Goal: Task Accomplishment & Management: Manage account settings

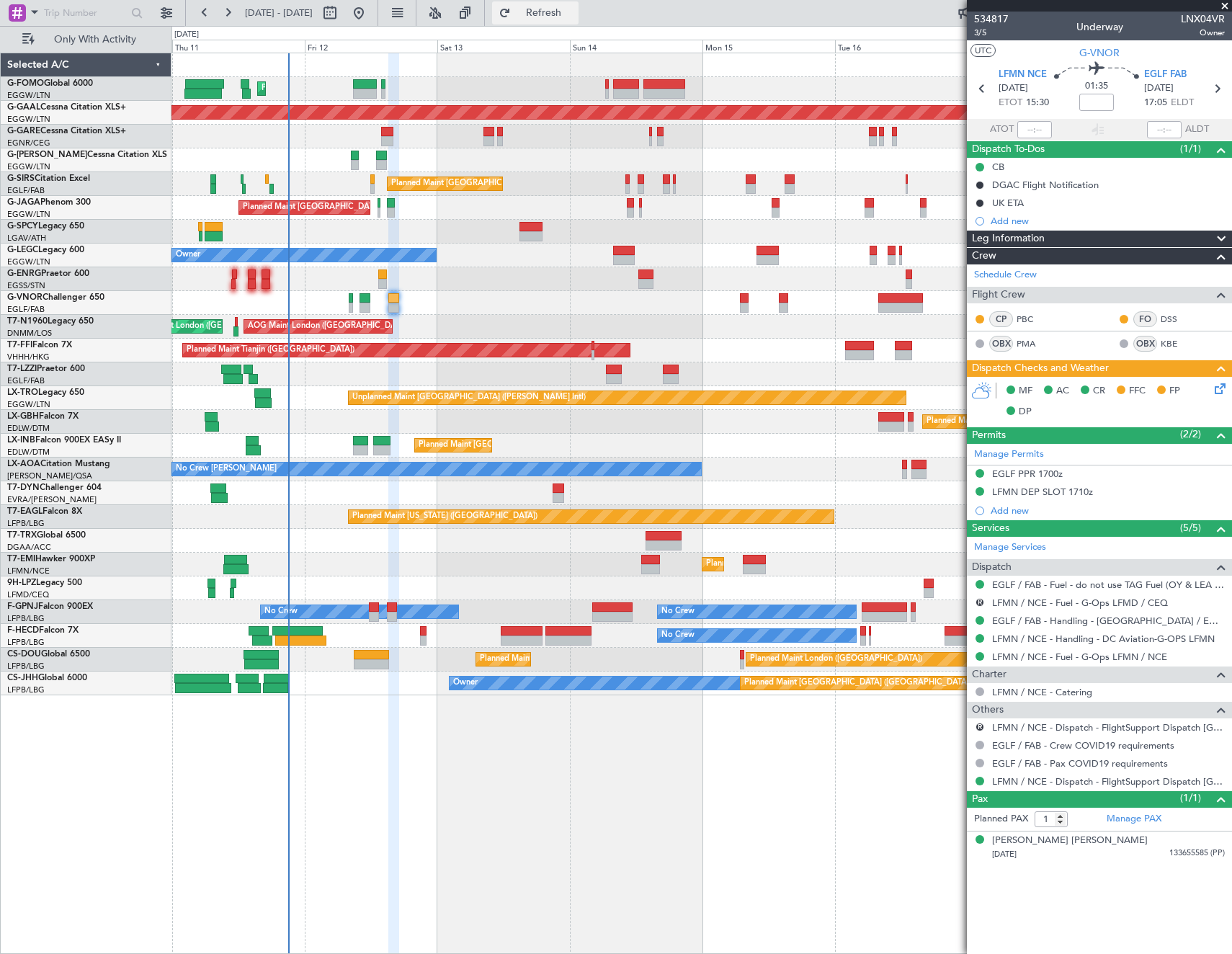
click at [574, 16] on span "Refresh" at bounding box center [544, 13] width 61 height 10
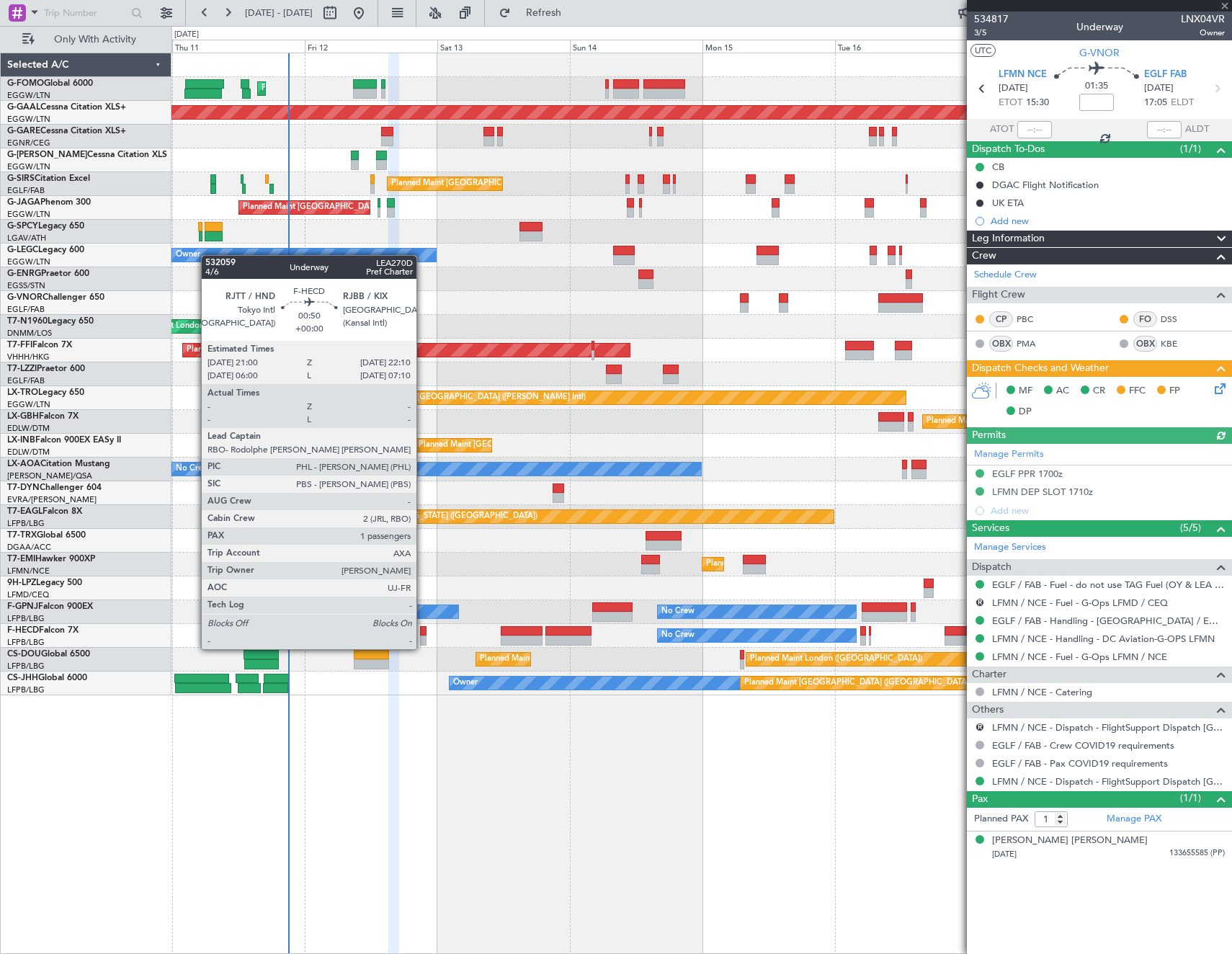
click at [423, 635] on div at bounding box center [423, 631] width 7 height 10
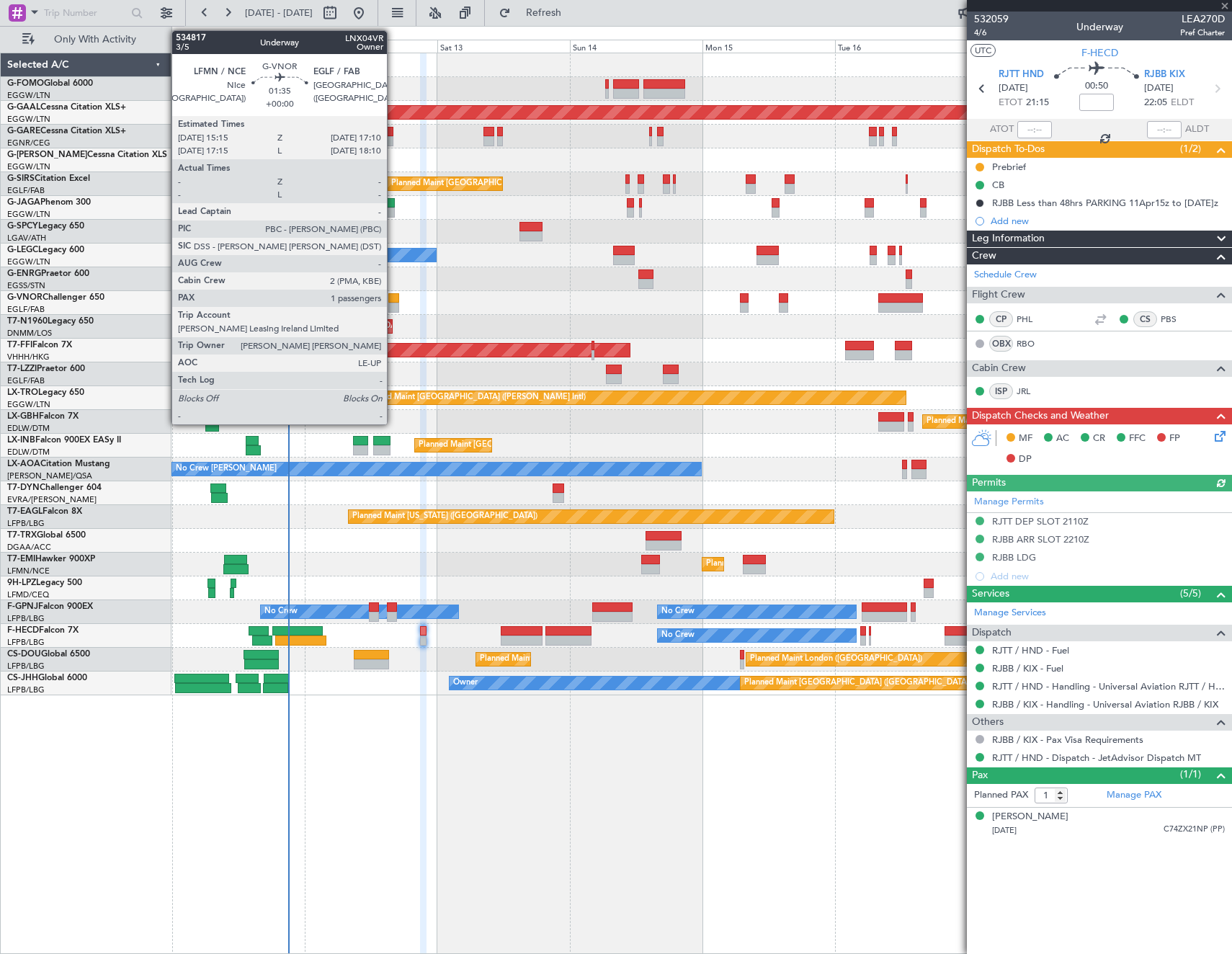
click at [393, 304] on div at bounding box center [393, 308] width 11 height 10
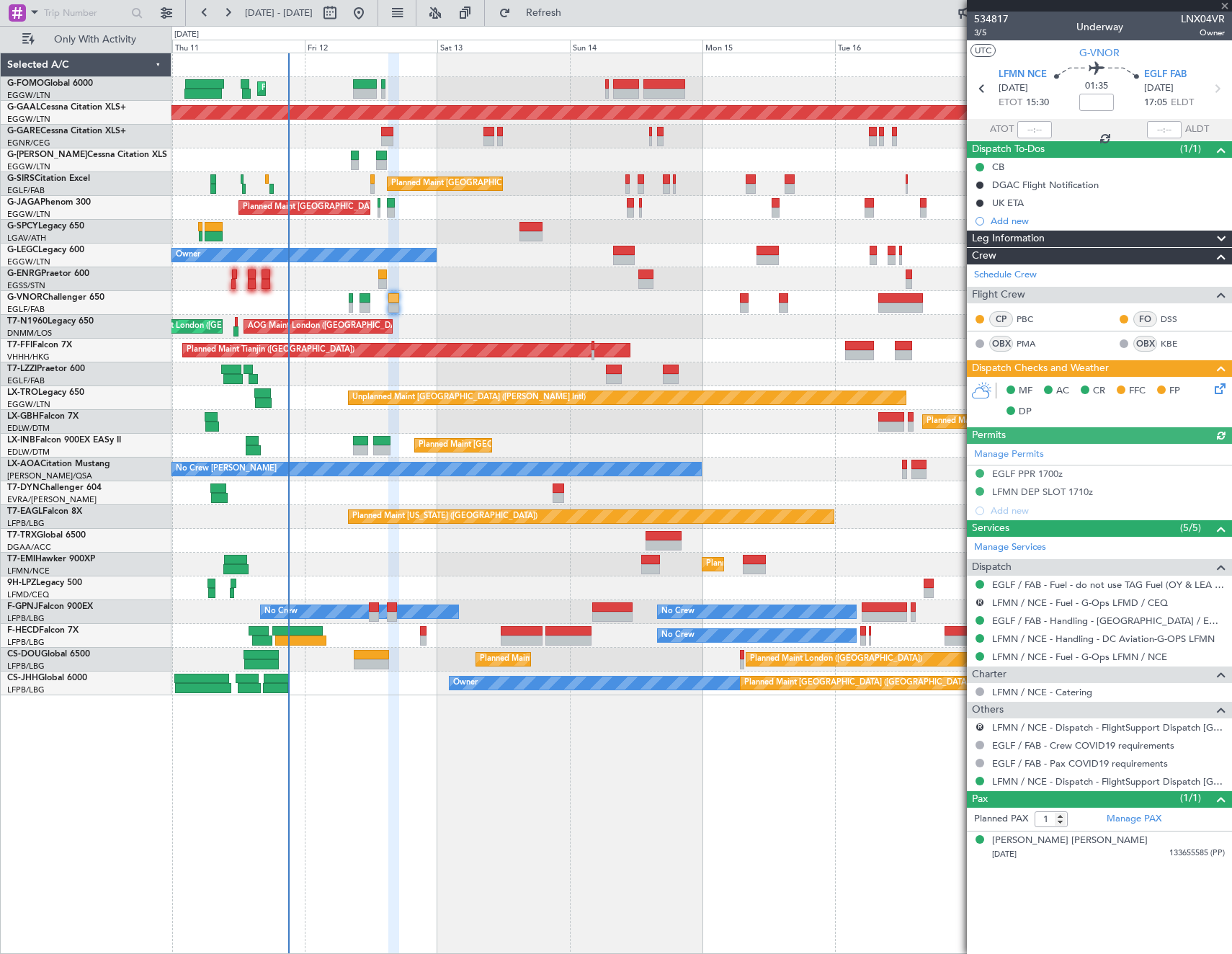
click at [1221, 385] on icon at bounding box center [1218, 387] width 12 height 12
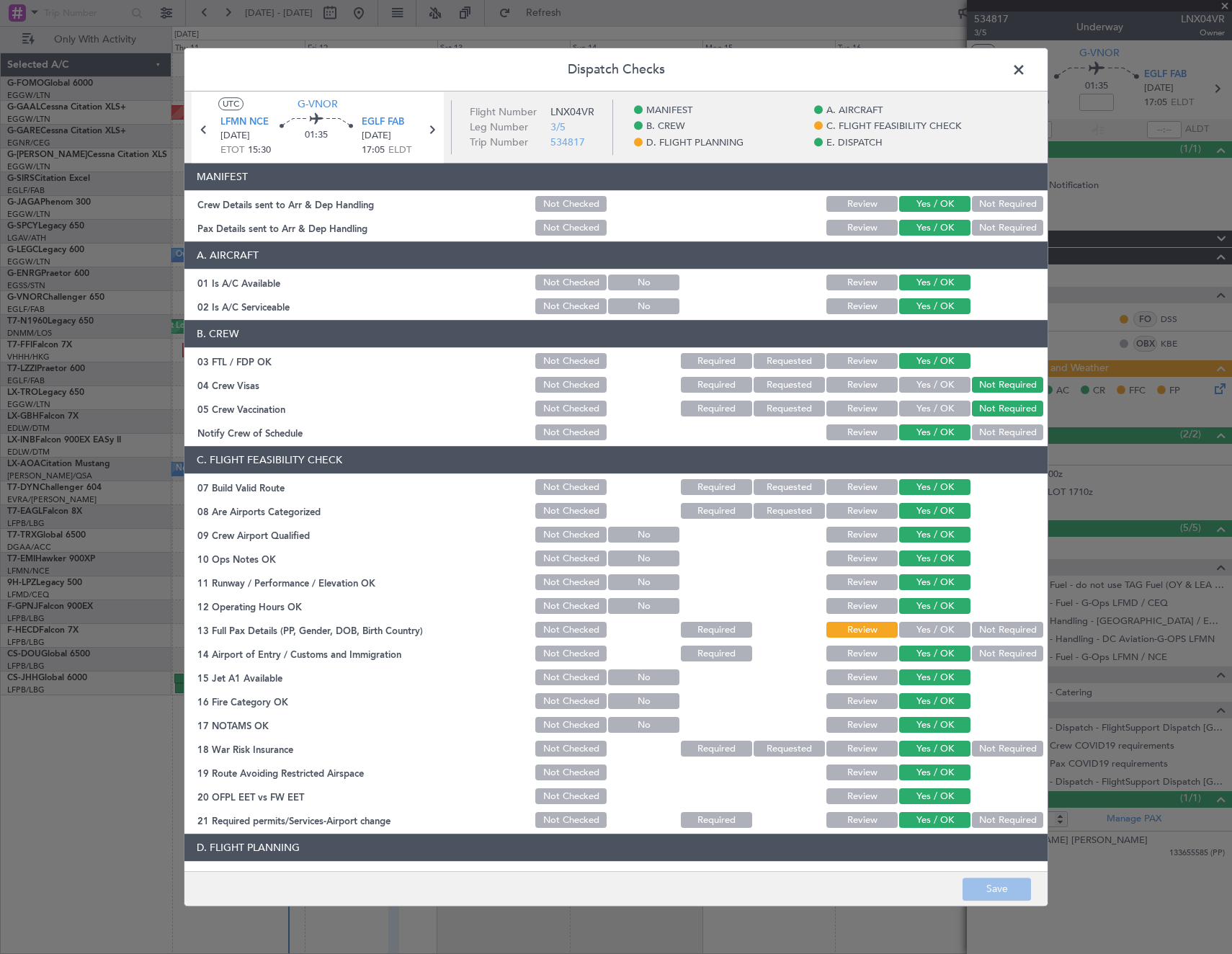
click at [949, 627] on button "Yes / OK" at bounding box center [934, 630] width 72 height 16
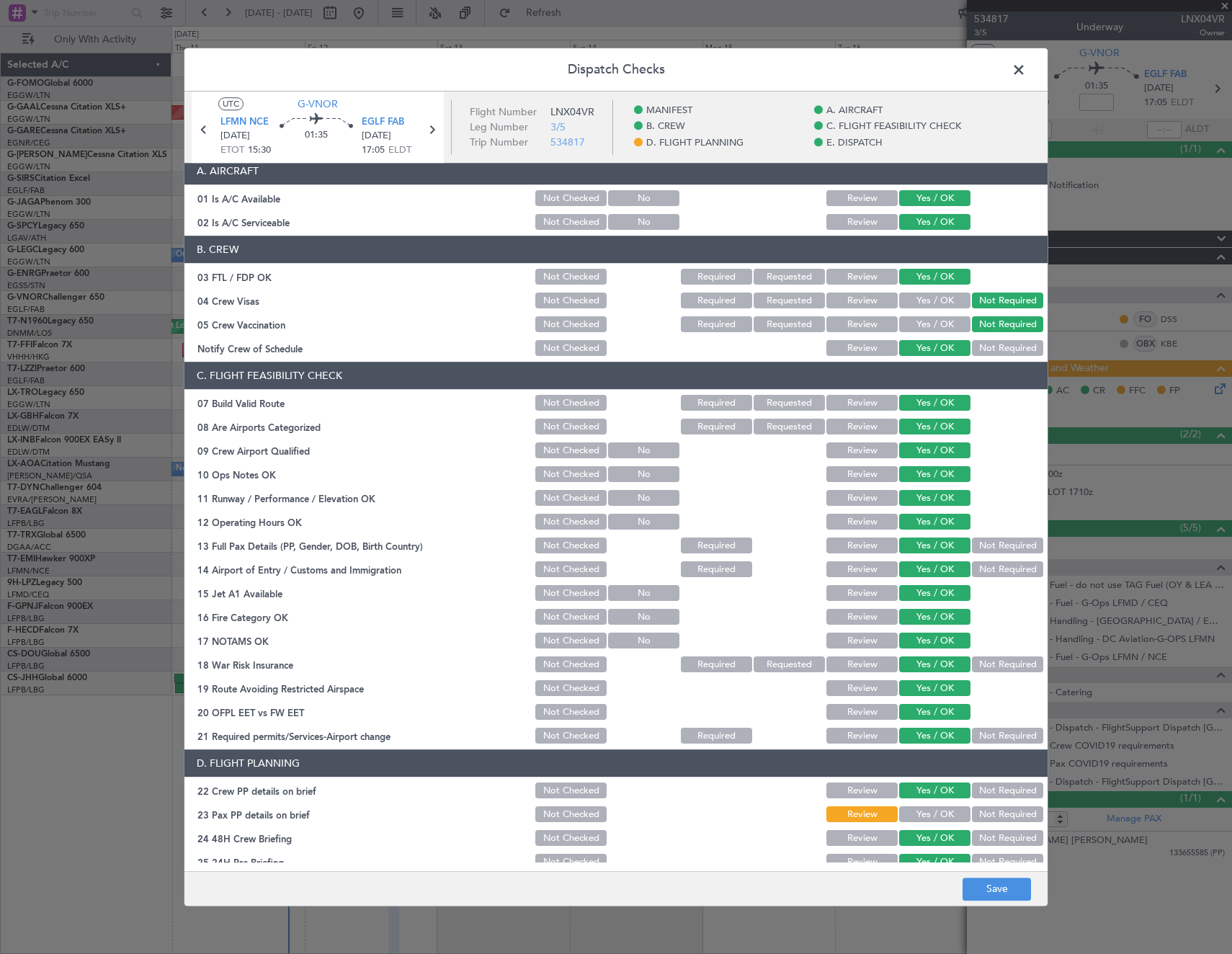
scroll to position [216, 0]
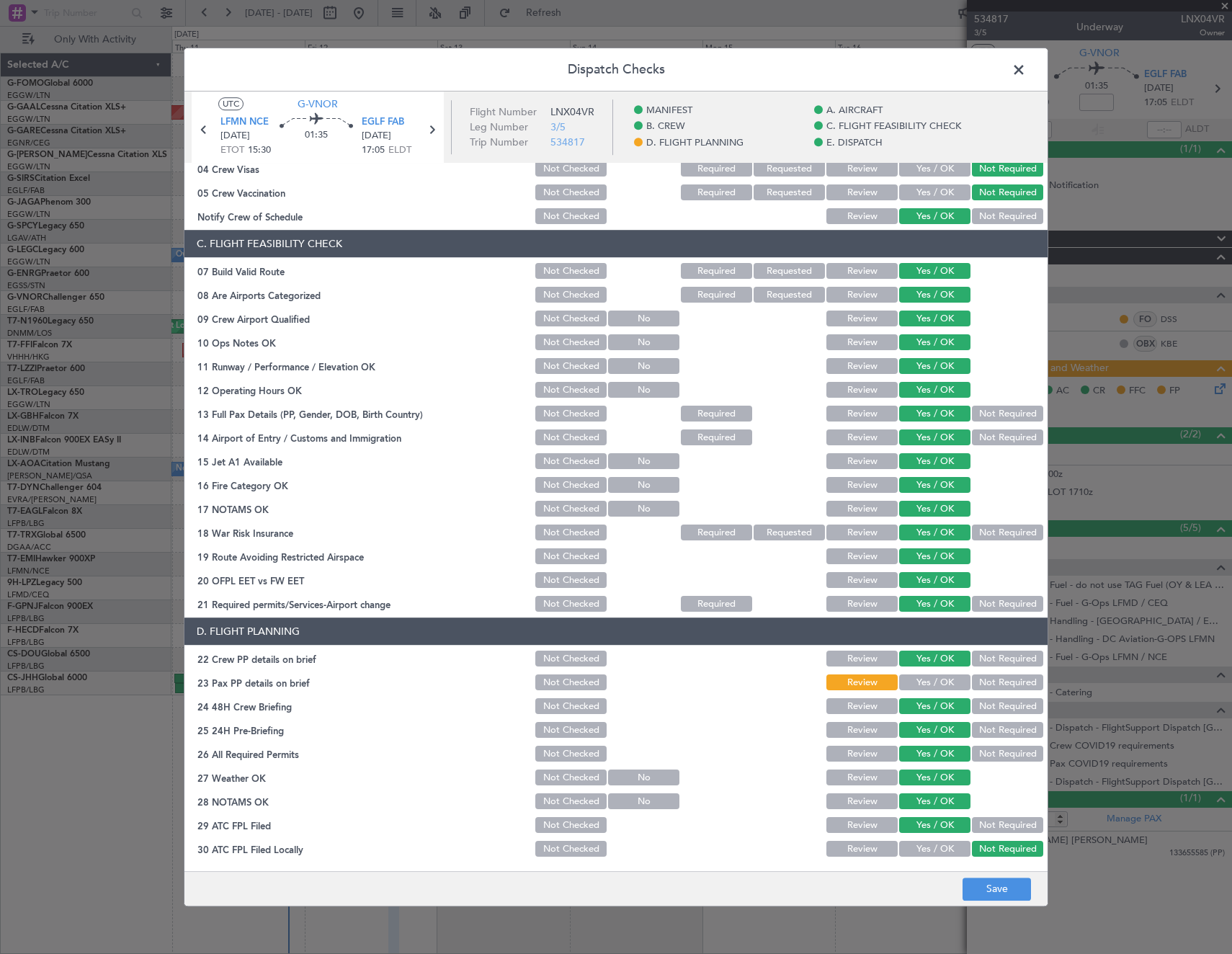
click at [922, 682] on button "Yes / OK" at bounding box center [934, 683] width 72 height 16
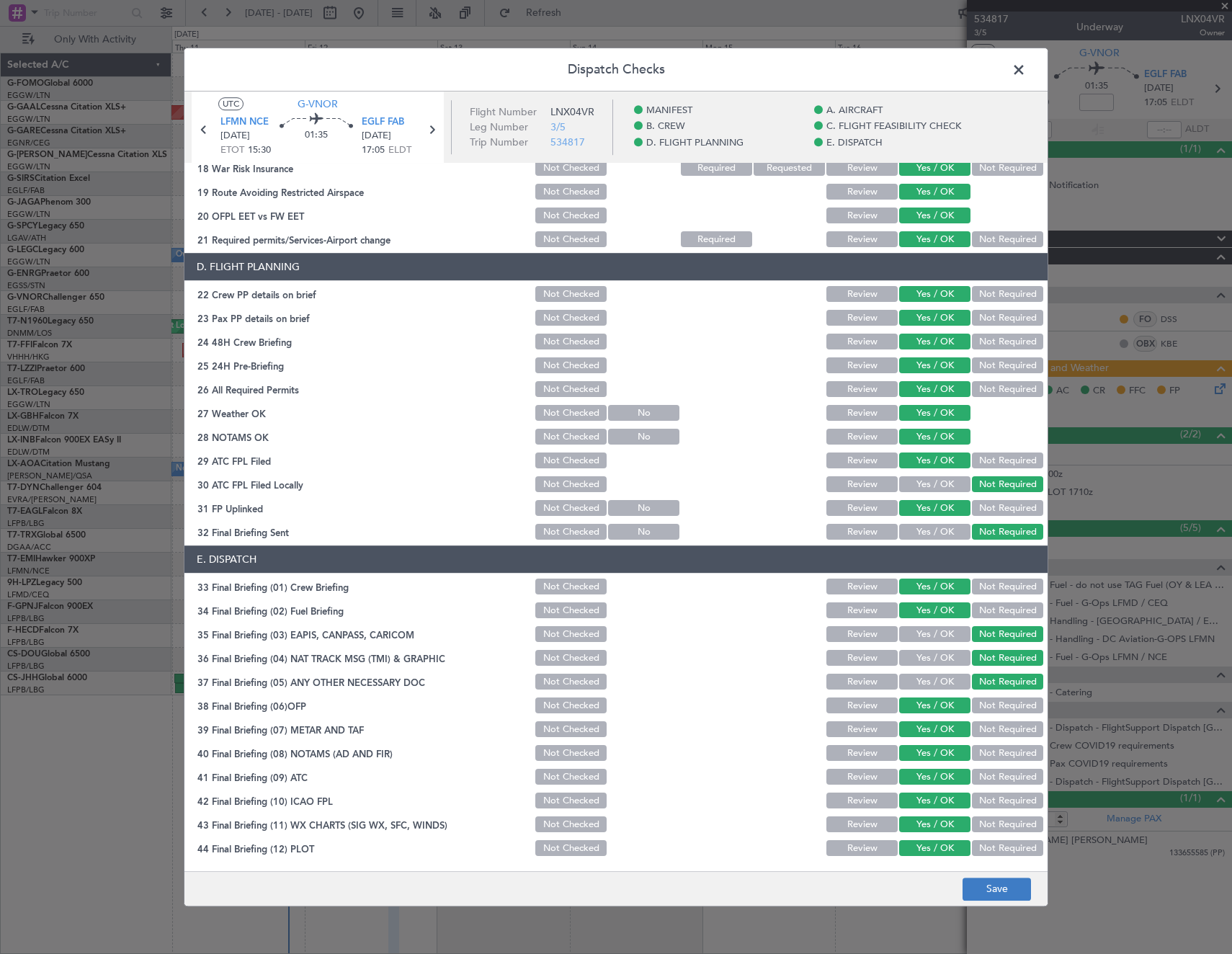
drag, startPoint x: 992, startPoint y: 876, endPoint x: 995, endPoint y: 890, distance: 14.3
click at [992, 877] on footer "Save" at bounding box center [616, 888] width 863 height 35
click at [995, 890] on button "Save" at bounding box center [997, 889] width 69 height 23
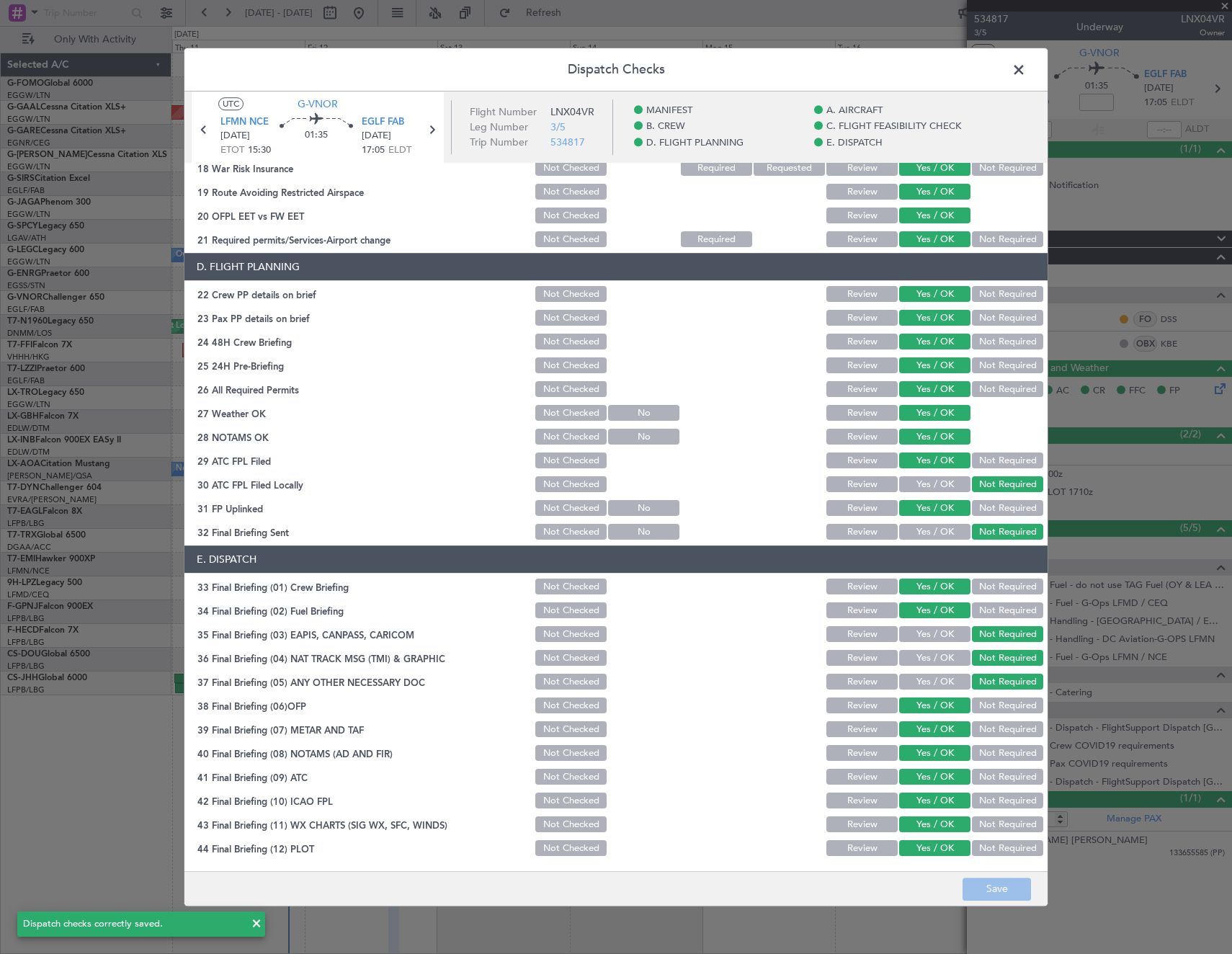
click at [1026, 69] on span at bounding box center [1026, 74] width 0 height 29
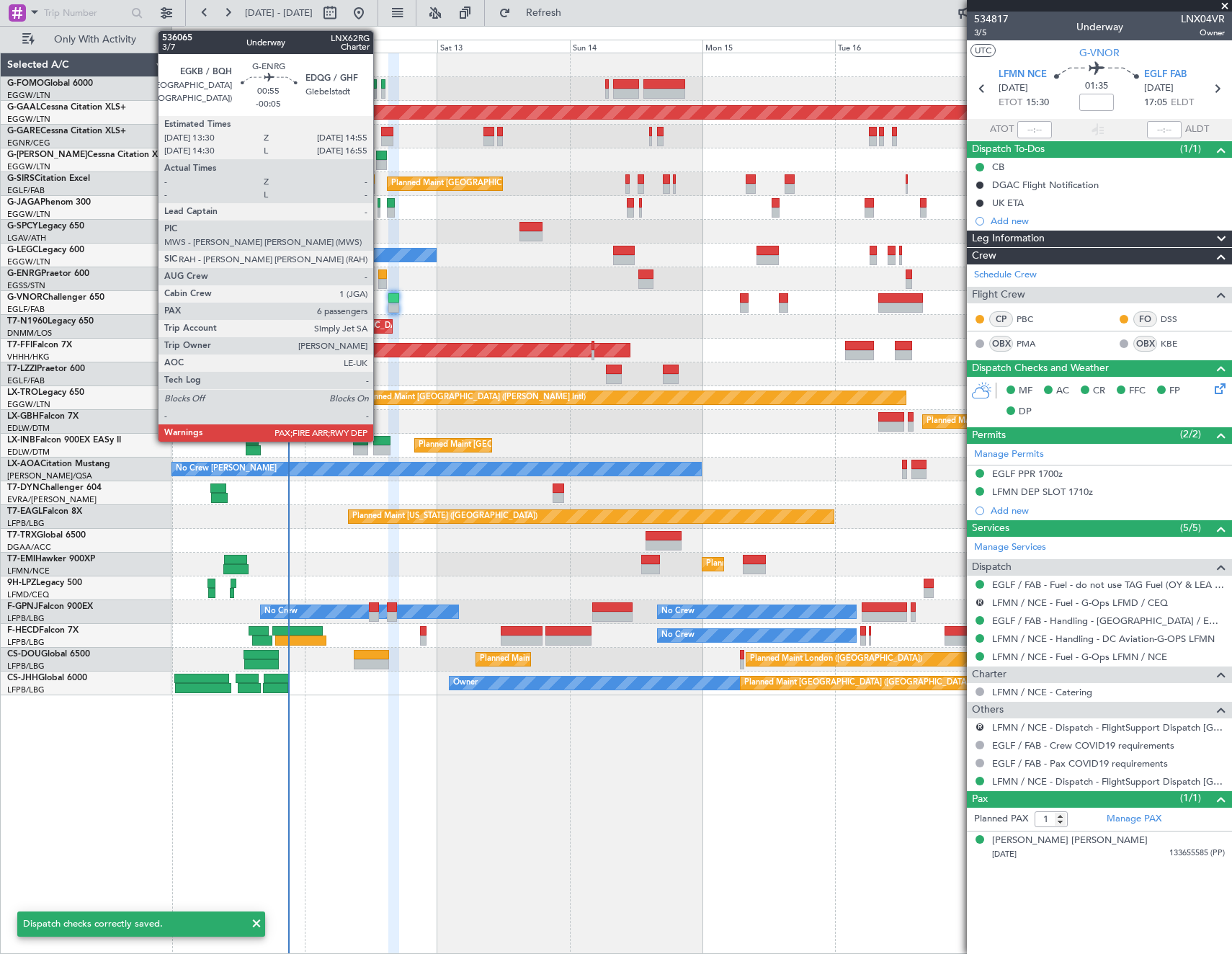
click at [380, 274] on div at bounding box center [382, 274] width 8 height 10
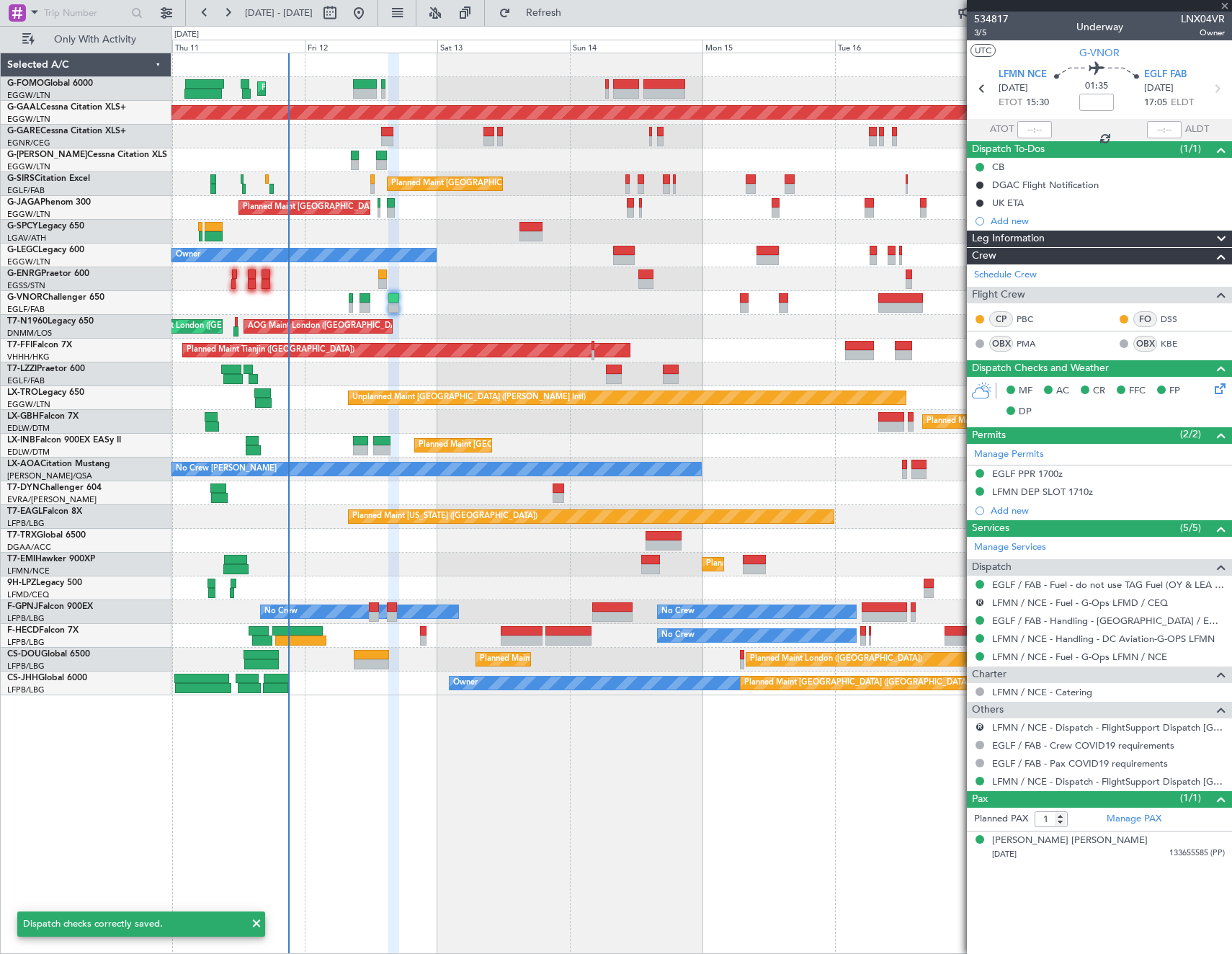
type input "-00:05"
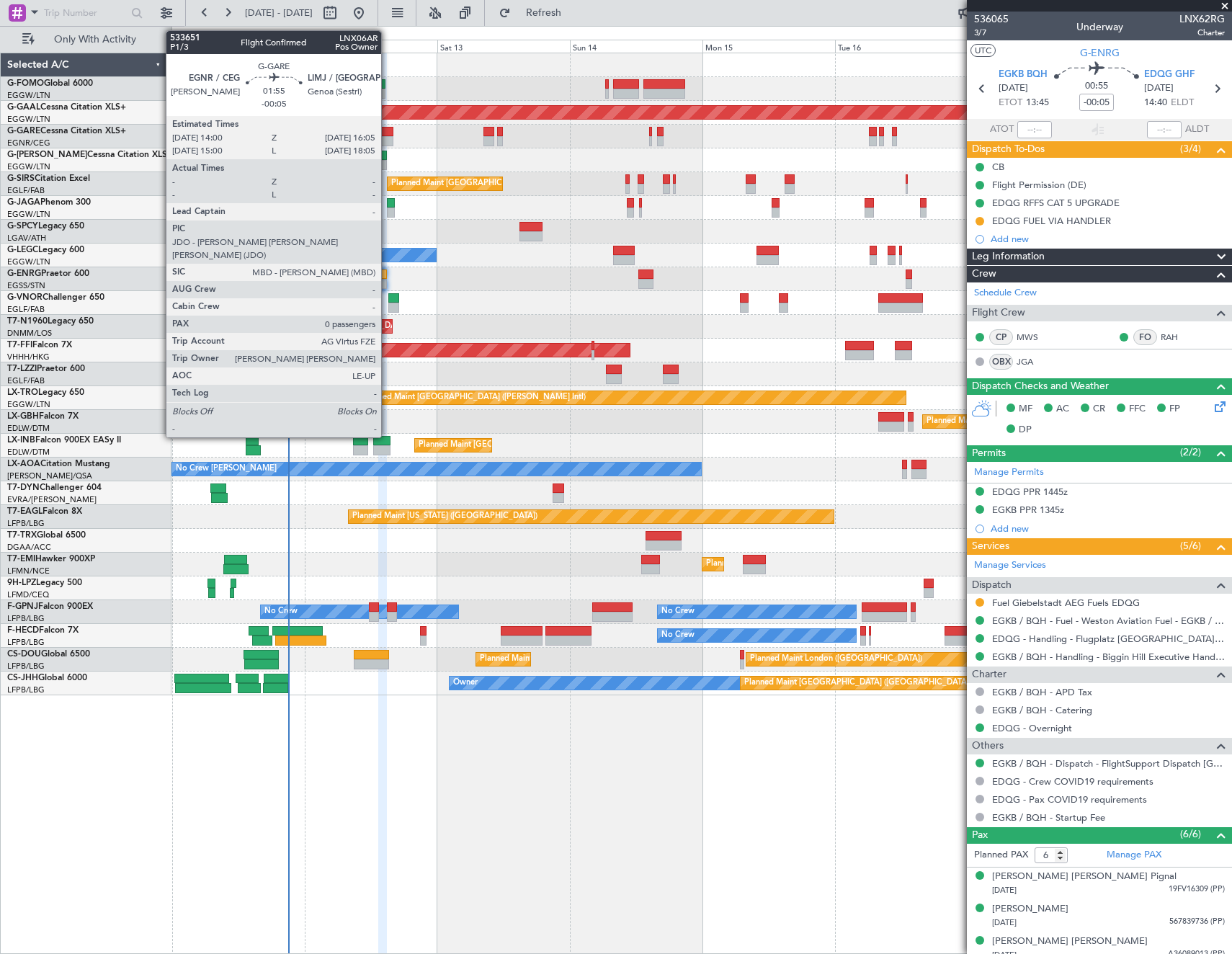
click at [387, 133] on div at bounding box center [387, 132] width 12 height 10
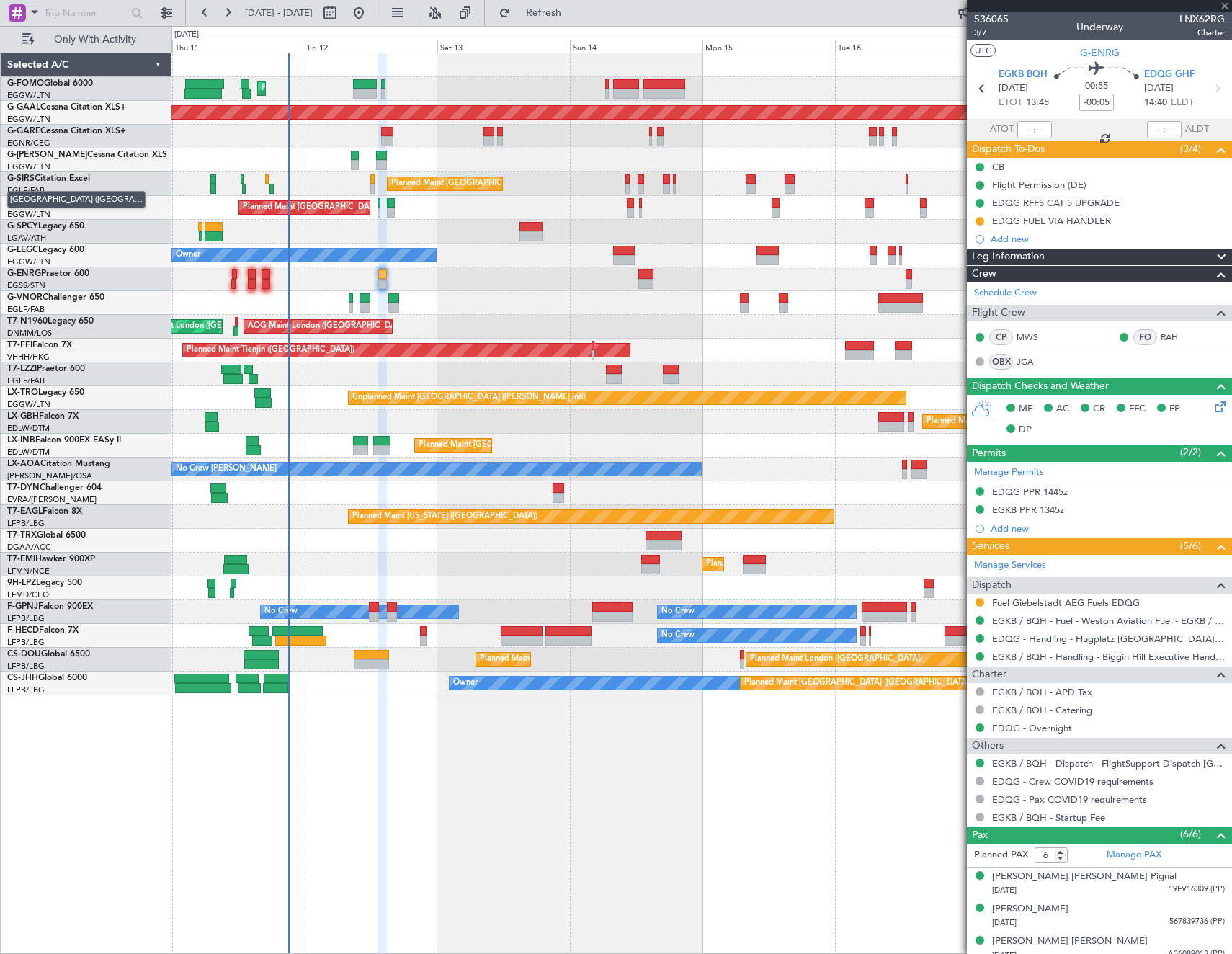
type input "0"
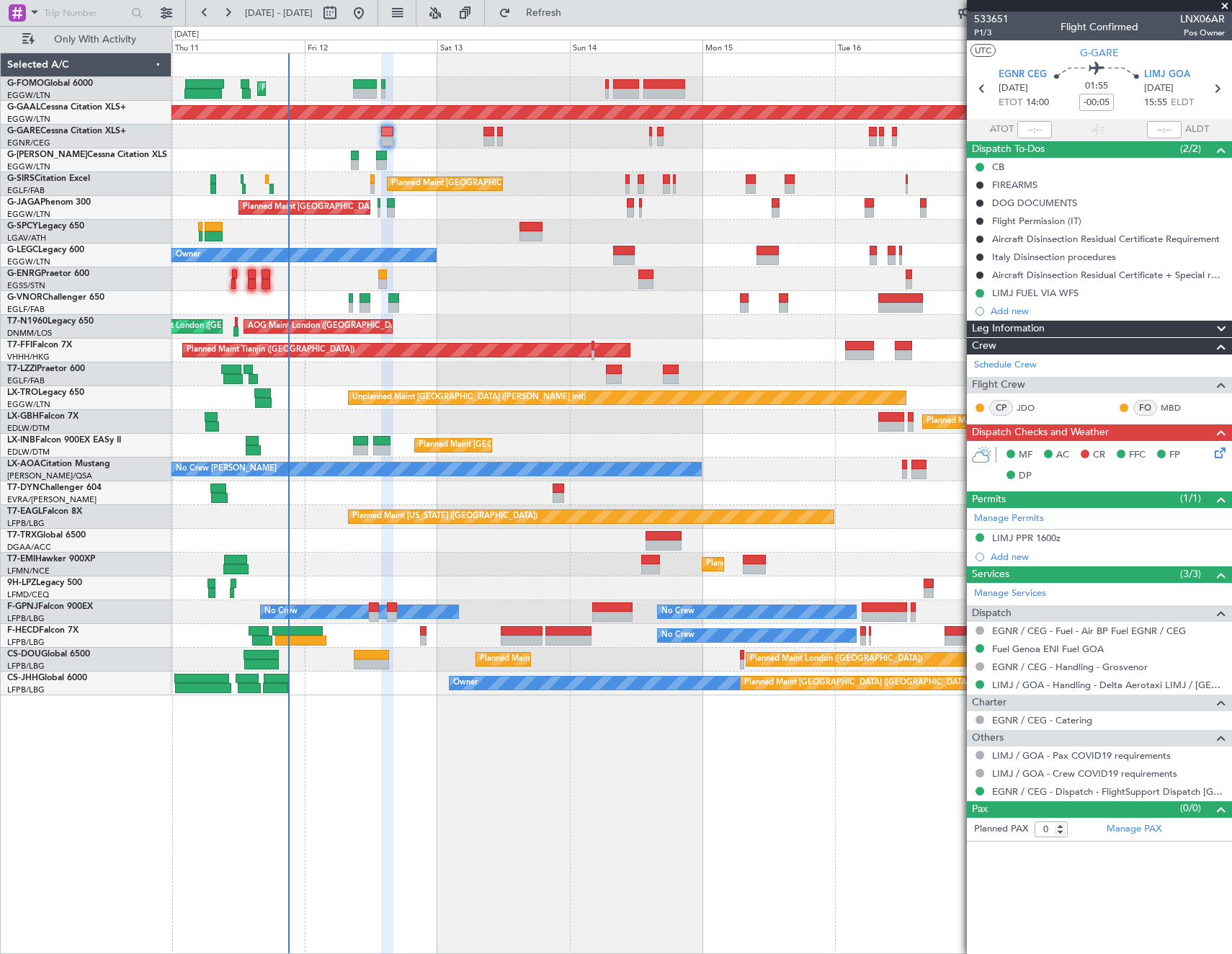
click at [1223, 446] on icon at bounding box center [1218, 450] width 12 height 12
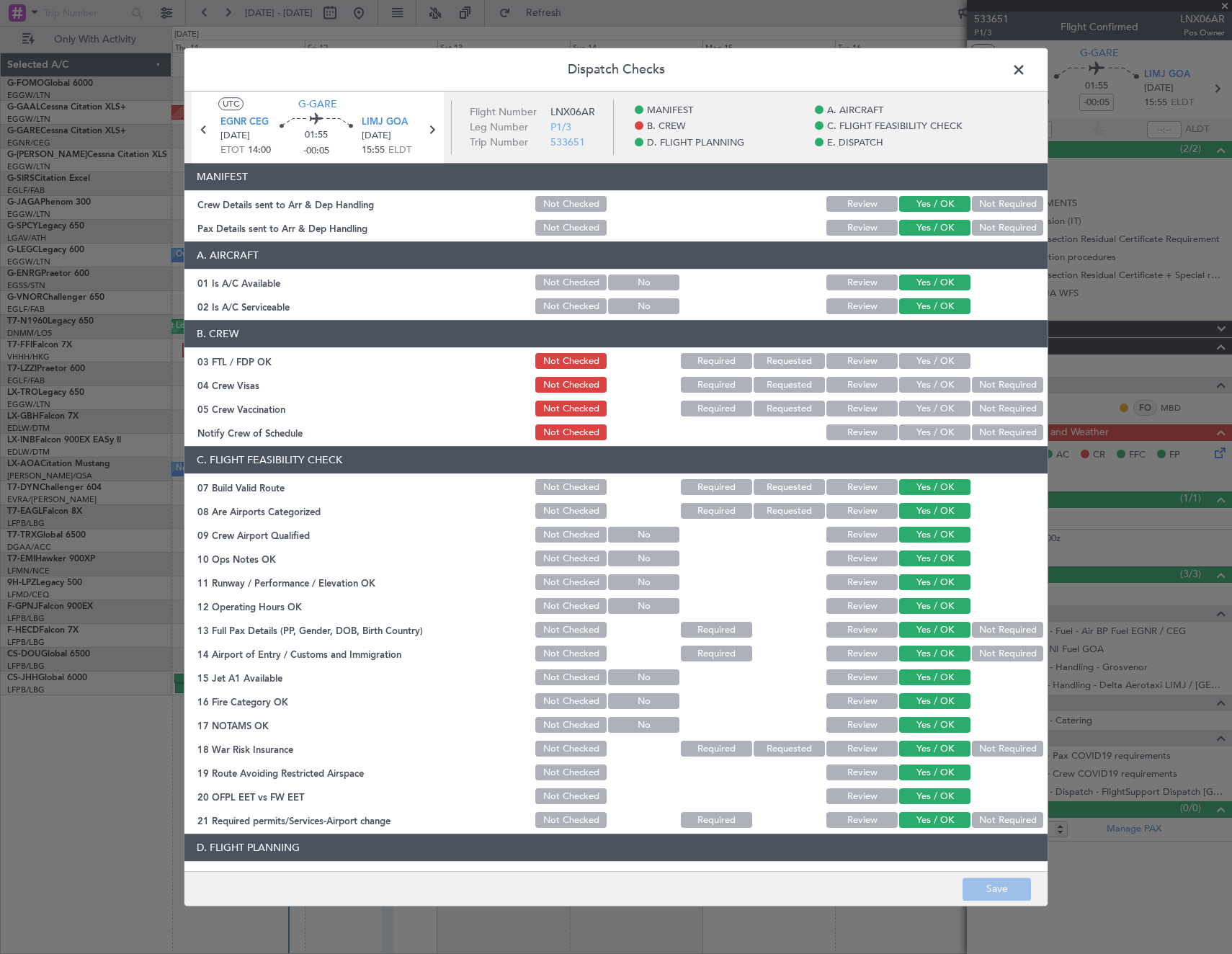
drag, startPoint x: 954, startPoint y: 358, endPoint x: 967, endPoint y: 368, distance: 16.4
click at [953, 359] on button "Yes / OK" at bounding box center [934, 362] width 72 height 16
click at [990, 384] on button "Not Required" at bounding box center [1008, 386] width 72 height 16
click at [992, 402] on button "Not Required" at bounding box center [1008, 409] width 72 height 16
click at [935, 429] on button "Yes / OK" at bounding box center [934, 433] width 72 height 16
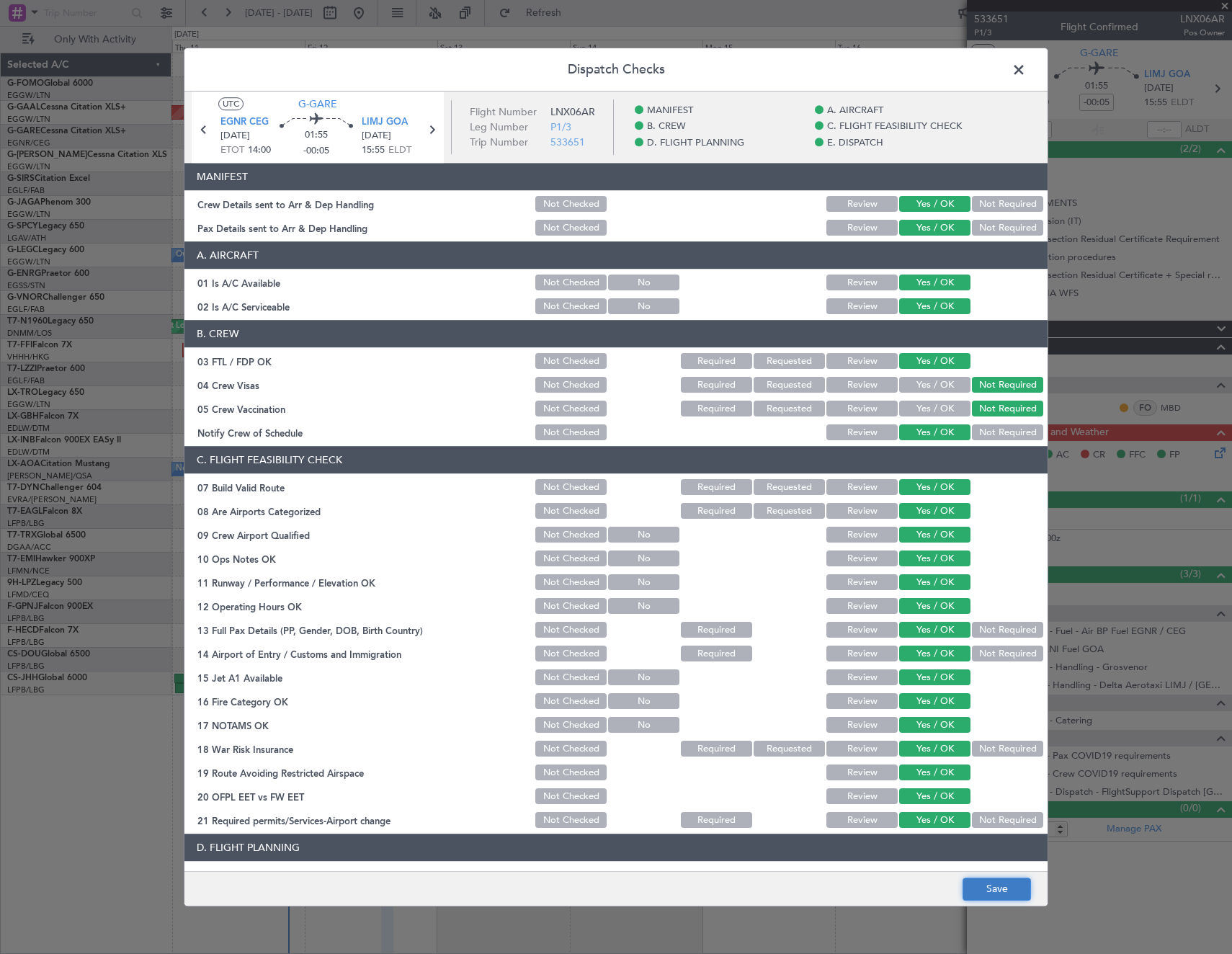
click at [1010, 888] on button "Save" at bounding box center [997, 889] width 69 height 23
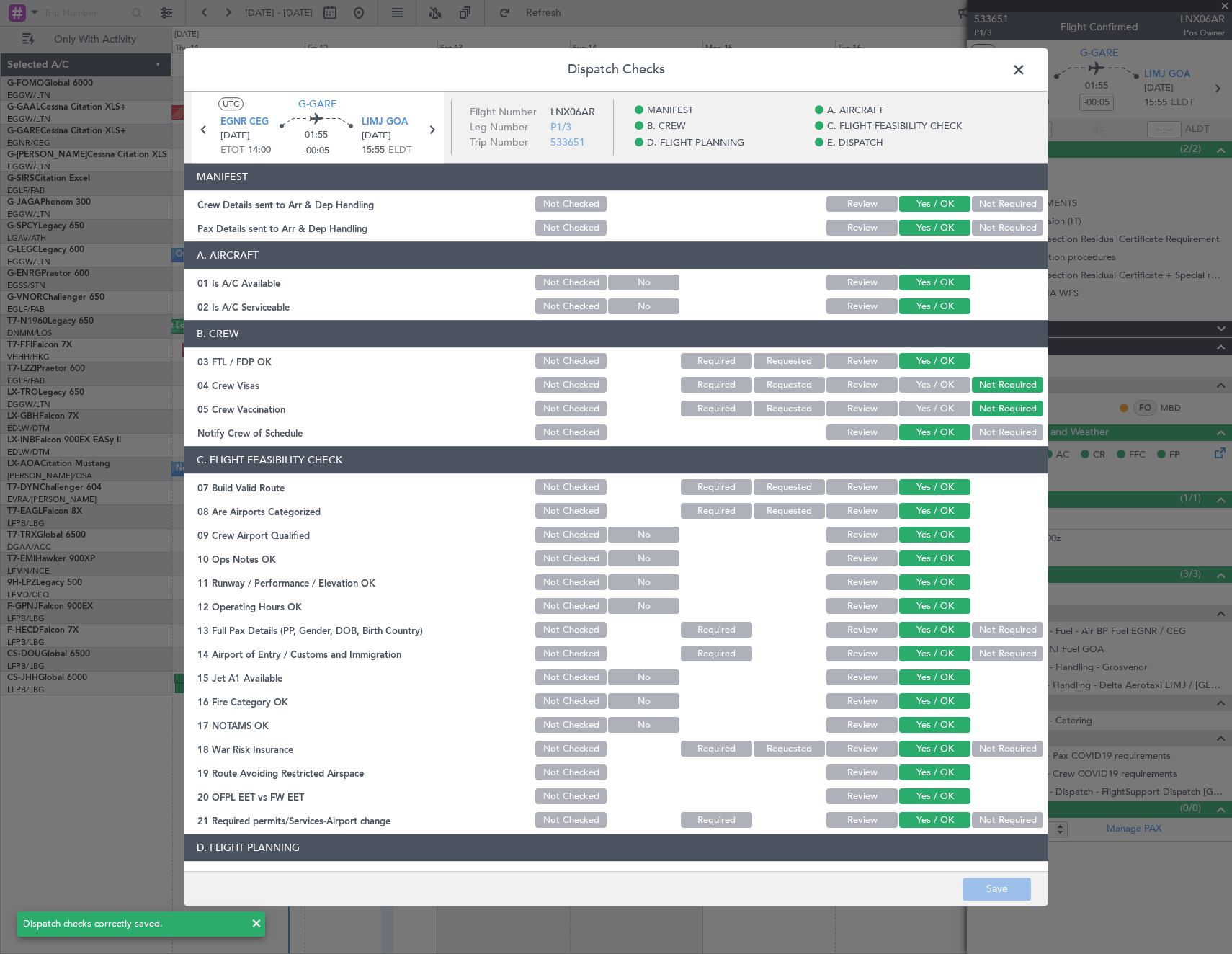
click at [1026, 67] on span at bounding box center [1026, 74] width 0 height 29
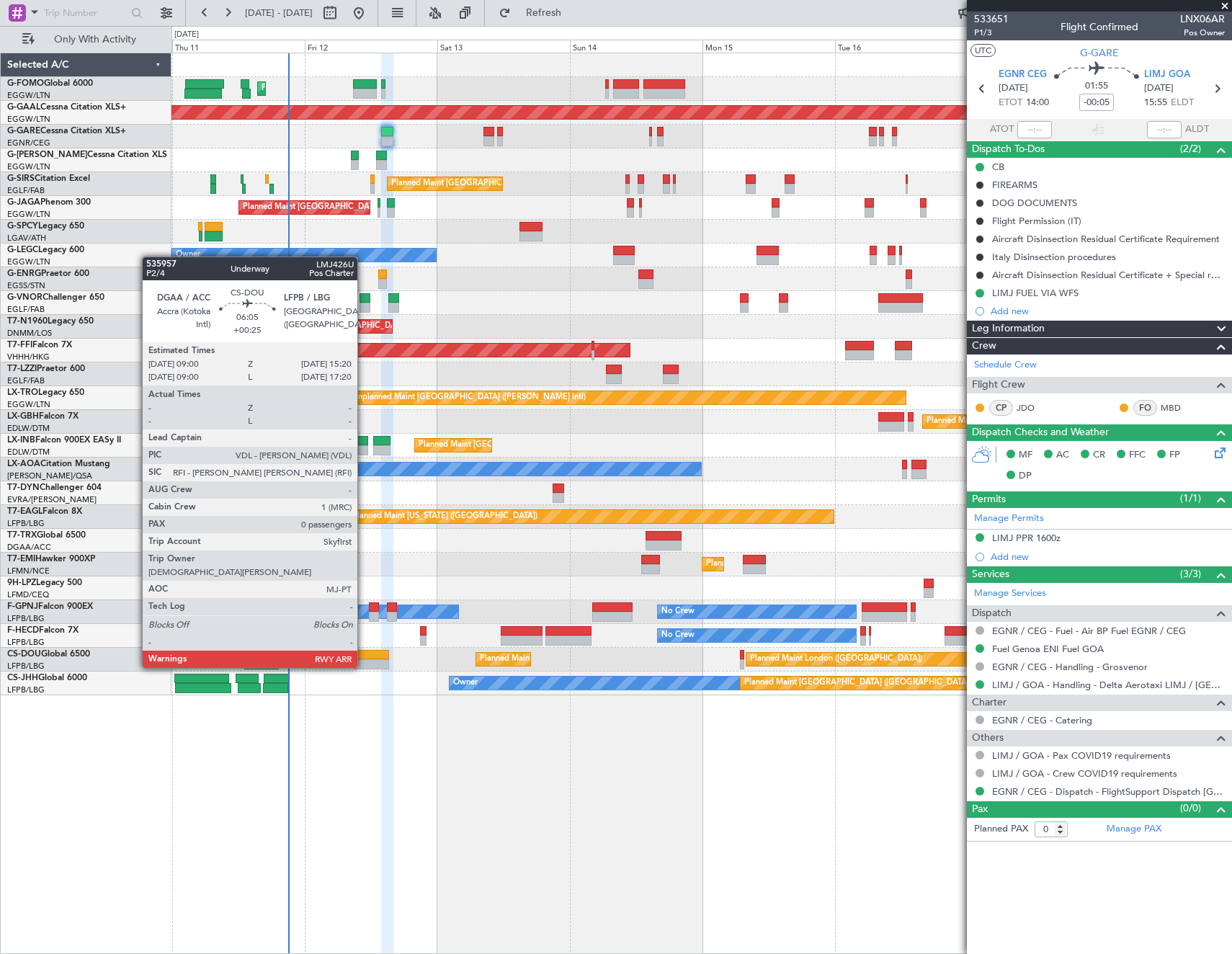
click at [364, 654] on div at bounding box center [371, 655] width 35 height 10
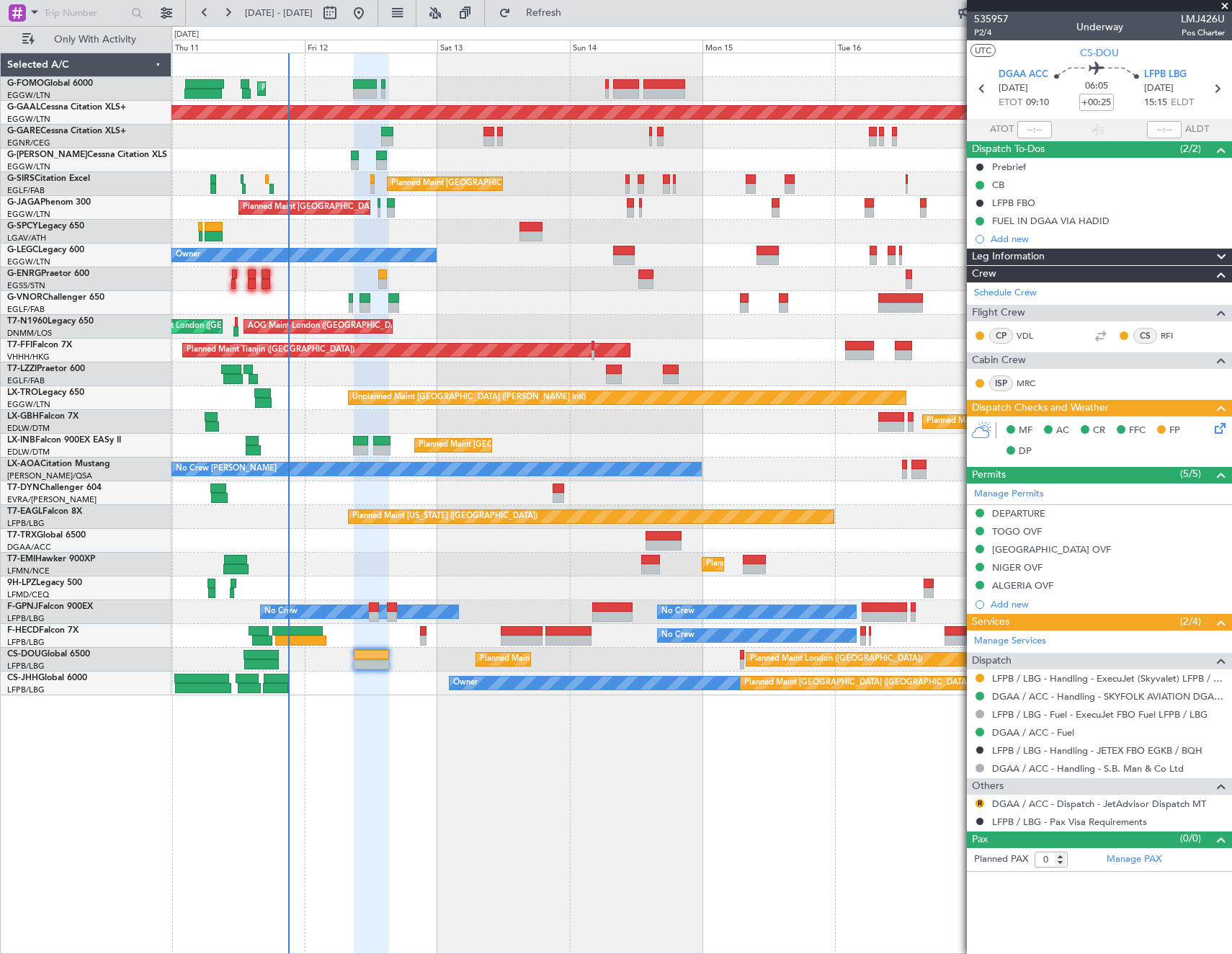
click at [978, 798] on div "R" at bounding box center [980, 803] width 12 height 12
click at [980, 803] on button "R" at bounding box center [980, 803] width 9 height 9
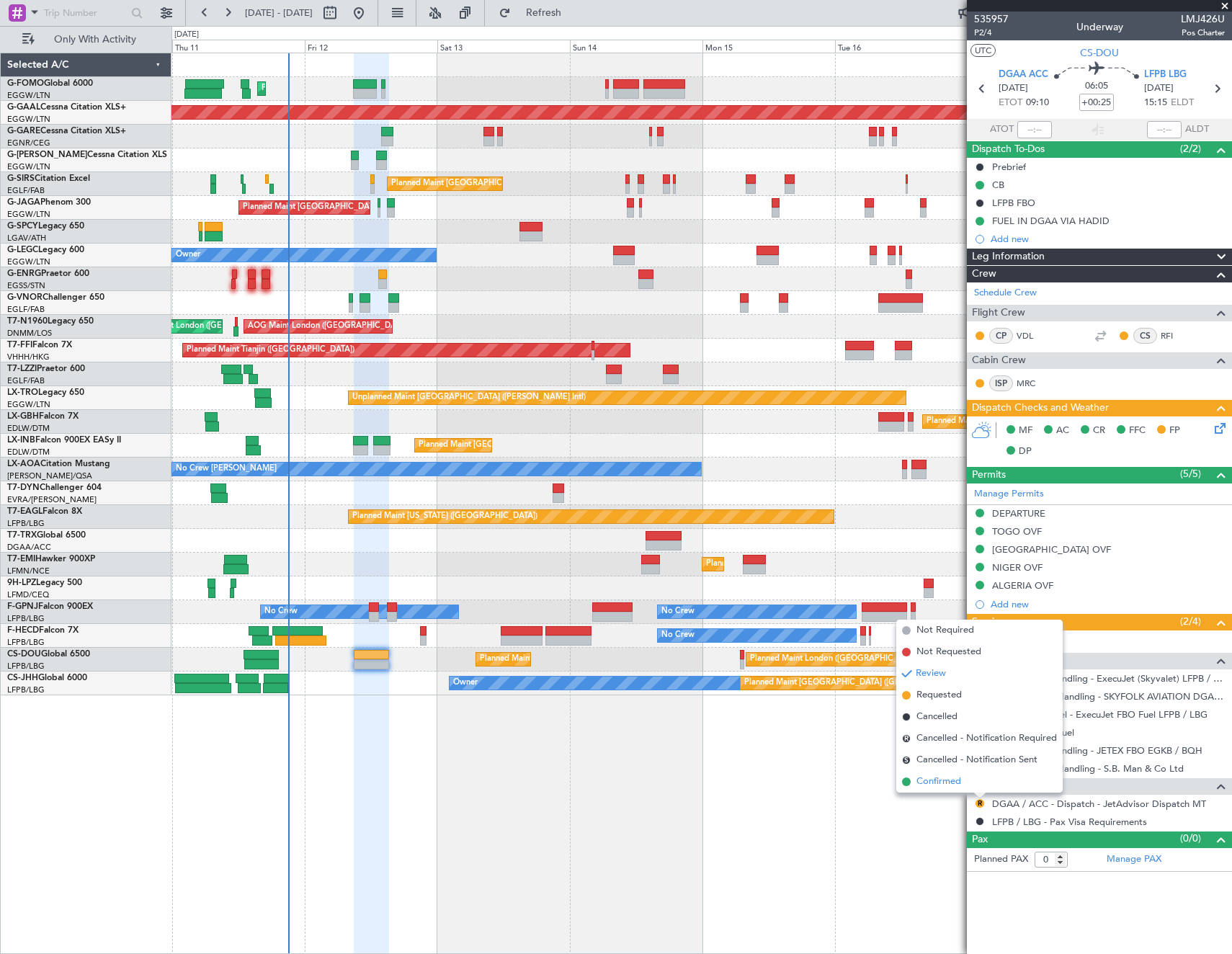
click at [929, 776] on span "Confirmed" at bounding box center [939, 782] width 45 height 14
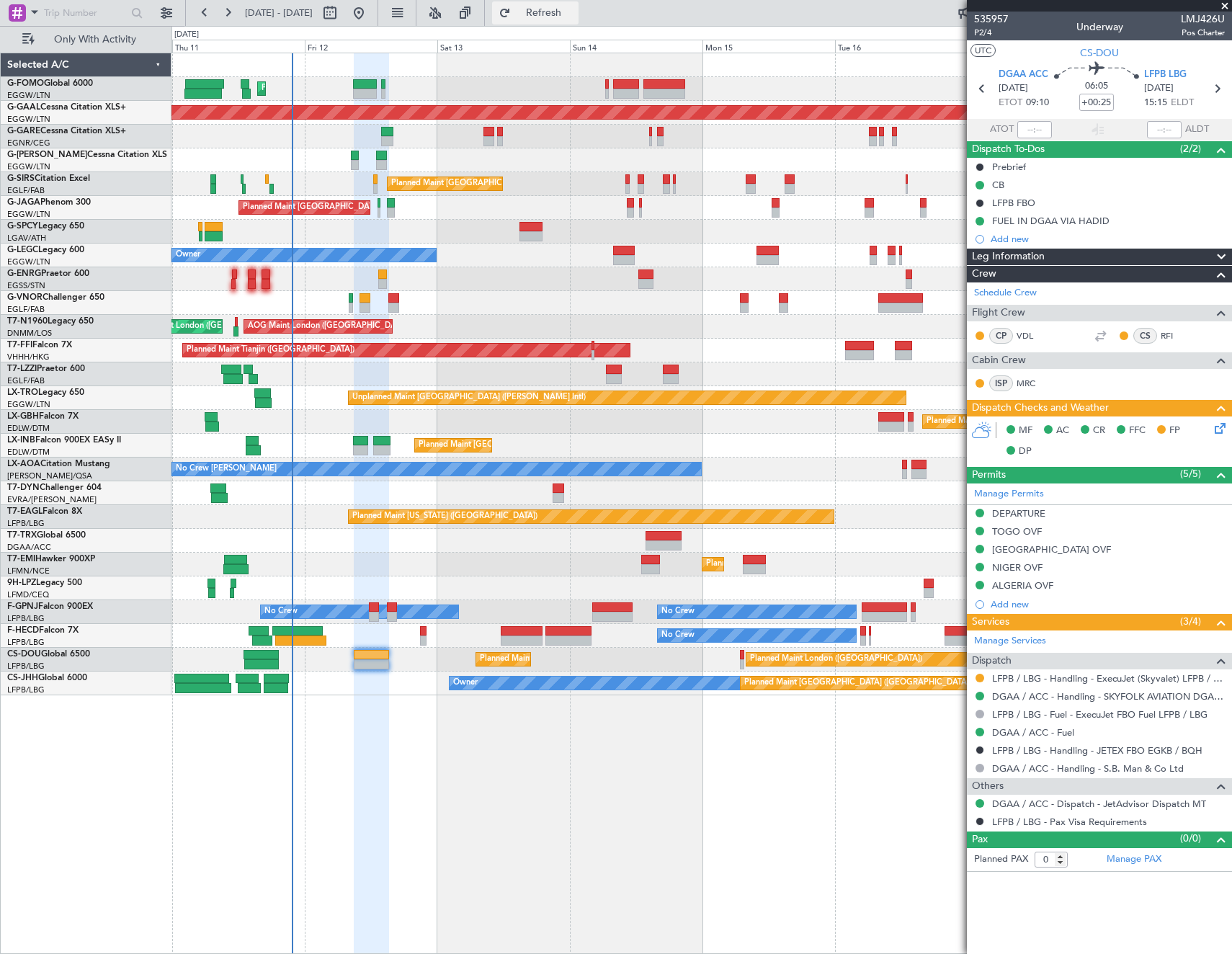
click at [578, 3] on button "Refresh" at bounding box center [535, 13] width 86 height 23
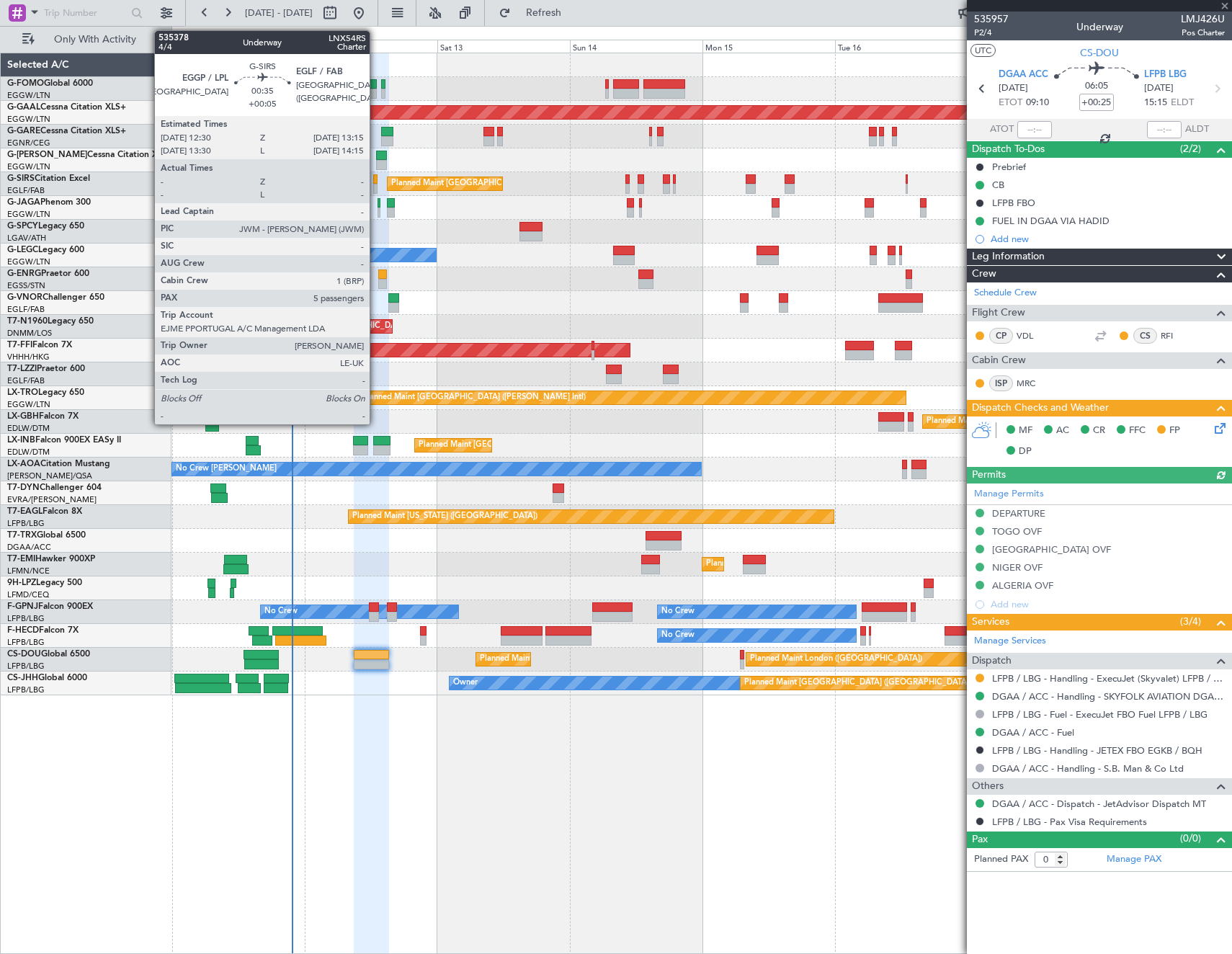
click at [376, 179] on div at bounding box center [376, 180] width 4 height 10
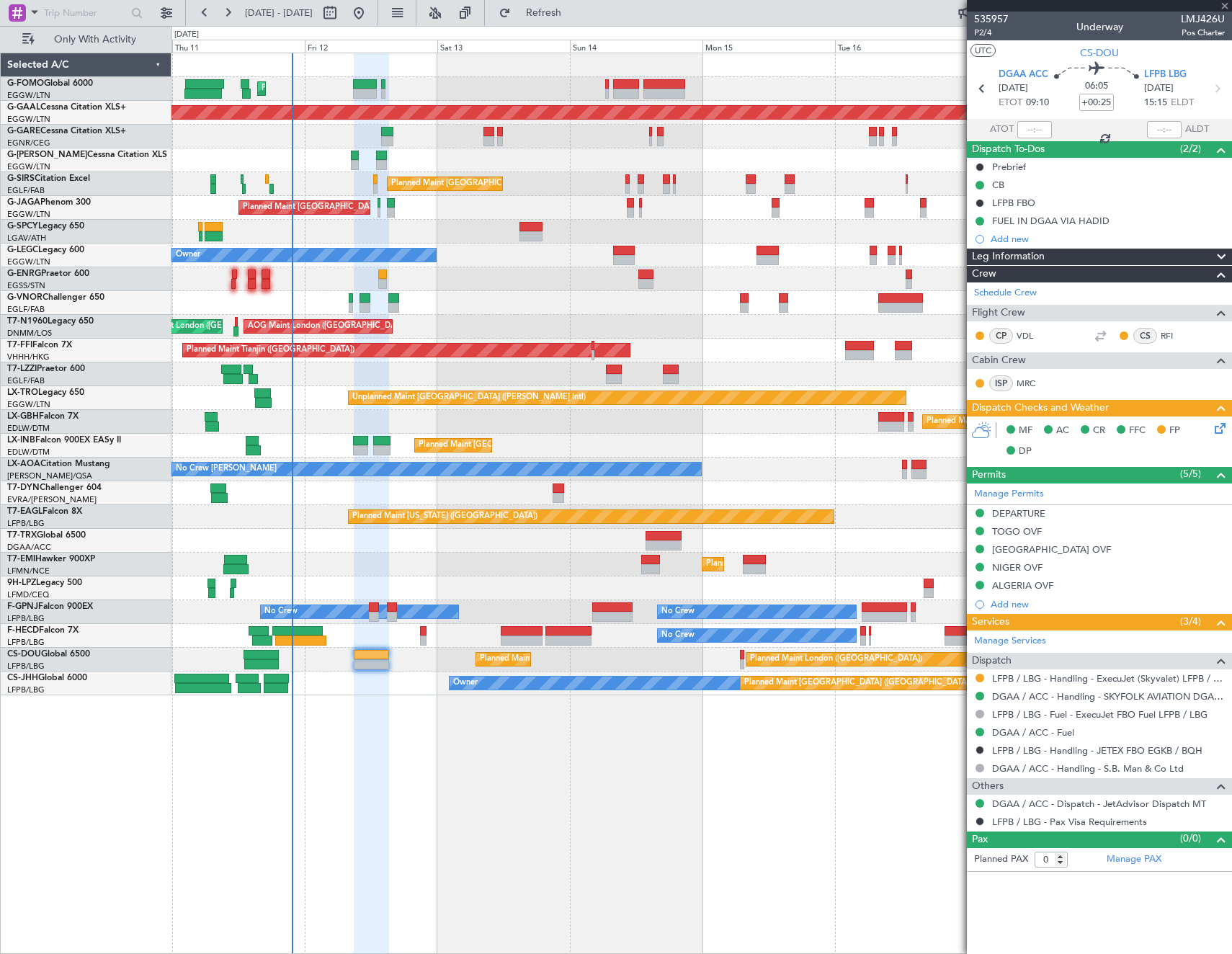
type input "+00:05"
type input "5"
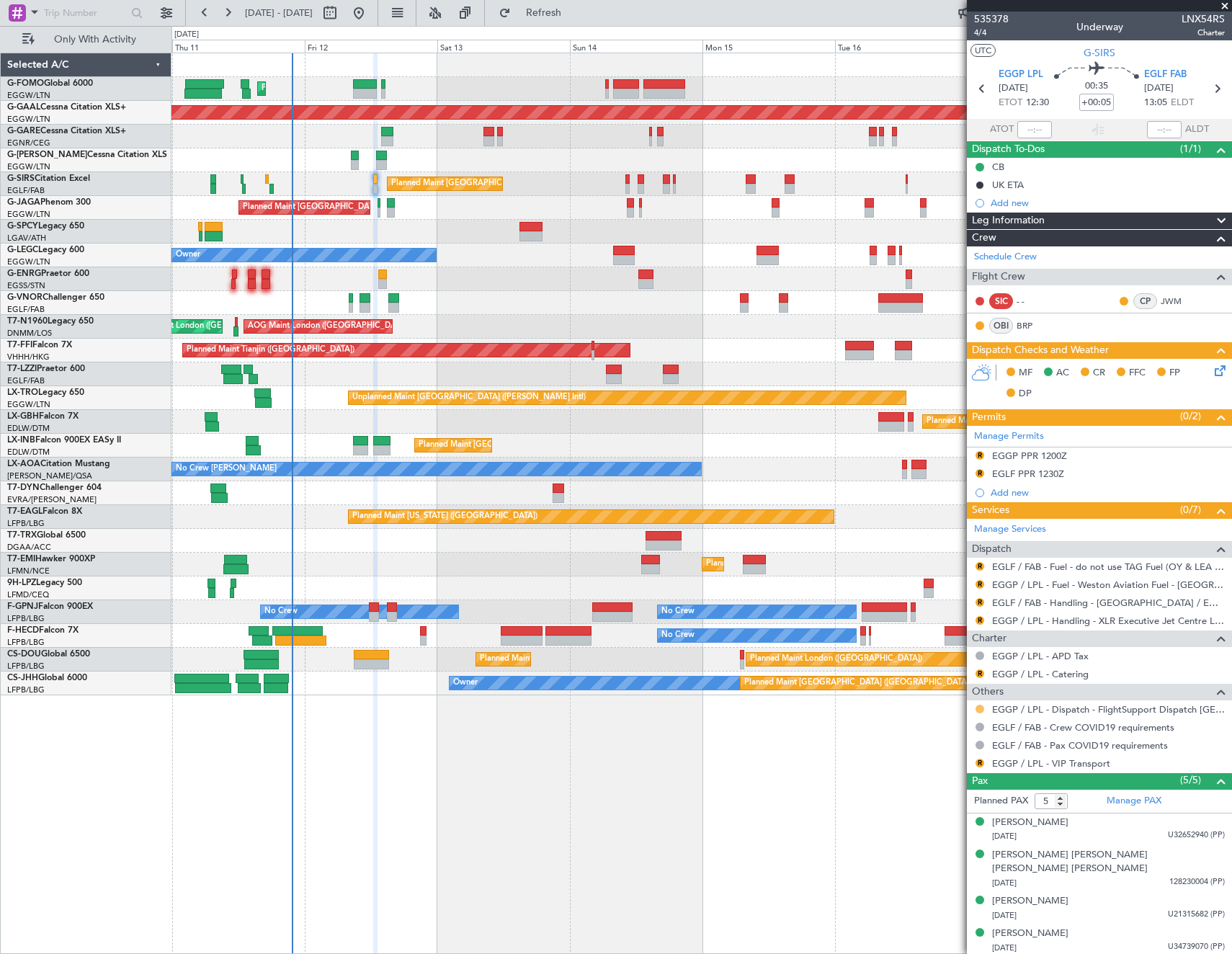
click at [979, 709] on button at bounding box center [980, 709] width 9 height 9
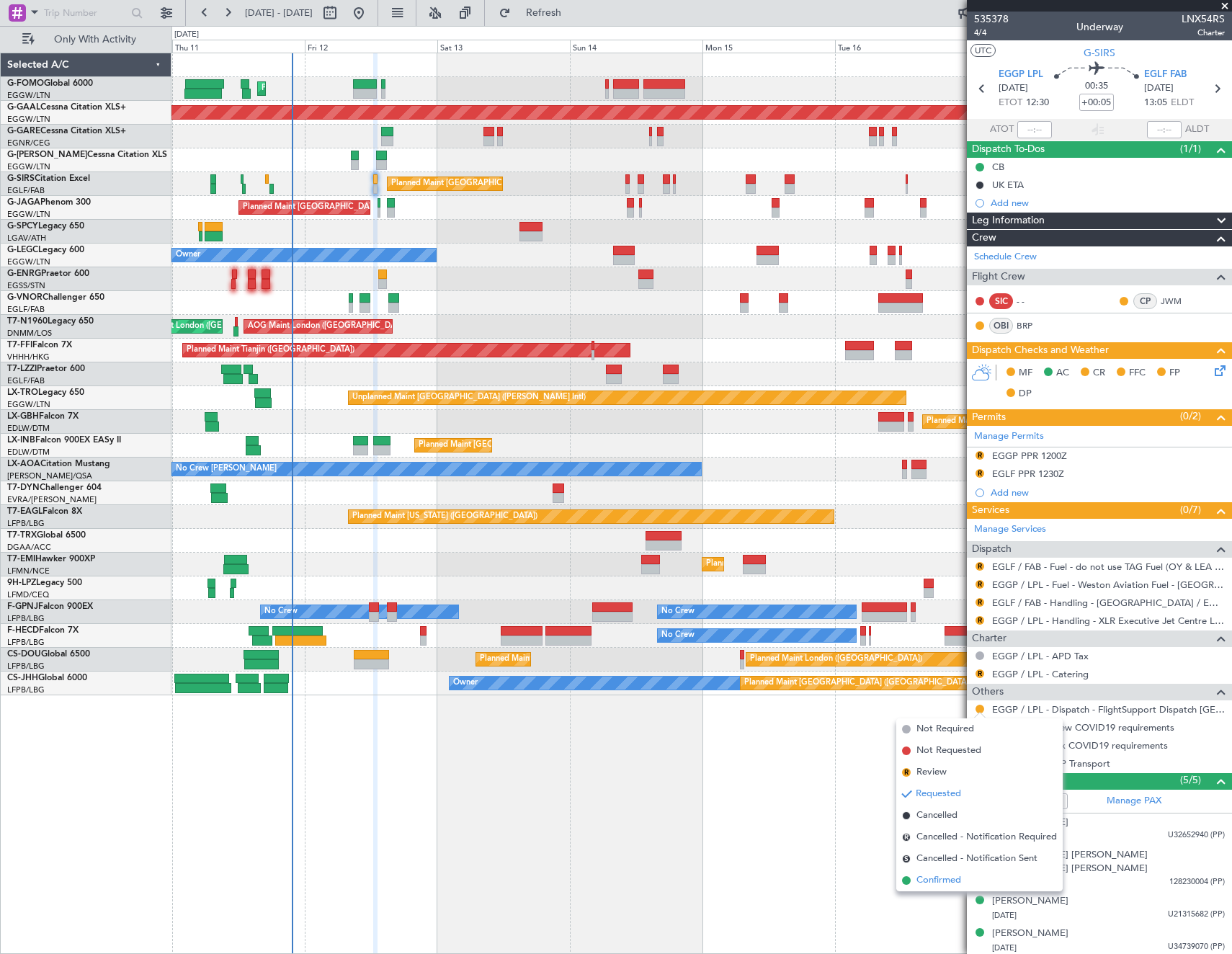
click at [950, 878] on span "Confirmed" at bounding box center [939, 880] width 45 height 14
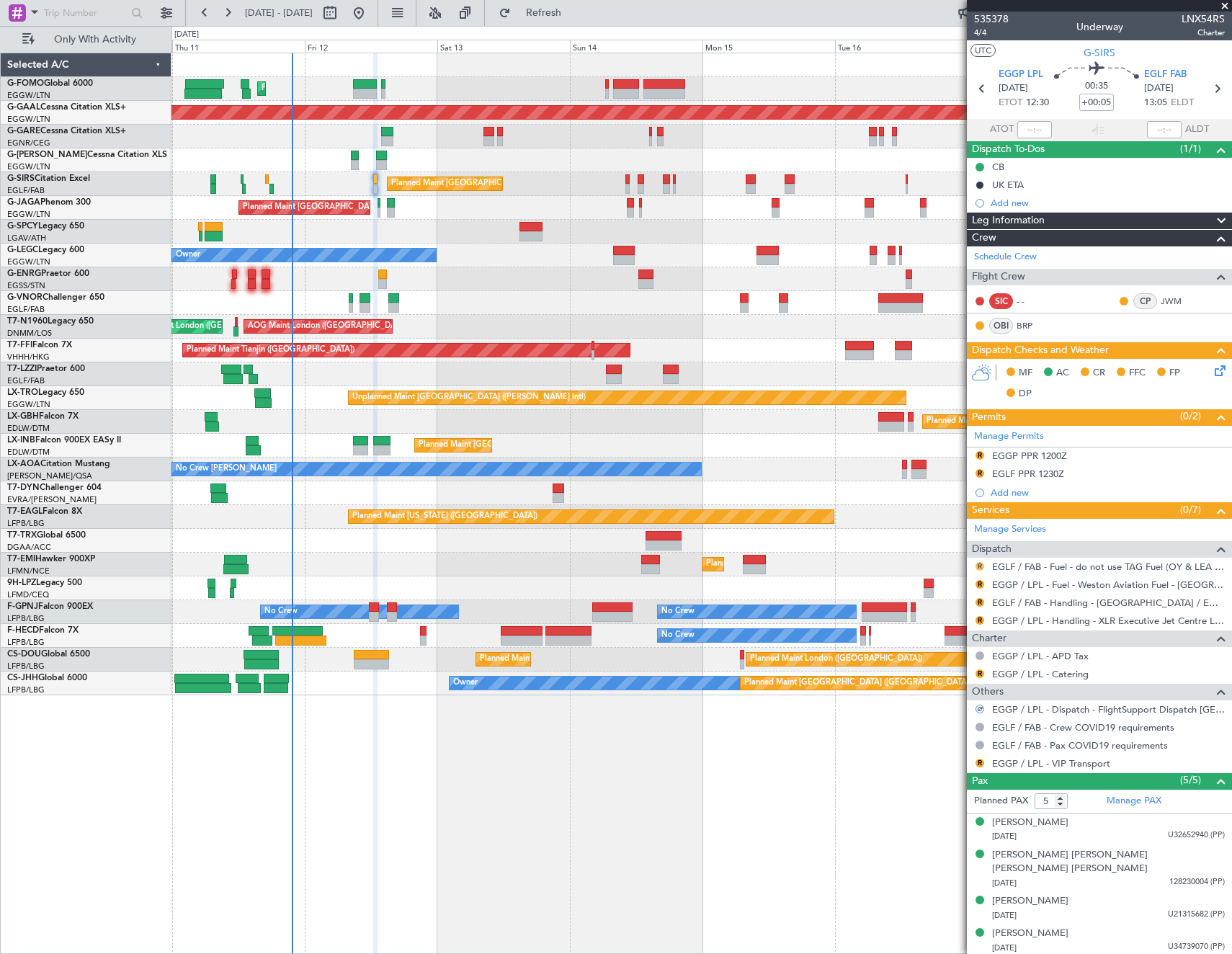
click at [976, 564] on button "R" at bounding box center [980, 566] width 9 height 9
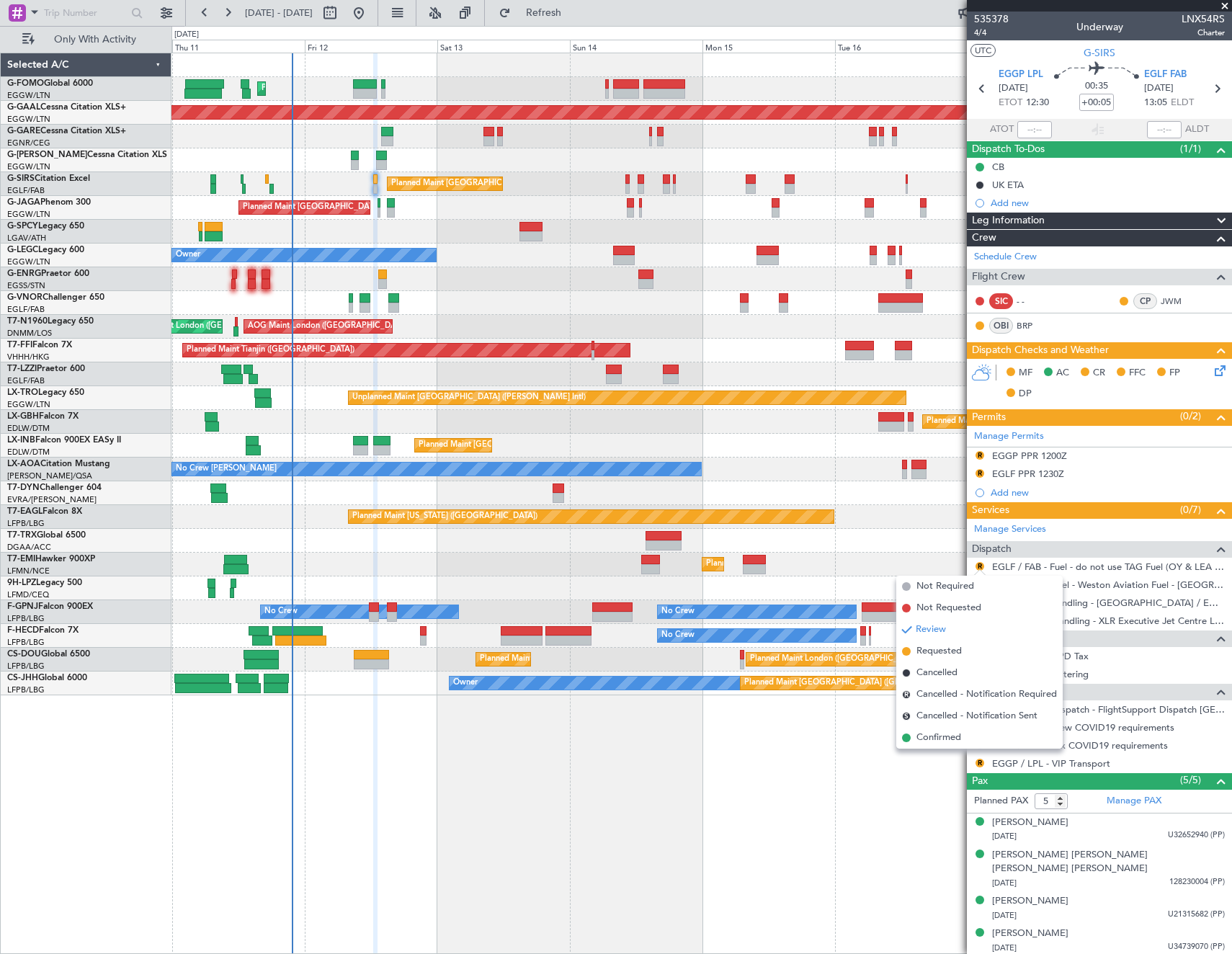
click at [962, 735] on li "Confirmed" at bounding box center [979, 738] width 166 height 22
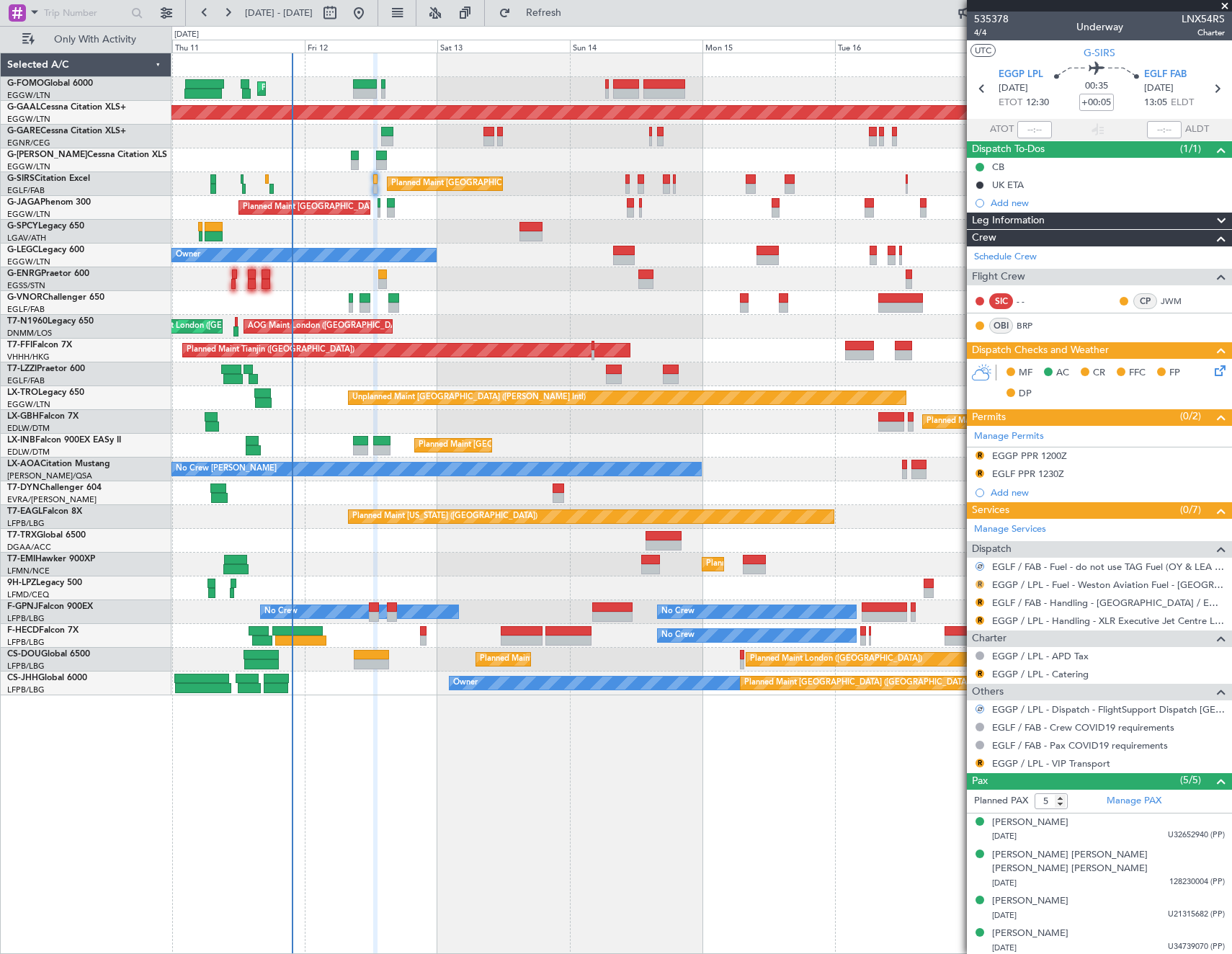
click at [979, 585] on button "R" at bounding box center [980, 584] width 9 height 9
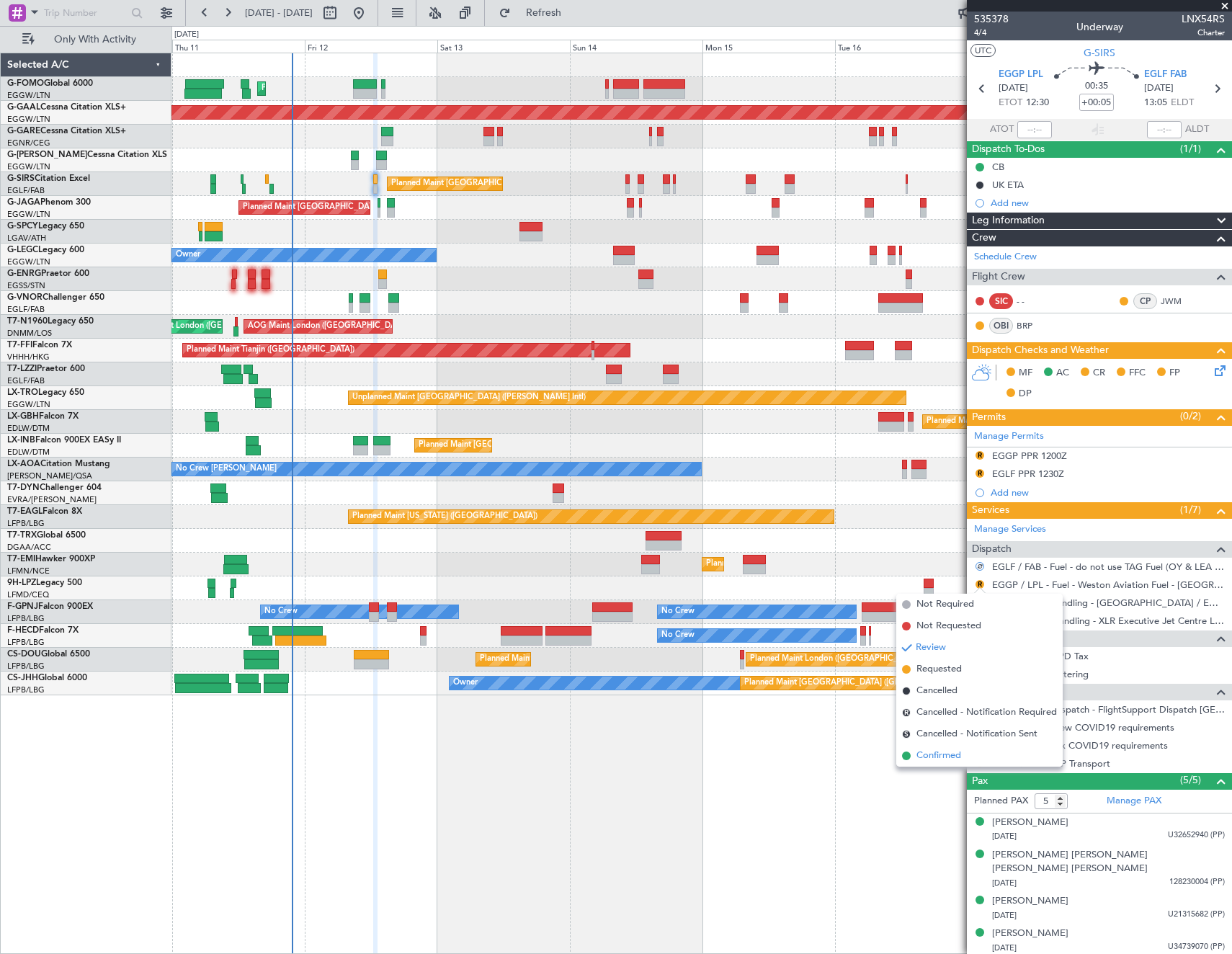
click at [958, 754] on span "Confirmed" at bounding box center [939, 756] width 45 height 14
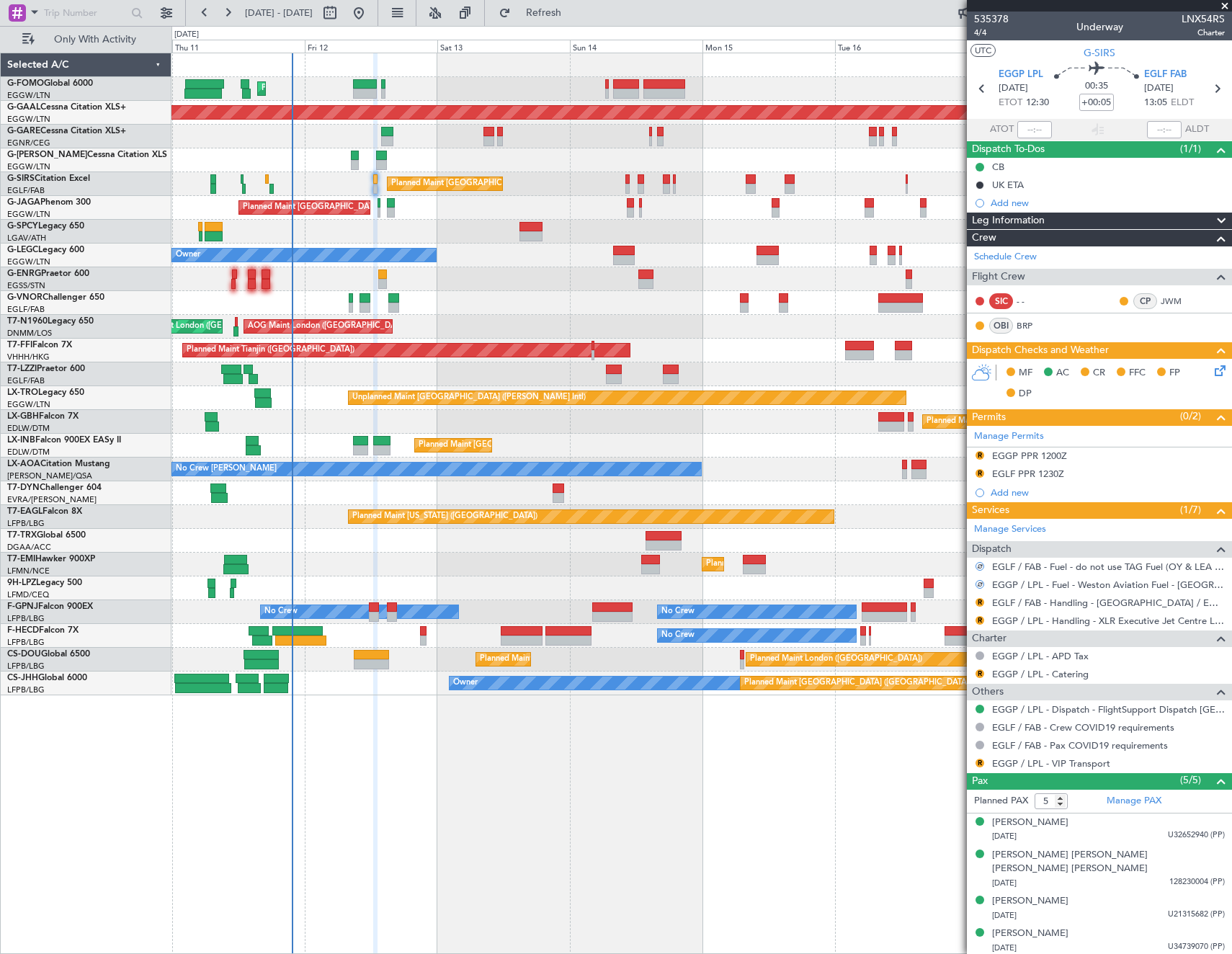
click at [1212, 367] on icon at bounding box center [1218, 368] width 12 height 12
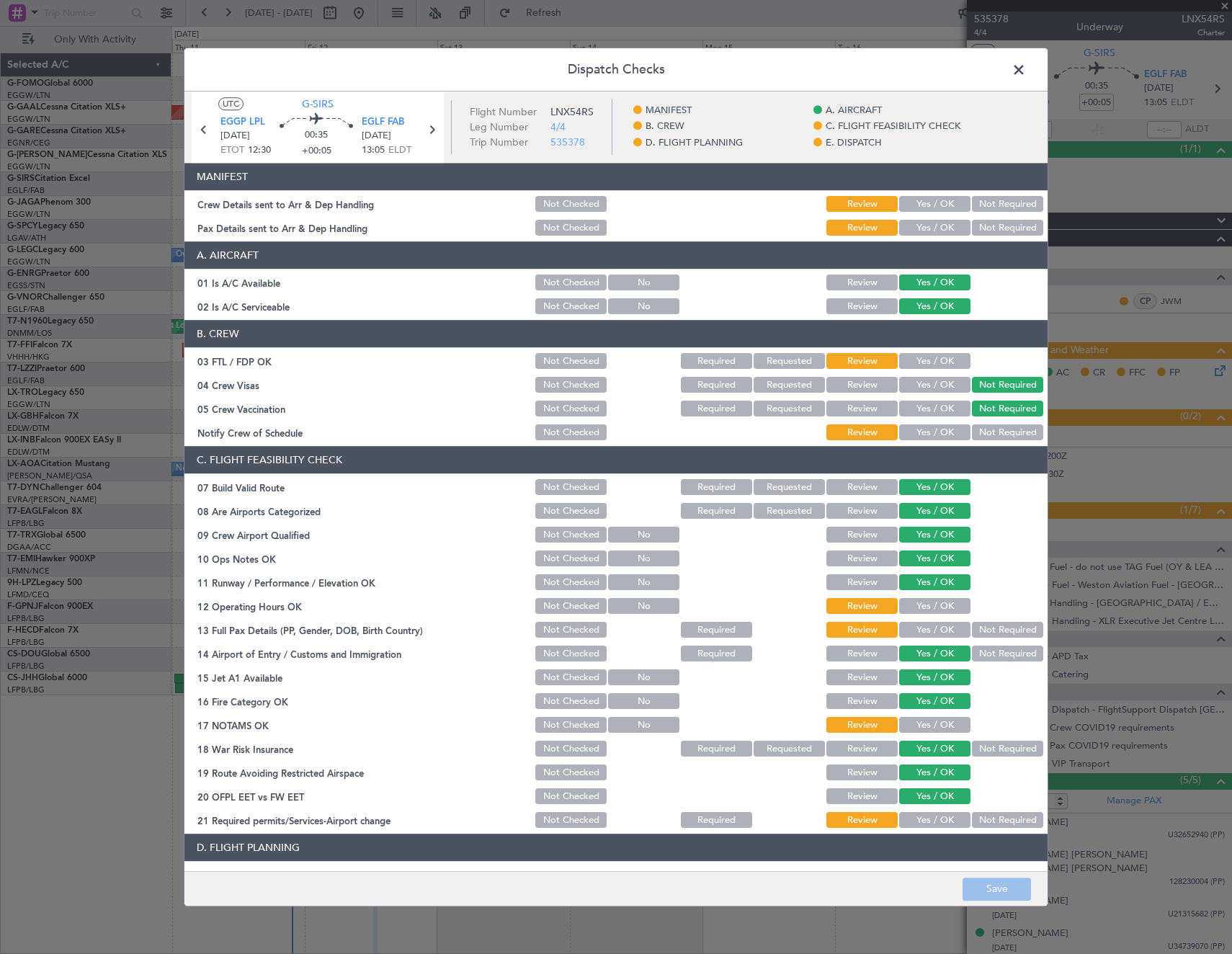
click at [922, 200] on button "Yes / OK" at bounding box center [934, 205] width 72 height 16
click at [922, 221] on button "Yes / OK" at bounding box center [934, 229] width 72 height 16
drag, startPoint x: 927, startPoint y: 363, endPoint x: 927, endPoint y: 421, distance: 58.0
click at [927, 363] on button "Yes / OK" at bounding box center [934, 362] width 72 height 16
click at [928, 433] on button "Yes / OK" at bounding box center [934, 433] width 72 height 16
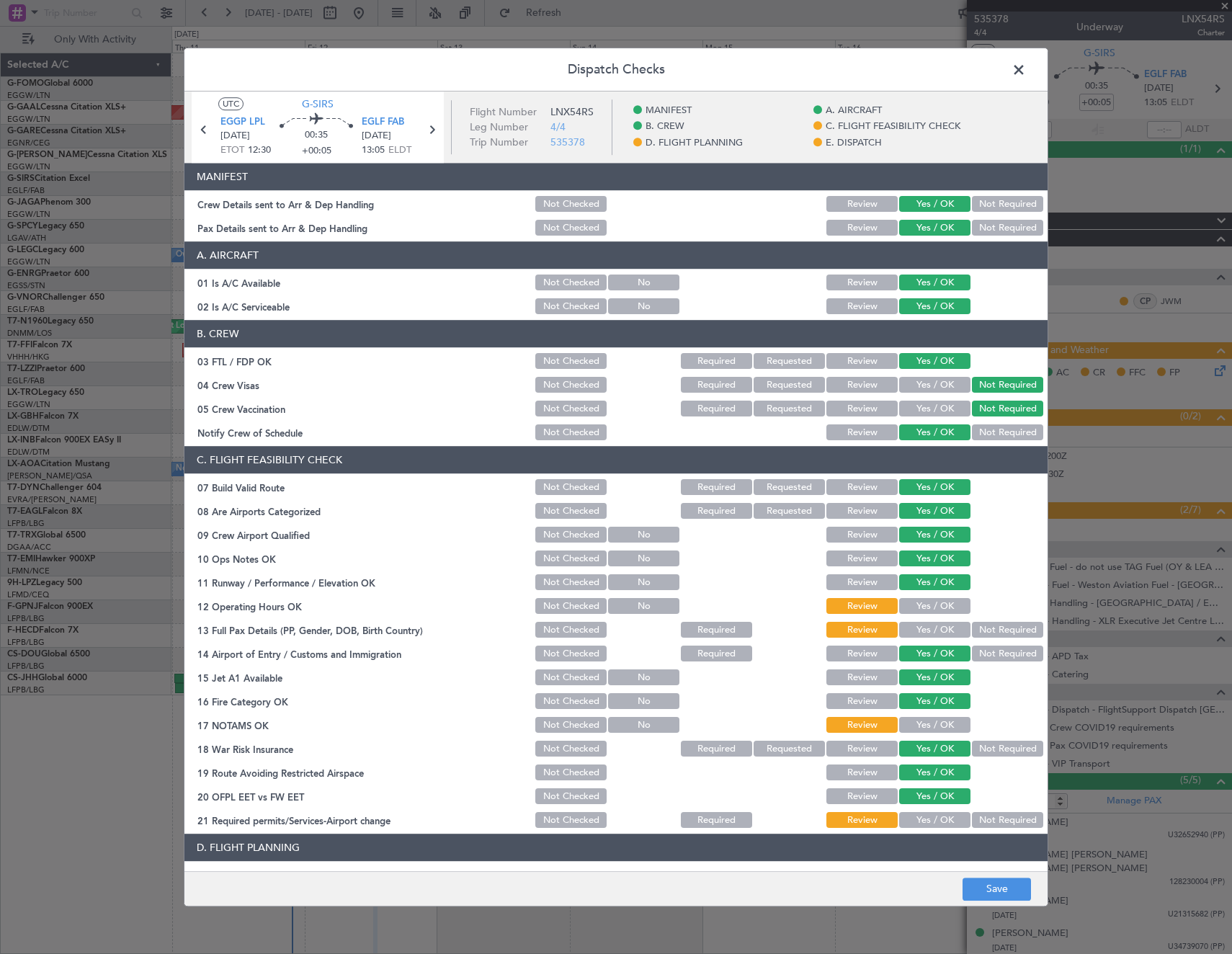
click at [932, 609] on button "Yes / OK" at bounding box center [934, 607] width 72 height 16
click at [929, 635] on button "Yes / OK" at bounding box center [934, 630] width 72 height 16
drag, startPoint x: 921, startPoint y: 717, endPoint x: 921, endPoint y: 733, distance: 16.0
click at [921, 722] on button "Yes / OK" at bounding box center [934, 725] width 72 height 16
click at [919, 808] on section "C. FLIGHT FEASIBILITY CHECK 07 Build Valid Route Not Checked Required Requested…" at bounding box center [616, 638] width 863 height 384
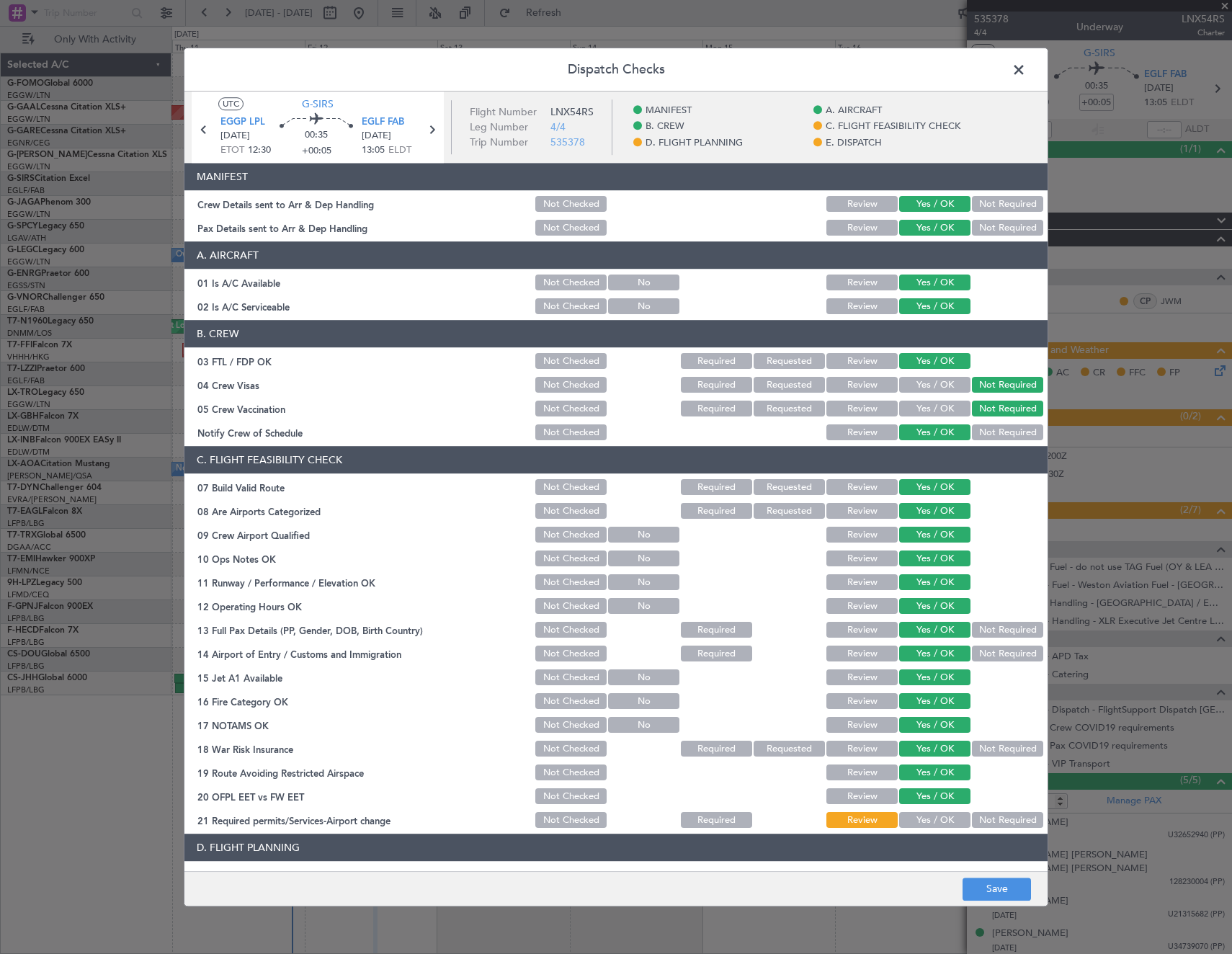
click at [918, 817] on button "Yes / OK" at bounding box center [934, 821] width 72 height 16
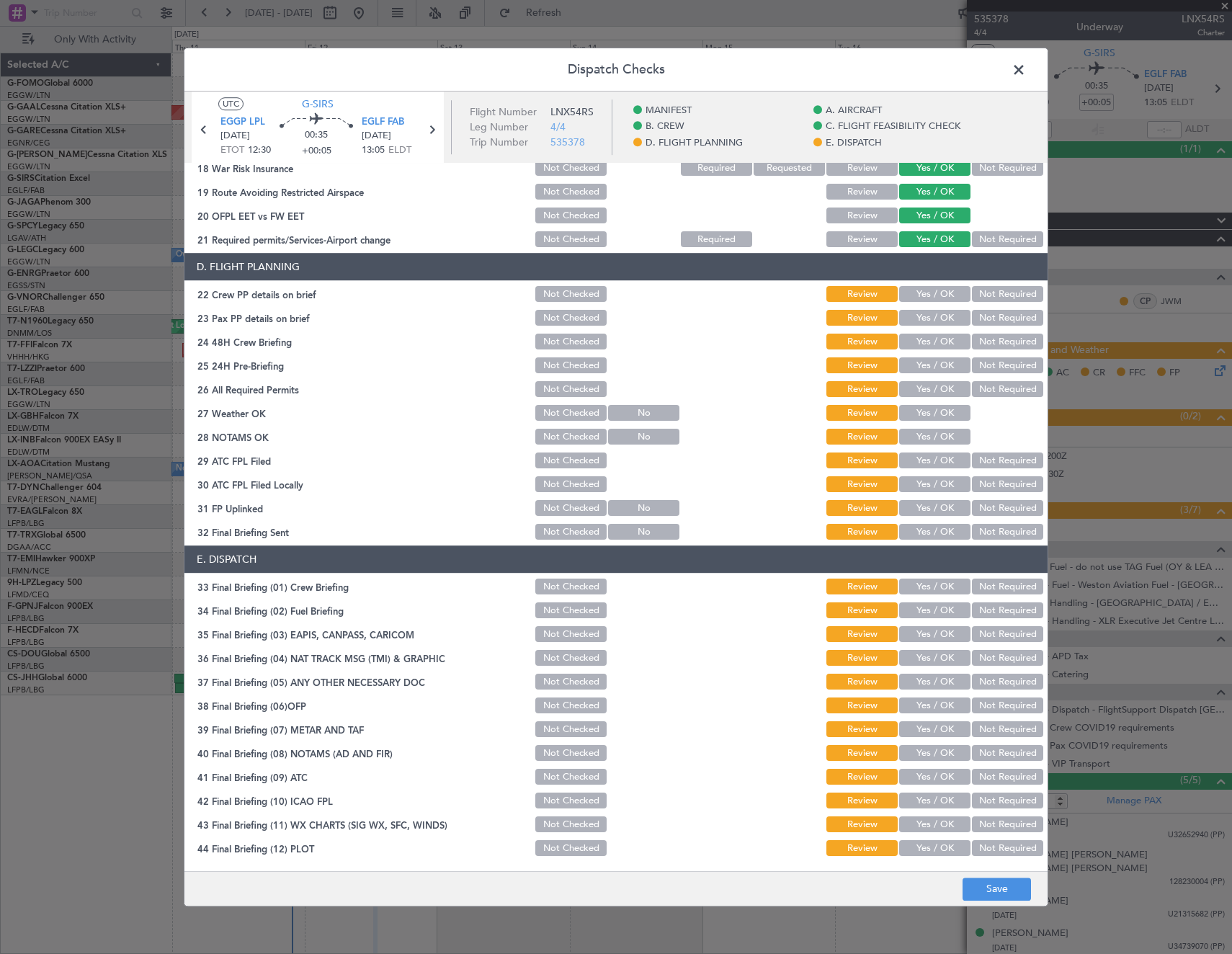
click at [919, 287] on button "Yes / OK" at bounding box center [934, 295] width 72 height 16
click at [924, 315] on button "Yes / OK" at bounding box center [934, 318] width 72 height 16
click at [927, 342] on button "Yes / OK" at bounding box center [934, 342] width 72 height 16
click at [927, 368] on button "Yes / OK" at bounding box center [934, 366] width 72 height 16
click at [931, 398] on div "Yes / OK" at bounding box center [933, 390] width 73 height 20
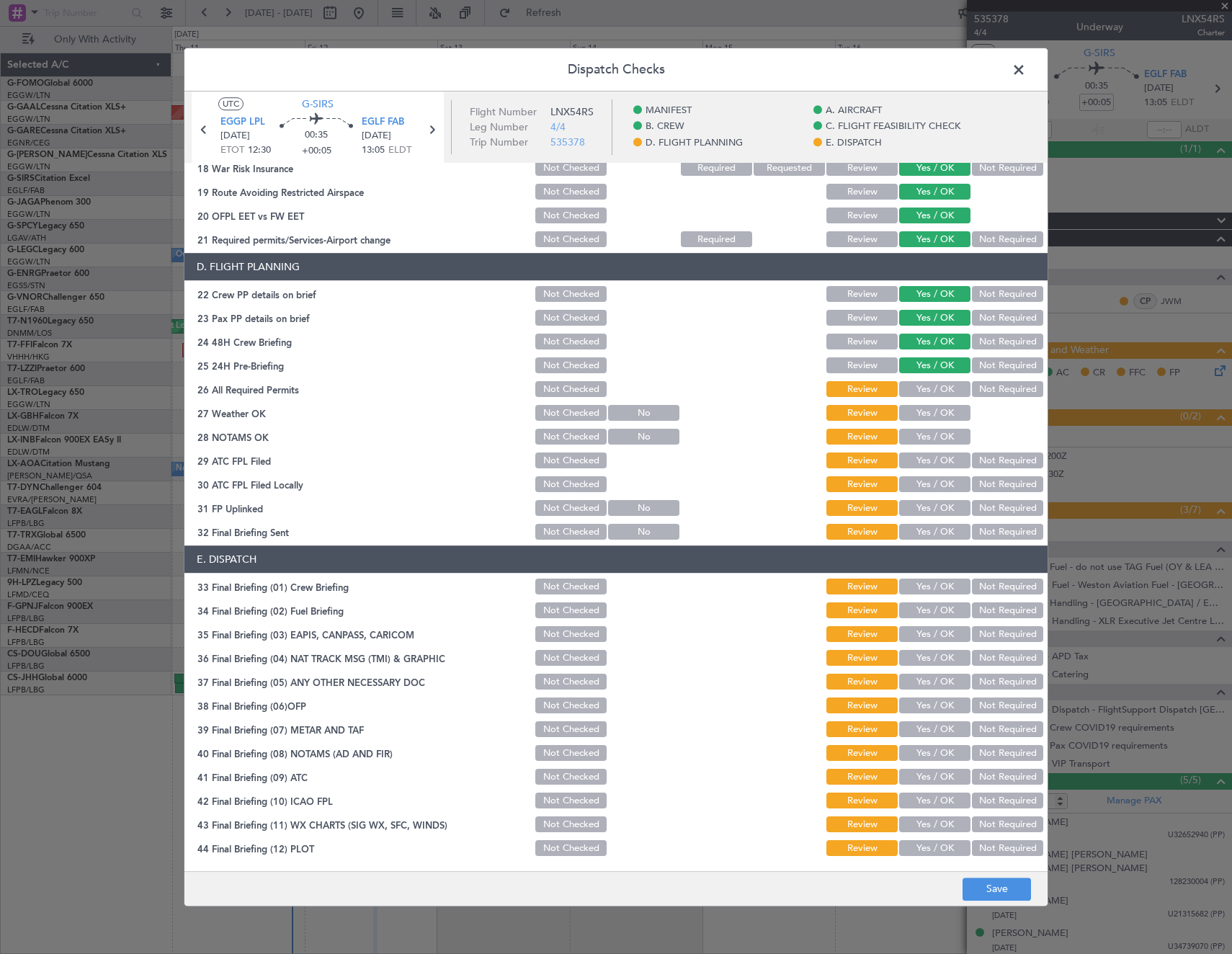
click at [931, 391] on button "Yes / OK" at bounding box center [934, 390] width 72 height 16
click at [933, 410] on button "Yes / OK" at bounding box center [934, 413] width 72 height 16
click at [936, 435] on button "Yes / OK" at bounding box center [934, 437] width 72 height 16
click at [932, 460] on button "Yes / OK" at bounding box center [934, 461] width 72 height 16
drag, startPoint x: 997, startPoint y: 486, endPoint x: 981, endPoint y: 496, distance: 18.9
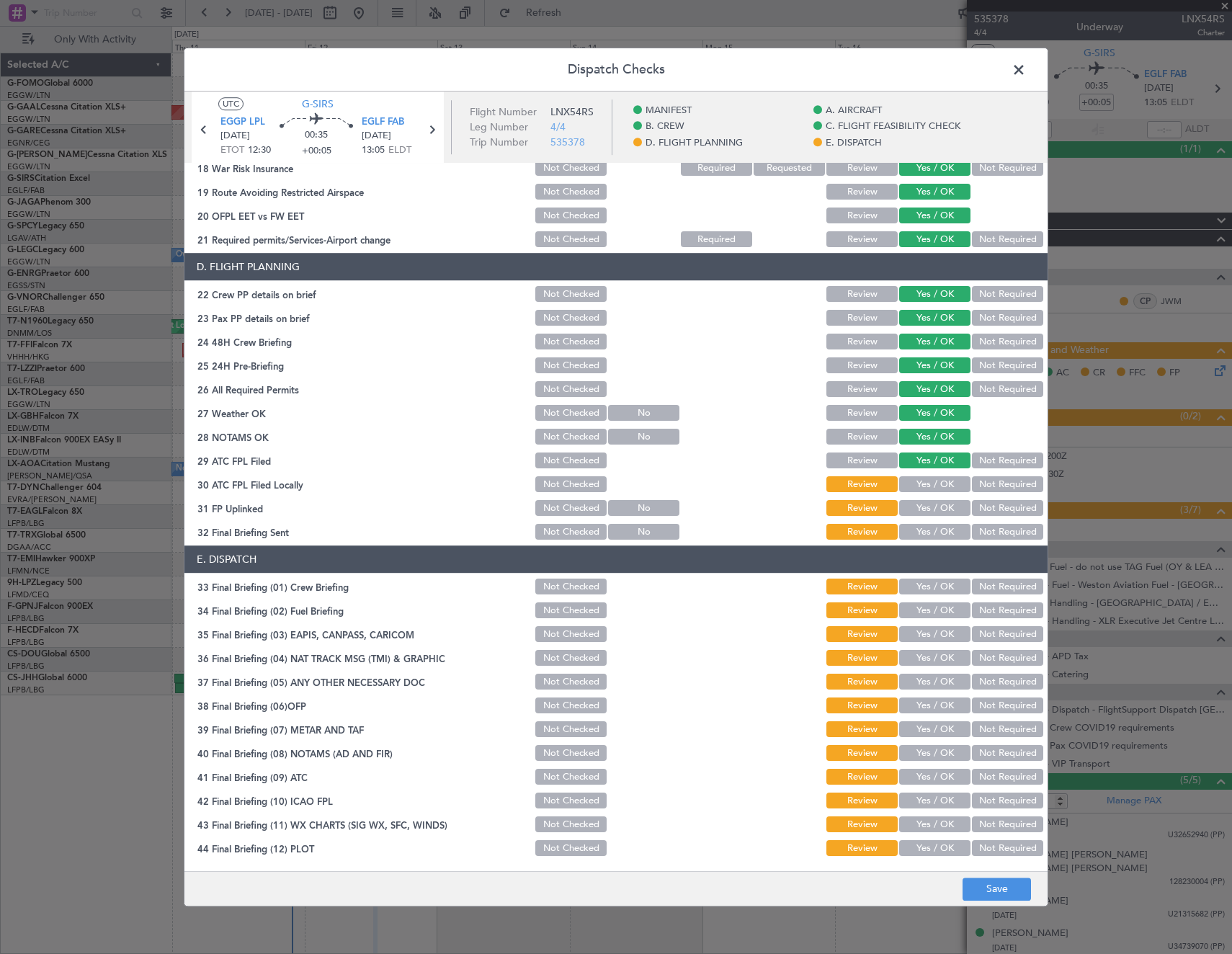
click at [997, 487] on button "Not Required" at bounding box center [1008, 485] width 72 height 16
drag, startPoint x: 943, startPoint y: 507, endPoint x: 951, endPoint y: 513, distance: 10.0
click at [948, 511] on button "Yes / OK" at bounding box center [934, 509] width 72 height 16
click at [978, 527] on button "Not Required" at bounding box center [1008, 533] width 72 height 16
click at [922, 596] on div "Yes / OK" at bounding box center [933, 587] width 73 height 20
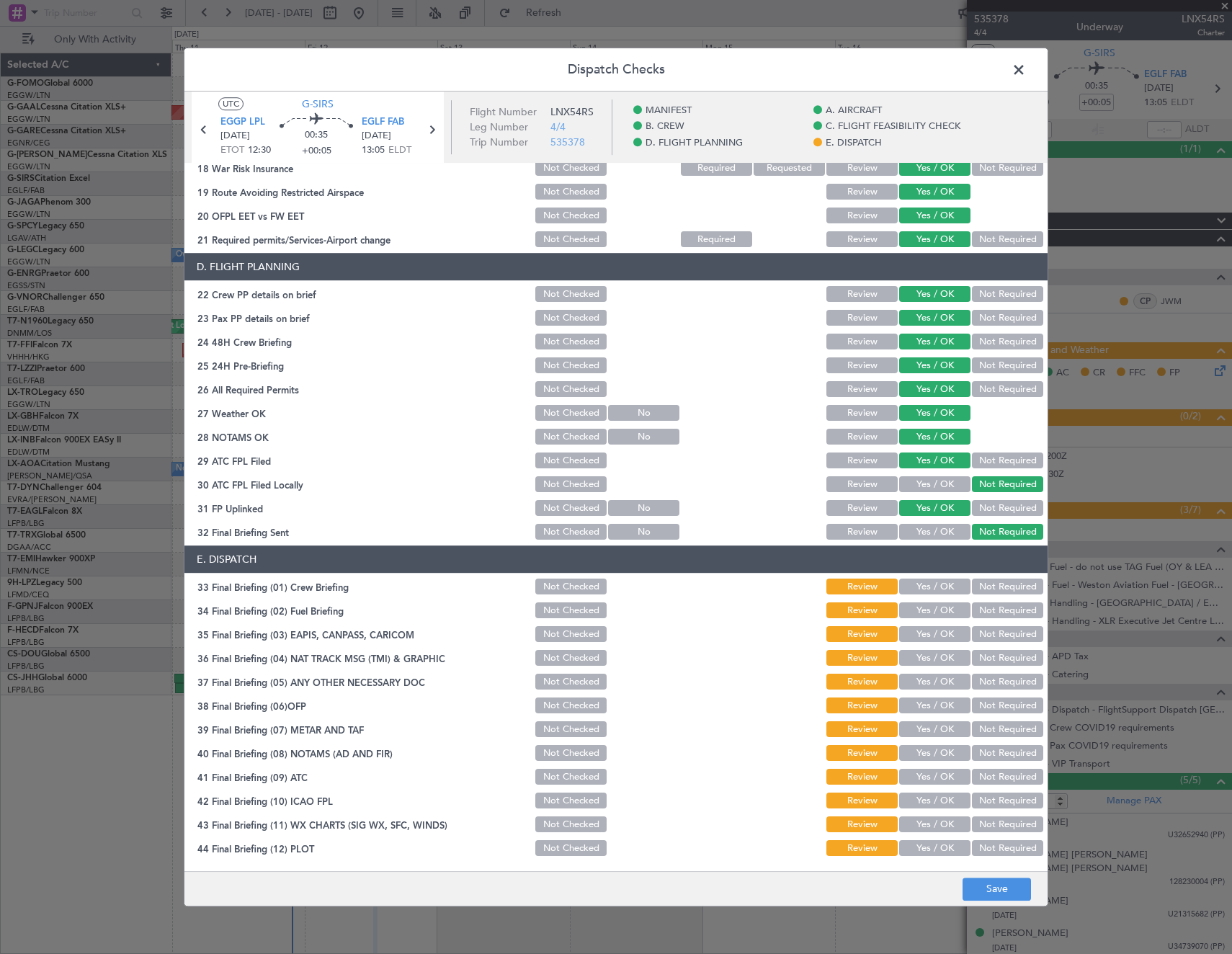
click at [924, 592] on button "Yes / OK" at bounding box center [934, 587] width 72 height 16
click at [927, 609] on button "Yes / OK" at bounding box center [934, 611] width 72 height 16
click at [977, 643] on div "Not Required" at bounding box center [1006, 635] width 73 height 20
click at [978, 661] on button "Not Required" at bounding box center [1008, 659] width 72 height 16
click at [979, 636] on button "Not Required" at bounding box center [1008, 635] width 72 height 16
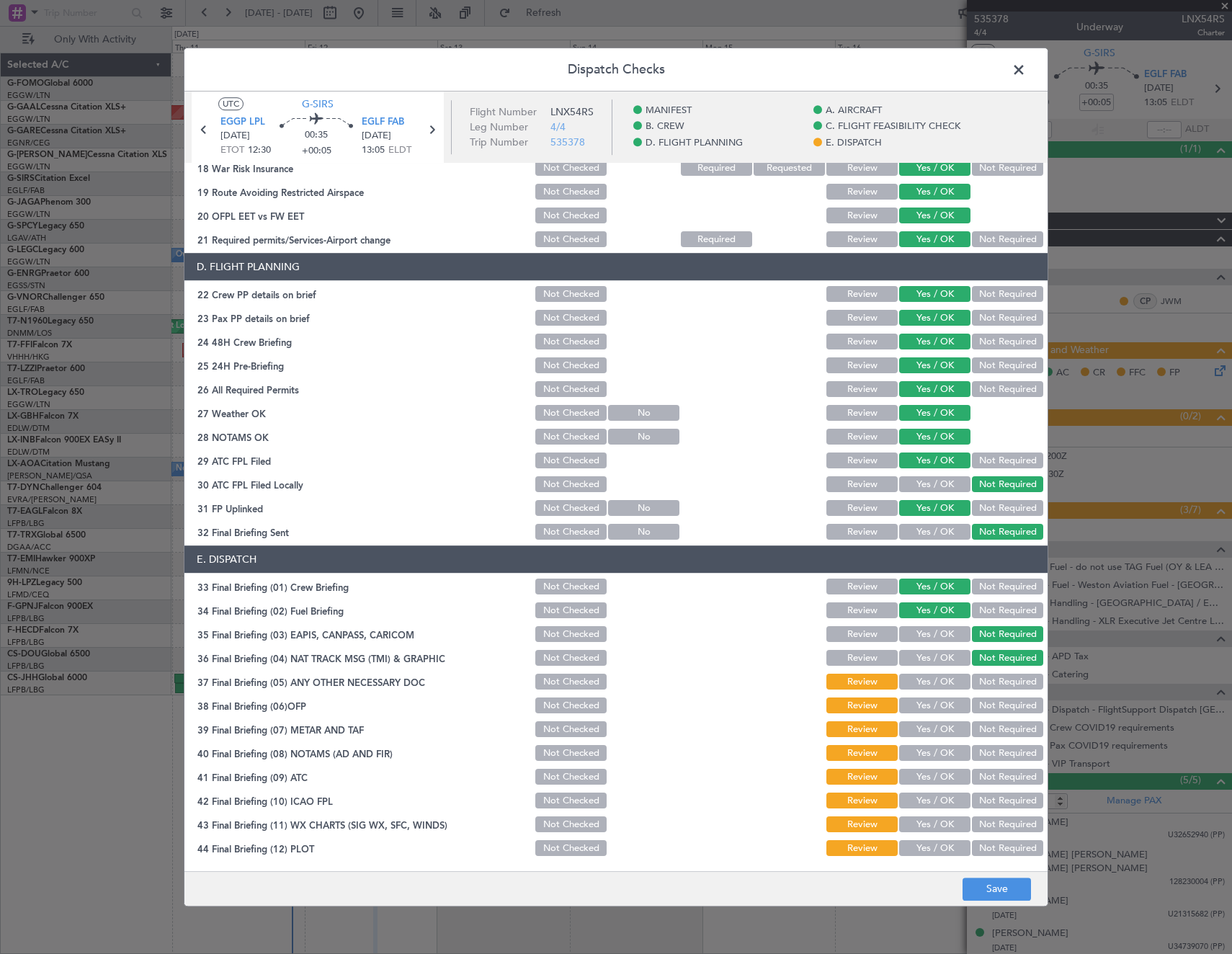
click at [952, 682] on button "Yes / OK" at bounding box center [934, 683] width 72 height 16
click at [930, 705] on button "Yes / OK" at bounding box center [934, 706] width 72 height 16
click at [929, 726] on button "Yes / OK" at bounding box center [934, 730] width 72 height 16
click at [929, 754] on button "Yes / OK" at bounding box center [934, 754] width 72 height 16
click at [924, 774] on button "Yes / OK" at bounding box center [934, 777] width 72 height 16
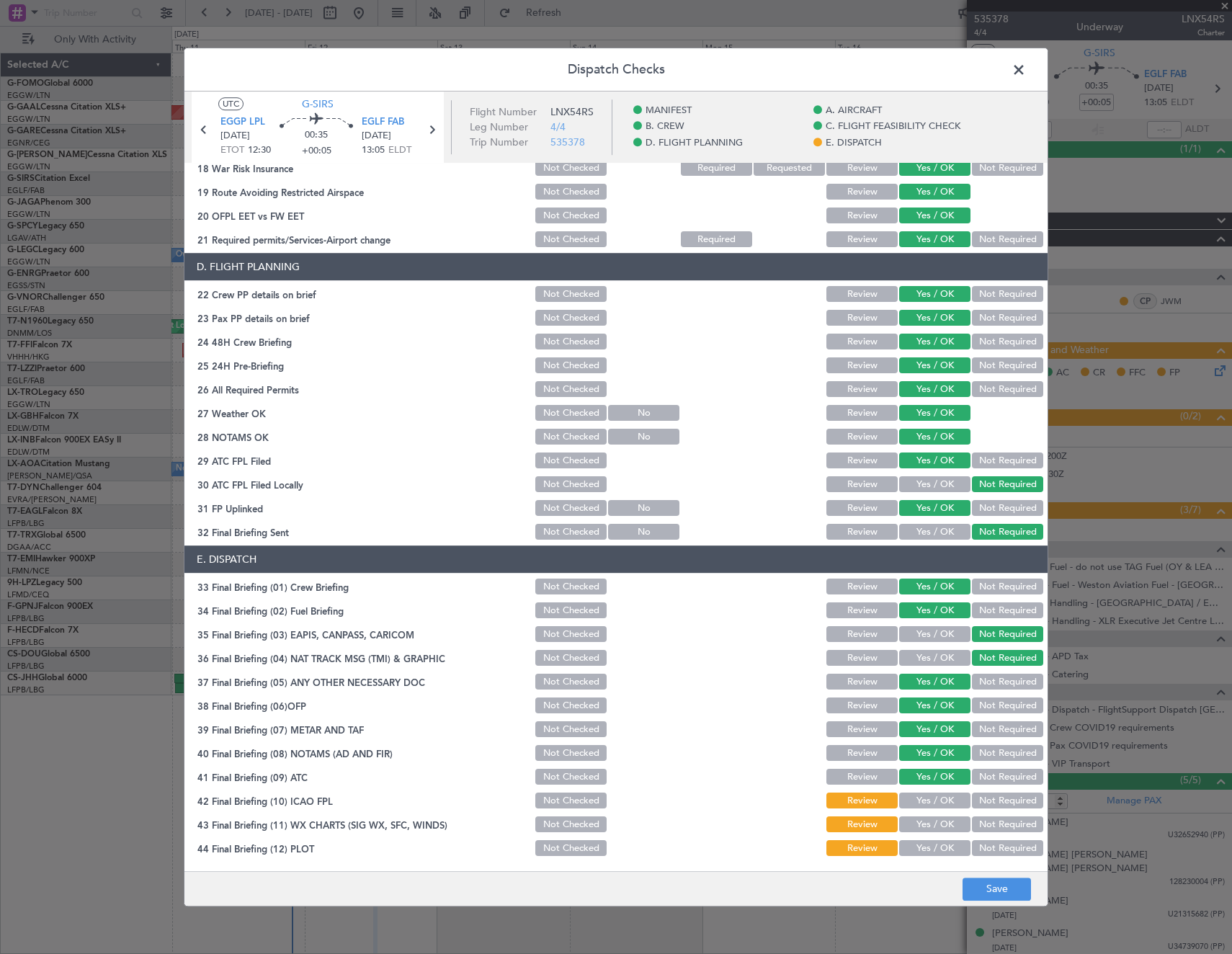
click at [919, 804] on button "Yes / OK" at bounding box center [934, 801] width 72 height 16
drag, startPoint x: 921, startPoint y: 828, endPoint x: 924, endPoint y: 845, distance: 17.3
click at [921, 831] on button "Yes / OK" at bounding box center [934, 825] width 72 height 16
click at [924, 851] on button "Yes / OK" at bounding box center [934, 849] width 72 height 16
click at [1005, 885] on button "Save" at bounding box center [997, 889] width 69 height 23
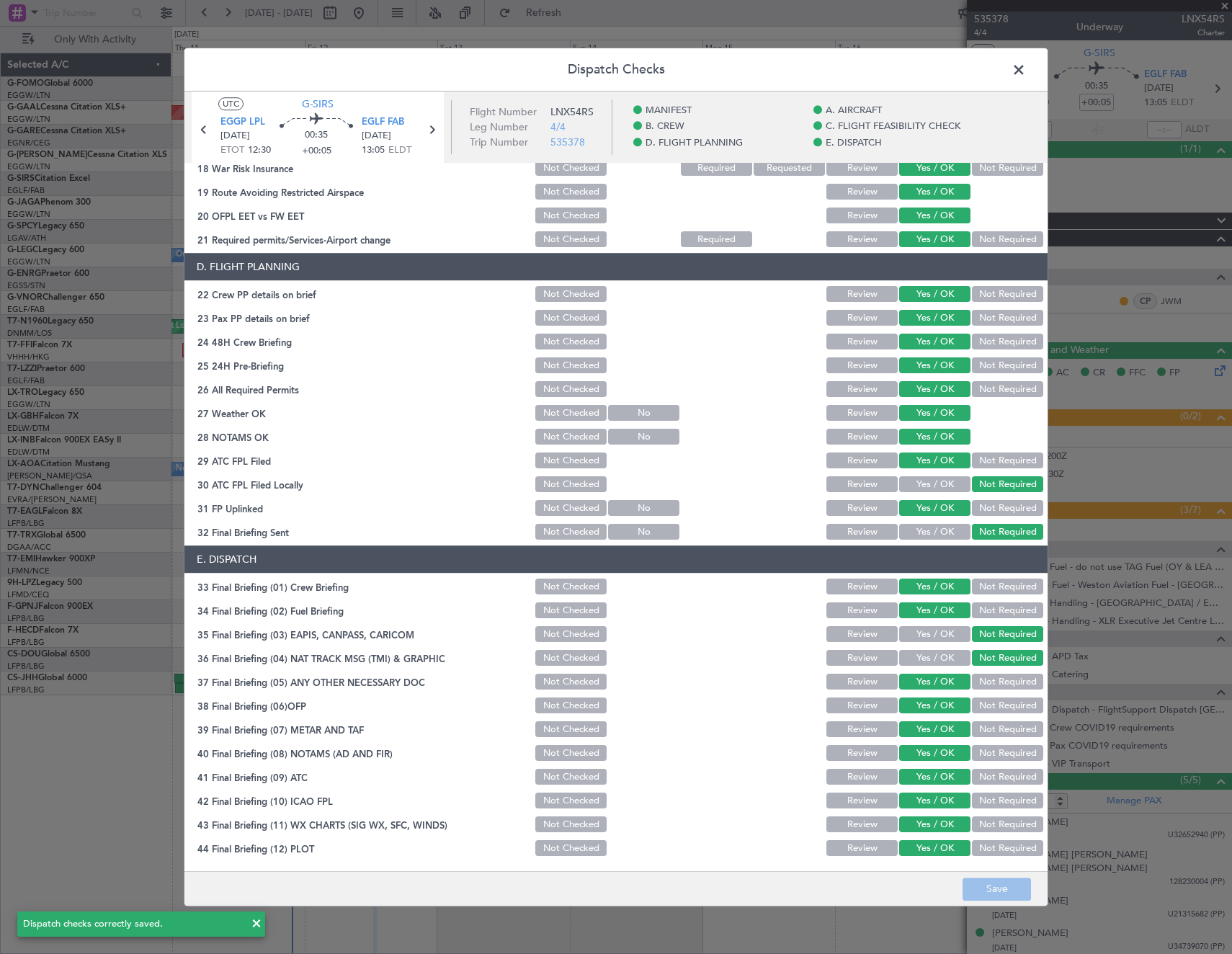
click at [1026, 66] on span at bounding box center [1026, 74] width 0 height 29
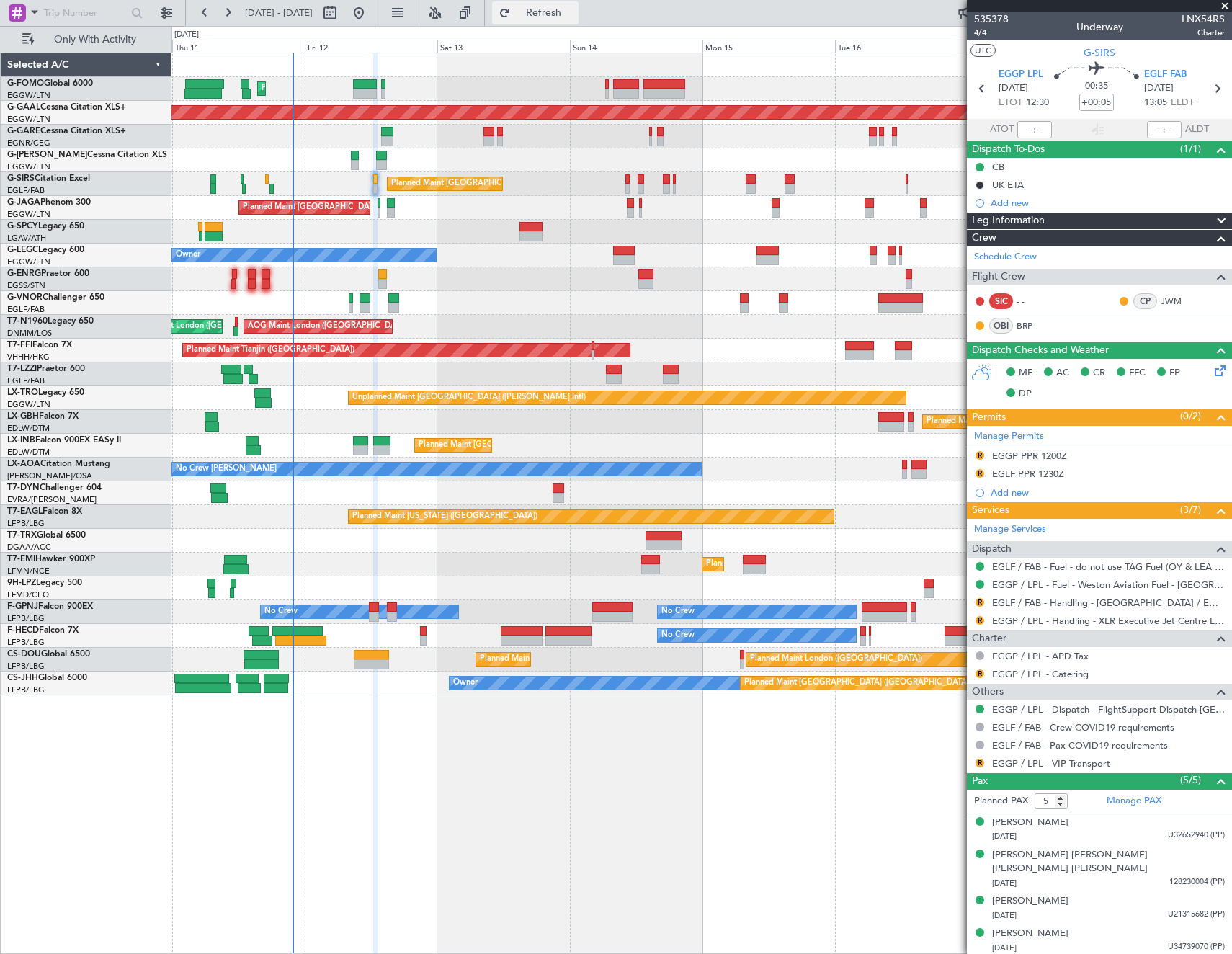
click at [574, 17] on span "Refresh" at bounding box center [544, 13] width 61 height 10
click at [574, 17] on span "Refresh" at bounding box center [544, 13] width 61 height 10
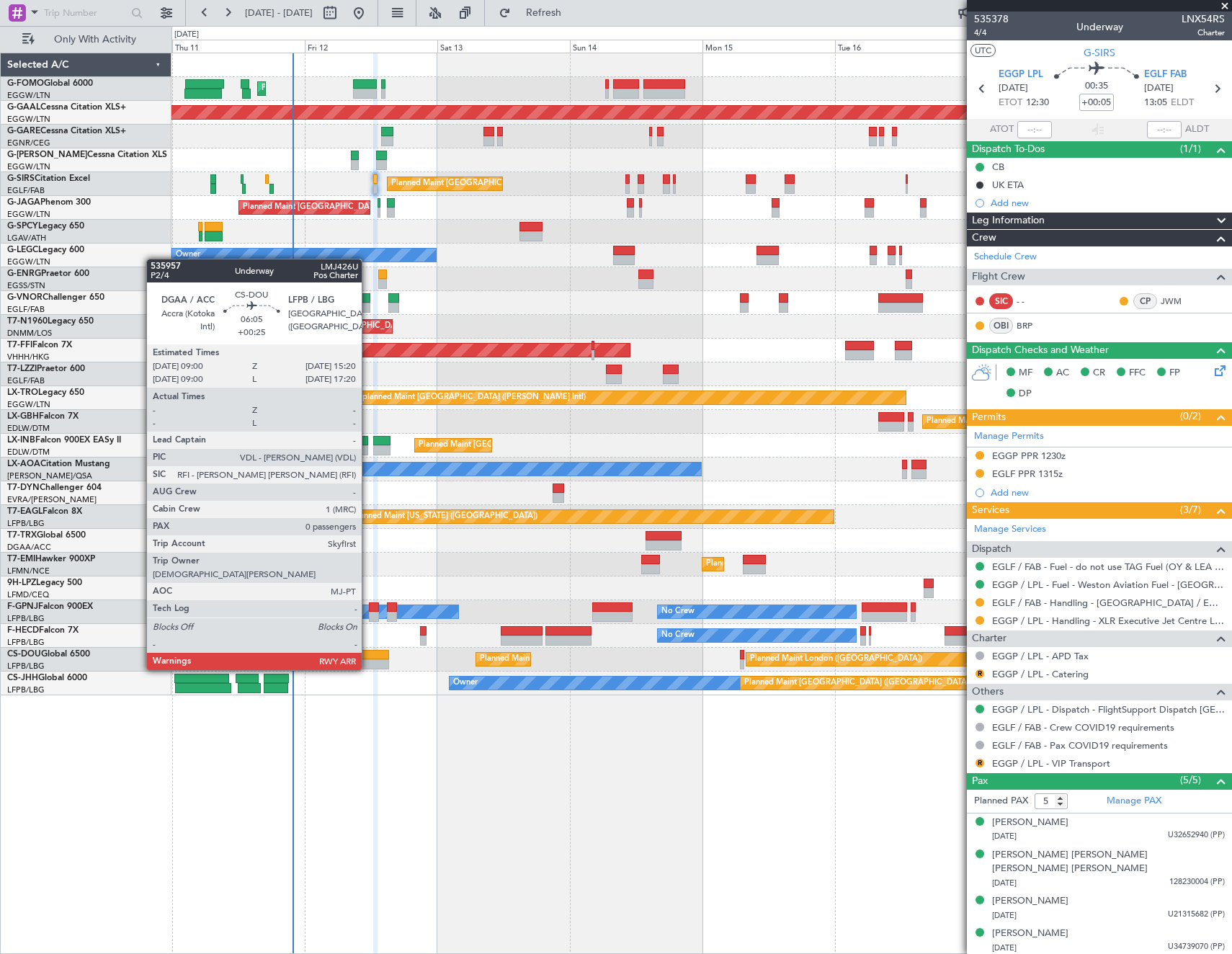
click at [365, 656] on div at bounding box center [371, 655] width 35 height 10
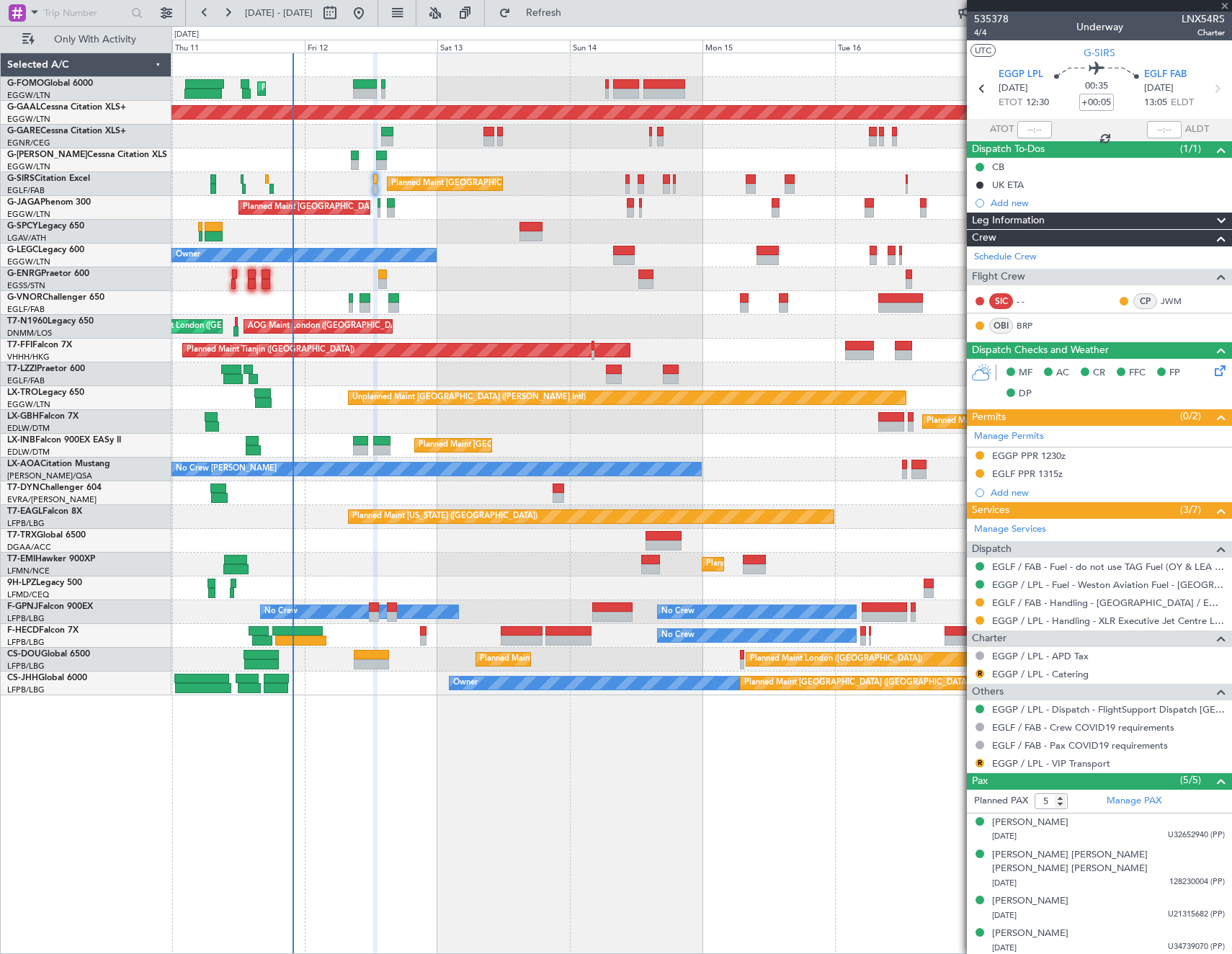
type input "+00:25"
type input "0"
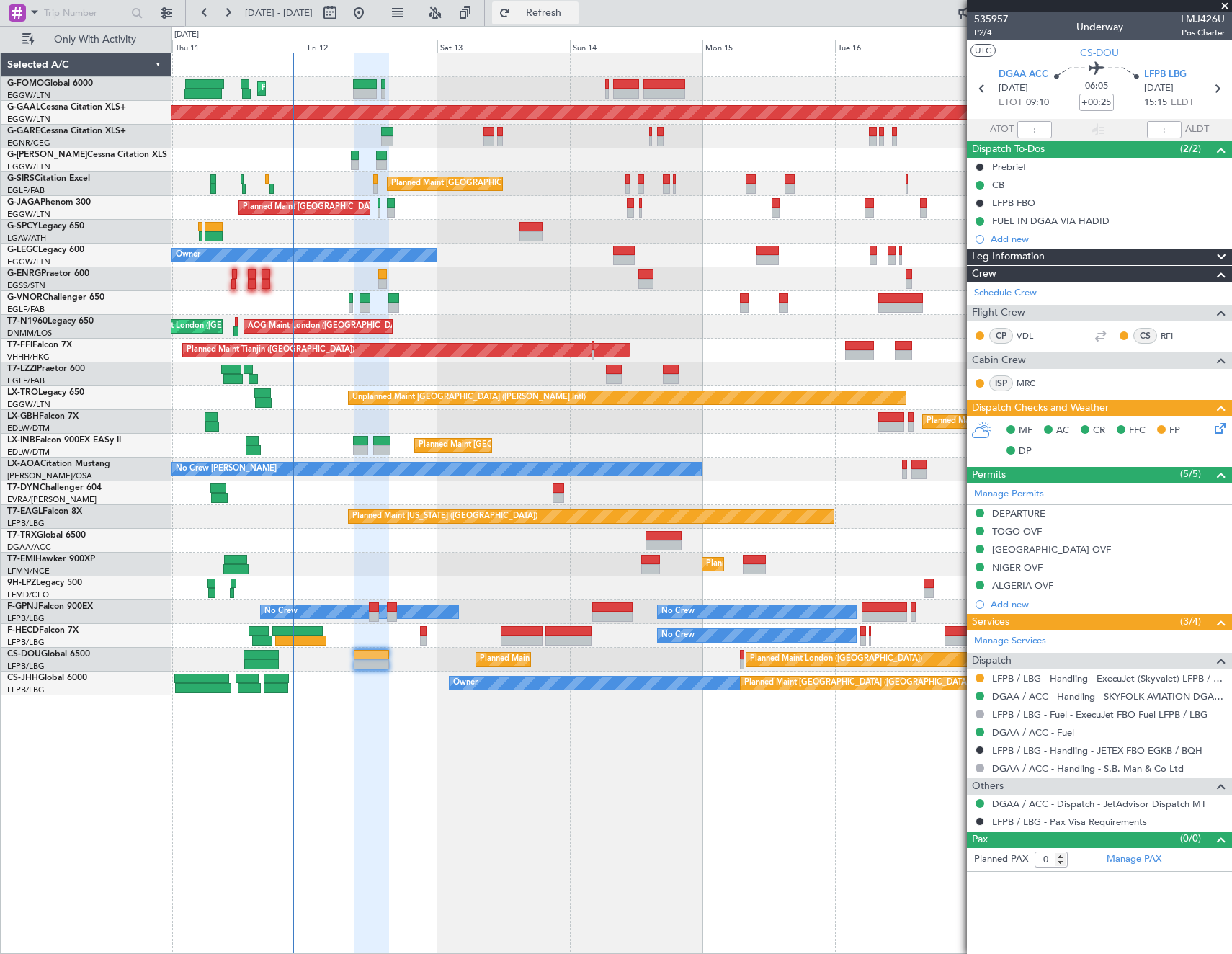
click at [574, 16] on span "Refresh" at bounding box center [544, 13] width 61 height 10
click at [563, 18] on button "Refresh" at bounding box center [535, 13] width 86 height 23
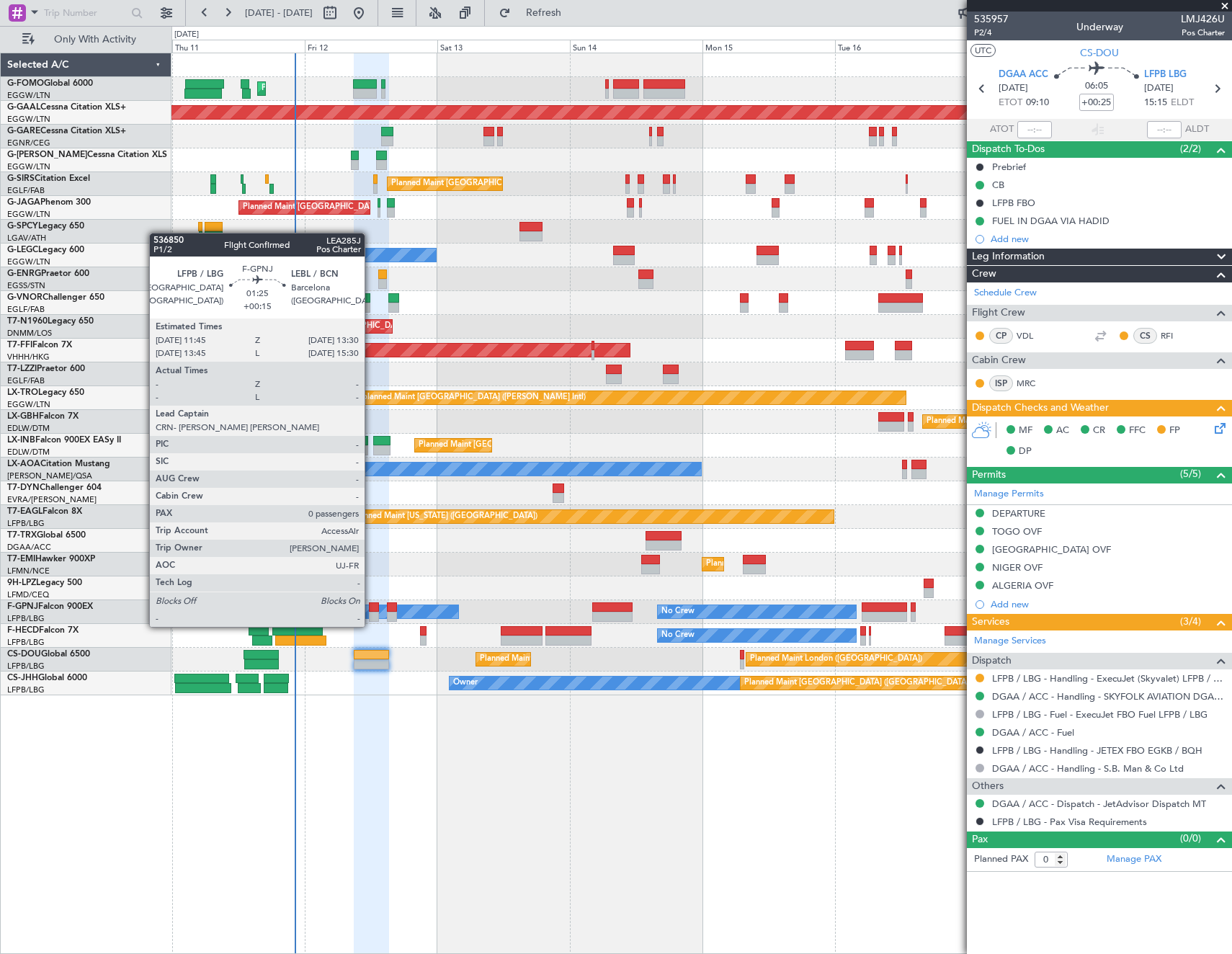
click at [371, 612] on div at bounding box center [374, 617] width 10 height 10
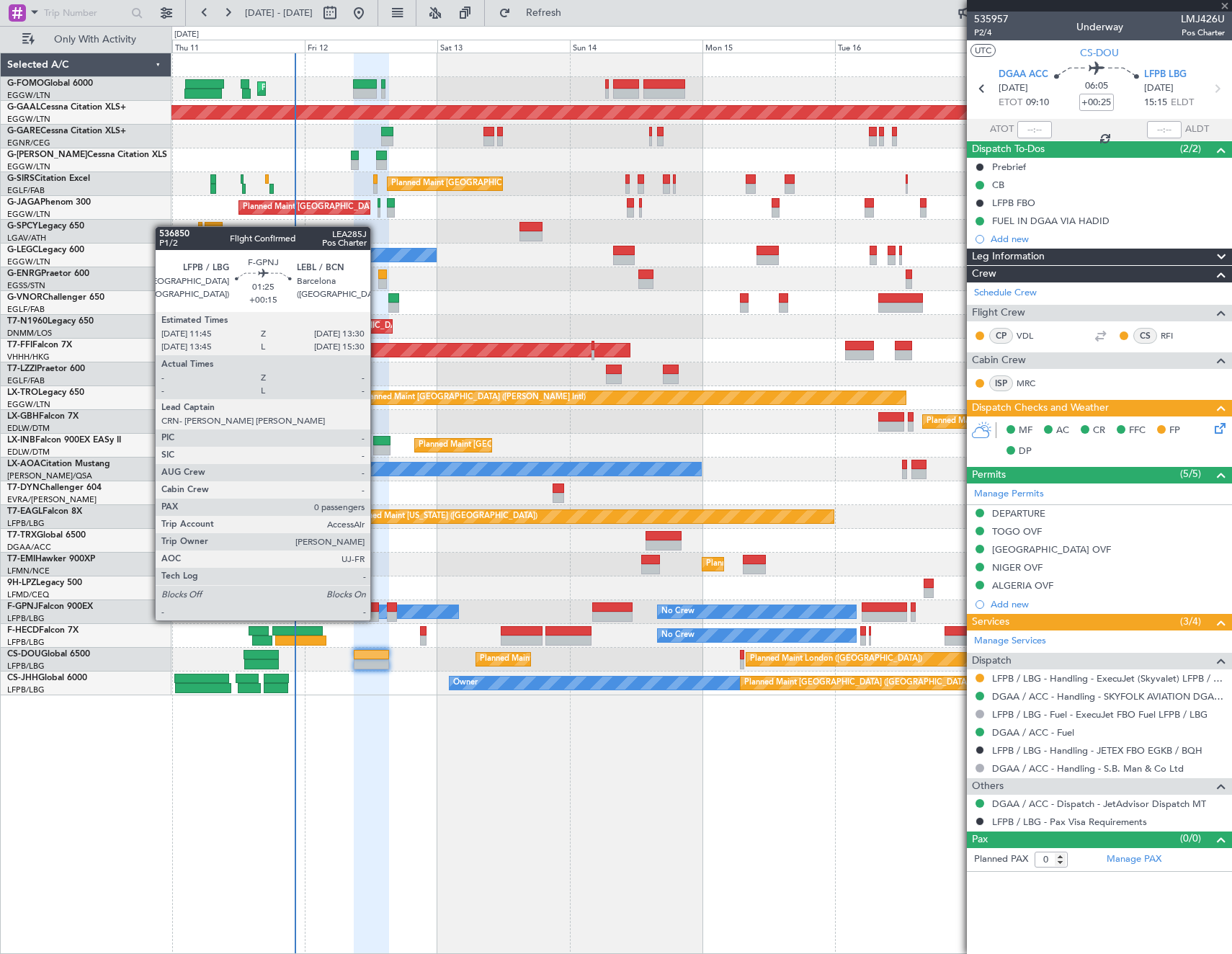
type input "+00:15"
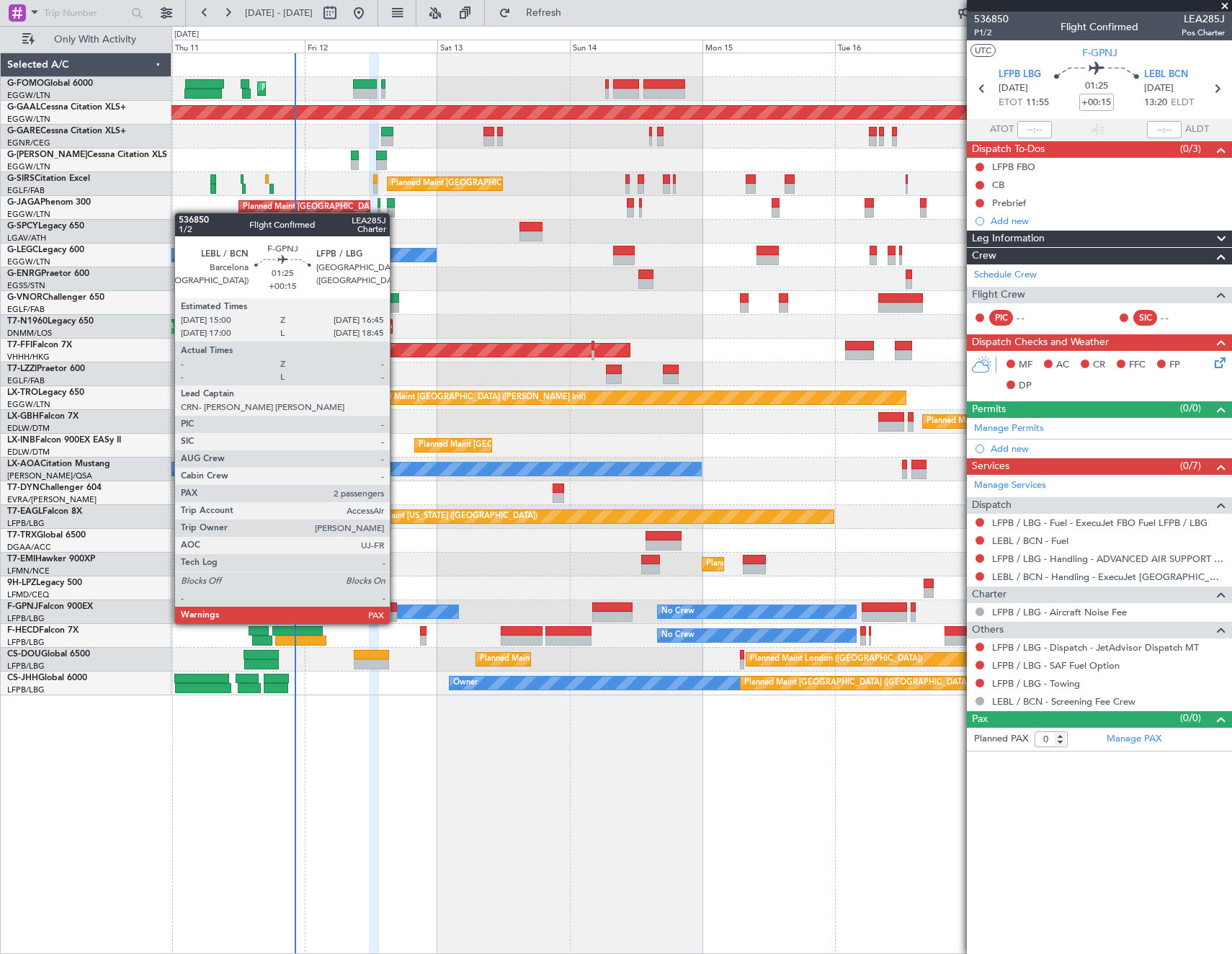
click at [396, 609] on div at bounding box center [392, 607] width 10 height 10
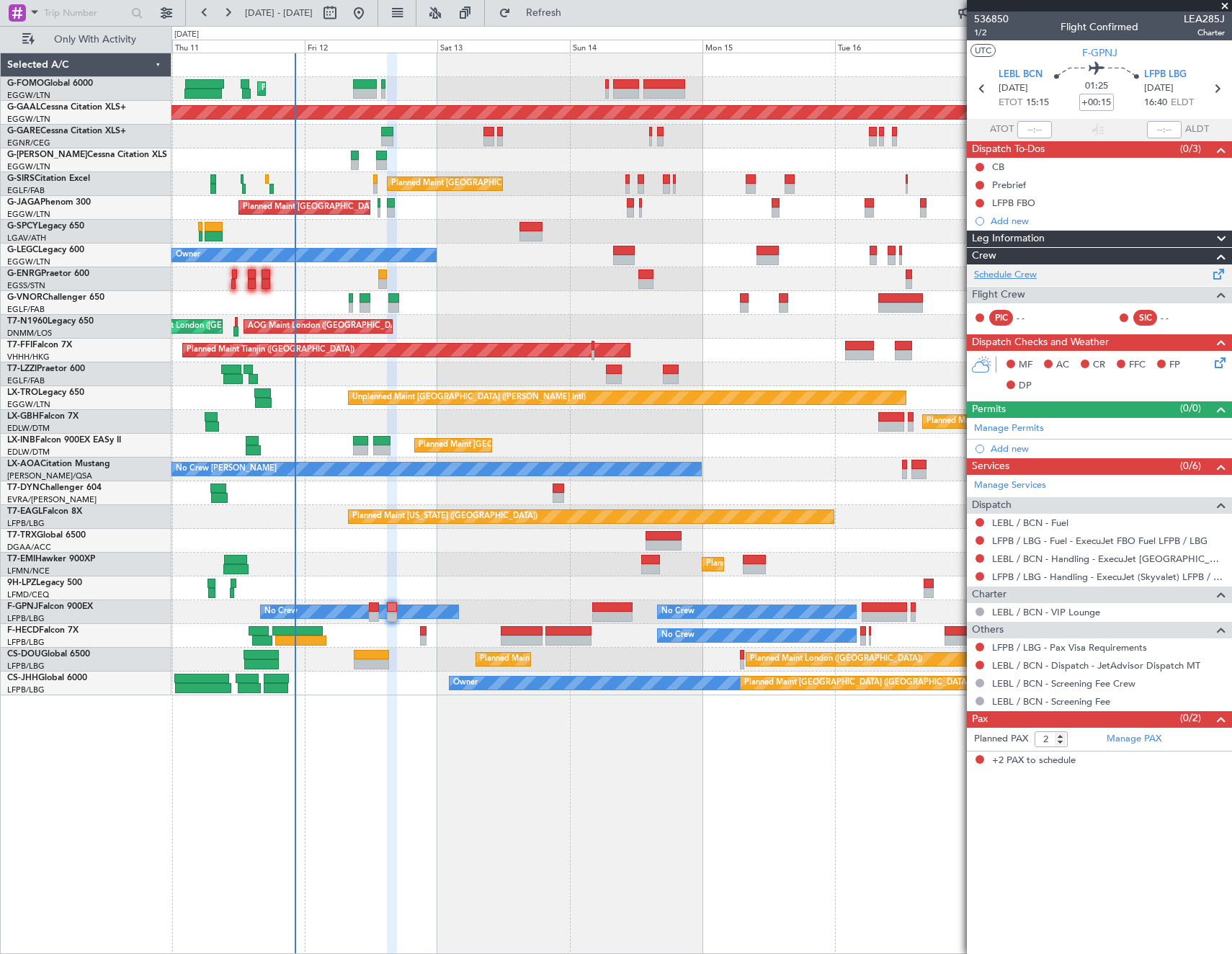
click at [1031, 268] on link "Schedule Crew" at bounding box center [1005, 275] width 63 height 14
click at [981, 668] on div "Not Requested" at bounding box center [980, 670] width 62 height 18
click at [976, 667] on button at bounding box center [980, 665] width 9 height 9
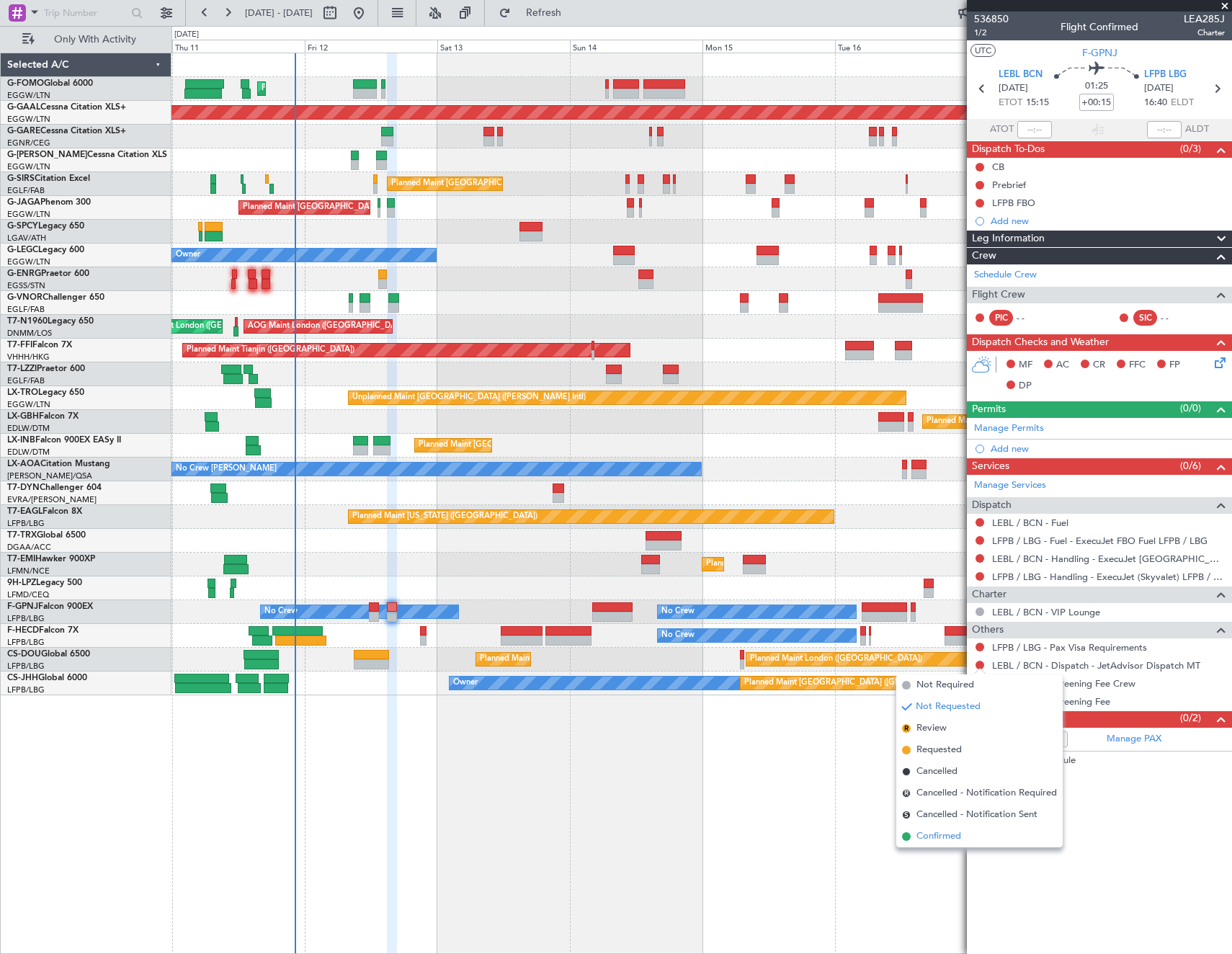
click at [940, 840] on span "Confirmed" at bounding box center [939, 837] width 45 height 14
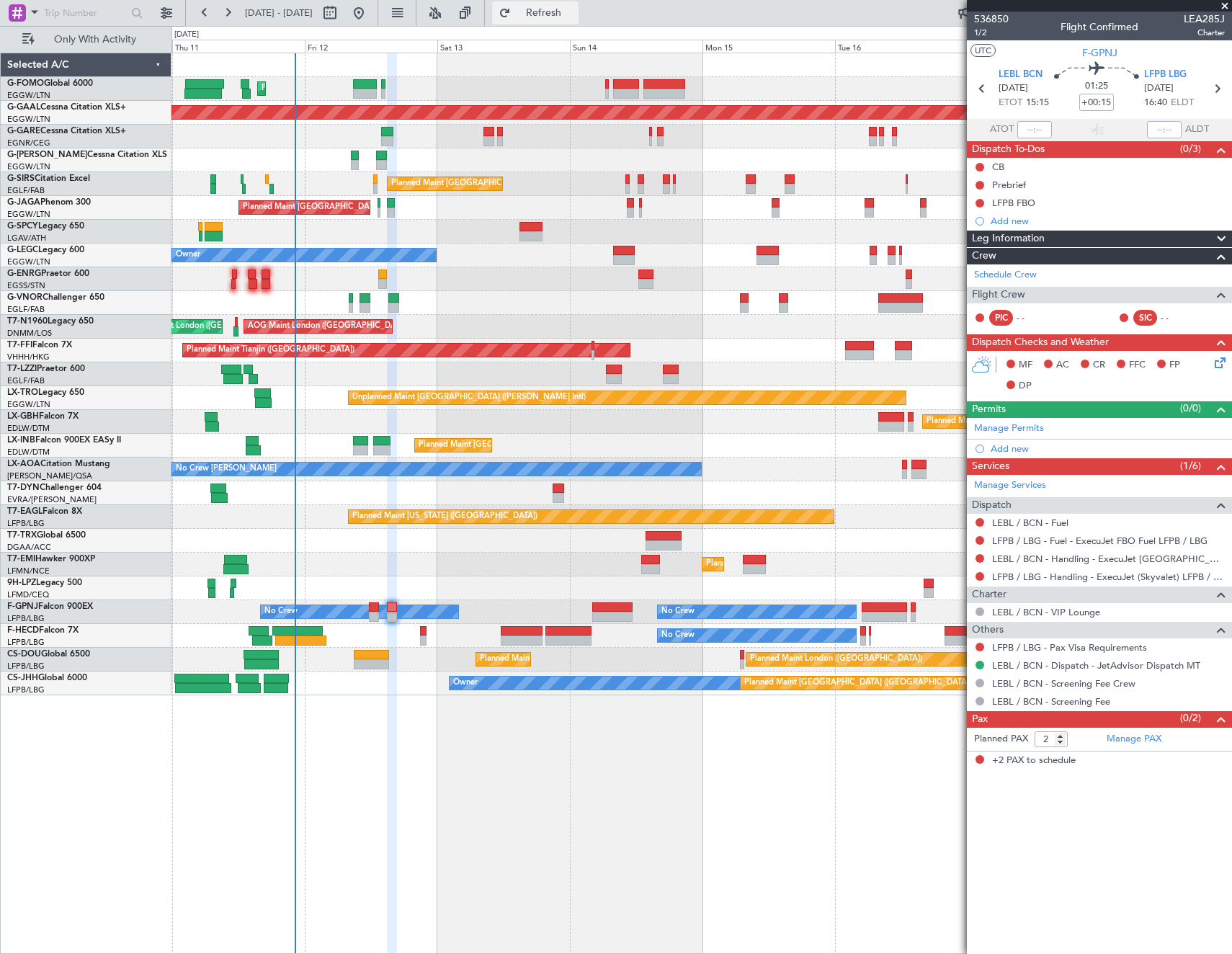
click at [574, 14] on span "Refresh" at bounding box center [544, 13] width 61 height 10
click at [1039, 524] on link "LEBL / BCN - Fuel" at bounding box center [1031, 523] width 77 height 12
click at [979, 527] on mat-tooltip-component "Not Requested" at bounding box center [980, 545] width 81 height 38
click at [979, 523] on button at bounding box center [980, 523] width 9 height 9
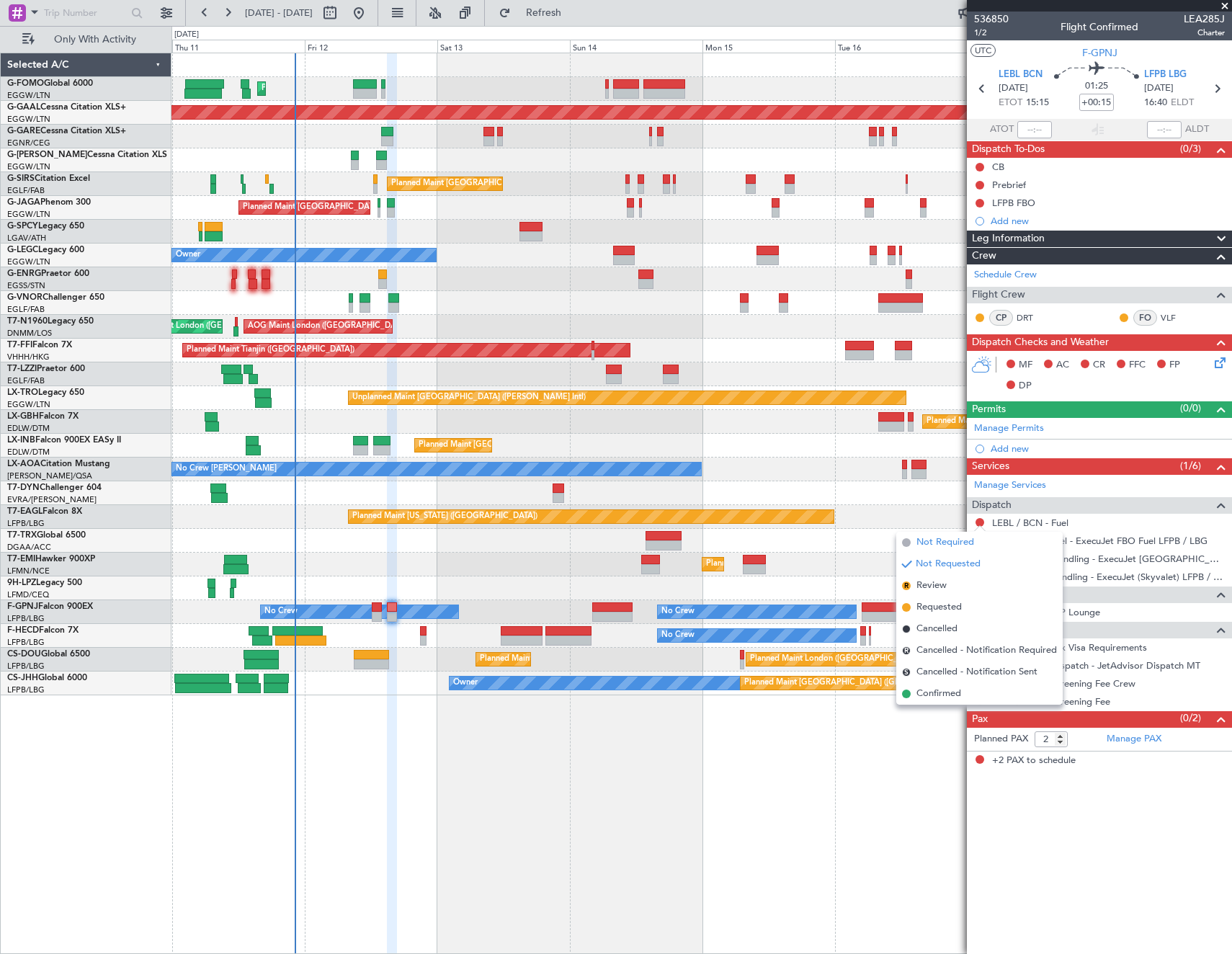
click at [954, 543] on span "Not Required" at bounding box center [945, 543] width 58 height 14
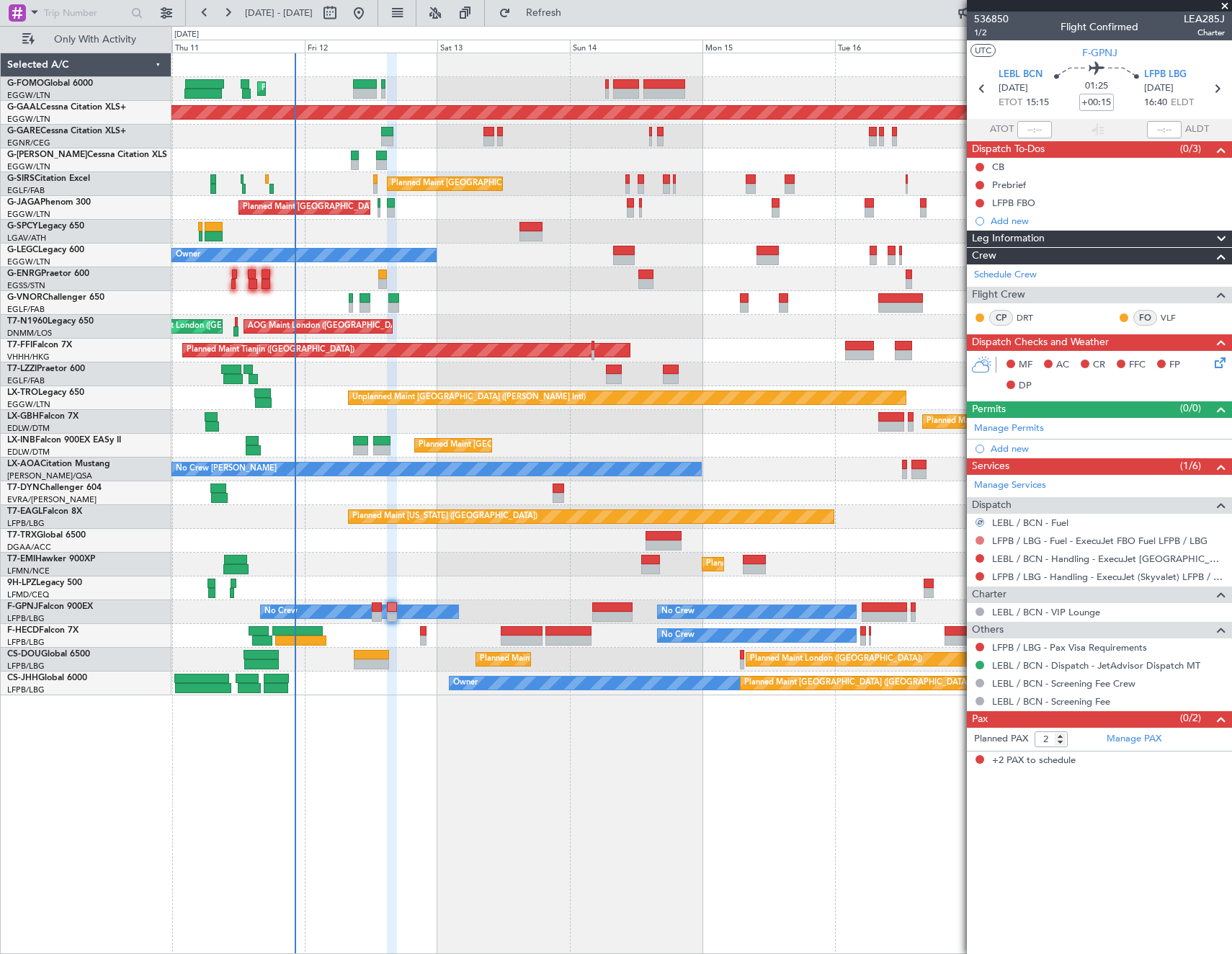
click at [977, 539] on button at bounding box center [980, 541] width 9 height 9
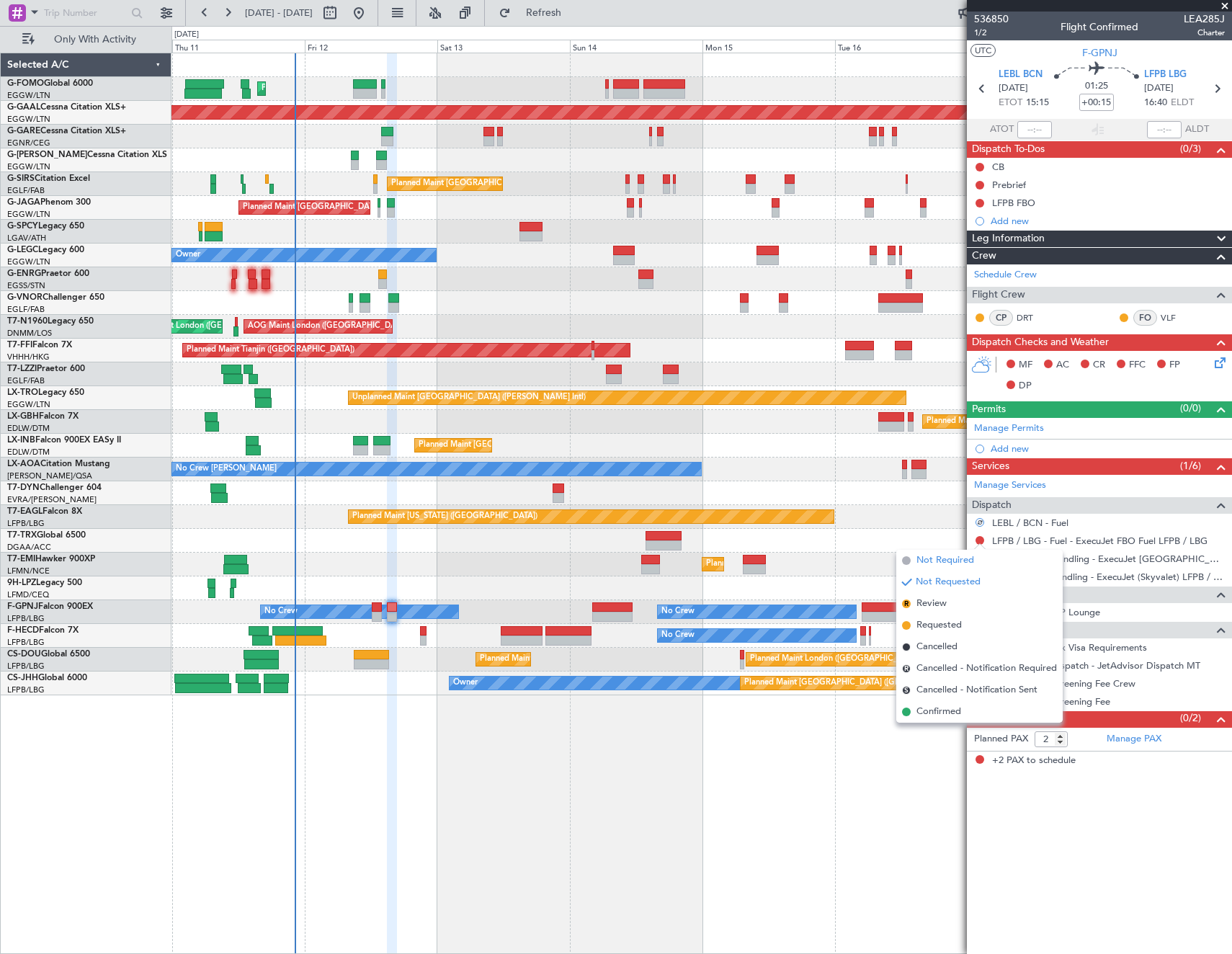
click at [950, 561] on span "Not Required" at bounding box center [945, 560] width 58 height 14
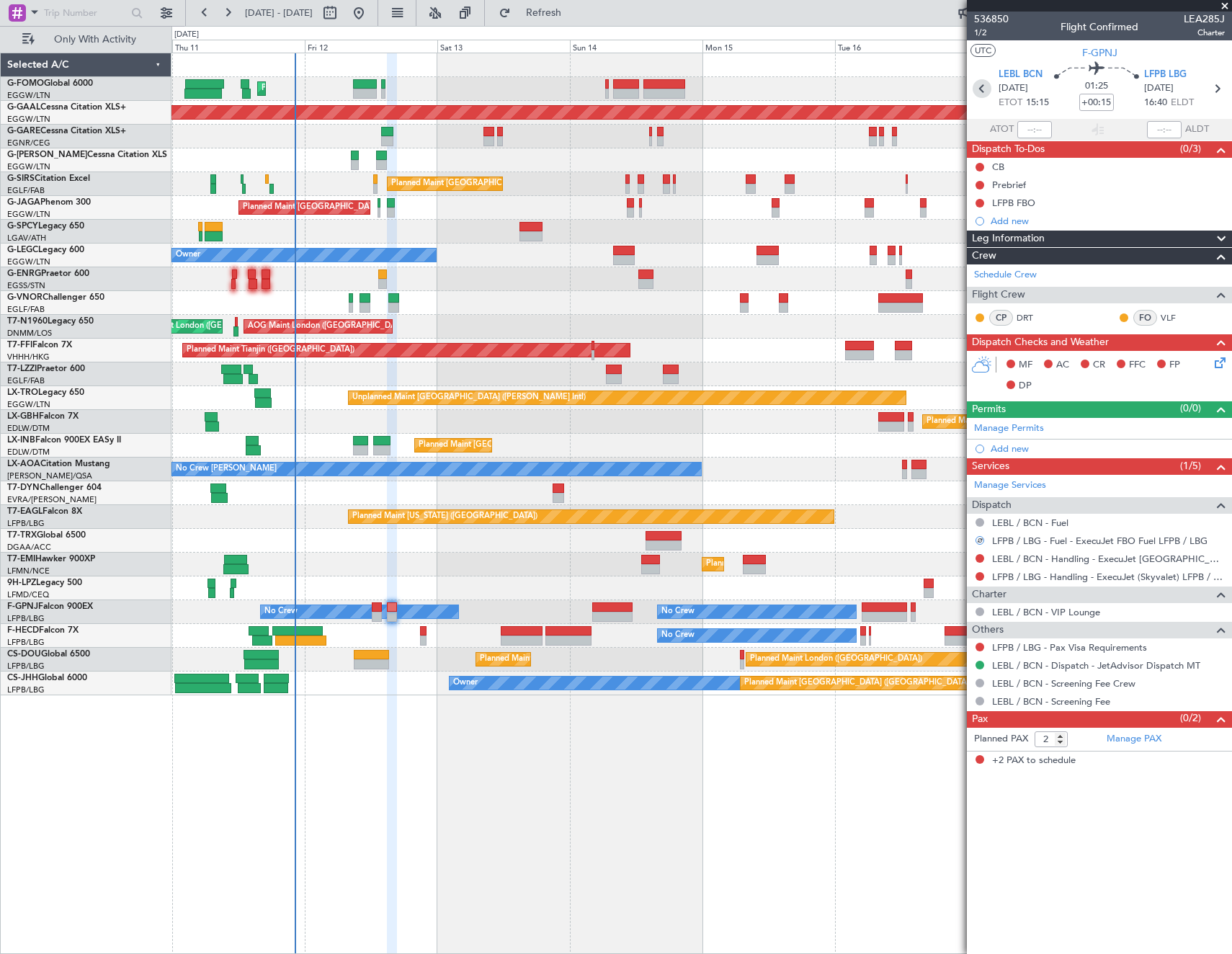
click at [981, 81] on icon at bounding box center [982, 88] width 19 height 19
type input "0"
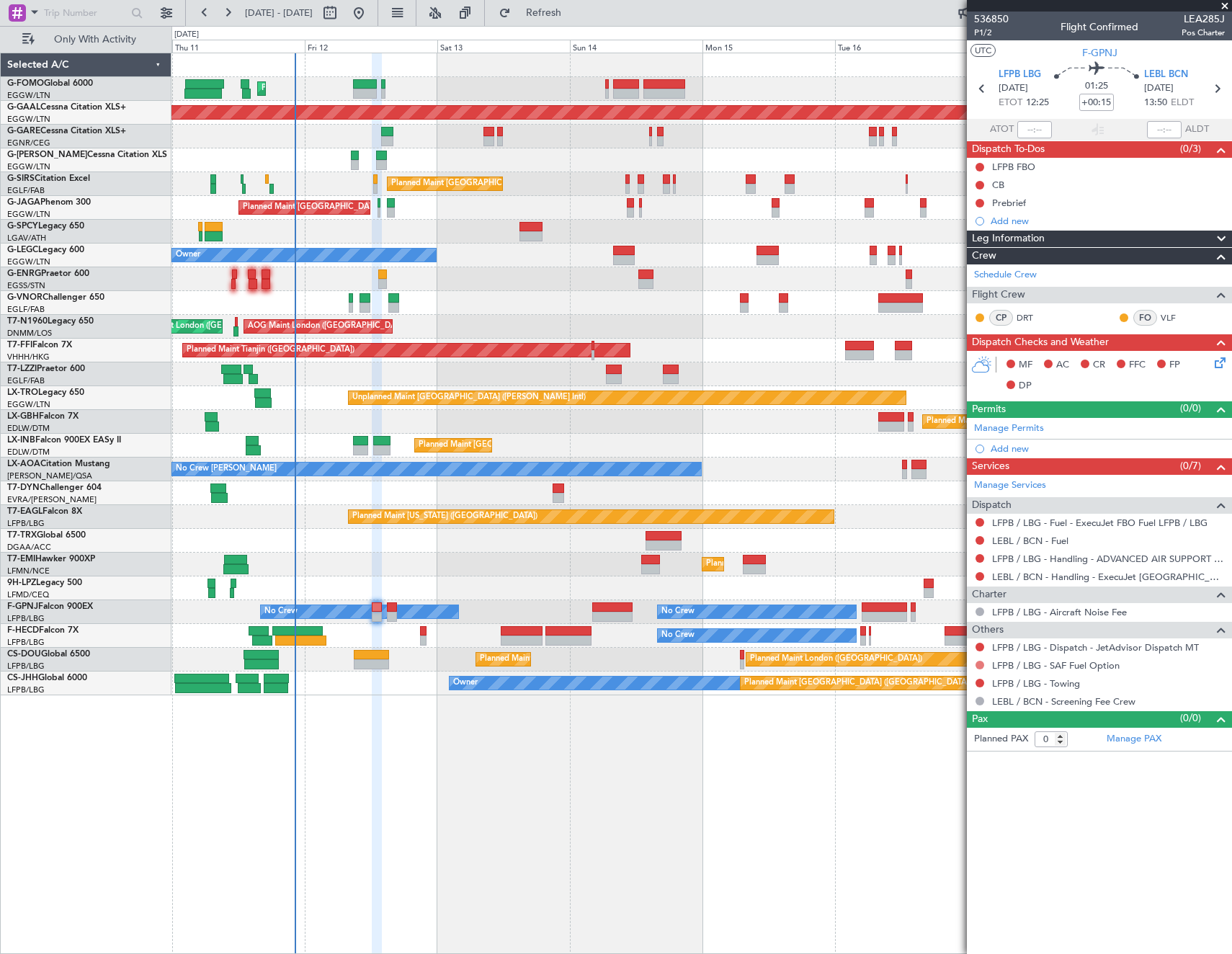
click at [982, 661] on button at bounding box center [980, 665] width 9 height 9
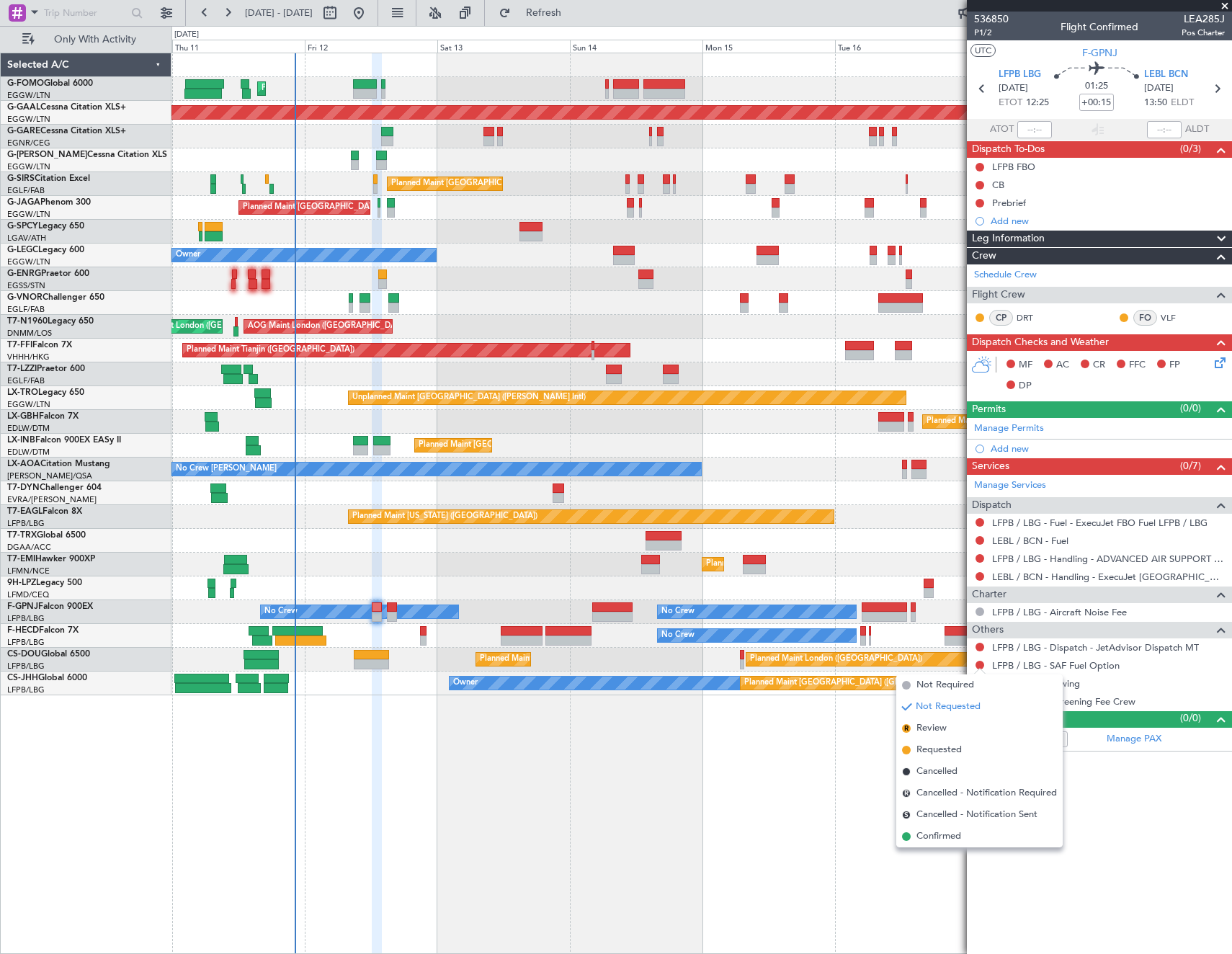
drag, startPoint x: 948, startPoint y: 685, endPoint x: 955, endPoint y: 678, distance: 9.9
click at [949, 683] on span "Not Required" at bounding box center [945, 685] width 58 height 14
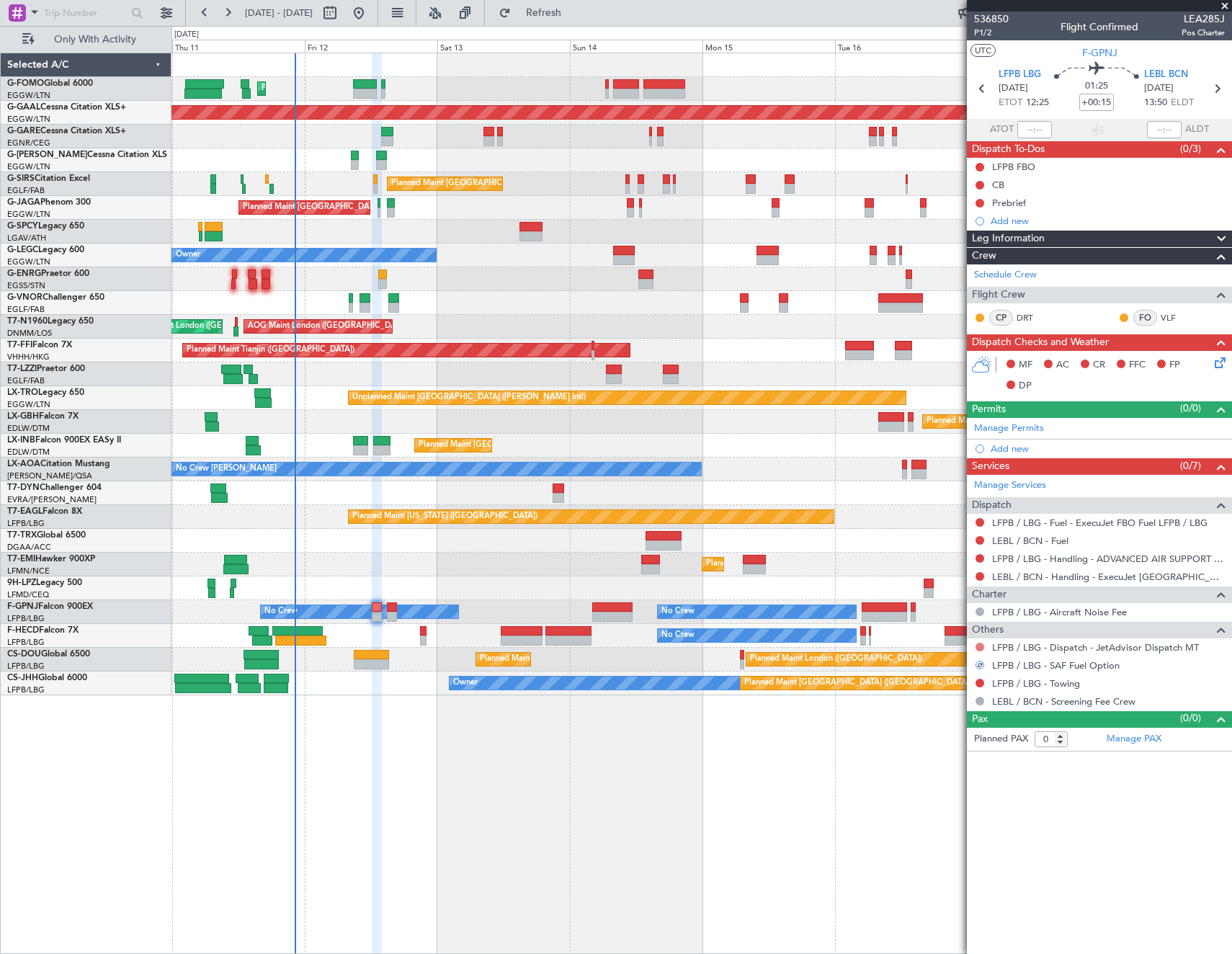
click at [979, 647] on button at bounding box center [980, 647] width 9 height 9
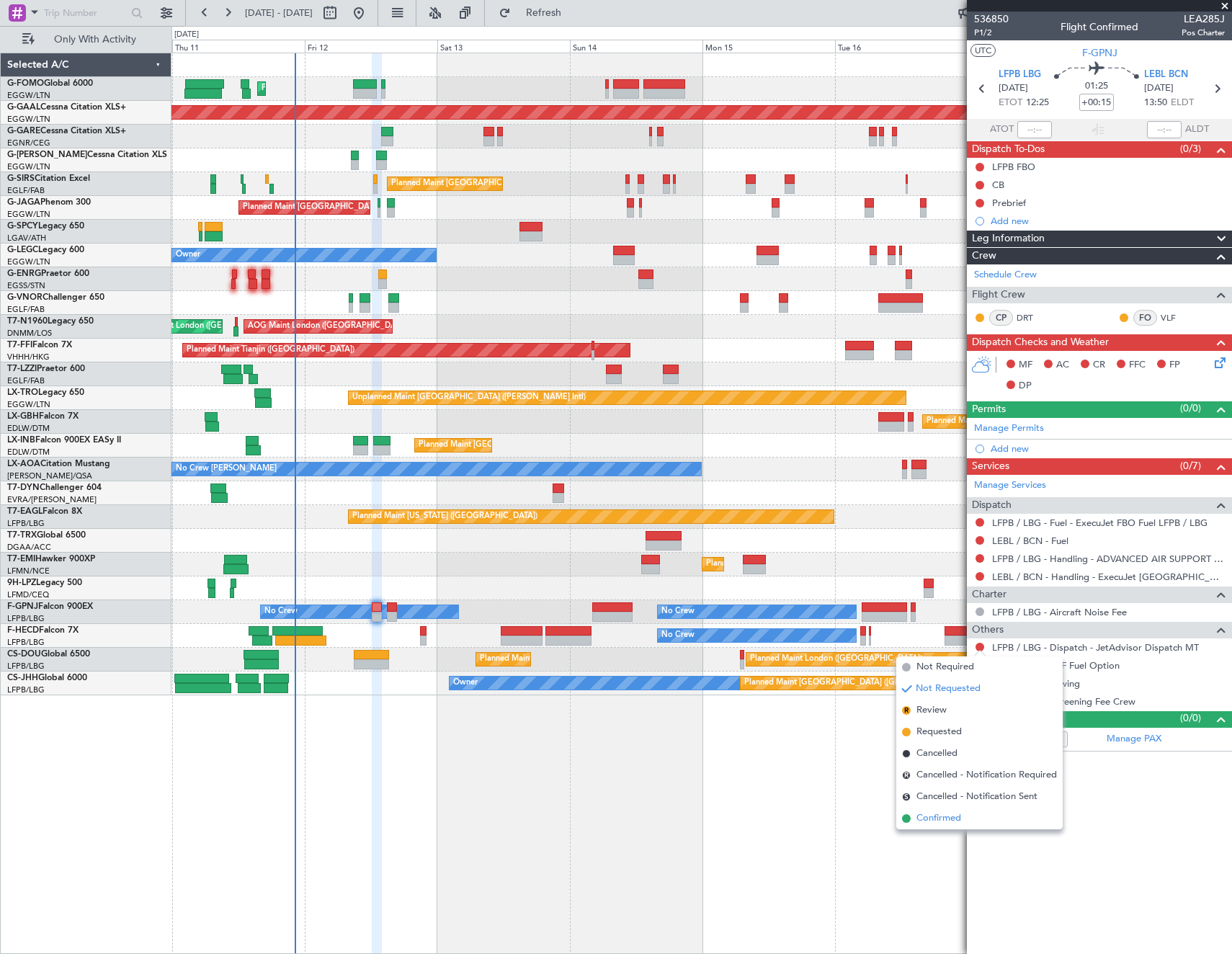
click at [948, 818] on span "Confirmed" at bounding box center [939, 819] width 45 height 14
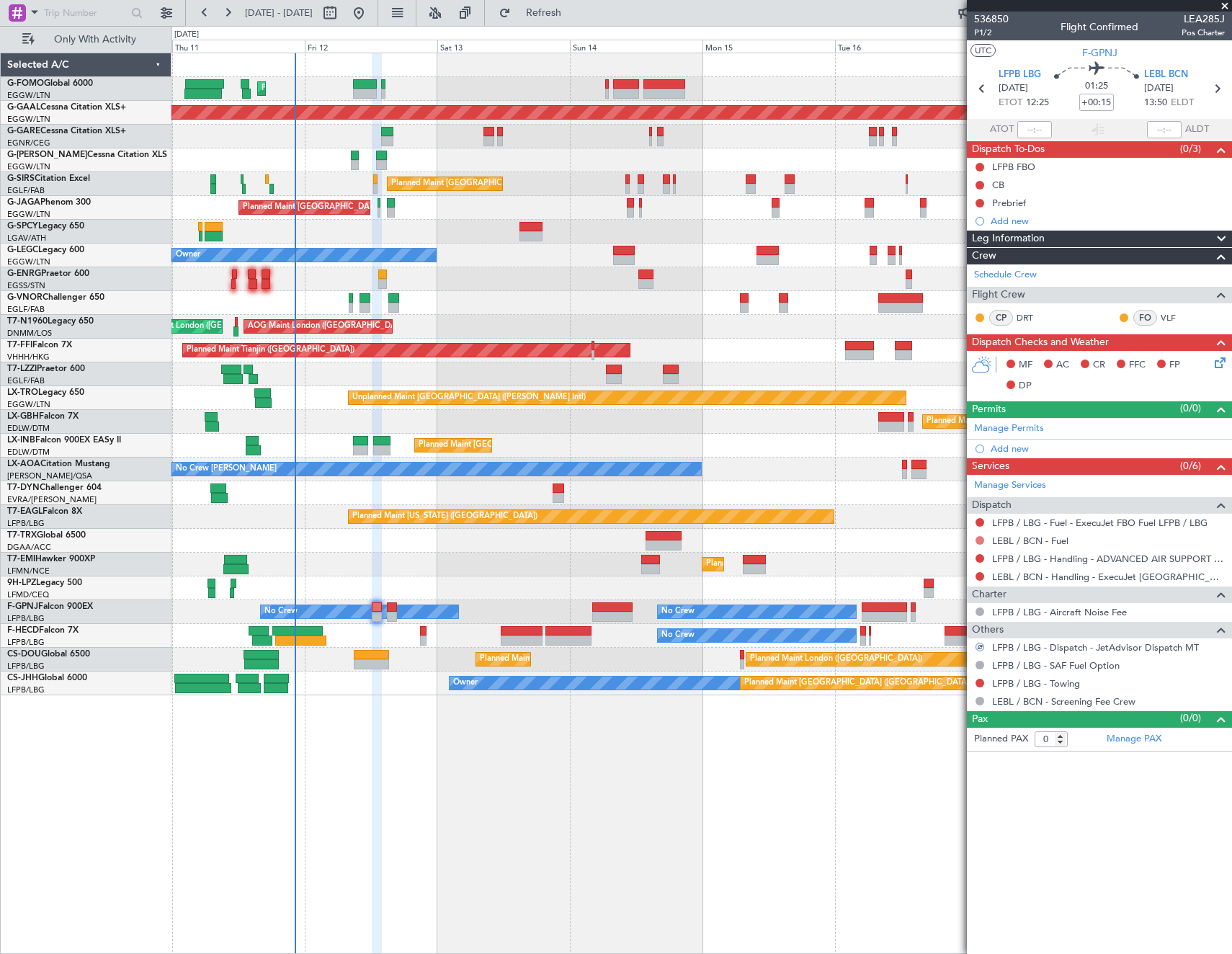
click at [976, 538] on button at bounding box center [980, 541] width 9 height 9
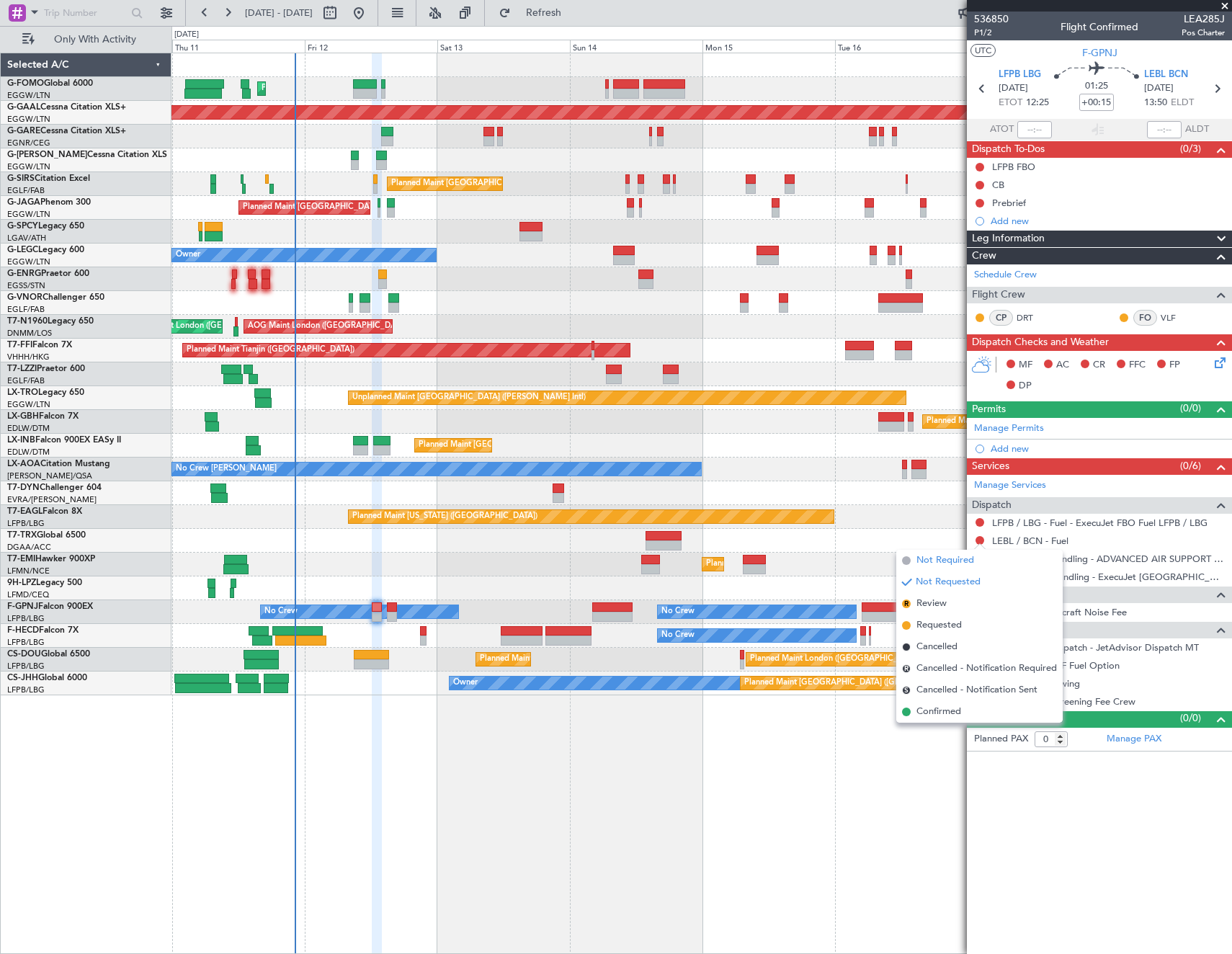
click at [927, 559] on span "Not Required" at bounding box center [945, 560] width 58 height 14
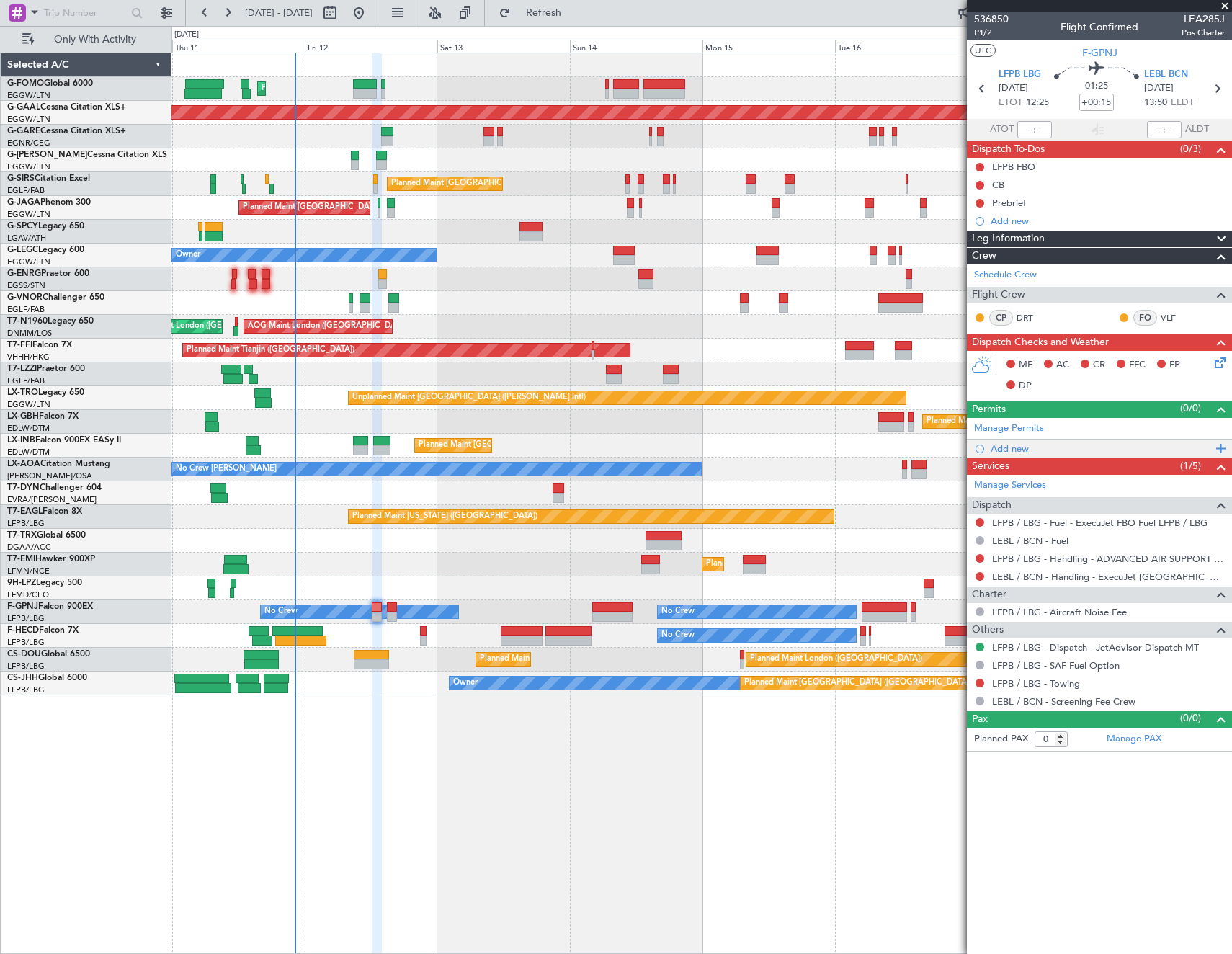
click at [1035, 448] on div "Add new" at bounding box center [1102, 448] width 221 height 12
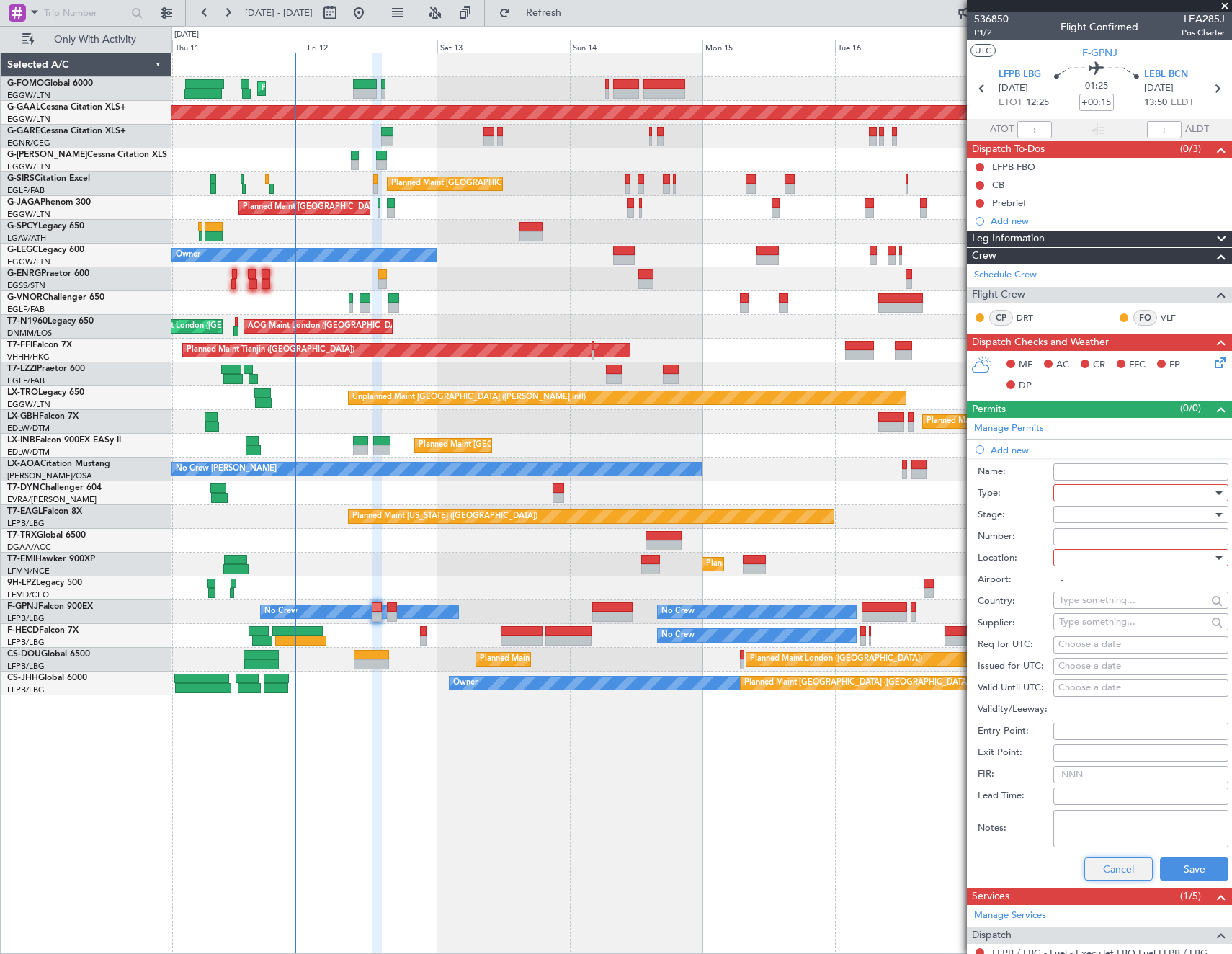
click at [1108, 868] on button "Cancel" at bounding box center [1118, 869] width 69 height 23
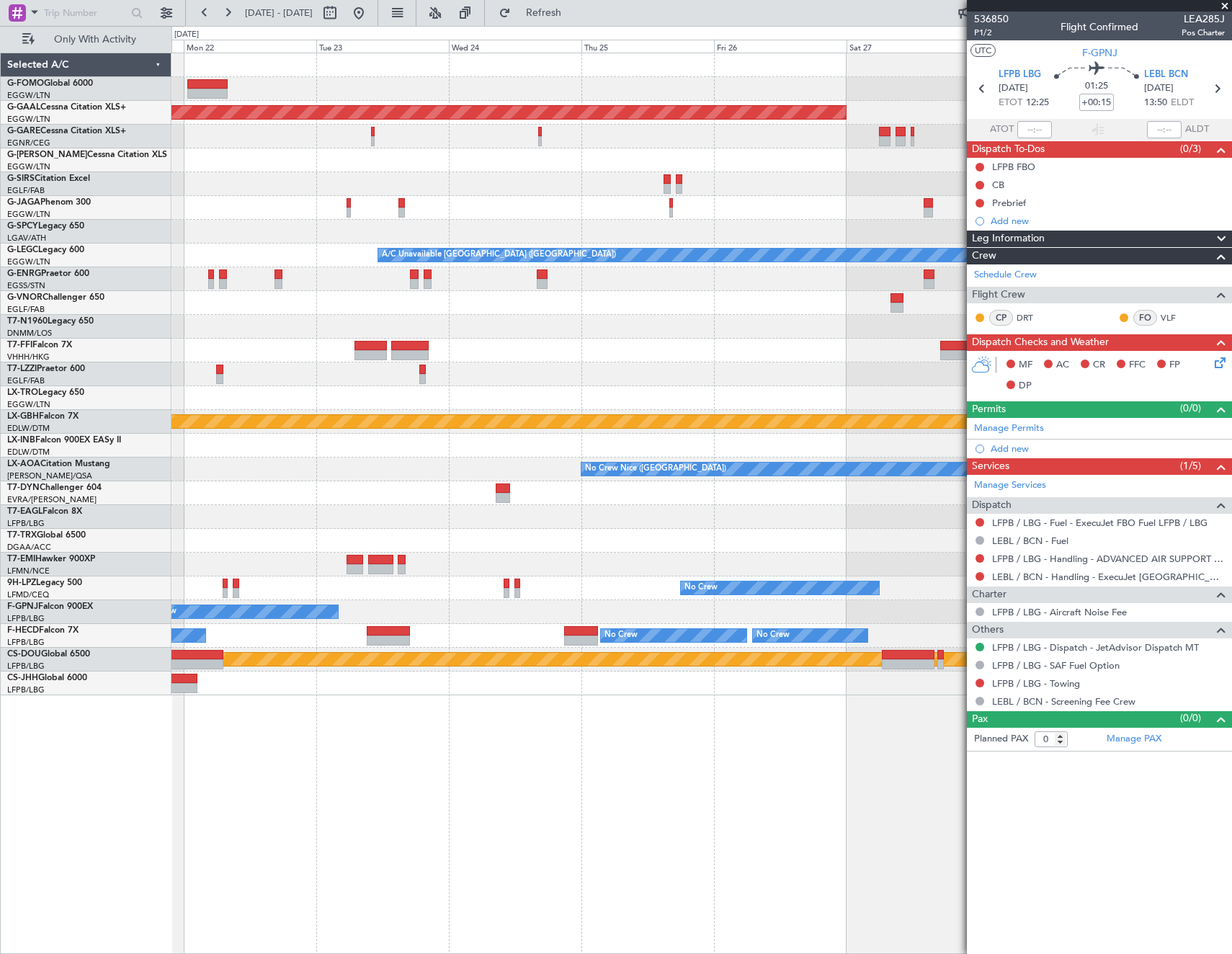
click at [0, 451] on html "11 Sep 2025 - 18 Sep 2025 Refresh Quick Links Only With Activity Planned Maint …" at bounding box center [616, 477] width 1232 height 954
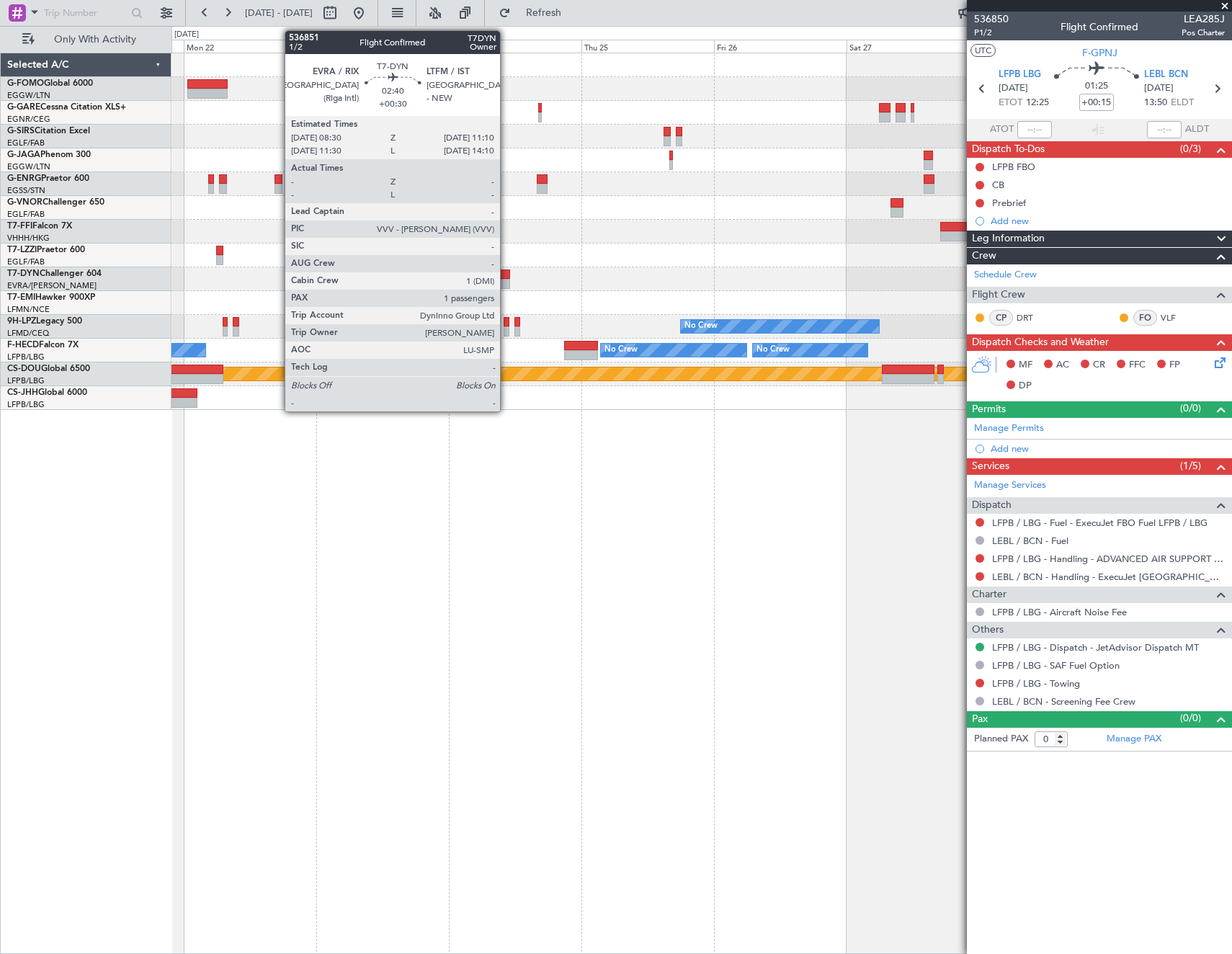
click at [507, 278] on div at bounding box center [503, 274] width 15 height 10
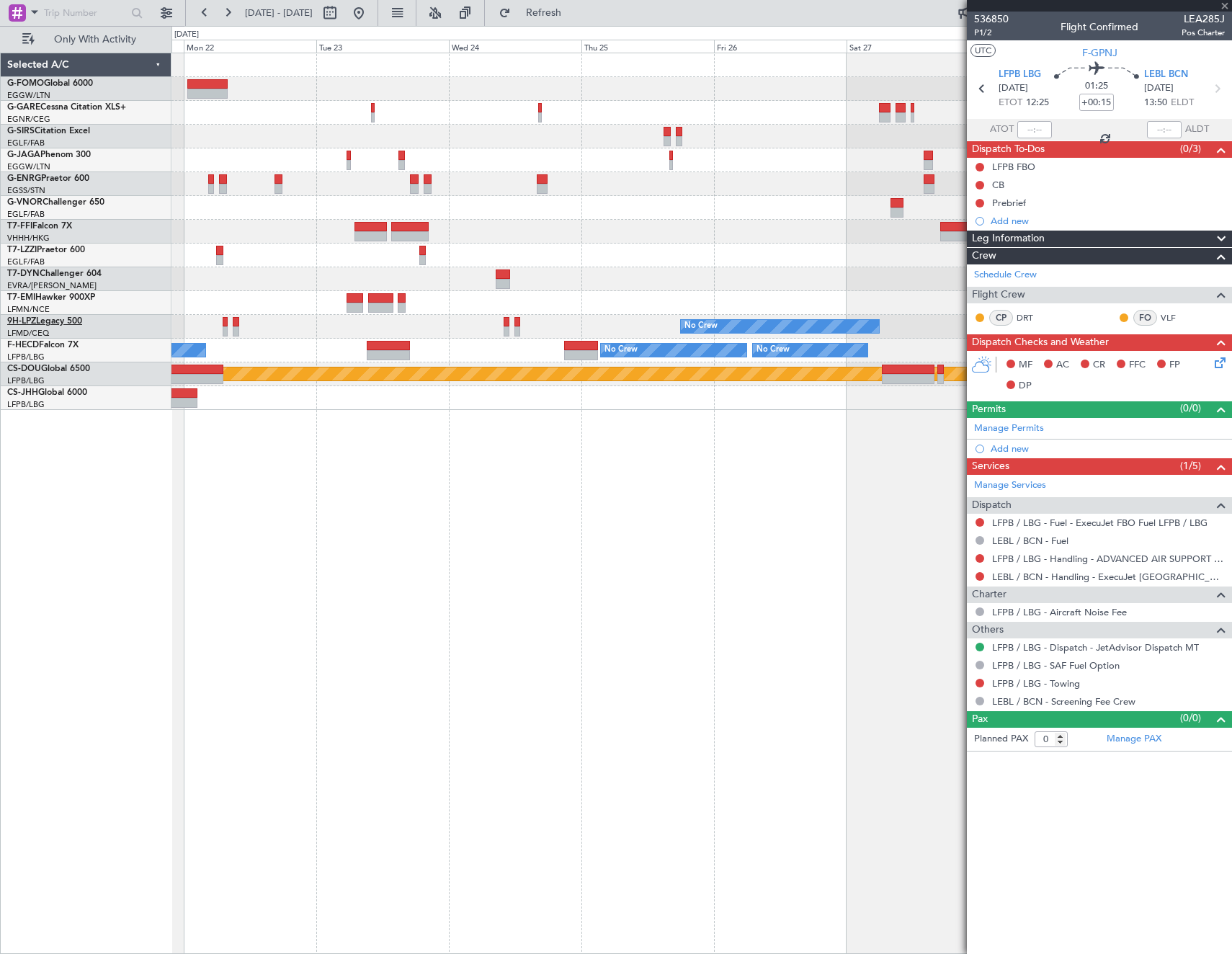
type input "+00:30"
type input "1"
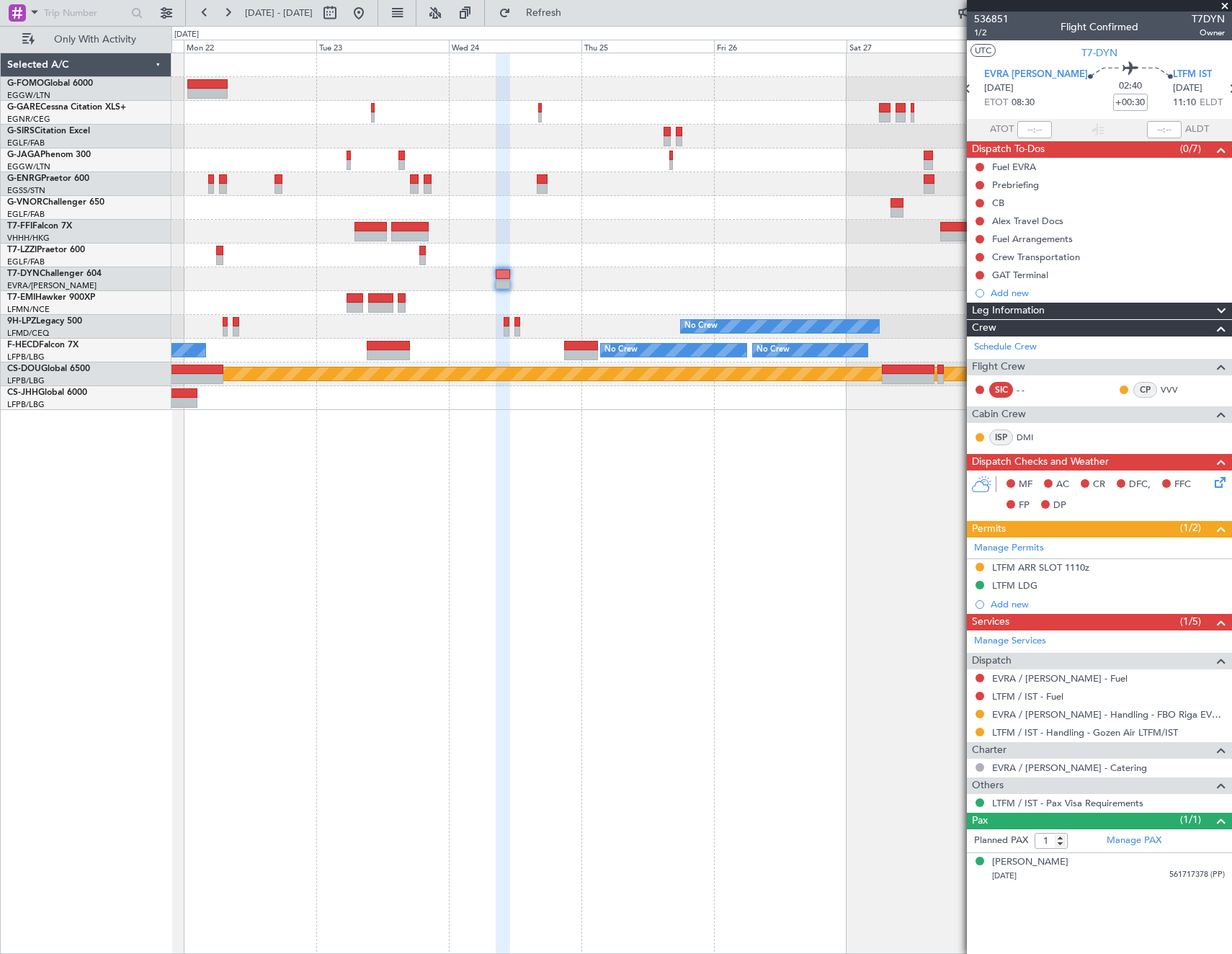
drag, startPoint x: 977, startPoint y: 715, endPoint x: 951, endPoint y: 746, distance: 40.5
click at [977, 715] on button at bounding box center [980, 714] width 9 height 9
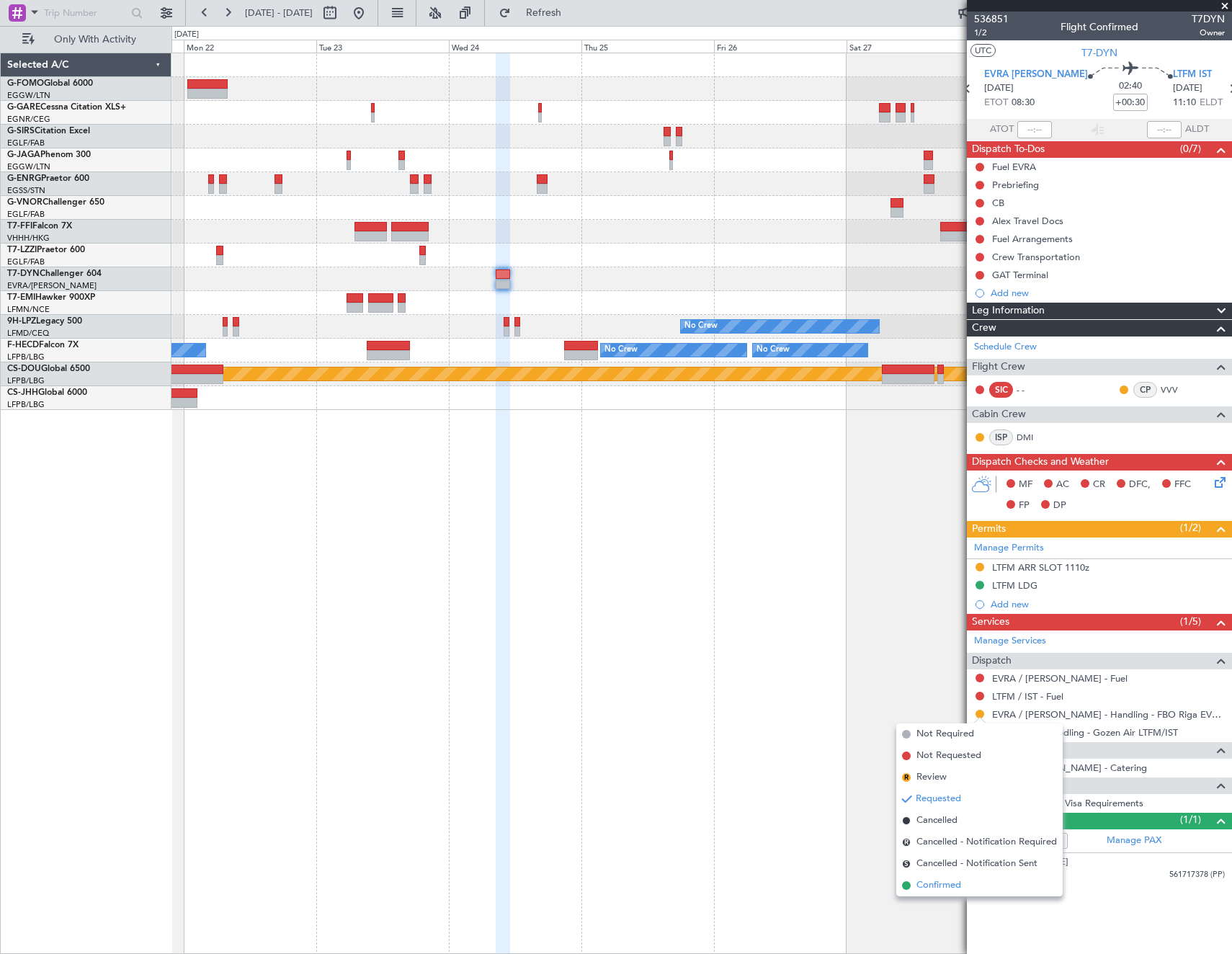
click at [929, 878] on span "Confirmed" at bounding box center [939, 885] width 45 height 14
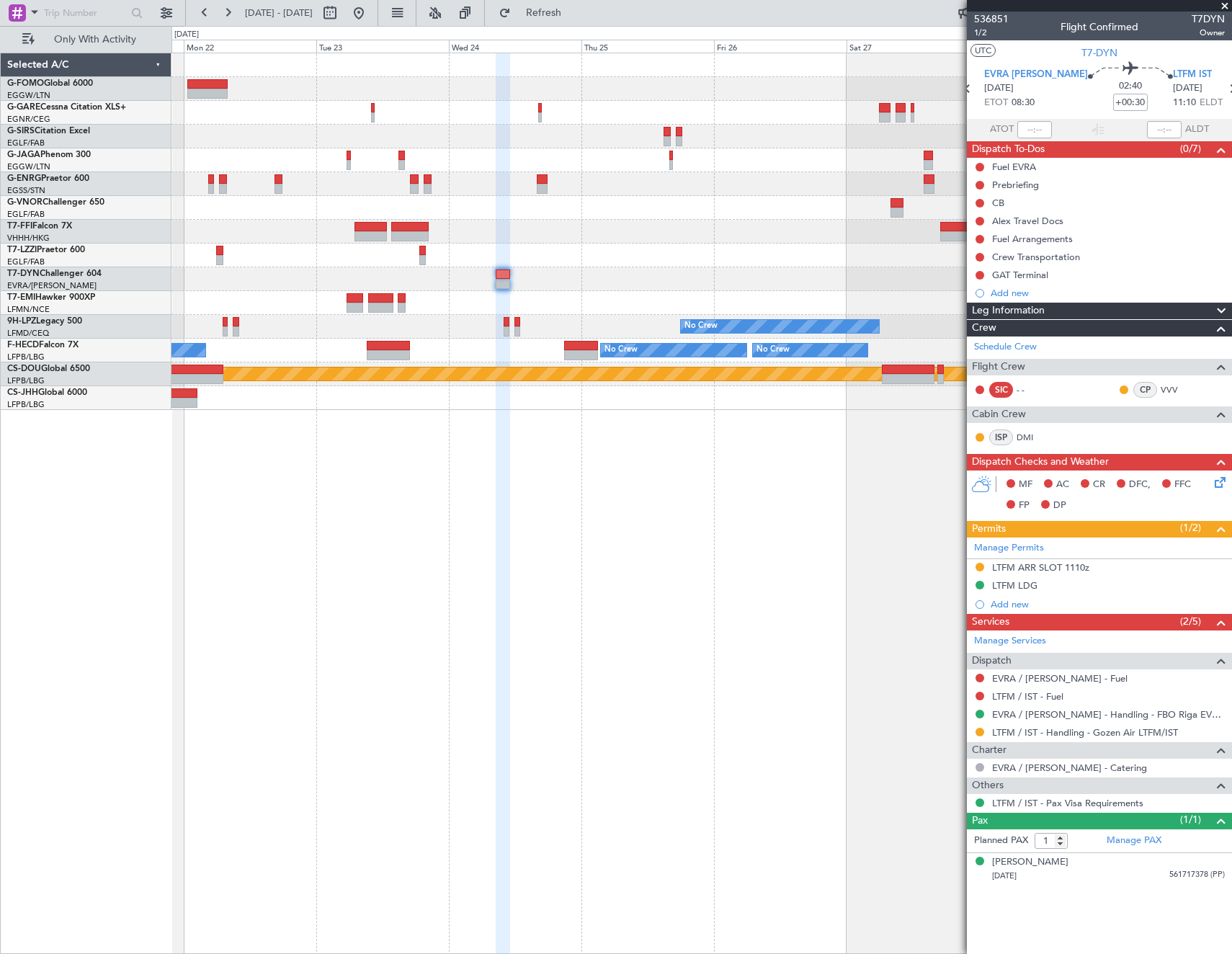
click at [1231, 552] on html "21 Sep 2025 - 29 Sep 2025 Refresh Quick Links Only With Activity No Crew No Cre…" at bounding box center [616, 477] width 1232 height 954
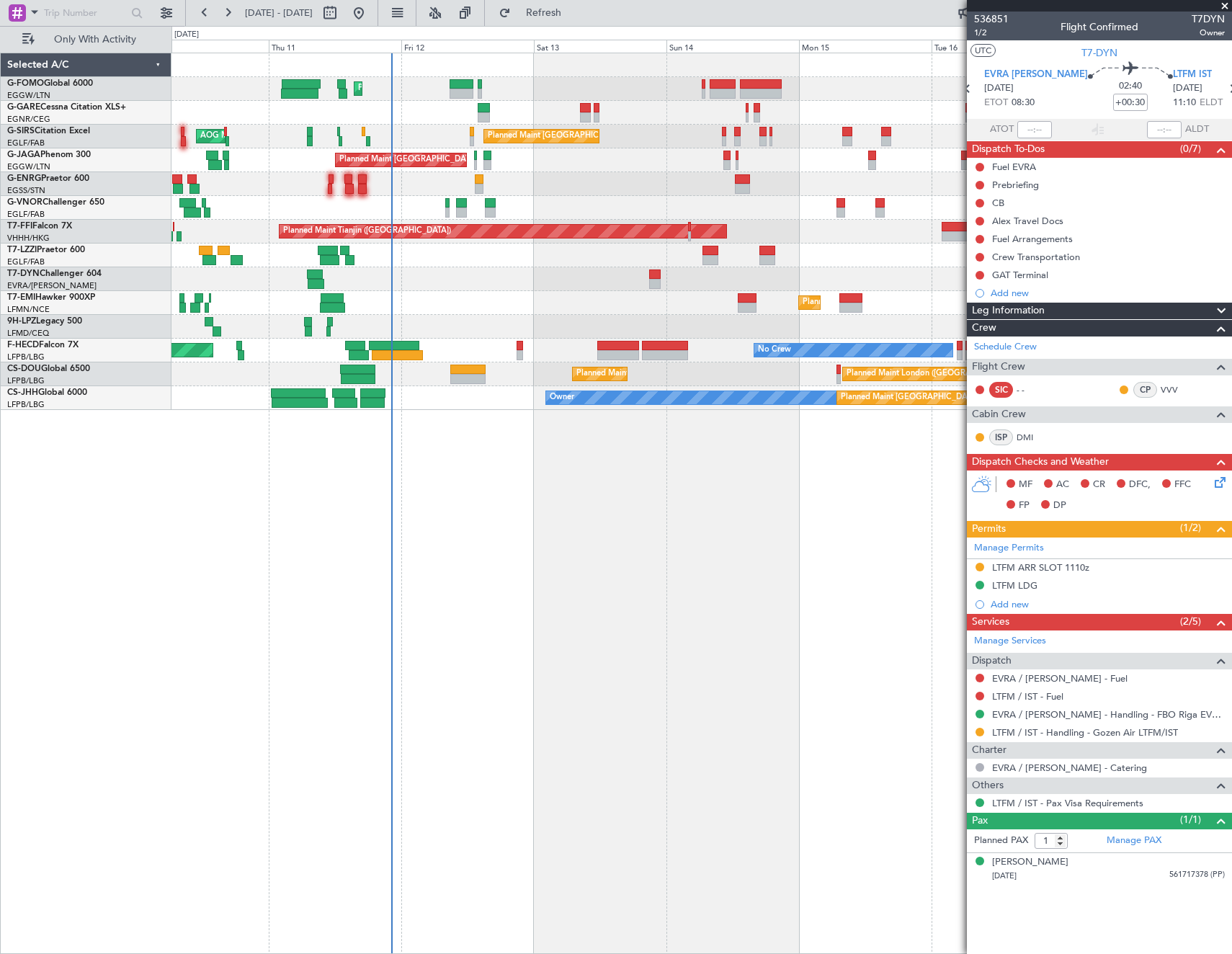
click at [1110, 540] on fb-app "21 Sep 2025 - 29 Sep 2025 Refresh Quick Links Only With Activity Planned Maint …" at bounding box center [616, 482] width 1232 height 943
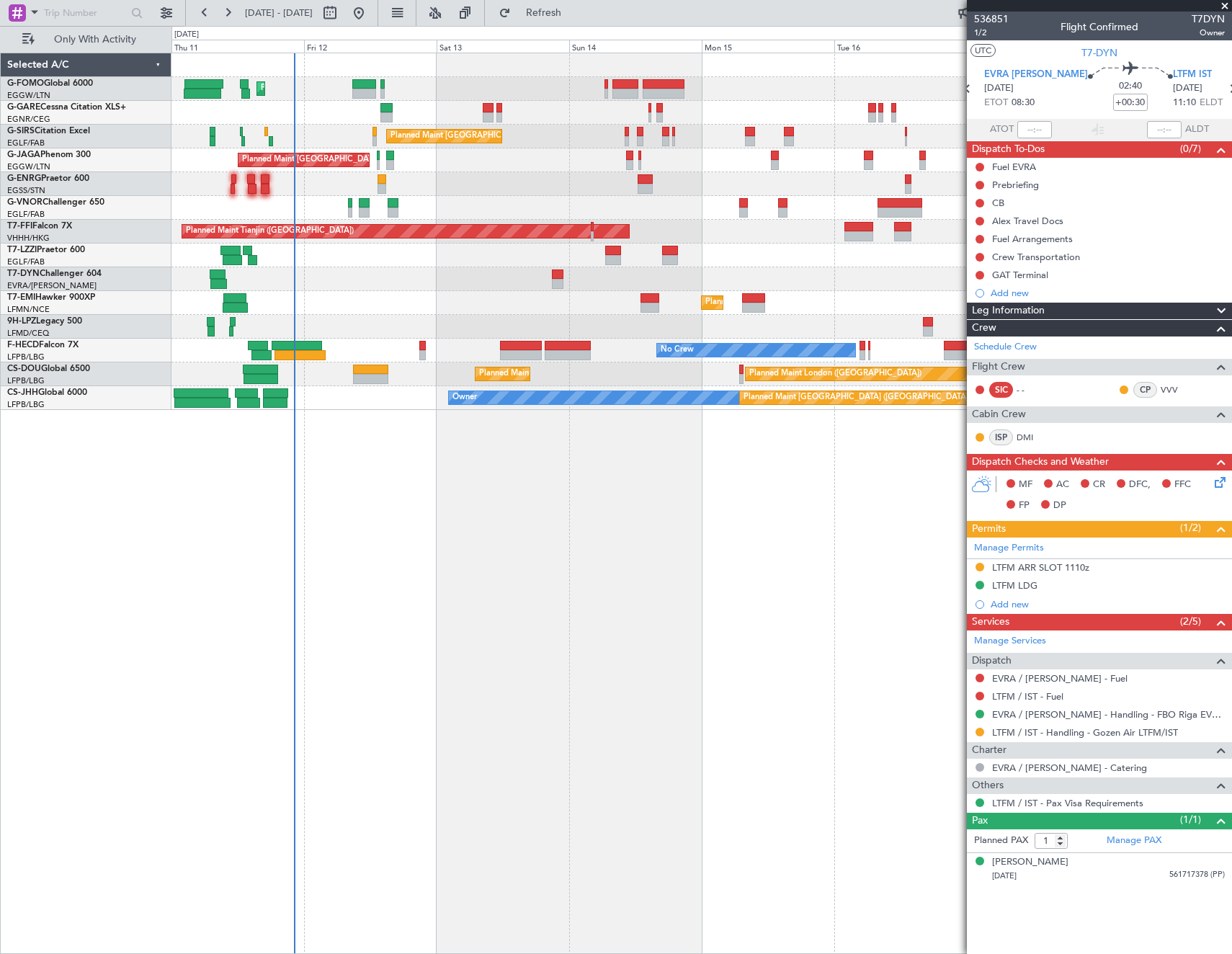
click at [518, 534] on div "Planned Maint London (Luton) Planned Maint London (Farnborough) AOG Maint Kembl…" at bounding box center [701, 503] width 1060 height 901
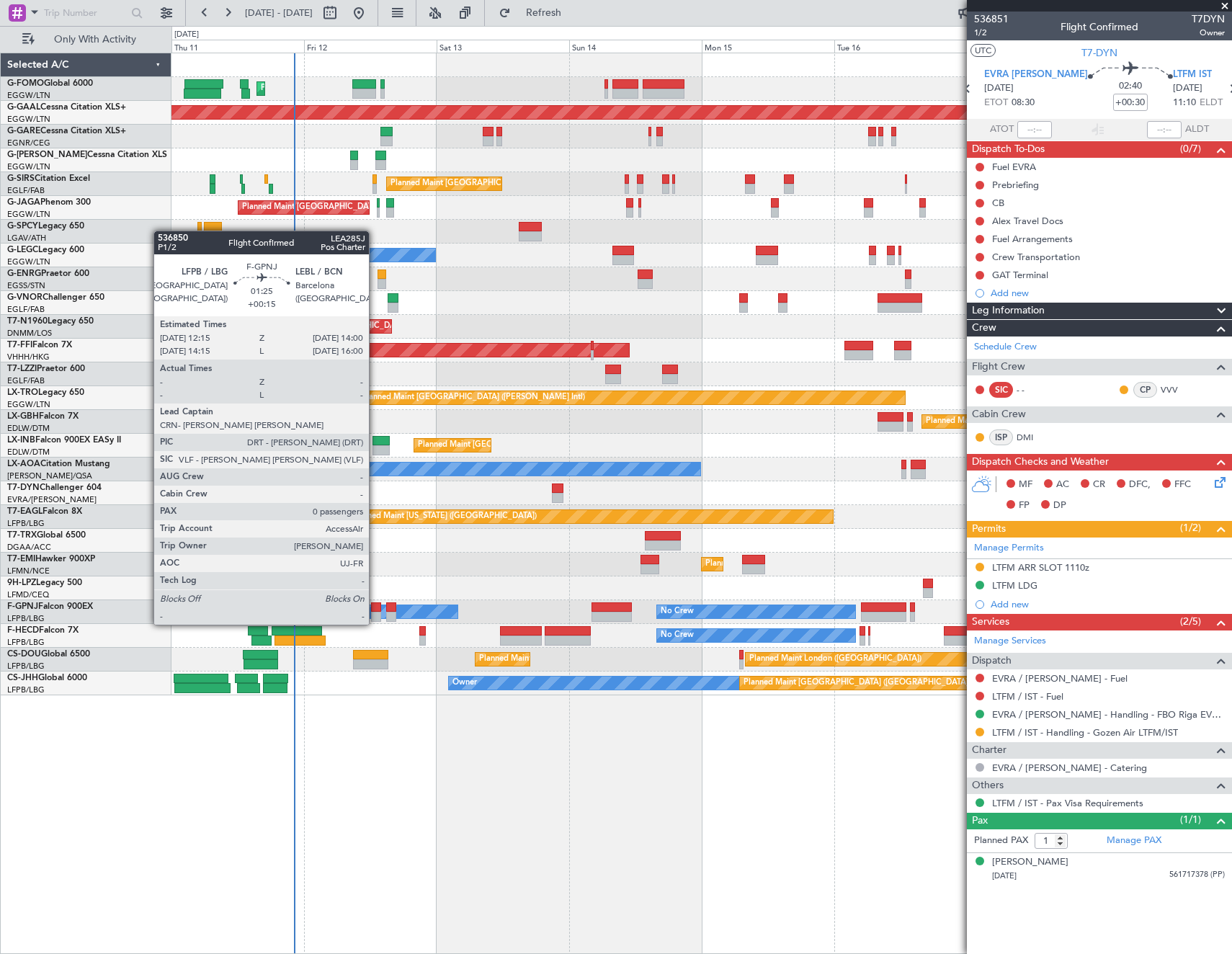
click at [376, 610] on div at bounding box center [376, 607] width 10 height 10
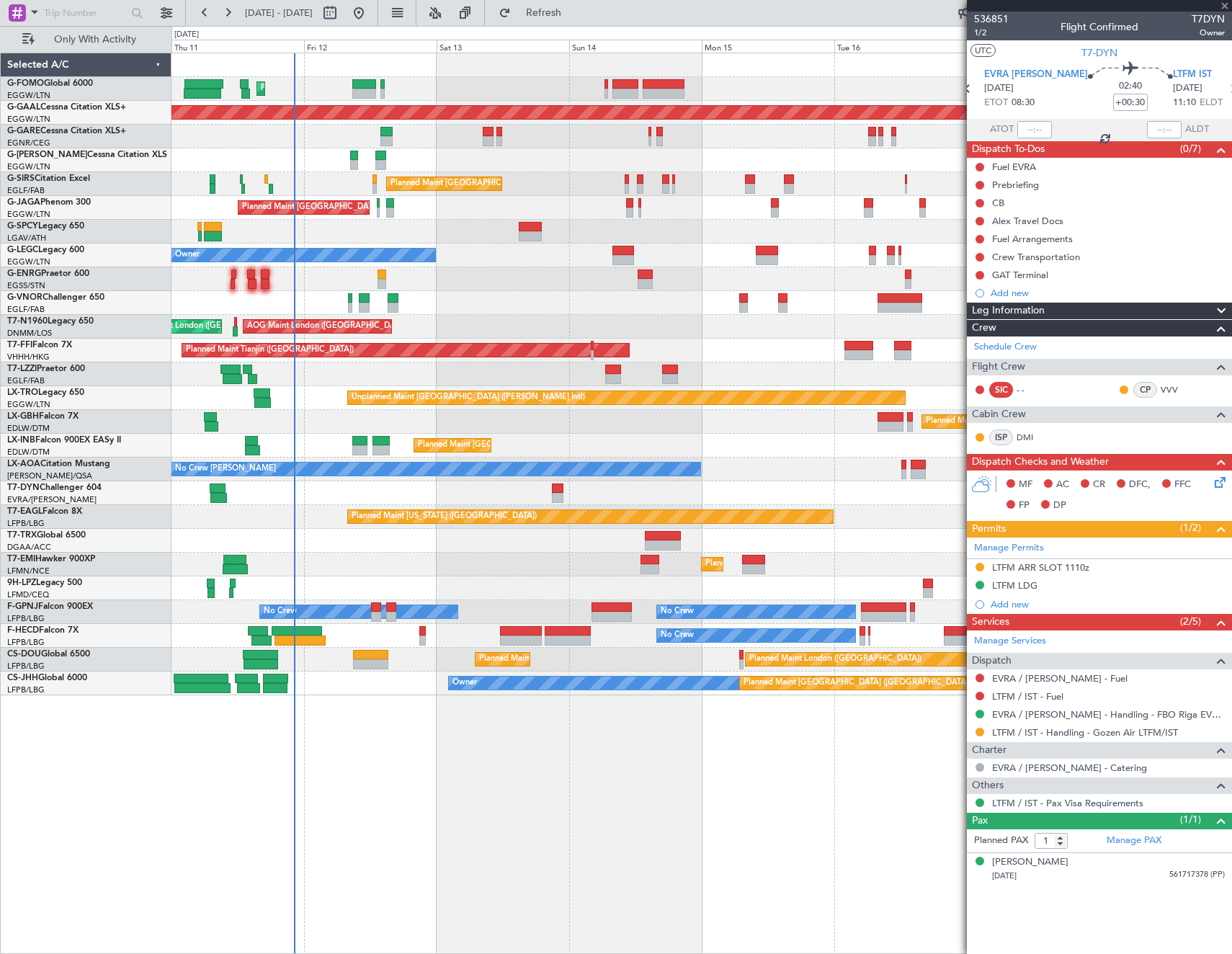
type input "+00:15"
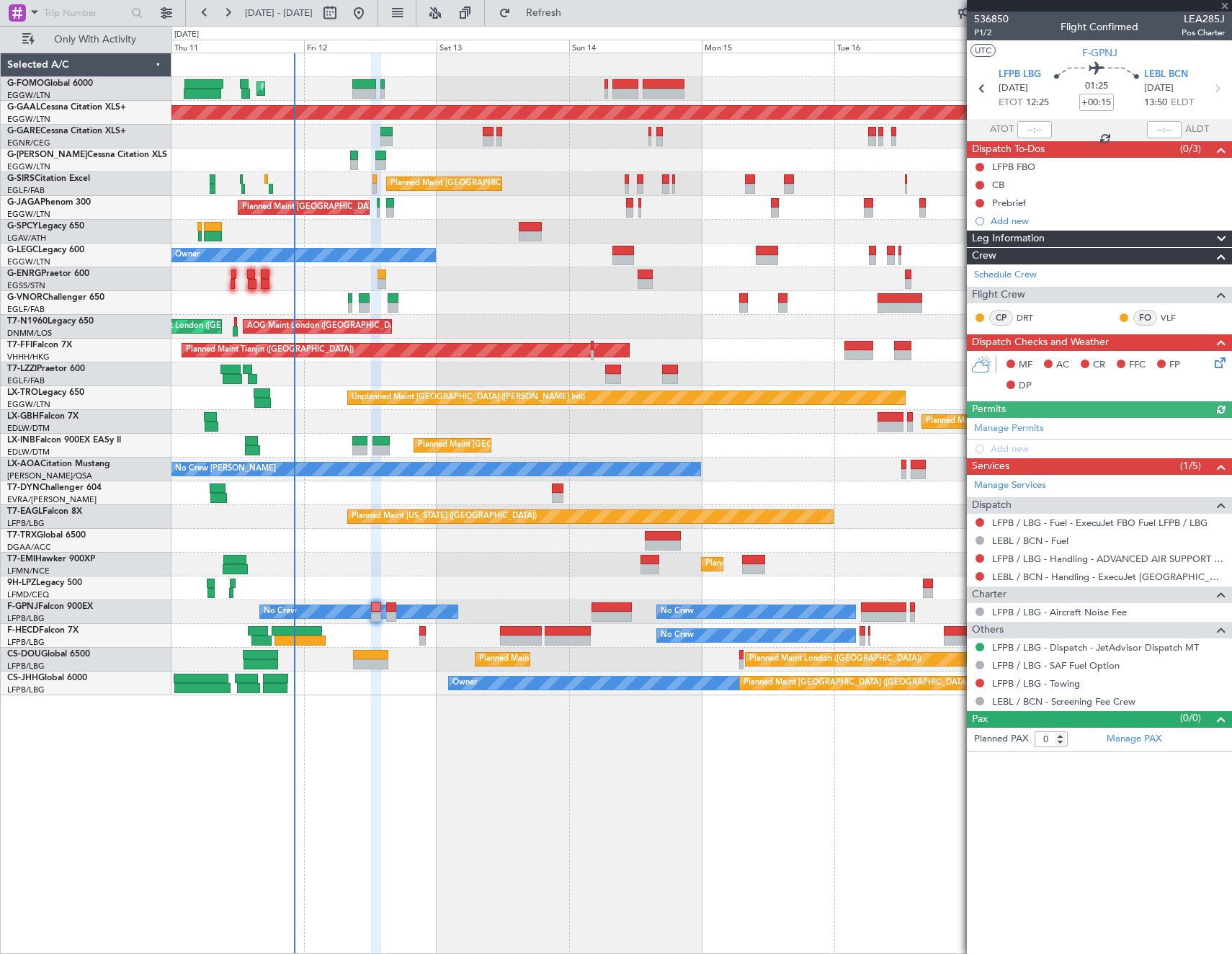
click at [1223, 362] on icon at bounding box center [1218, 360] width 12 height 12
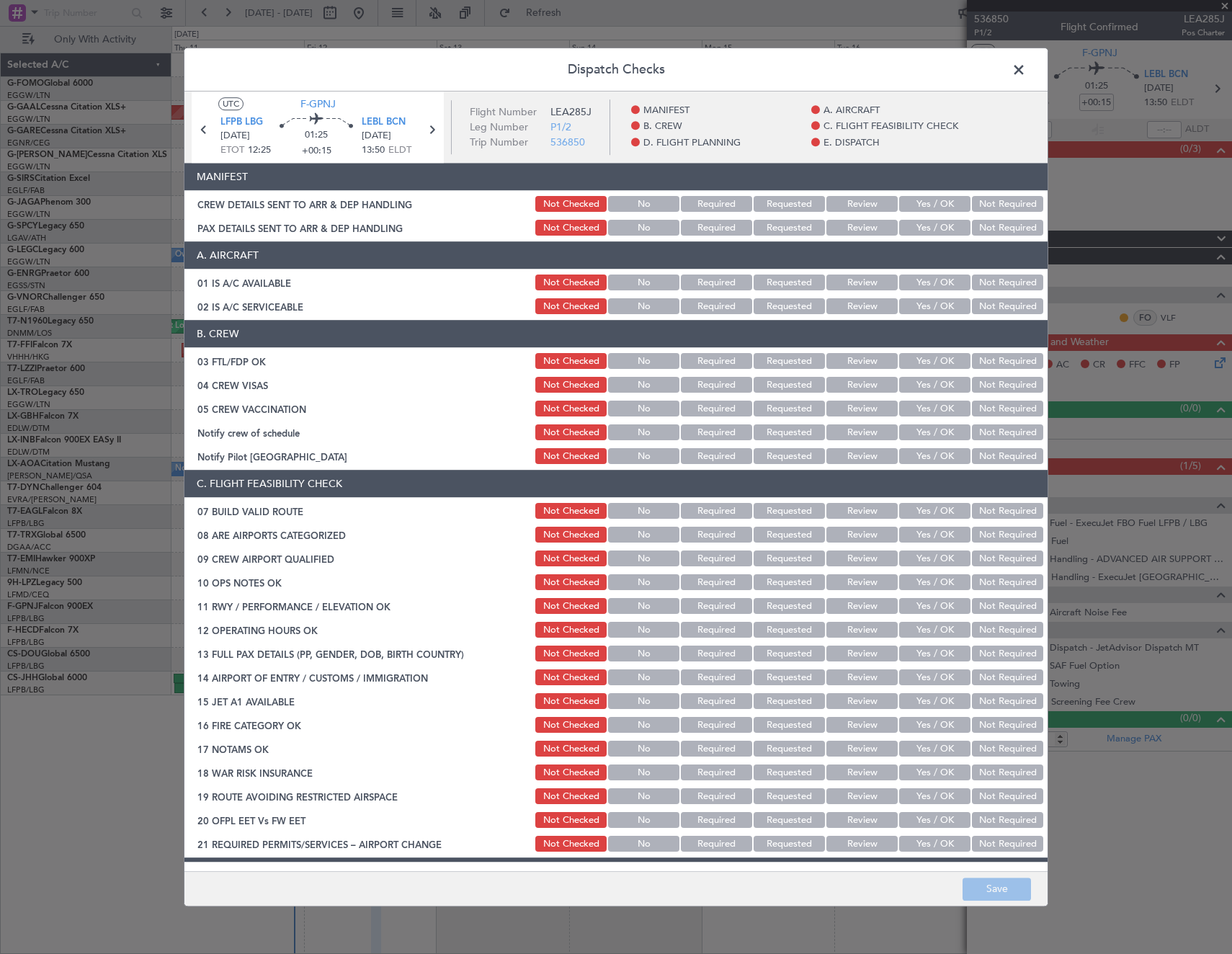
click at [933, 287] on button "Yes / OK" at bounding box center [934, 283] width 72 height 16
click at [933, 308] on button "Yes / OK" at bounding box center [934, 307] width 72 height 16
click at [933, 356] on button "Yes / OK" at bounding box center [934, 362] width 72 height 16
click at [1019, 397] on section "B. CREW 03 FTL/FDP OK Not Checked No Required Requested Review Yes / OK Not Req…" at bounding box center [616, 394] width 863 height 146
click at [1000, 390] on button "Not Required" at bounding box center [1008, 386] width 72 height 16
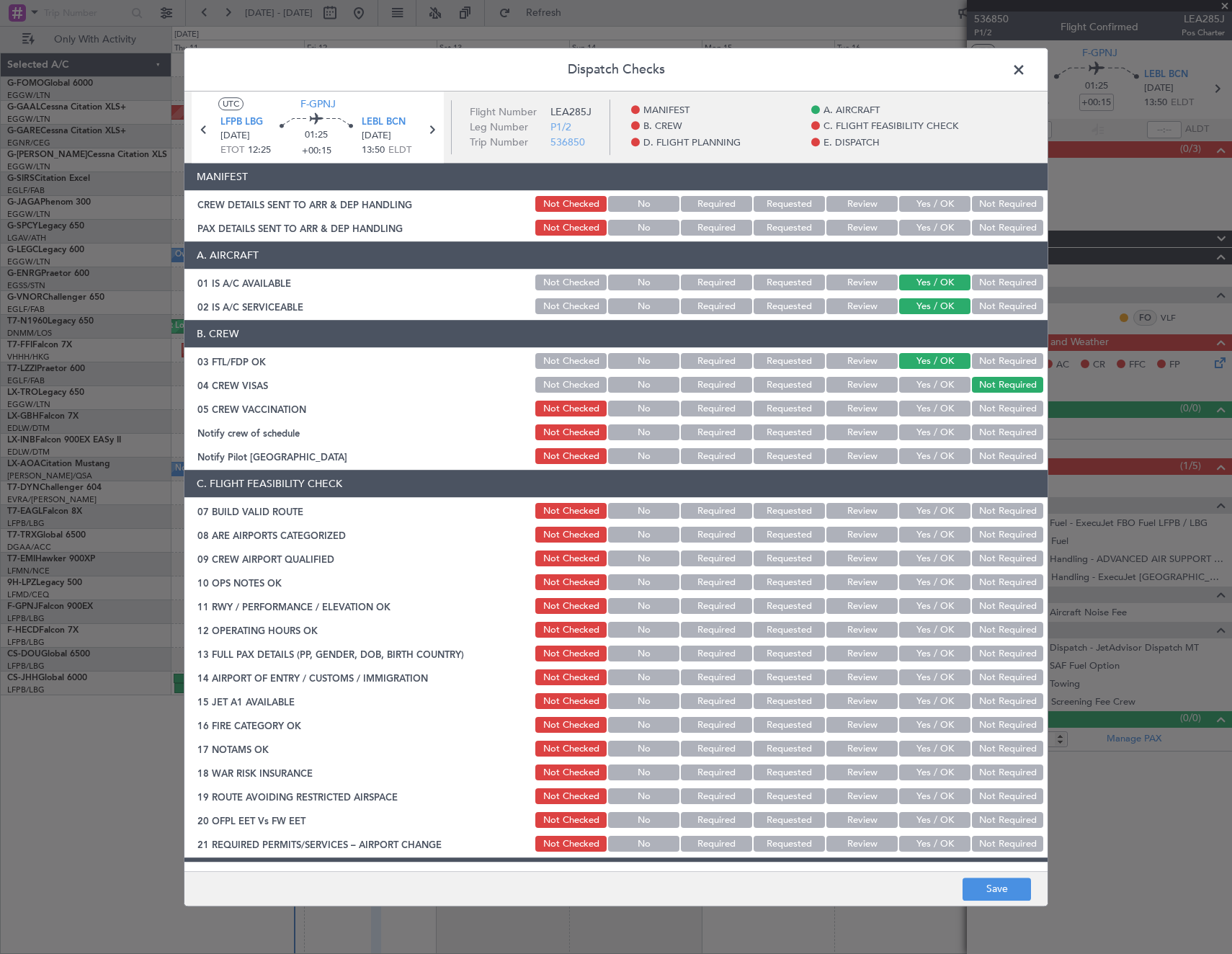
click at [990, 405] on button "Not Required" at bounding box center [1008, 409] width 72 height 16
click at [917, 431] on button "Yes / OK" at bounding box center [934, 433] width 72 height 16
click at [927, 454] on button "Yes / OK" at bounding box center [934, 457] width 72 height 16
click at [941, 512] on button "Yes / OK" at bounding box center [934, 512] width 72 height 16
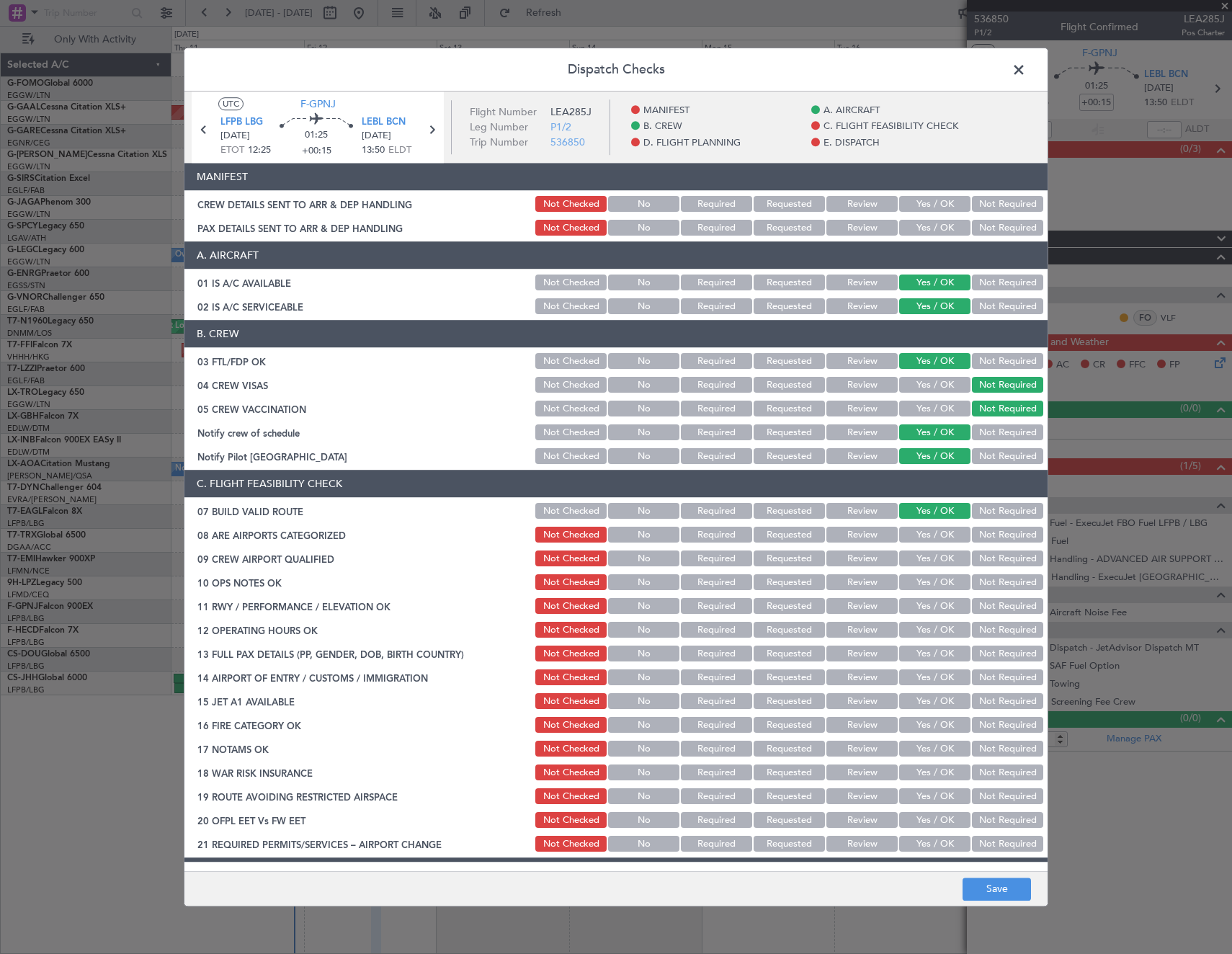
click at [941, 536] on button "Yes / OK" at bounding box center [934, 536] width 72 height 16
click at [937, 557] on button "Yes / OK" at bounding box center [934, 559] width 72 height 16
click at [934, 582] on button "Yes / OK" at bounding box center [934, 583] width 72 height 16
click at [929, 605] on button "Yes / OK" at bounding box center [934, 607] width 72 height 16
click at [921, 629] on button "Yes / OK" at bounding box center [934, 630] width 72 height 16
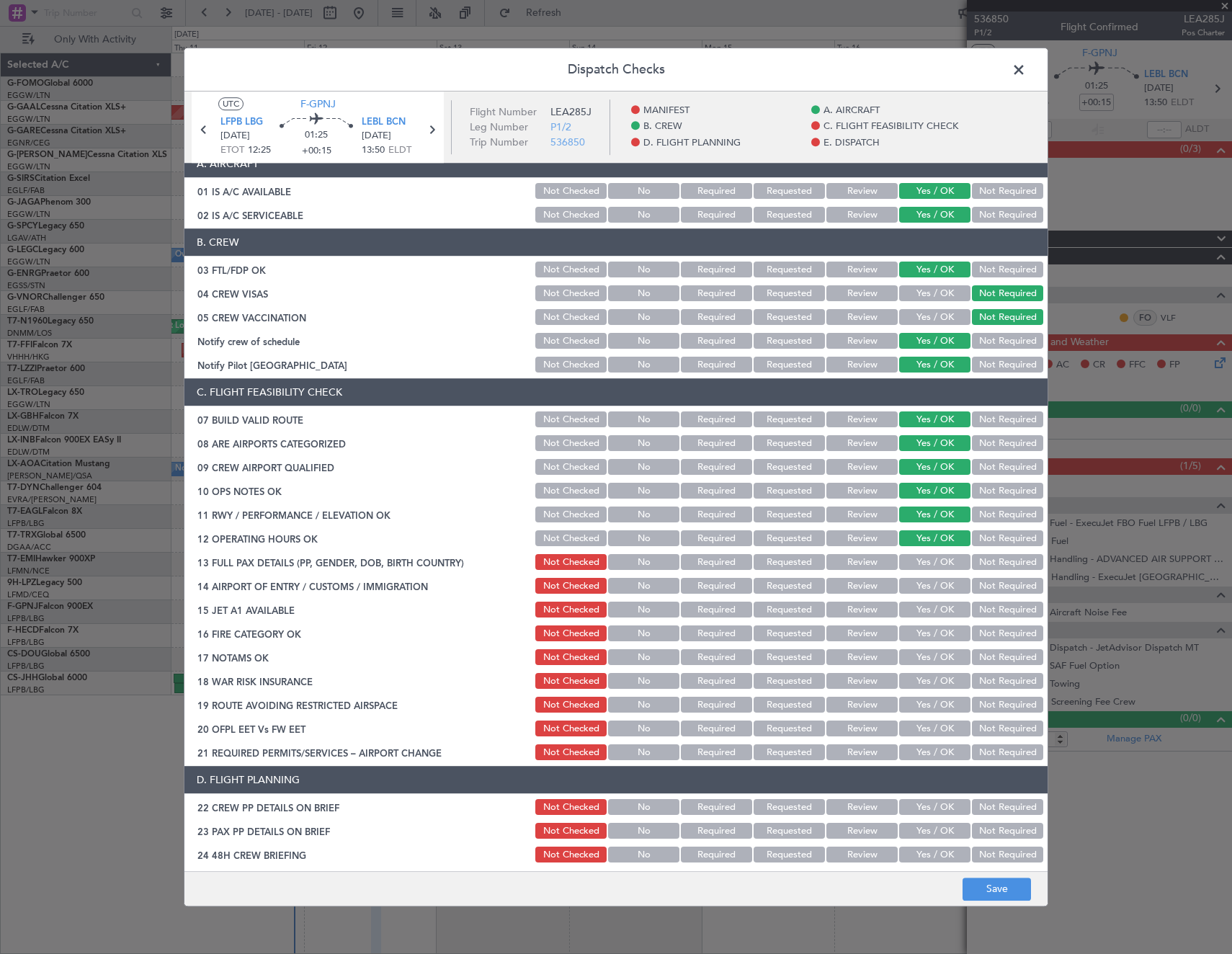
scroll to position [144, 0]
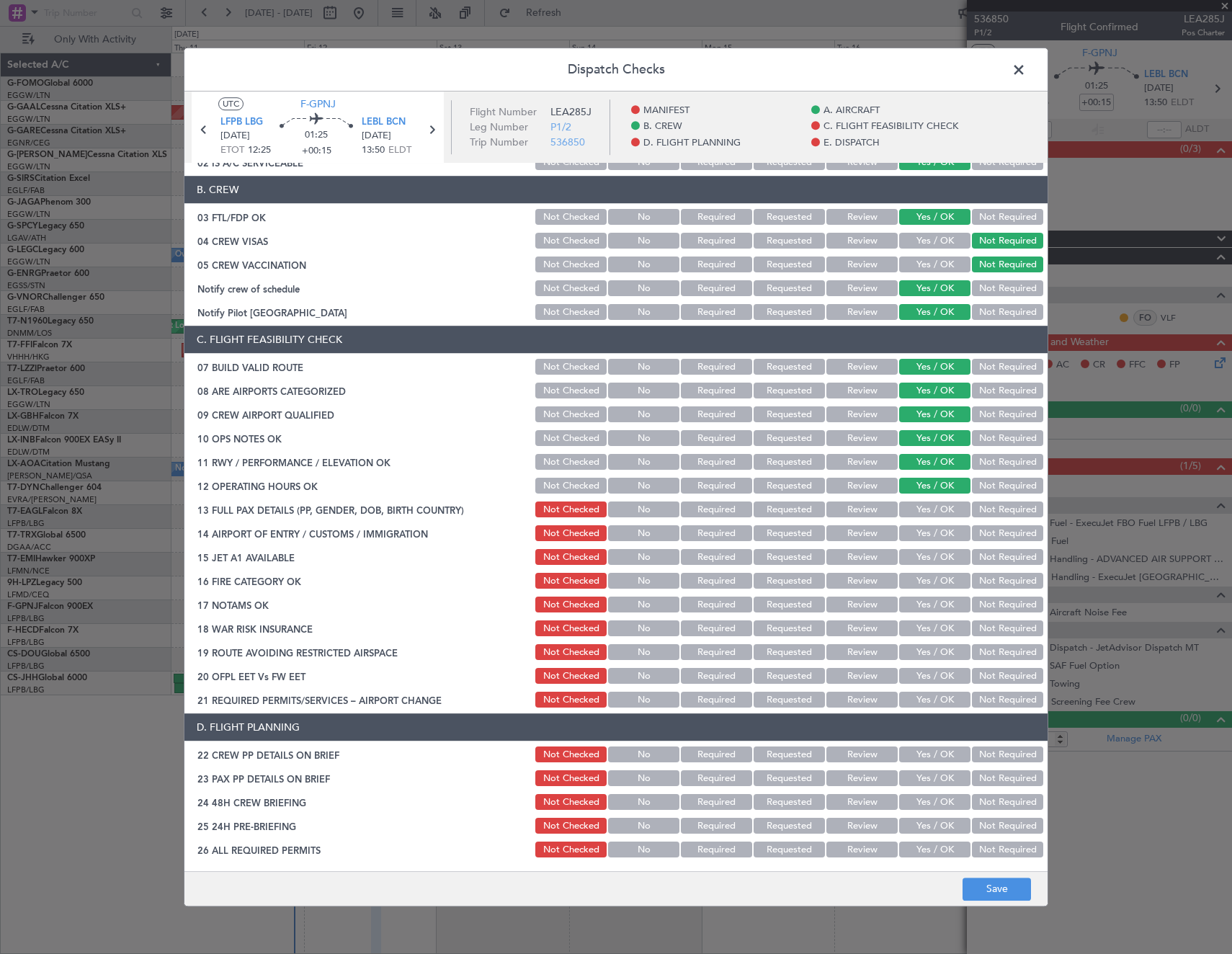
click at [921, 505] on button "Yes / OK" at bounding box center [934, 510] width 72 height 16
click at [924, 531] on button "Yes / OK" at bounding box center [934, 534] width 72 height 16
click at [929, 549] on button "Yes / OK" at bounding box center [934, 557] width 72 height 16
drag, startPoint x: 929, startPoint y: 577, endPoint x: 928, endPoint y: 609, distance: 32.0
click at [929, 578] on button "Yes / OK" at bounding box center [934, 581] width 72 height 16
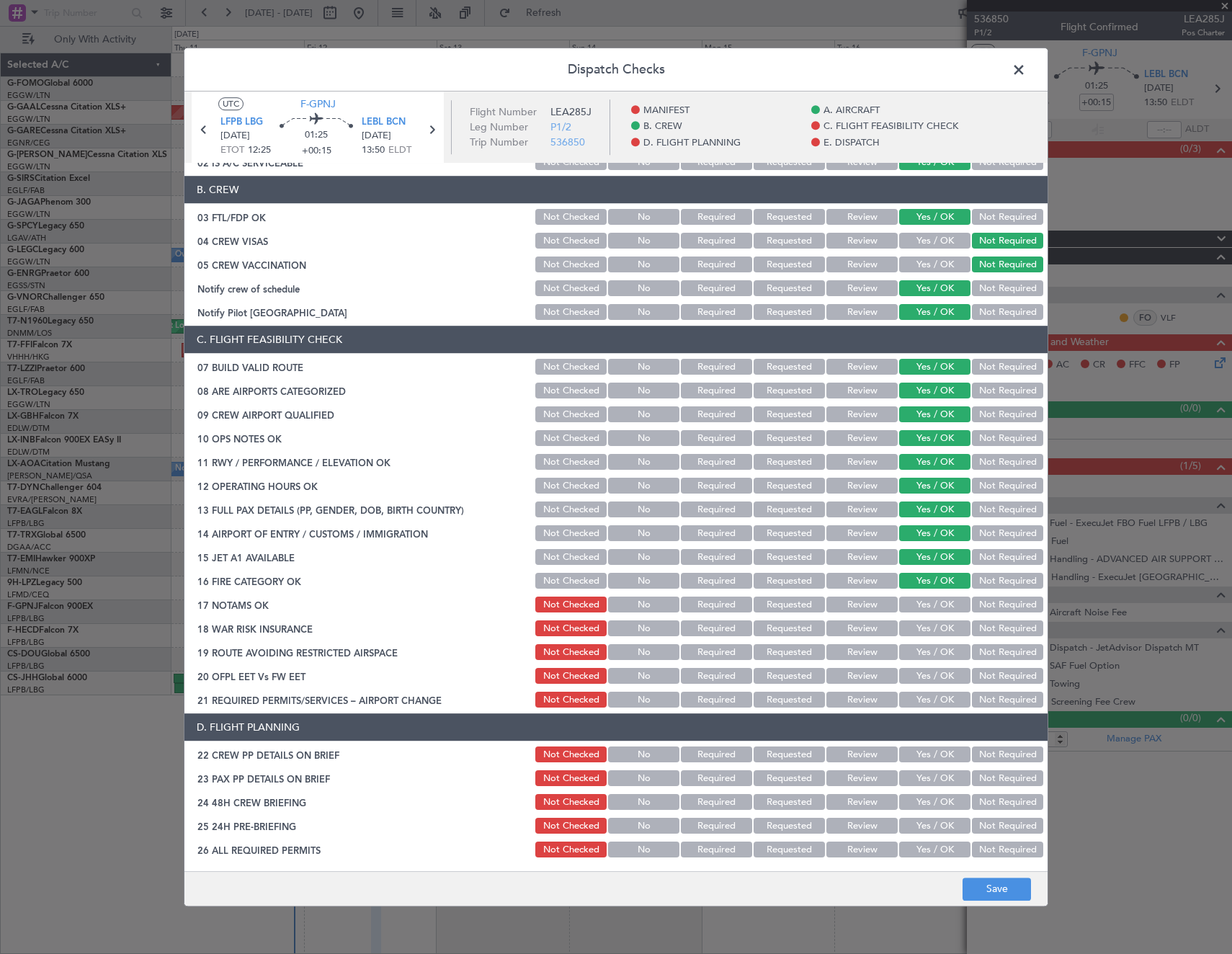
click at [929, 610] on button "Yes / OK" at bounding box center [934, 605] width 72 height 16
click at [928, 626] on button "Yes / OK" at bounding box center [934, 629] width 72 height 16
click at [929, 653] on button "Yes / OK" at bounding box center [934, 653] width 72 height 16
drag, startPoint x: 931, startPoint y: 673, endPoint x: 929, endPoint y: 698, distance: 25.1
click at [931, 674] on button "Yes / OK" at bounding box center [934, 677] width 72 height 16
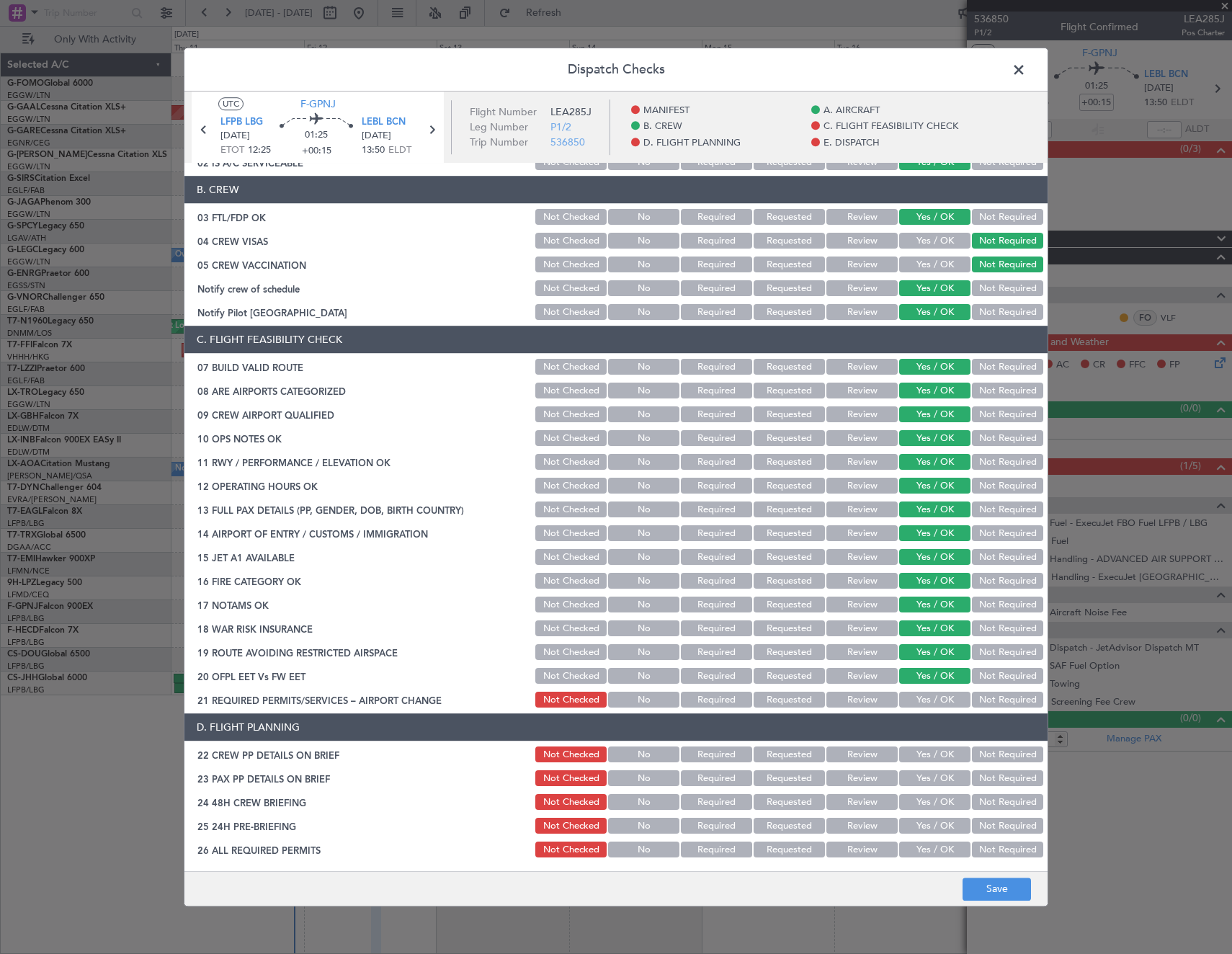
click at [929, 699] on button "Yes / OK" at bounding box center [934, 701] width 72 height 16
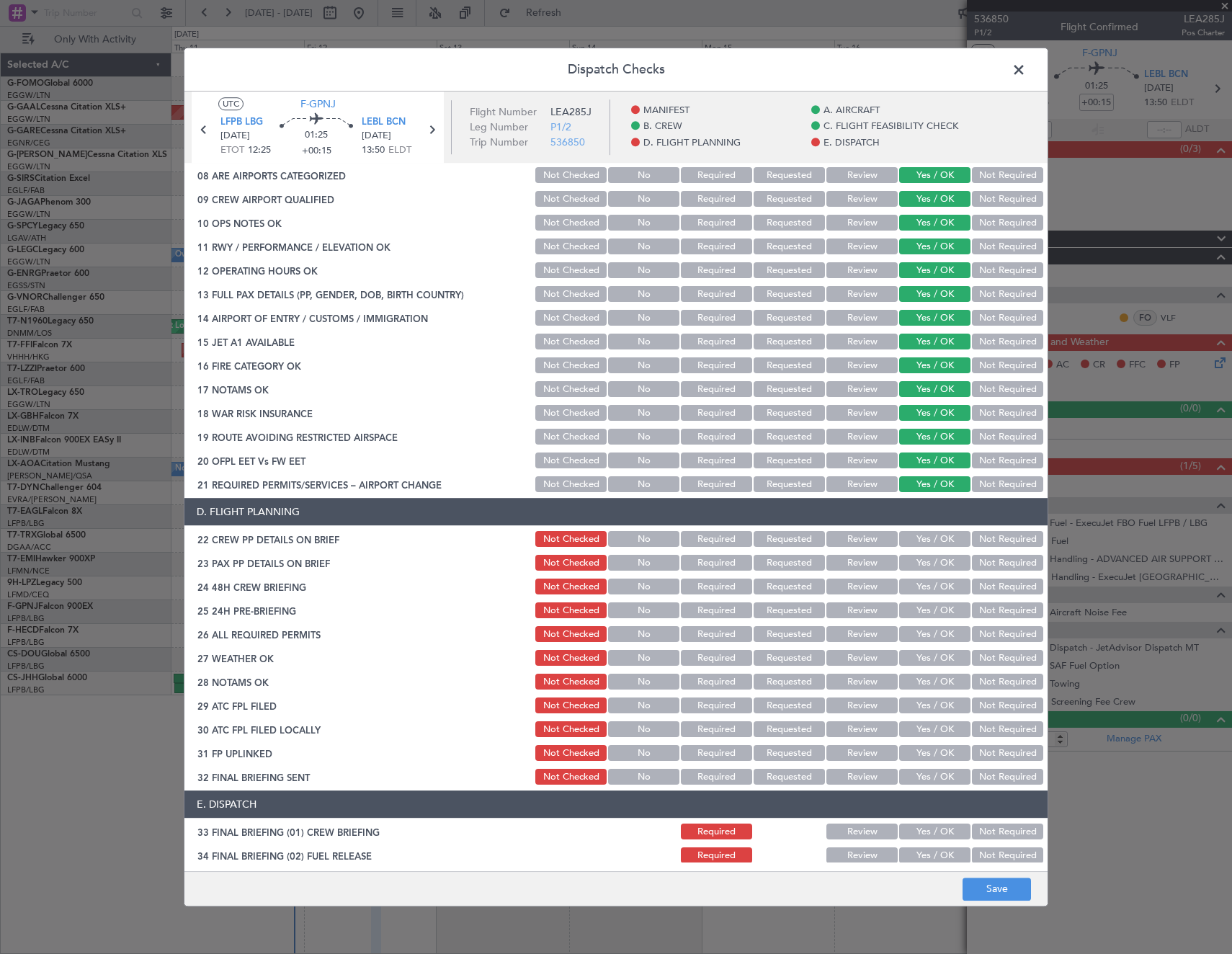
scroll to position [432, 0]
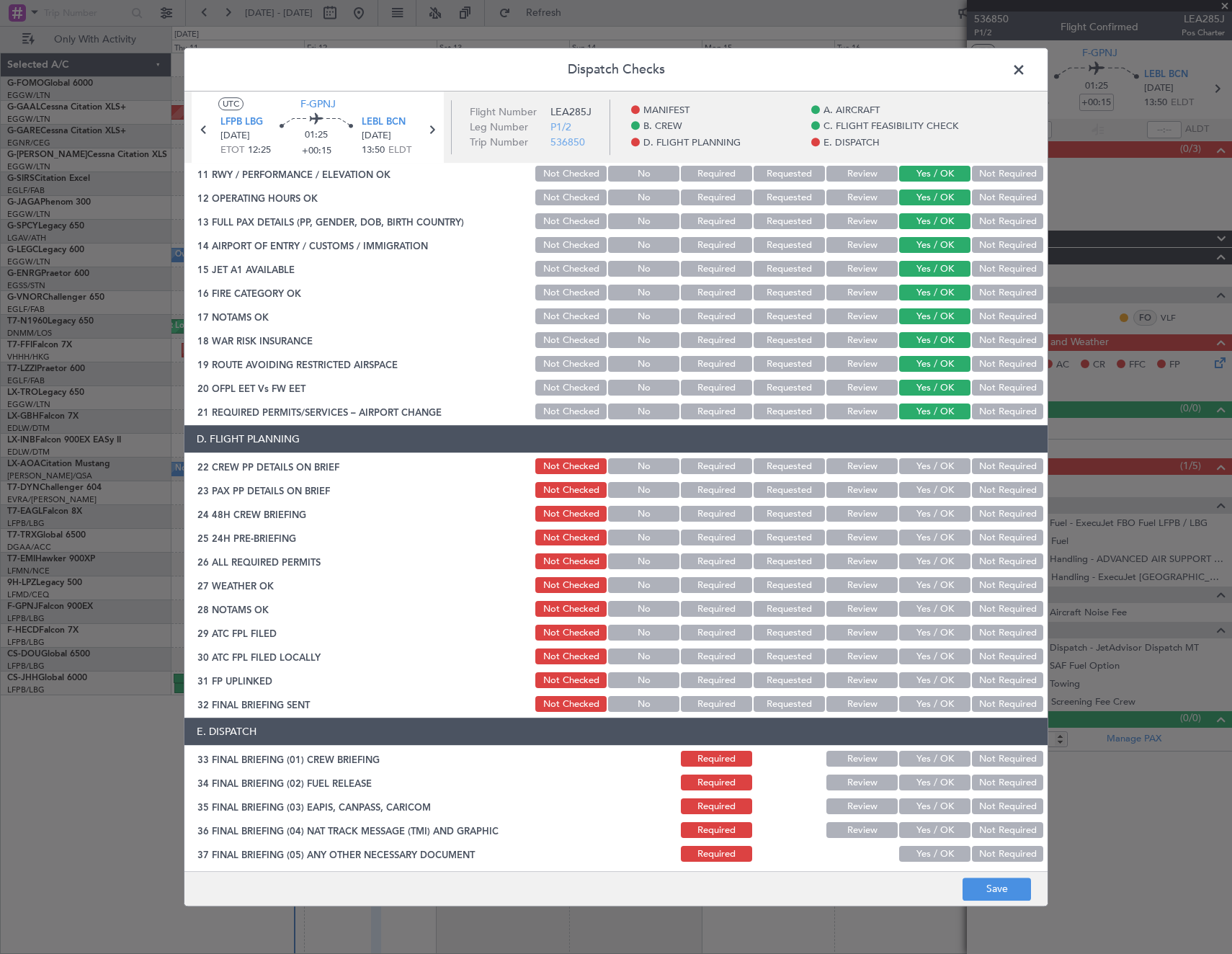
click at [937, 467] on button "Yes / OK" at bounding box center [934, 467] width 72 height 16
click at [924, 494] on button "Yes / OK" at bounding box center [934, 491] width 72 height 16
click at [923, 523] on div "Yes / OK" at bounding box center [933, 515] width 73 height 20
click at [923, 511] on button "Yes / OK" at bounding box center [934, 515] width 72 height 16
click at [919, 537] on button "Yes / OK" at bounding box center [934, 539] width 72 height 16
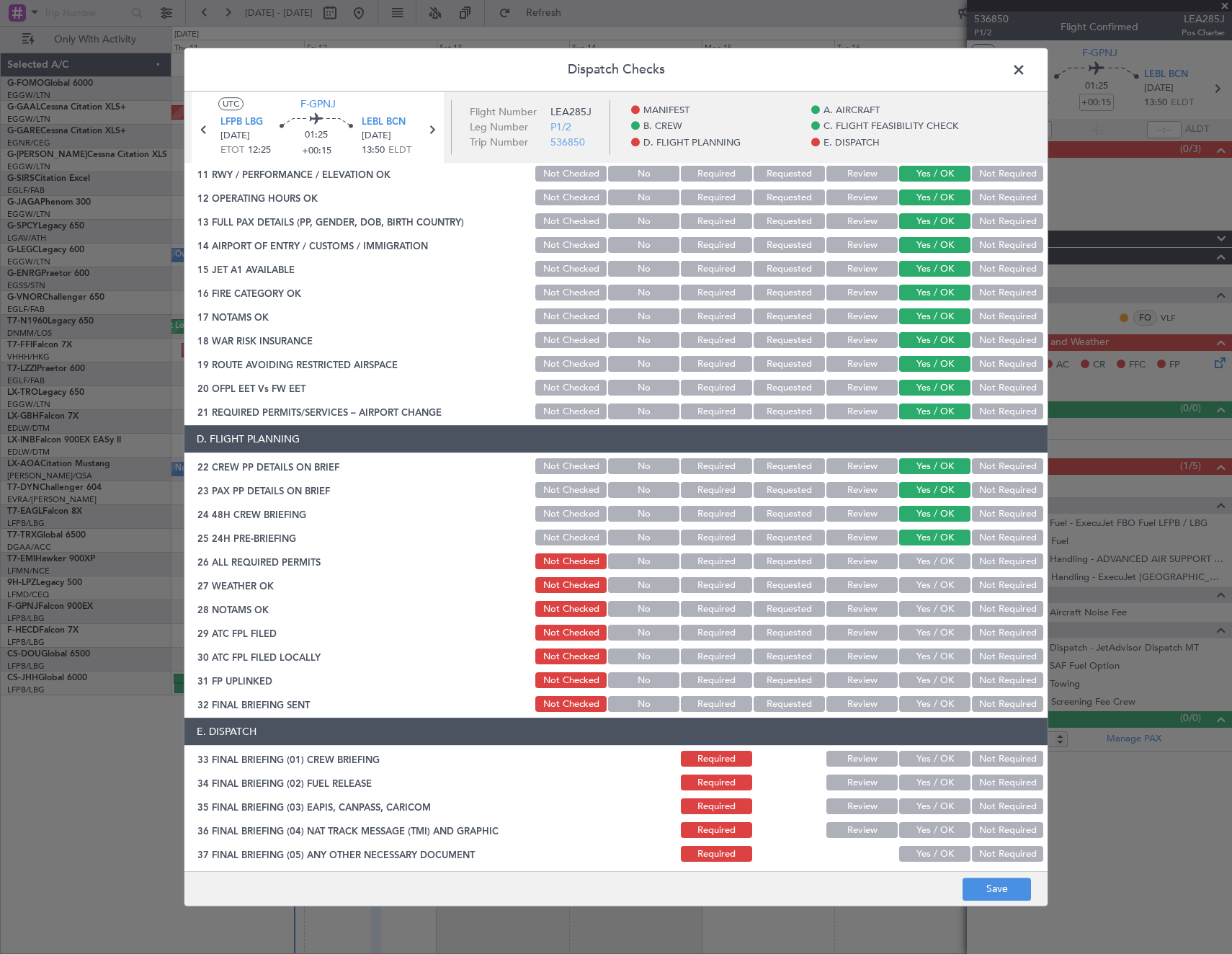
click at [845, 557] on button "Review" at bounding box center [862, 562] width 72 height 16
click at [988, 884] on button "Save" at bounding box center [997, 889] width 69 height 23
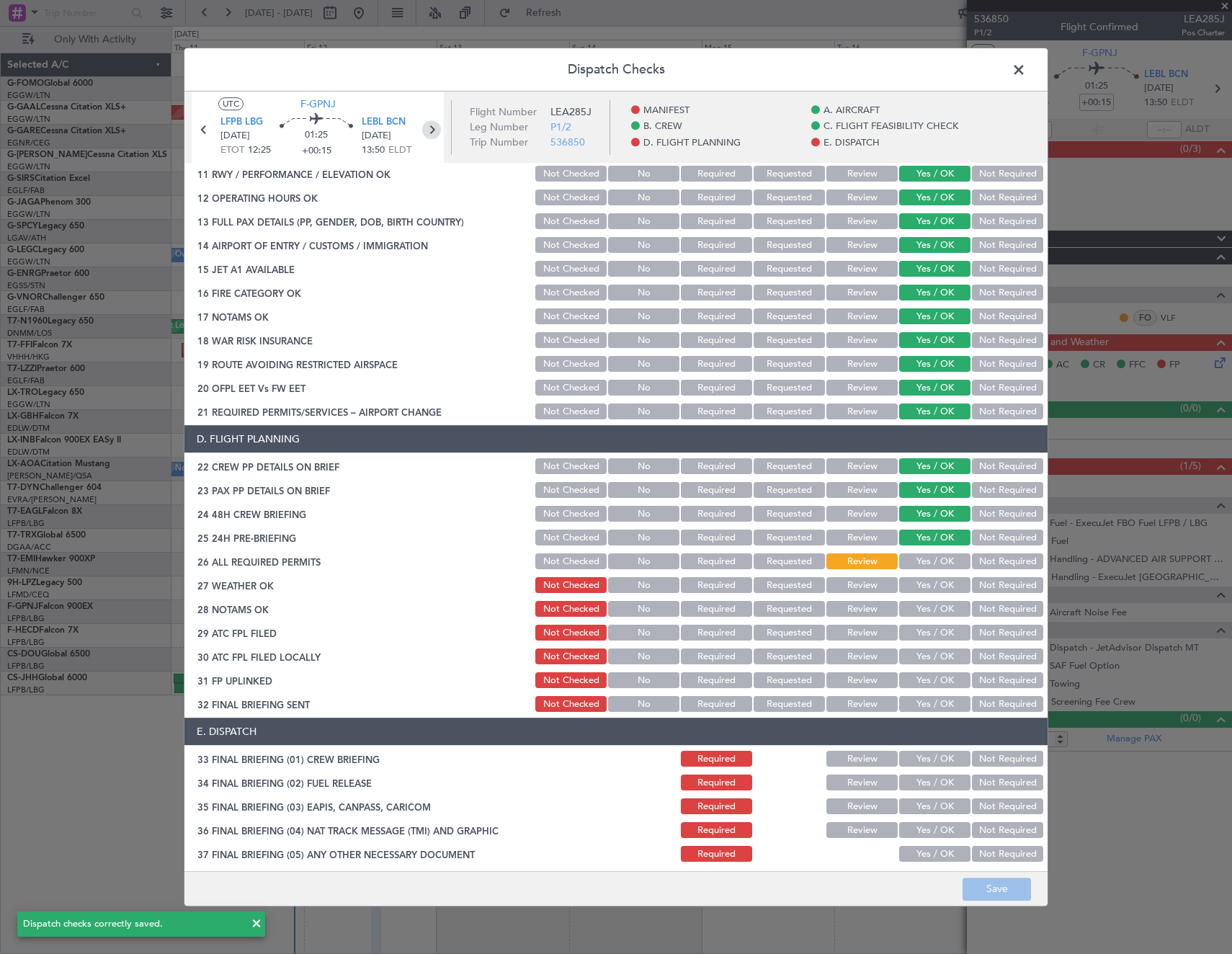
click at [429, 128] on icon at bounding box center [431, 130] width 19 height 19
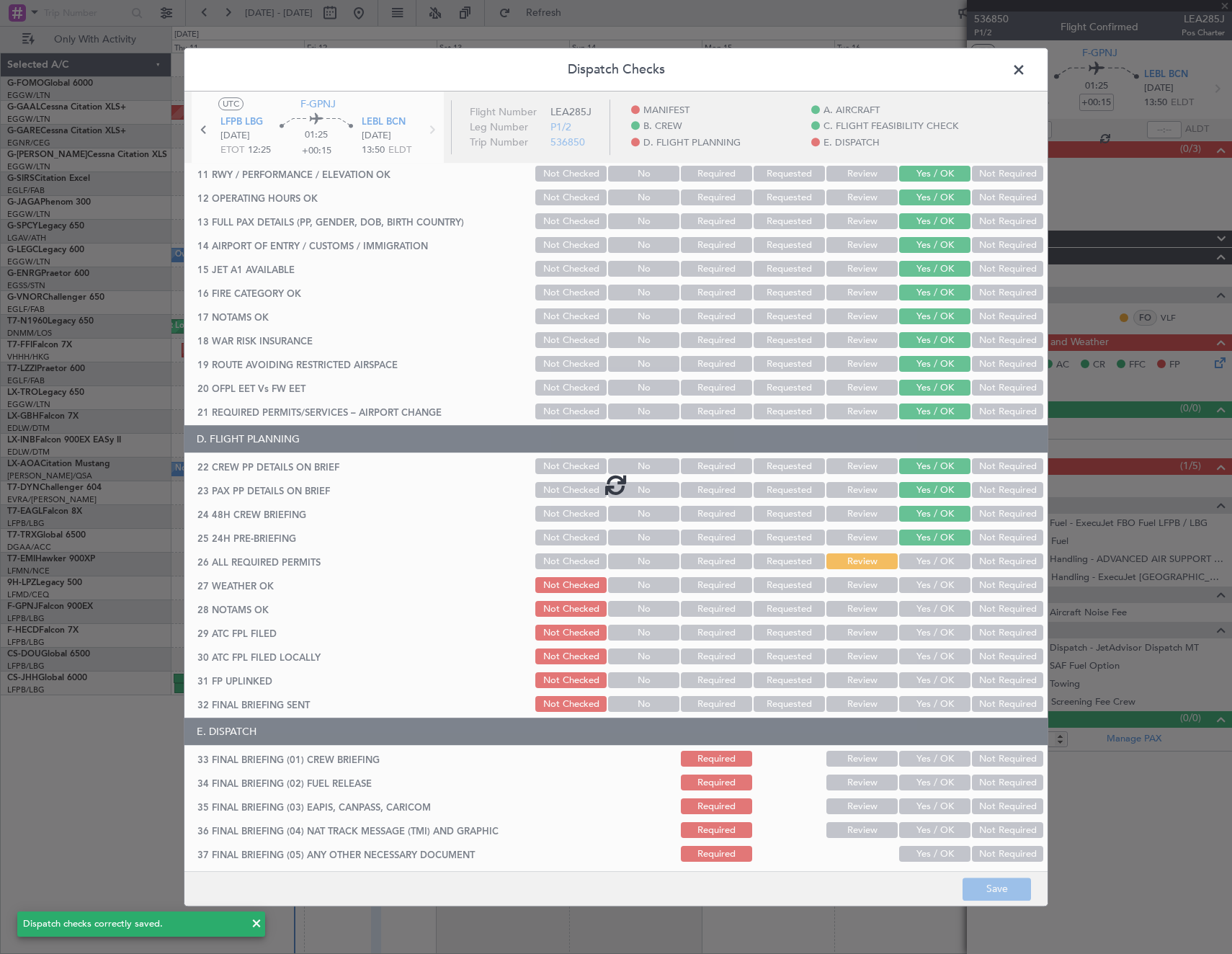
type input "2"
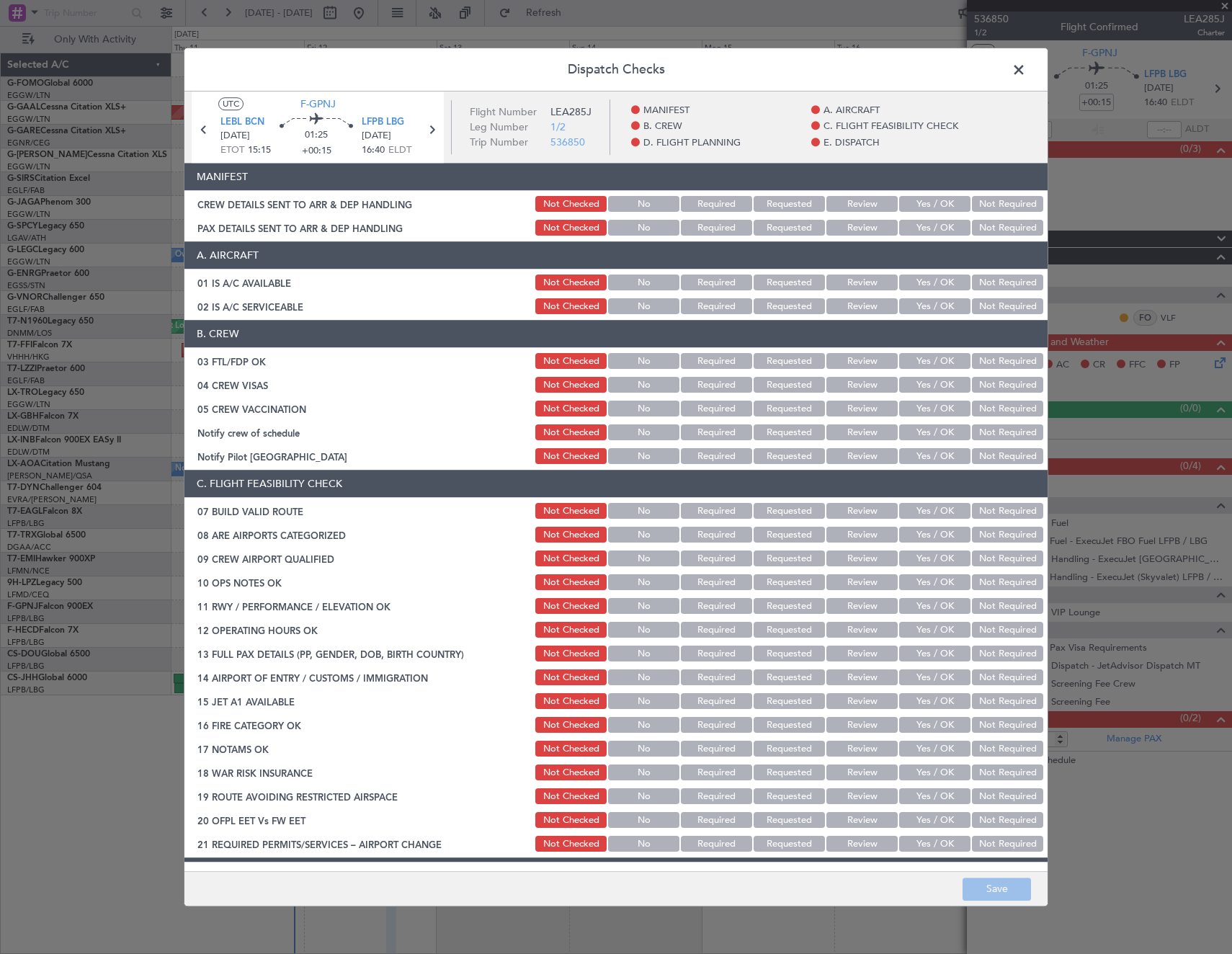
click at [929, 282] on button "Yes / OK" at bounding box center [934, 283] width 72 height 16
click at [929, 299] on button "Yes / OK" at bounding box center [934, 307] width 72 height 16
click at [933, 363] on button "Yes / OK" at bounding box center [934, 362] width 72 height 16
click at [1004, 384] on button "Not Required" at bounding box center [1008, 386] width 72 height 16
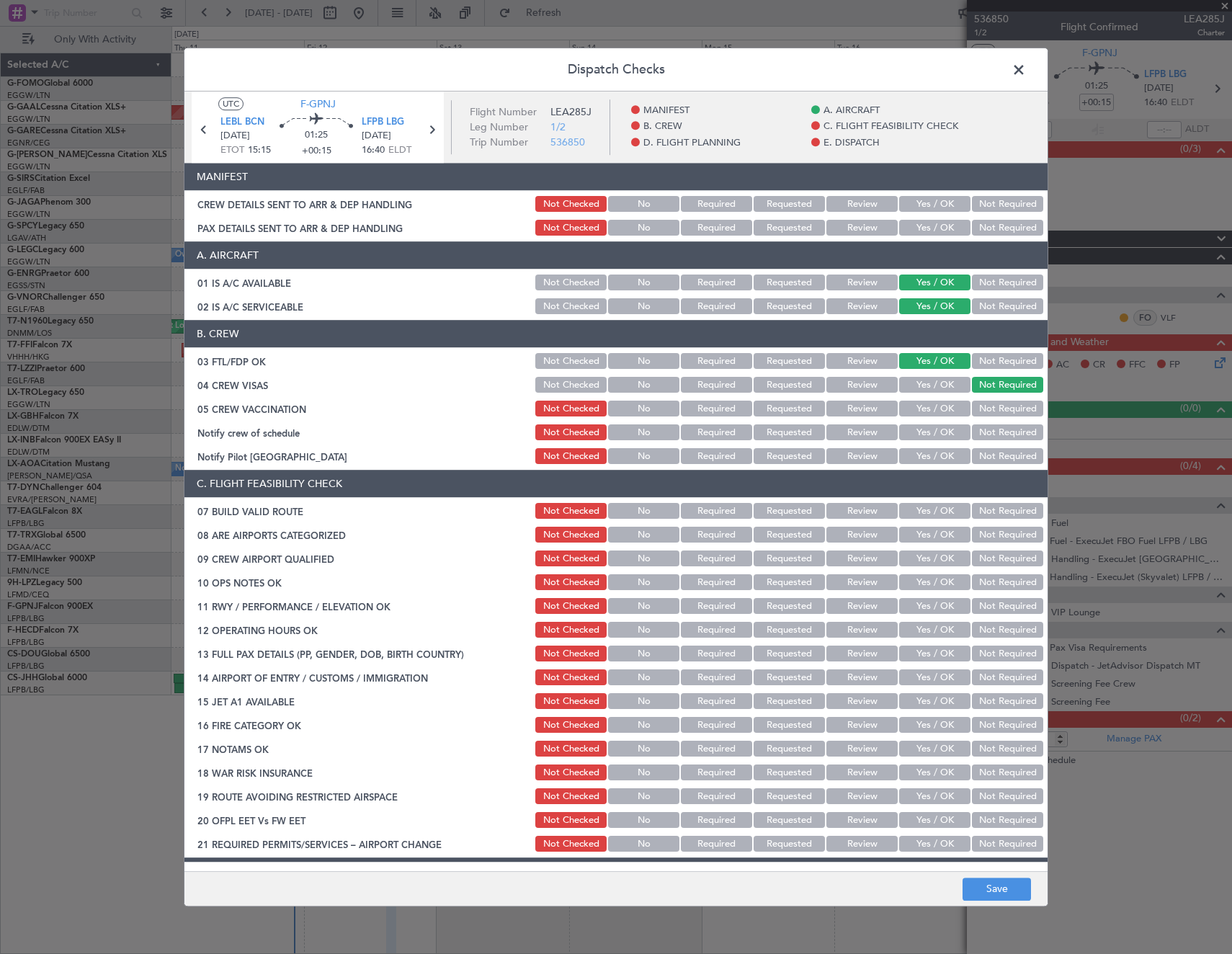
click at [996, 414] on button "Not Required" at bounding box center [1008, 409] width 72 height 16
click at [939, 436] on button "Yes / OK" at bounding box center [934, 433] width 72 height 16
click at [927, 452] on button "Yes / OK" at bounding box center [934, 457] width 72 height 16
click at [928, 517] on button "Yes / OK" at bounding box center [934, 512] width 72 height 16
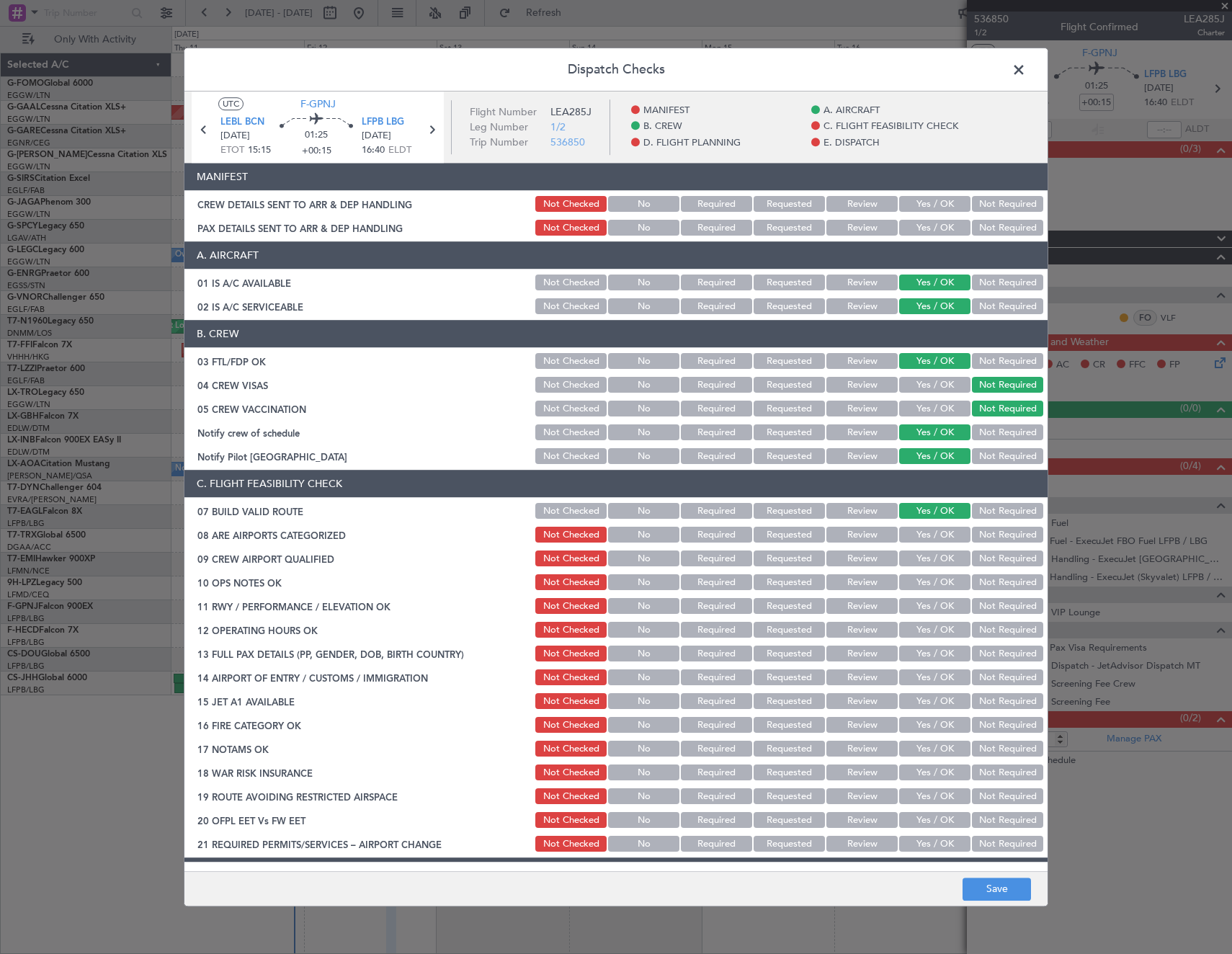
drag, startPoint x: 924, startPoint y: 530, endPoint x: 924, endPoint y: 540, distance: 10.0
click at [924, 531] on button "Yes / OK" at bounding box center [934, 536] width 72 height 16
click at [916, 555] on button "Yes / OK" at bounding box center [934, 559] width 72 height 16
click at [919, 578] on button "Yes / OK" at bounding box center [934, 583] width 72 height 16
drag, startPoint x: 916, startPoint y: 599, endPoint x: 914, endPoint y: 618, distance: 19.1
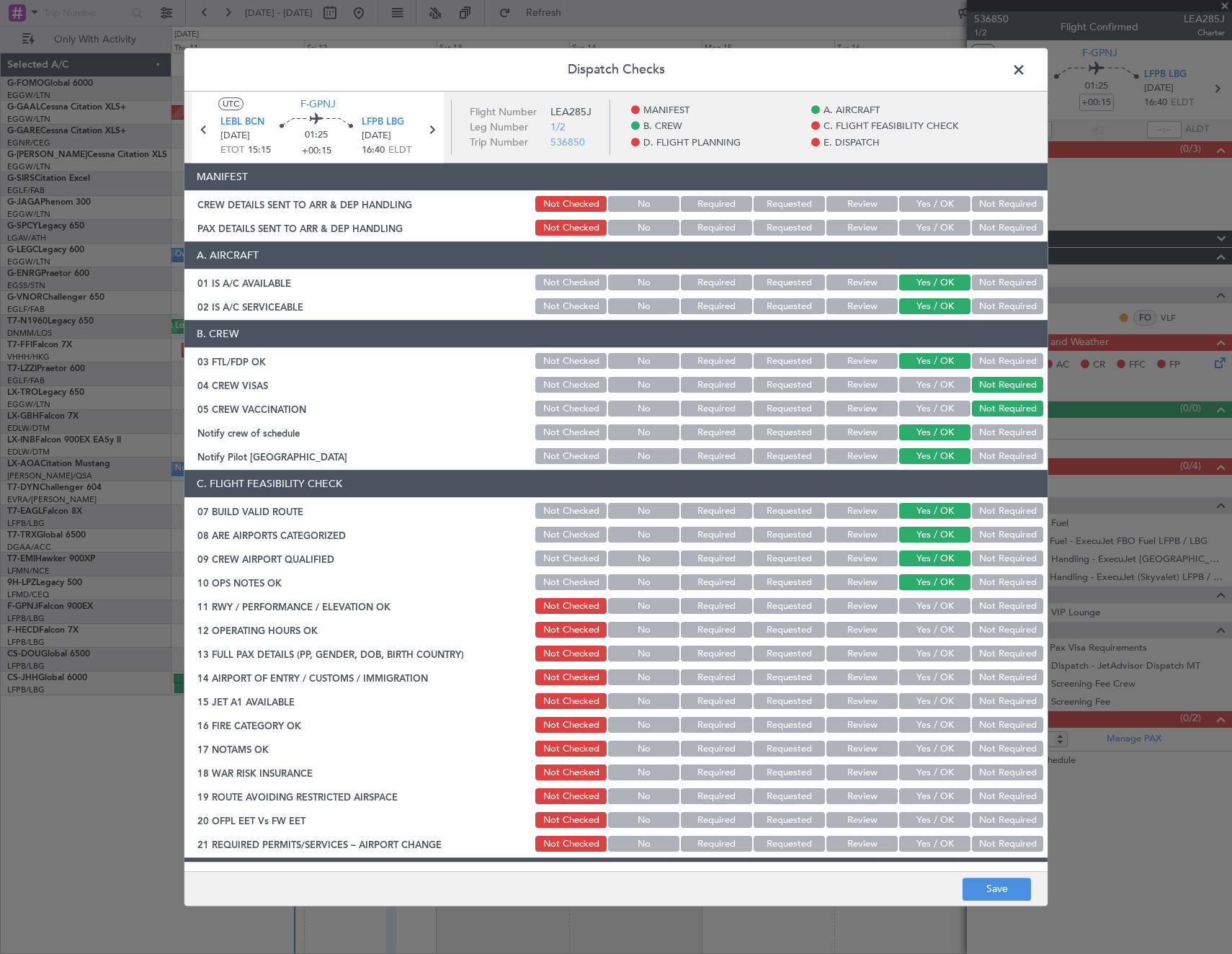
click at [916, 601] on button "Yes / OK" at bounding box center [934, 607] width 72 height 16
drag, startPoint x: 914, startPoint y: 618, endPoint x: 914, endPoint y: 628, distance: 10.0
click at [914, 620] on section "C. FLIGHT FEASIBILITY CHECK 07 BUILD VALID ROUTE Not Checked No Required Reques…" at bounding box center [616, 662] width 863 height 384
click at [914, 633] on button "Yes / OK" at bounding box center [934, 630] width 72 height 16
drag, startPoint x: 916, startPoint y: 651, endPoint x: 919, endPoint y: 677, distance: 26.2
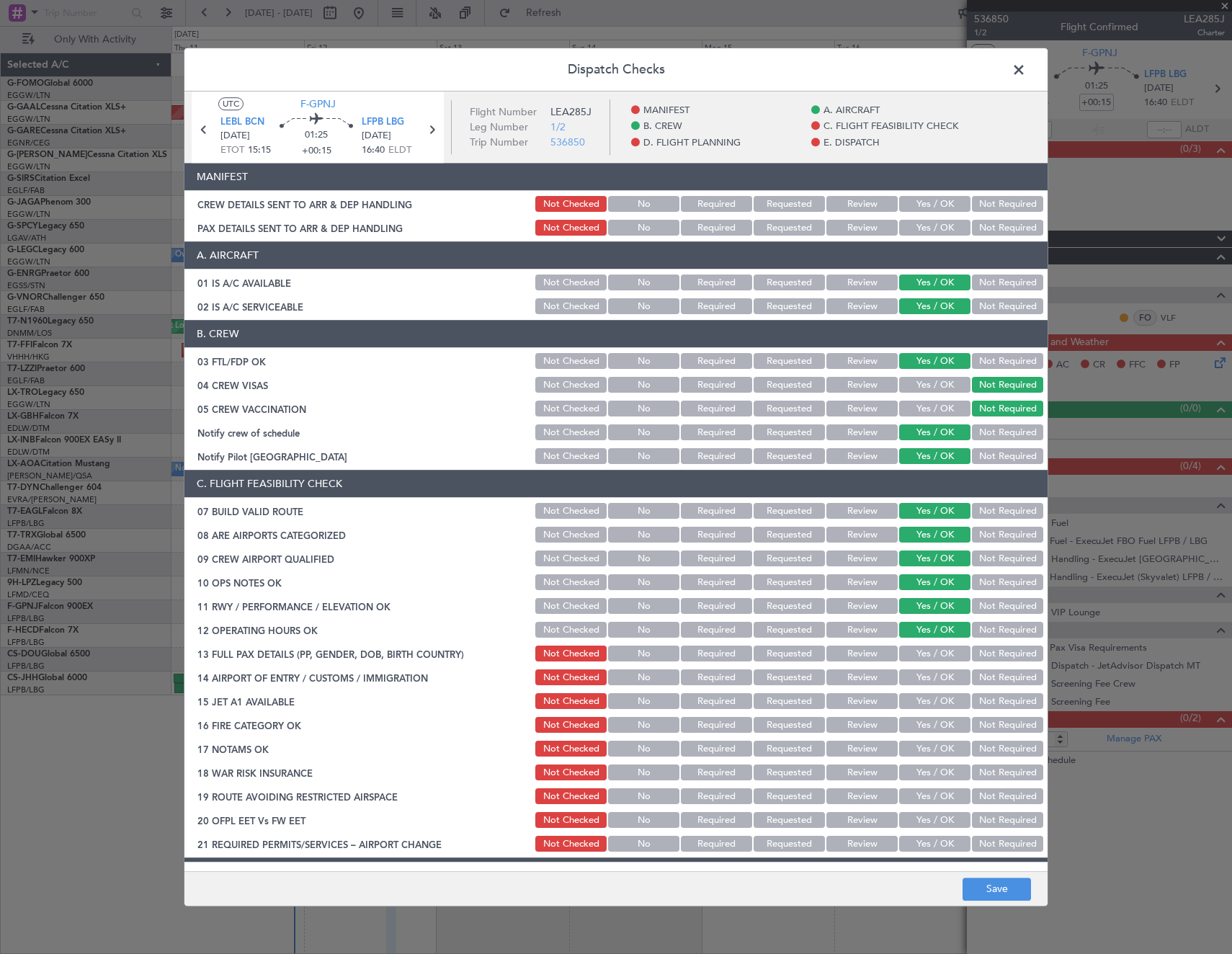
click at [916, 652] on button "Yes / OK" at bounding box center [934, 654] width 72 height 16
click at [920, 679] on button "Yes / OK" at bounding box center [934, 678] width 72 height 16
click at [923, 710] on div "Yes / OK" at bounding box center [933, 702] width 73 height 20
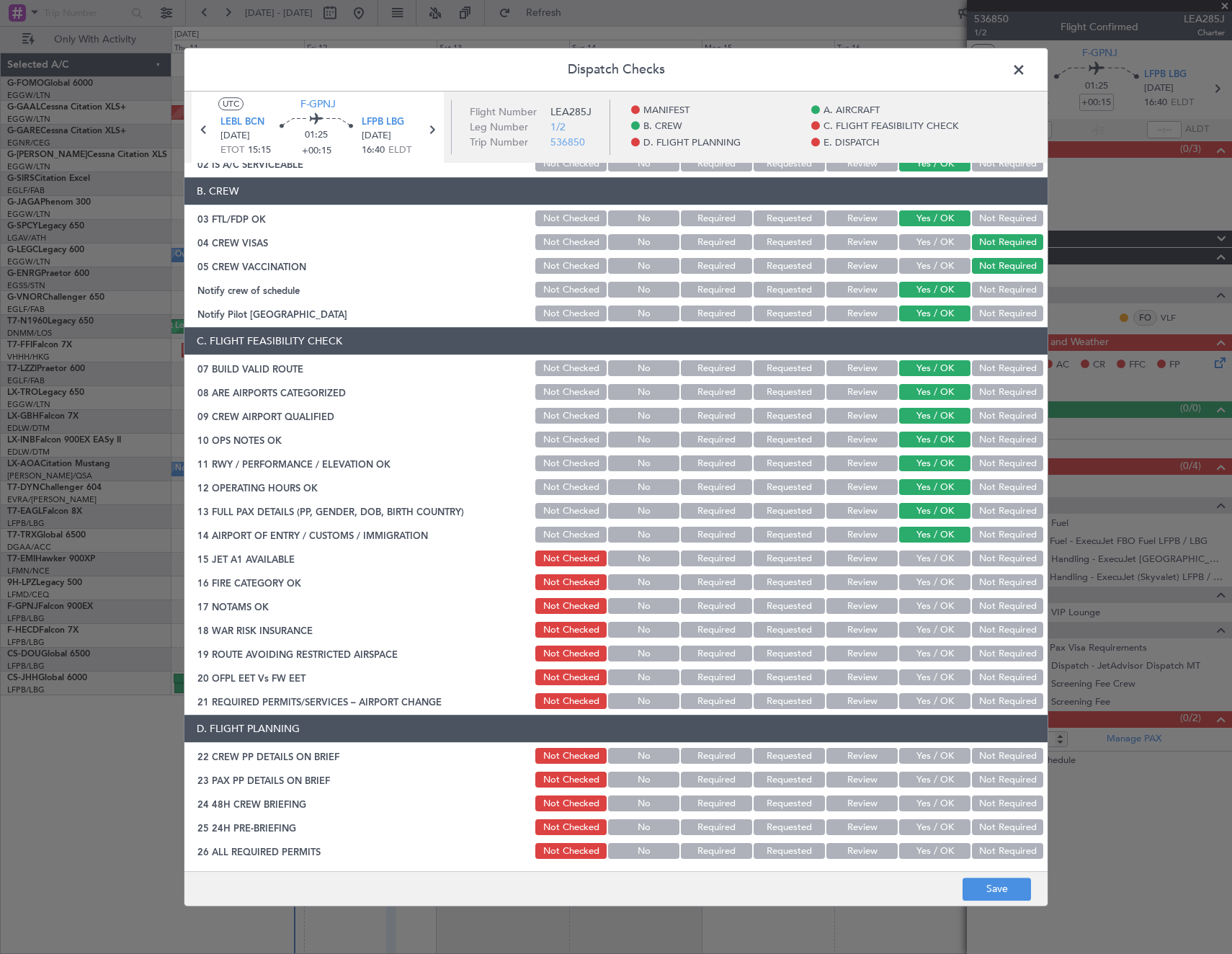
scroll to position [144, 0]
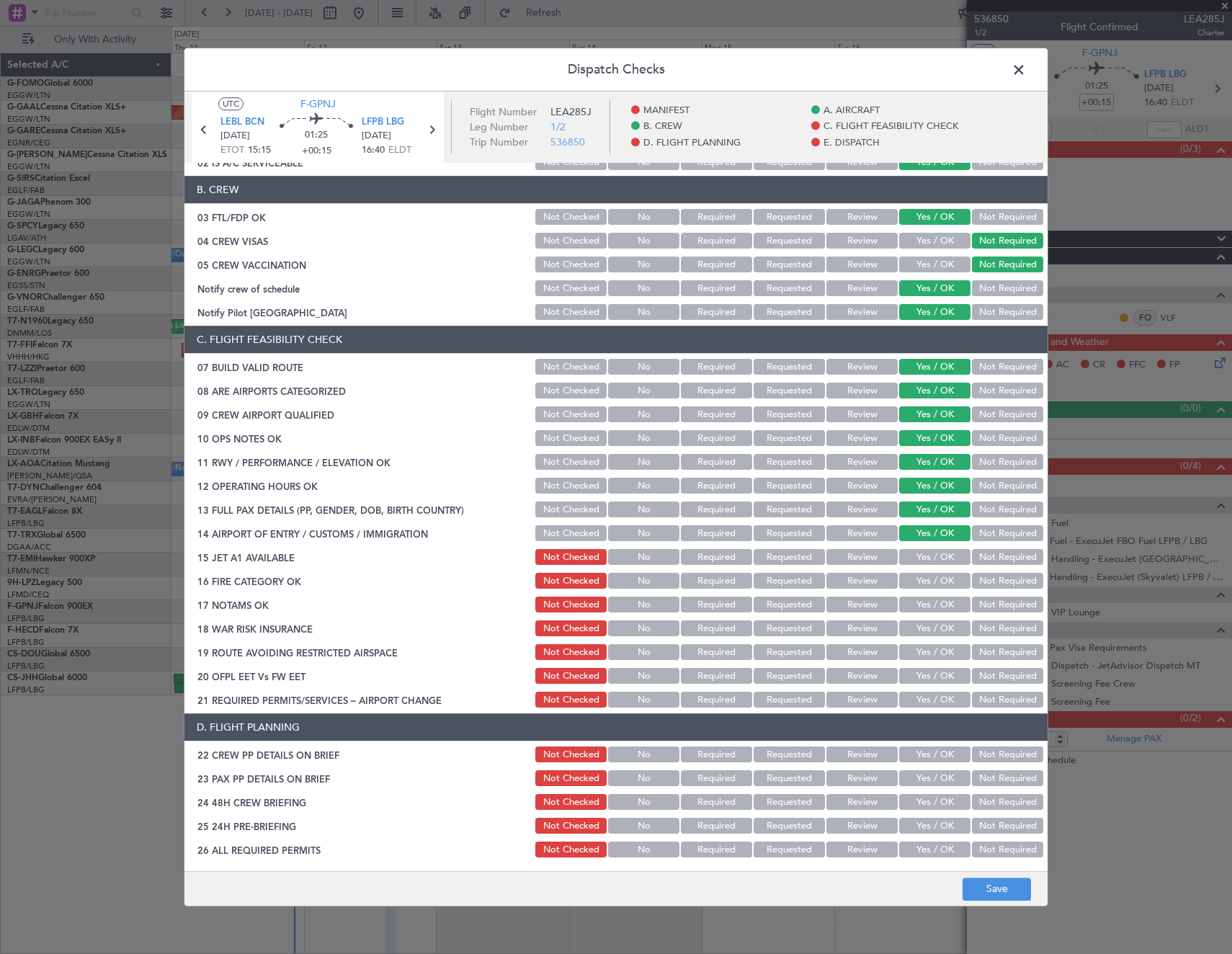
click at [929, 561] on button "Yes / OK" at bounding box center [934, 557] width 72 height 16
click at [929, 588] on button "Yes / OK" at bounding box center [934, 581] width 72 height 16
click at [927, 602] on button "Yes / OK" at bounding box center [934, 605] width 72 height 16
click at [914, 625] on button "Yes / OK" at bounding box center [934, 629] width 72 height 16
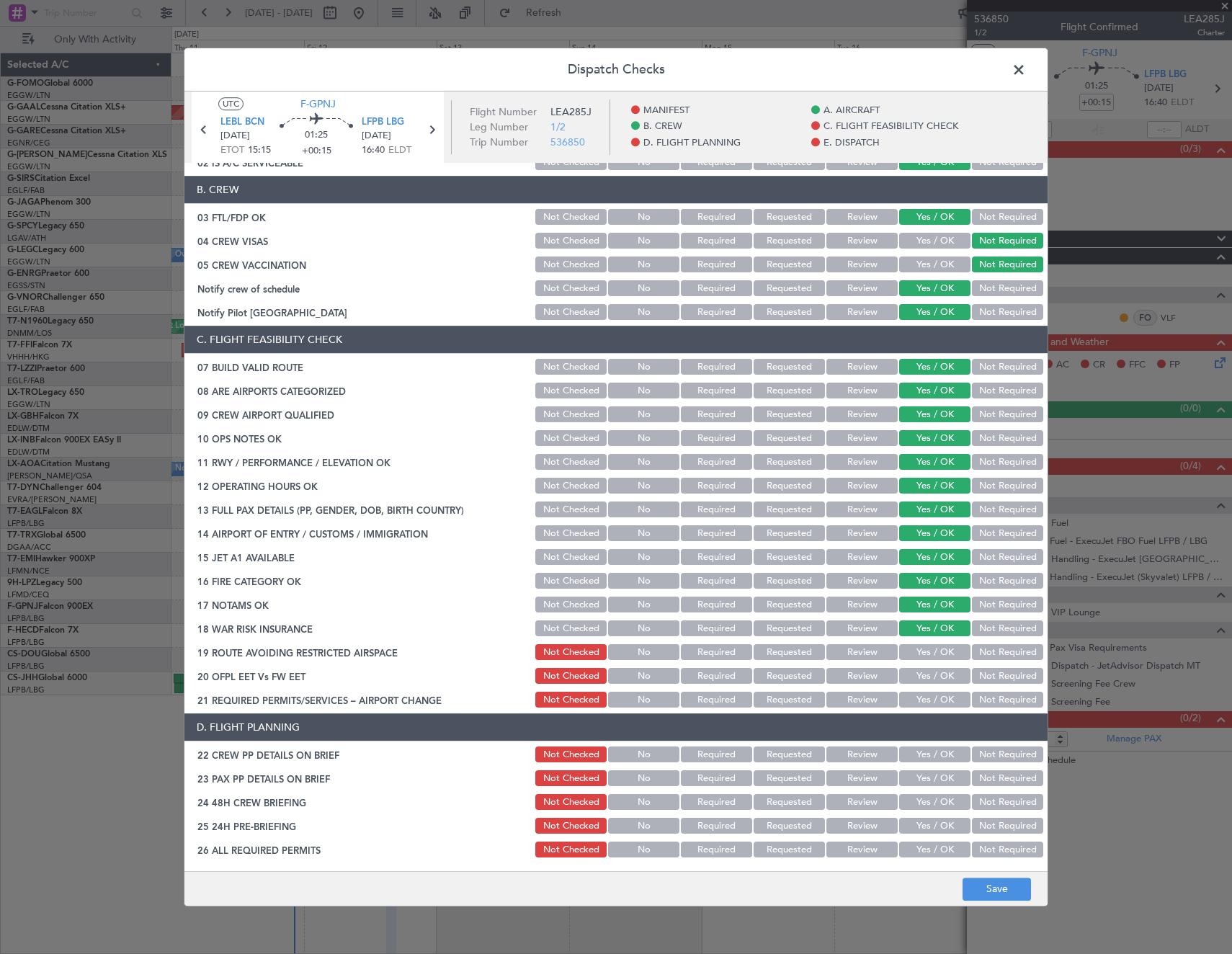
click at [929, 659] on button "Yes / OK" at bounding box center [934, 653] width 72 height 16
drag, startPoint x: 927, startPoint y: 677, endPoint x: 918, endPoint y: 699, distance: 23.8
click at [924, 685] on div "Yes / OK" at bounding box center [933, 677] width 73 height 20
click at [918, 700] on button "Yes / OK" at bounding box center [934, 701] width 72 height 16
click at [919, 683] on button "Yes / OK" at bounding box center [934, 677] width 72 height 16
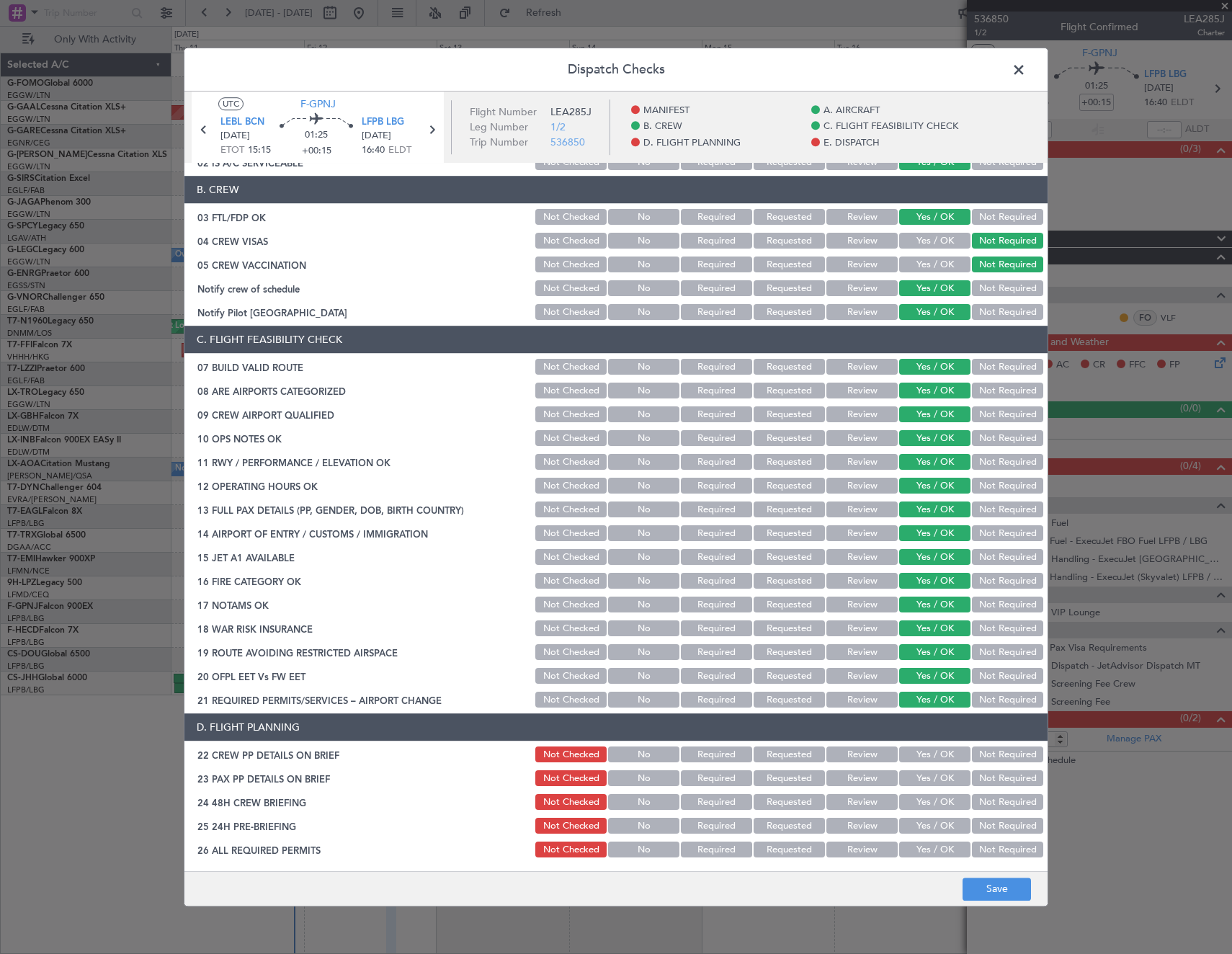
click at [919, 680] on button "Yes / OK" at bounding box center [934, 677] width 72 height 16
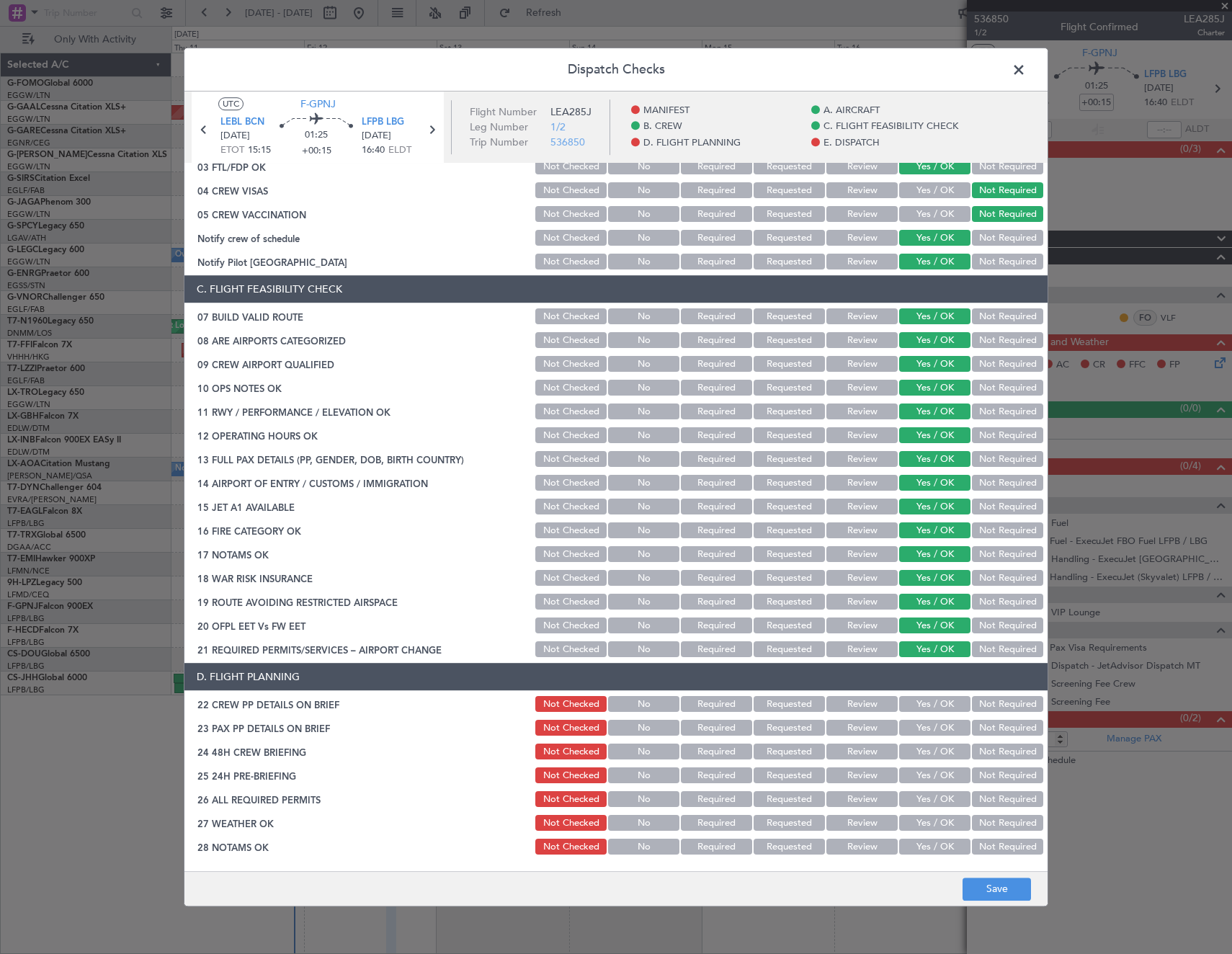
scroll to position [216, 0]
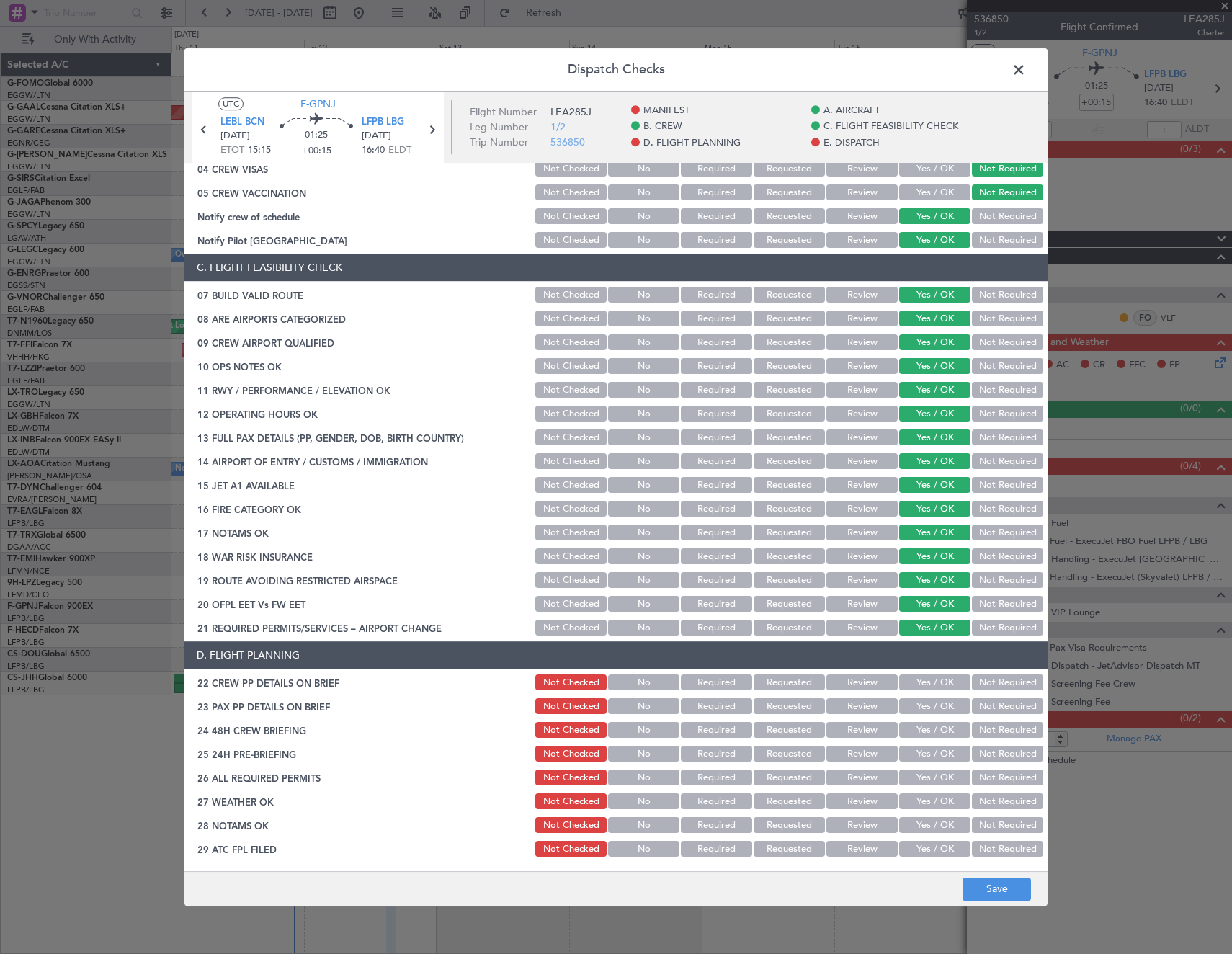
click at [870, 773] on button "Review" at bounding box center [862, 778] width 72 height 16
drag, startPoint x: 912, startPoint y: 750, endPoint x: 931, endPoint y: 735, distance: 24.2
click at [914, 749] on button "Yes / OK" at bounding box center [934, 754] width 72 height 16
click at [931, 714] on button "Yes / OK" at bounding box center [934, 706] width 72 height 16
drag, startPoint x: 925, startPoint y: 727, endPoint x: 928, endPoint y: 693, distance: 34.1
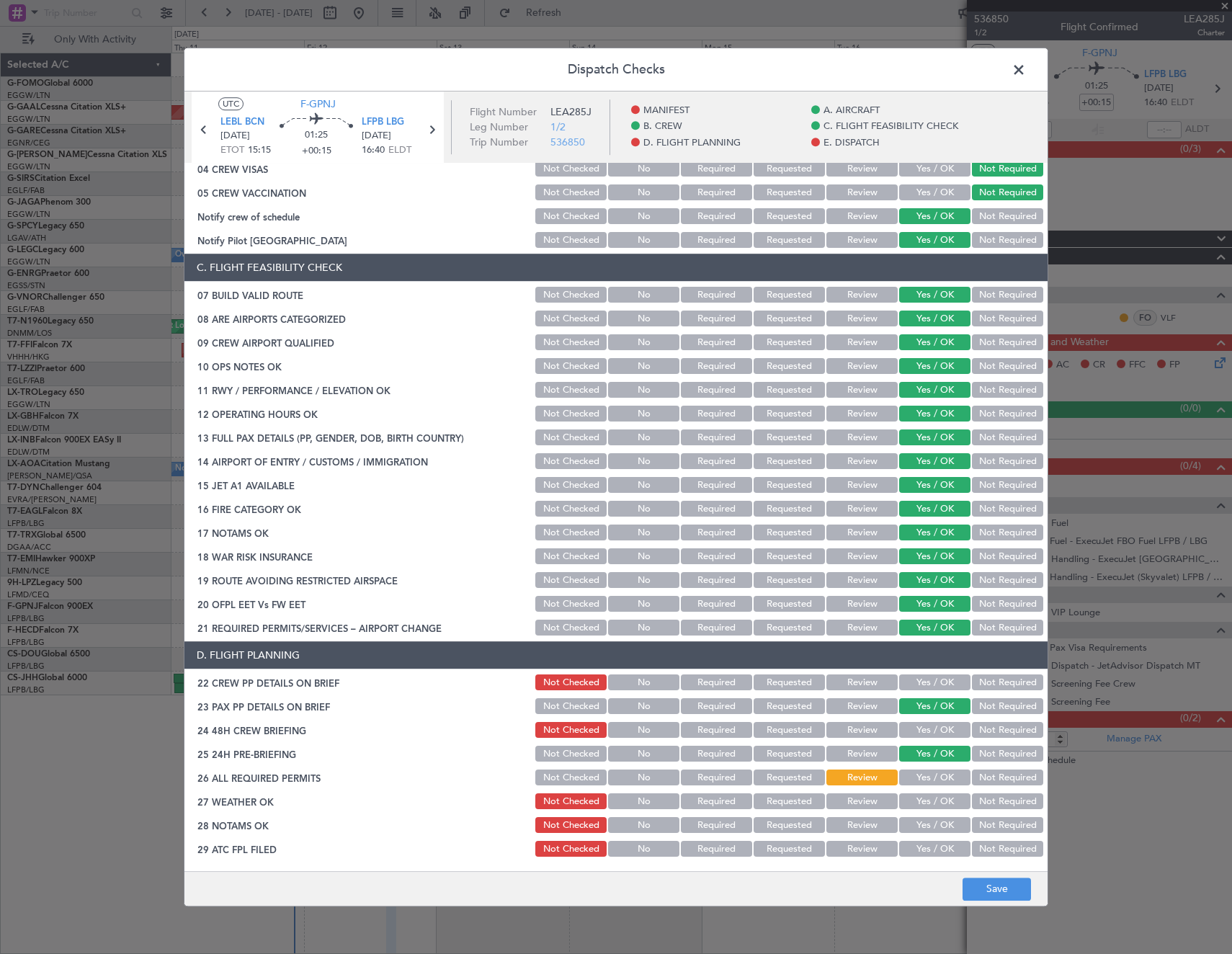
click at [925, 722] on button "Yes / OK" at bounding box center [934, 730] width 72 height 16
click at [930, 675] on button "Yes / OK" at bounding box center [934, 683] width 72 height 16
drag, startPoint x: 1001, startPoint y: 869, endPoint x: 1001, endPoint y: 877, distance: 8.0
click at [1001, 871] on div "Dispatch Checks UTC F-GPNJ LEBL BCN 12/09/2025 ETOT 15:15 01:25 +00:15 LFPB LBG…" at bounding box center [616, 477] width 864 height 858
click at [1002, 885] on button "Save" at bounding box center [997, 889] width 69 height 23
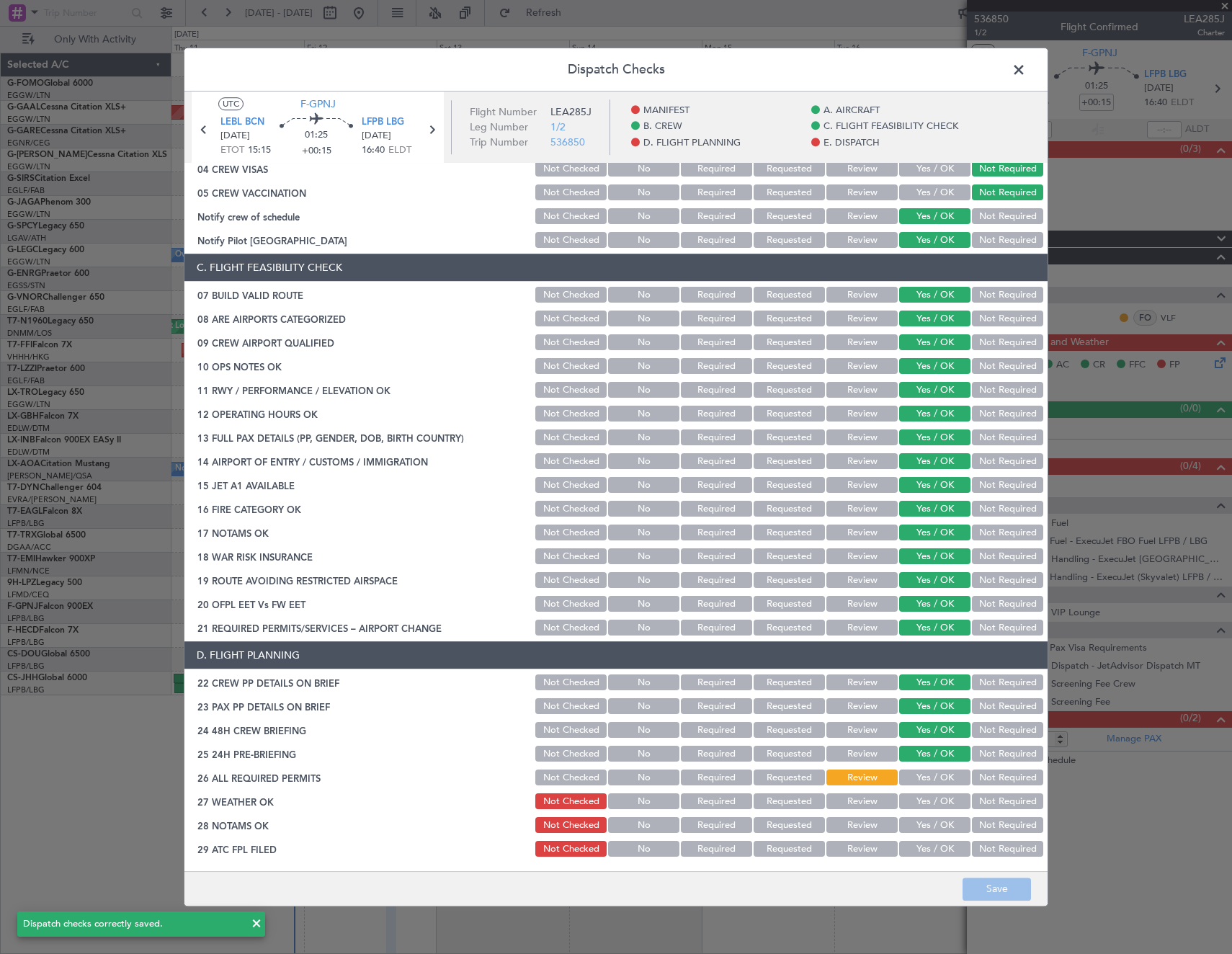
click at [1026, 72] on span at bounding box center [1026, 74] width 0 height 29
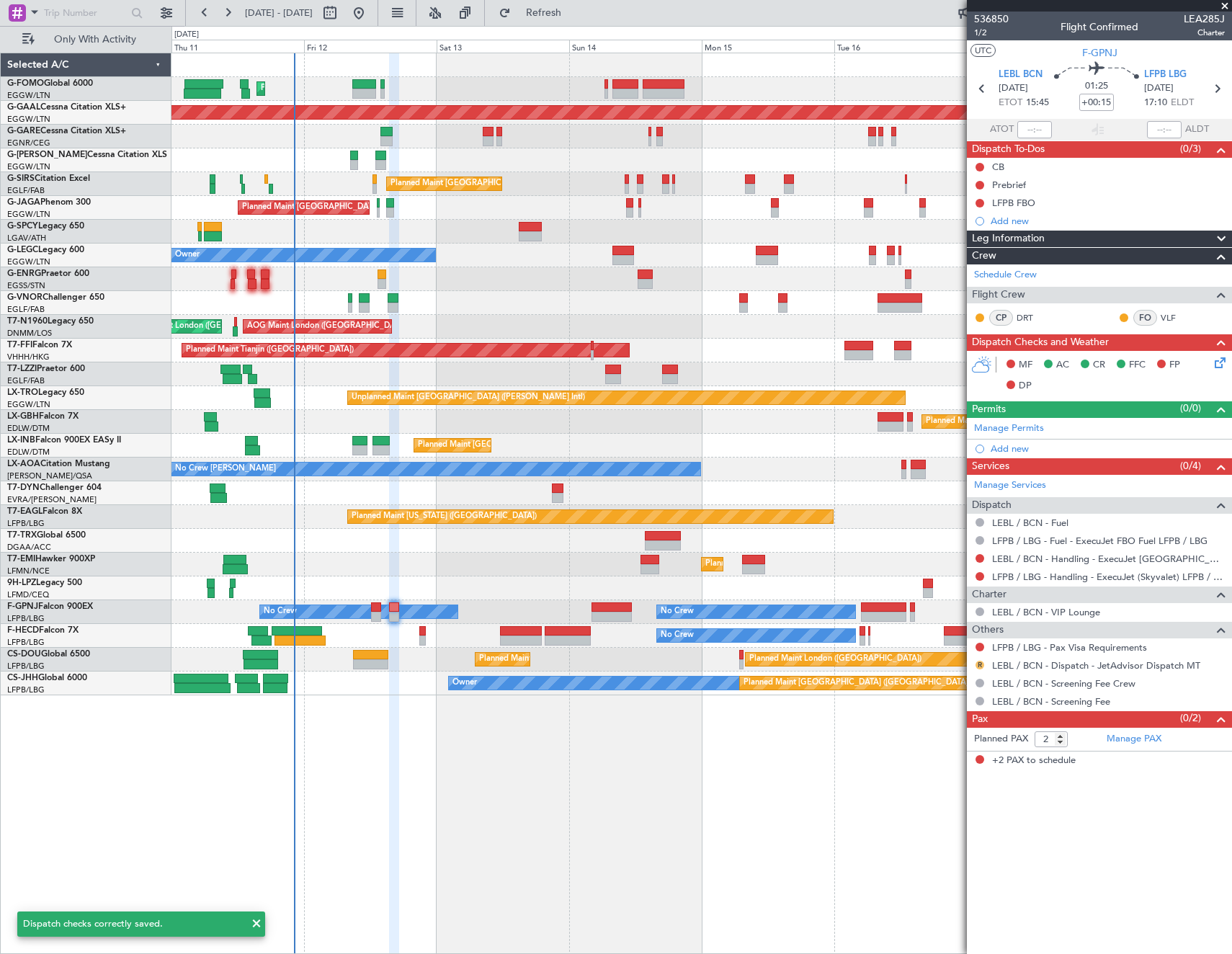
click at [980, 664] on button "R" at bounding box center [980, 665] width 9 height 9
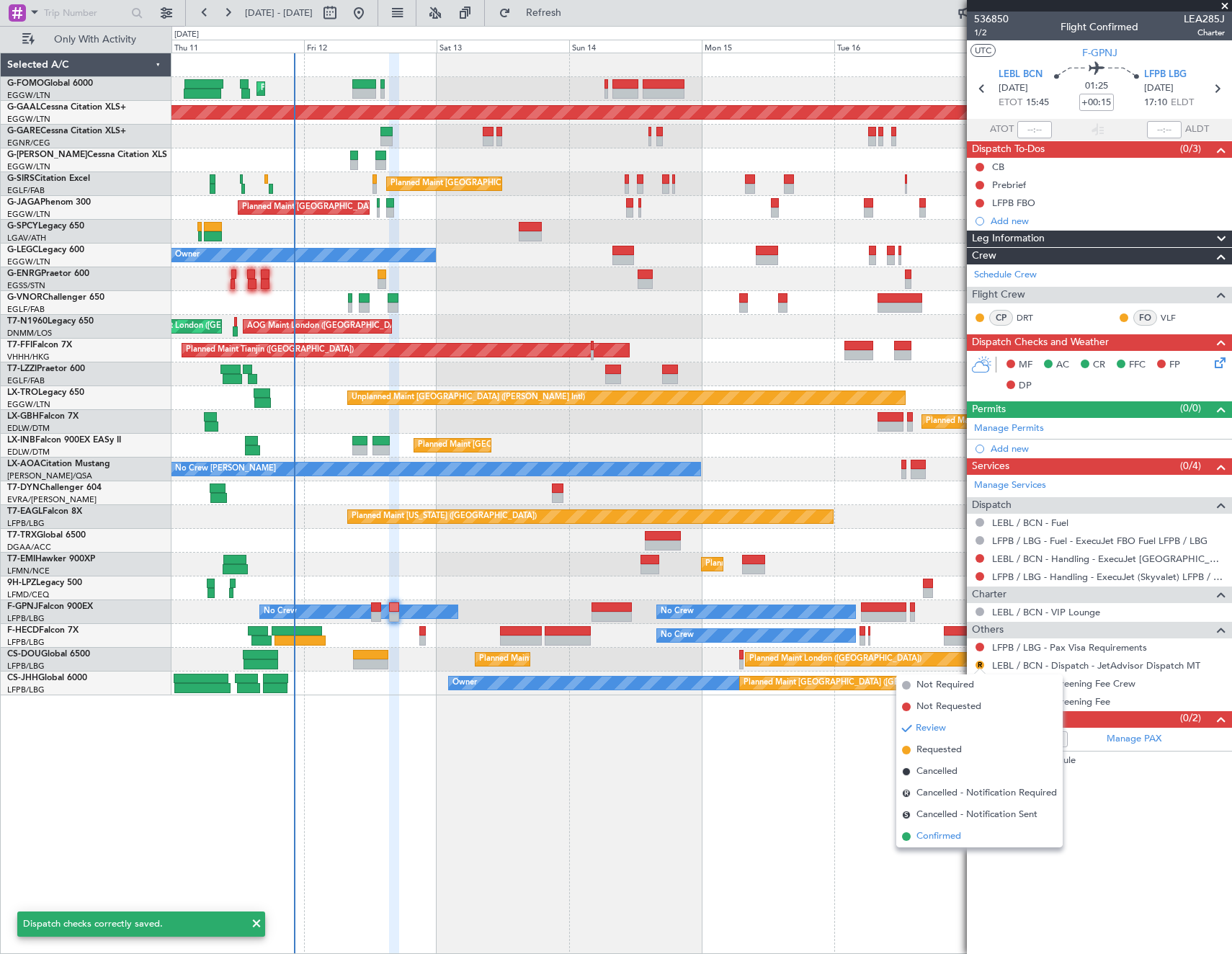
click at [929, 842] on span "Confirmed" at bounding box center [939, 837] width 45 height 14
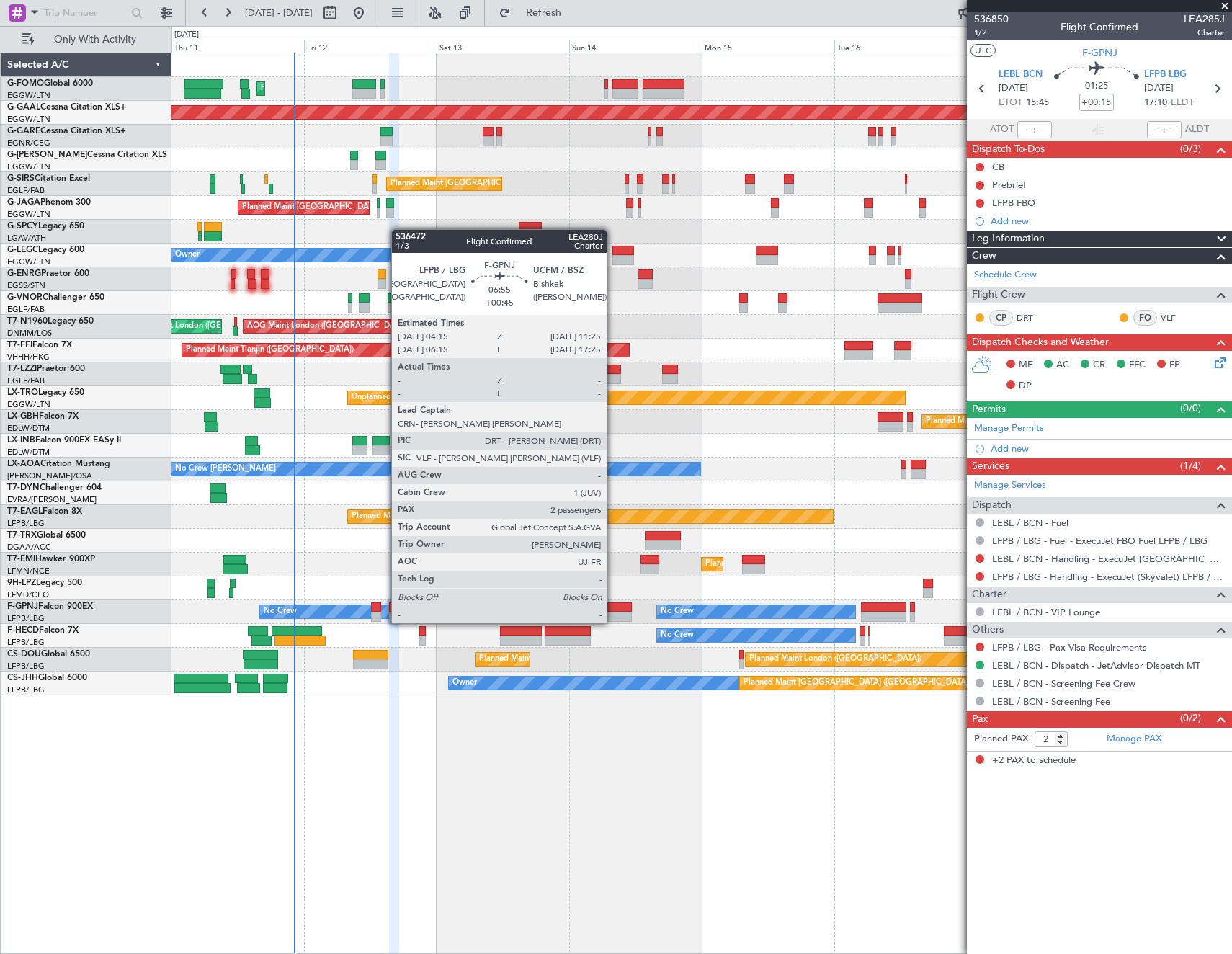
click at [612, 609] on div at bounding box center [611, 607] width 40 height 10
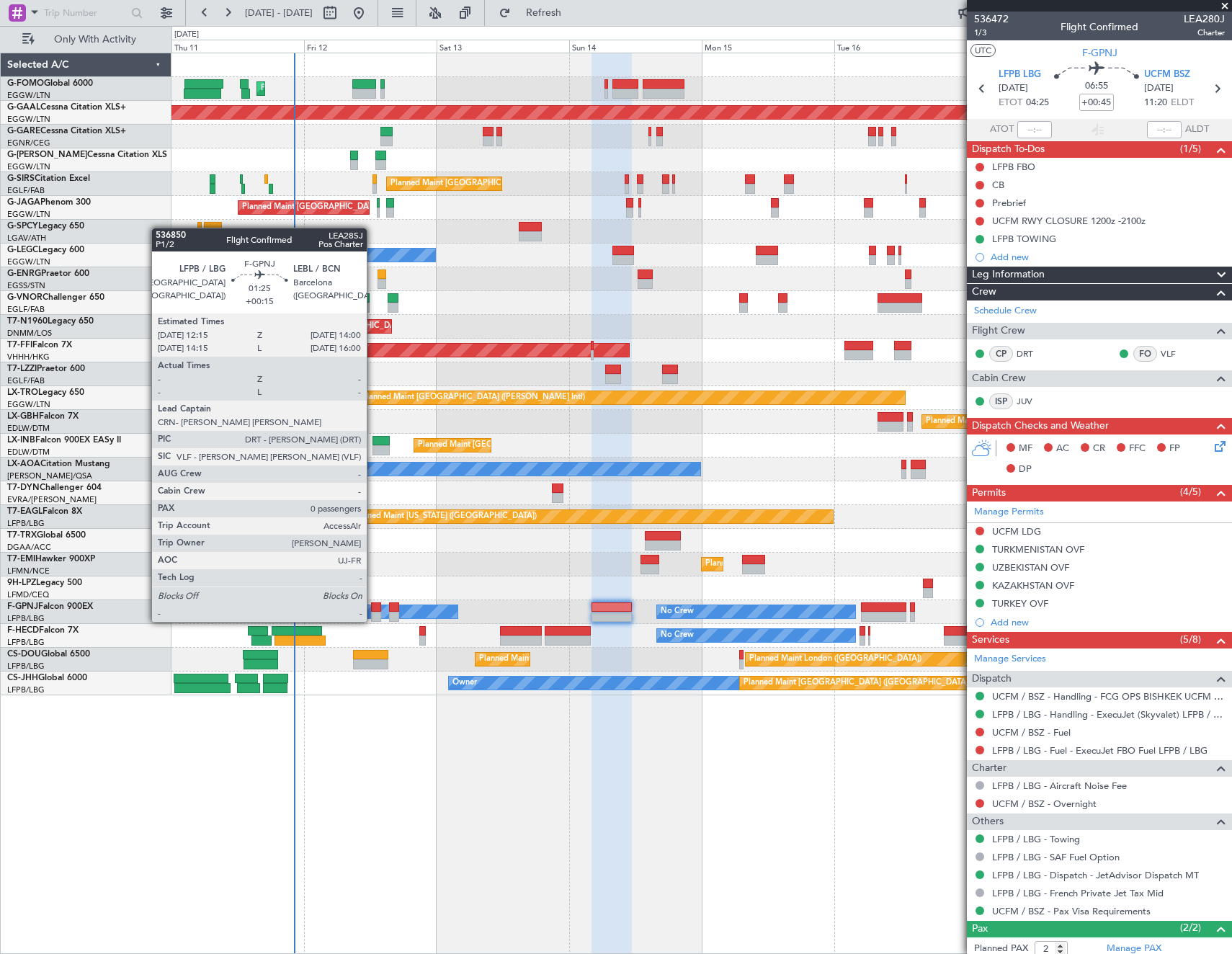
click at [374, 607] on div at bounding box center [376, 607] width 10 height 10
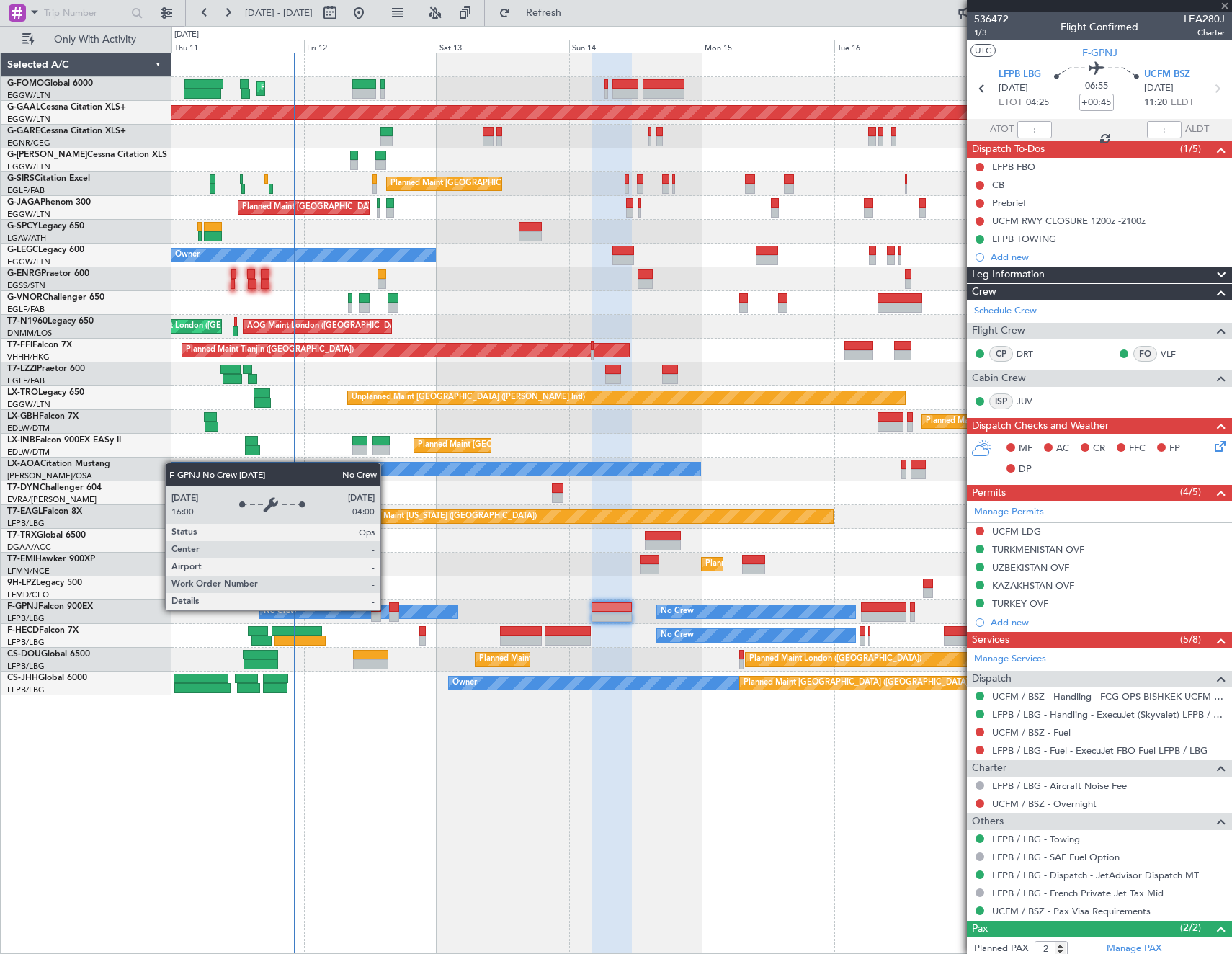
type input "+00:15"
type input "0"
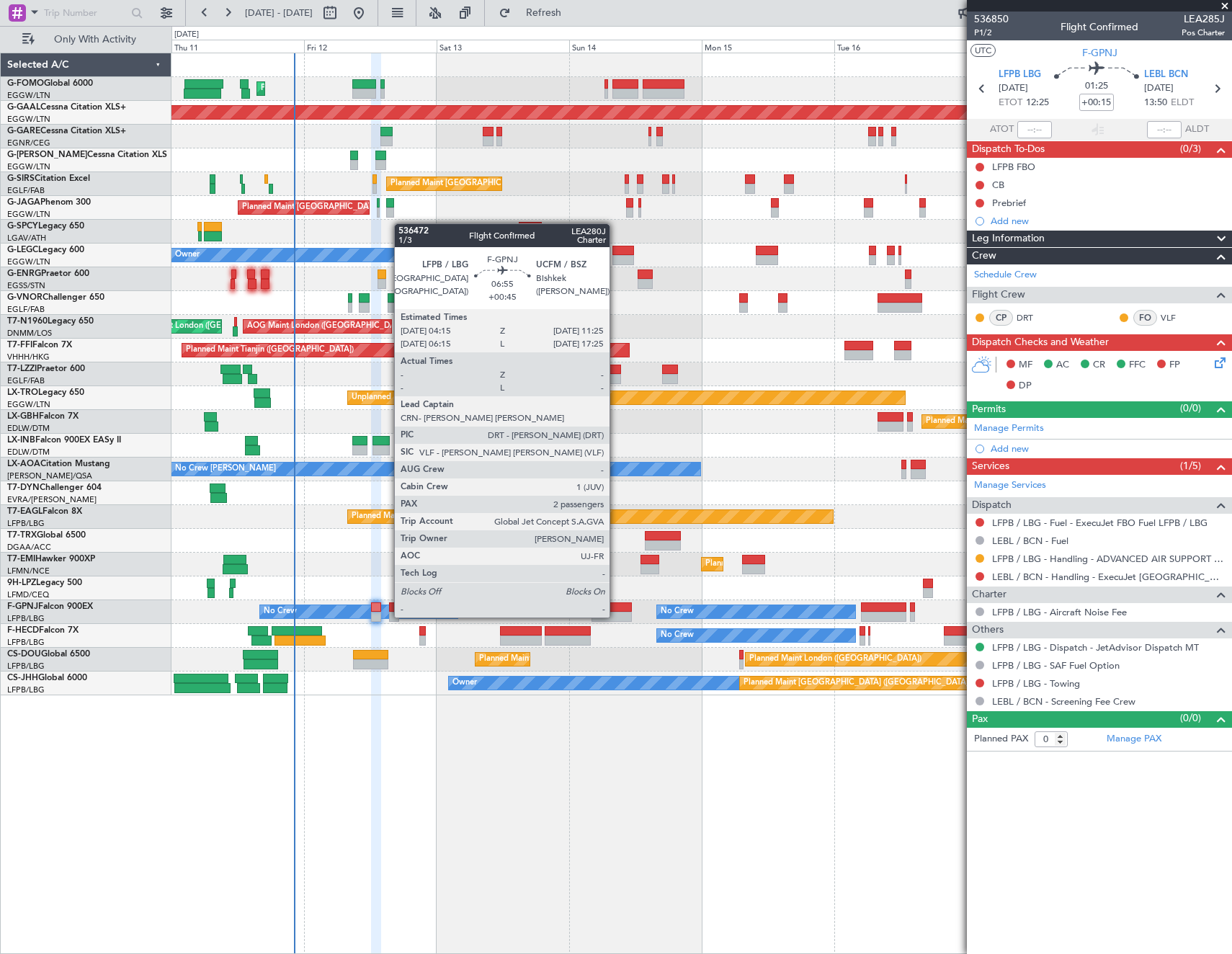
click at [616, 603] on div at bounding box center [611, 607] width 40 height 10
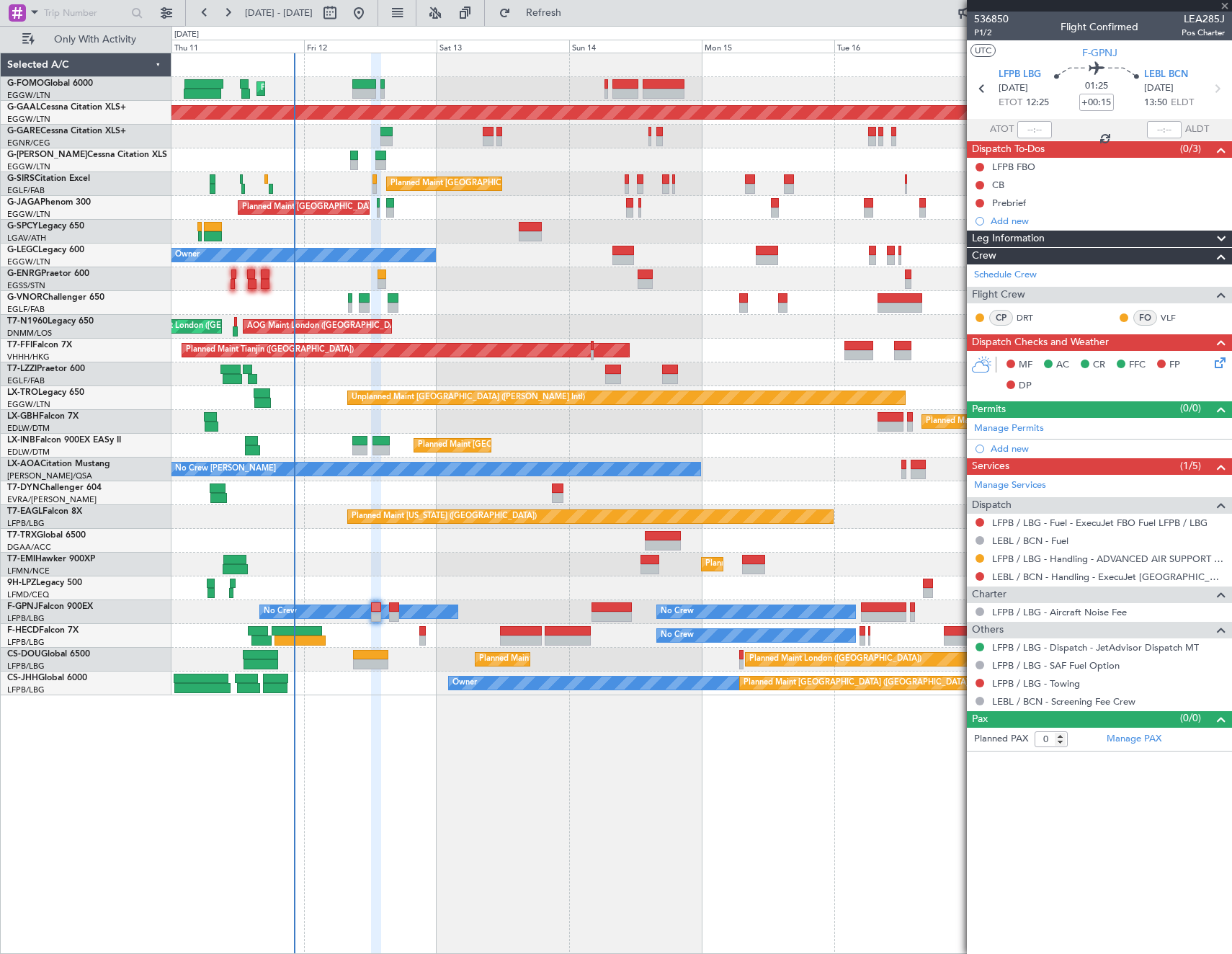
type input "+00:45"
type input "2"
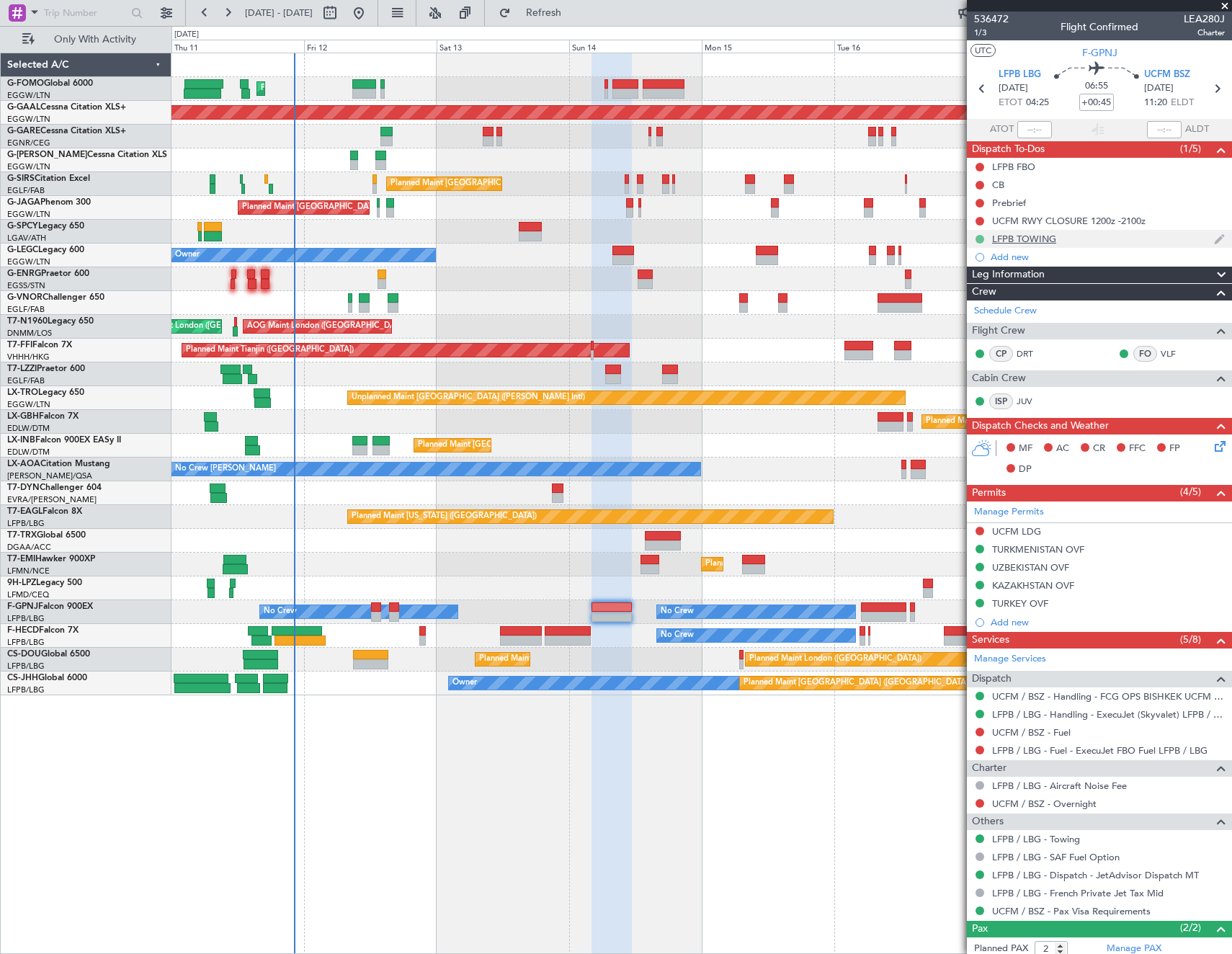
click at [977, 239] on button at bounding box center [980, 239] width 9 height 9
click at [970, 321] on span "Cancelled" at bounding box center [982, 324] width 41 height 14
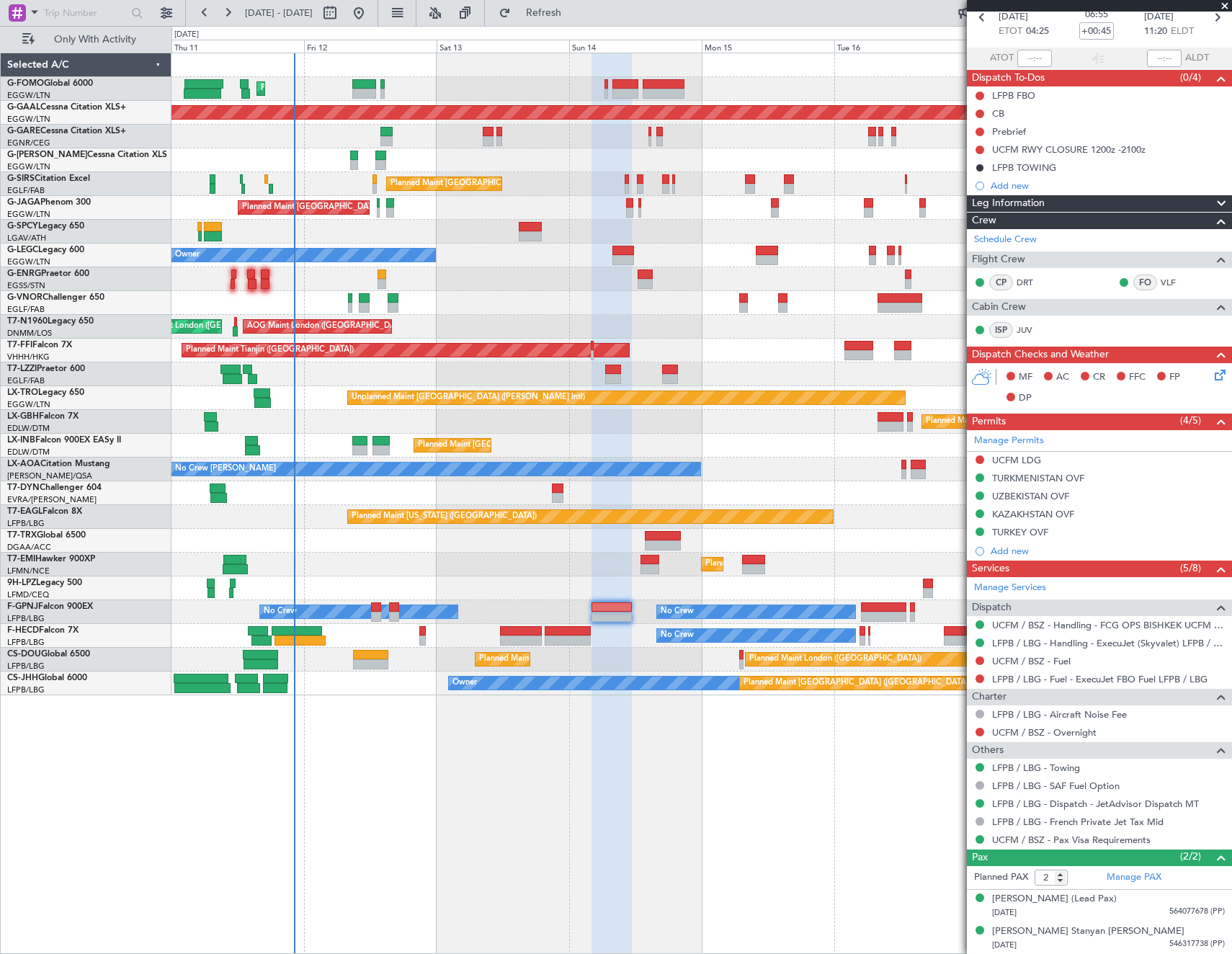
click at [973, 768] on div "LFPB / LBG - Towing" at bounding box center [1100, 767] width 265 height 18
click at [979, 764] on button at bounding box center [980, 767] width 9 height 9
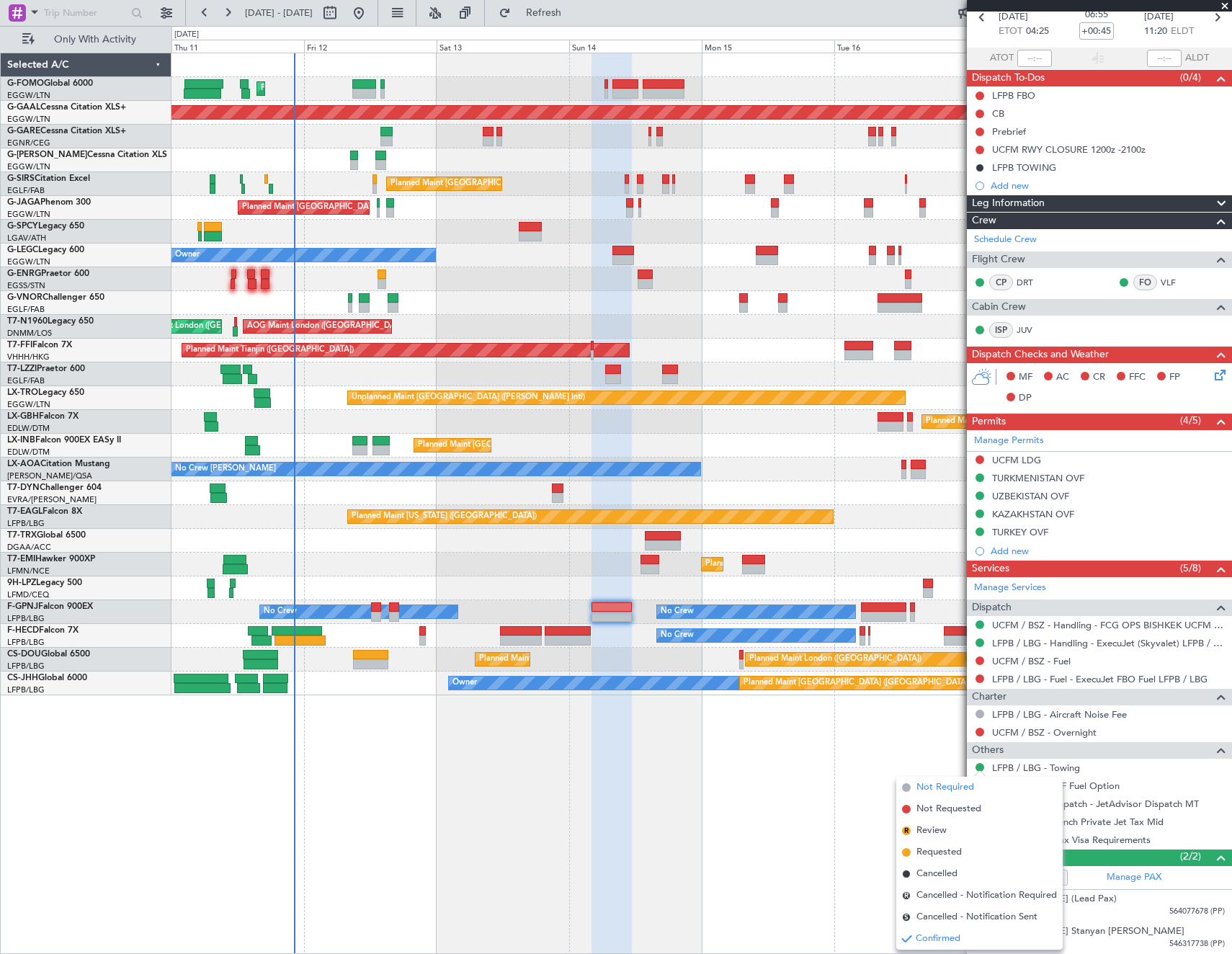
click at [939, 782] on span "Not Required" at bounding box center [945, 788] width 58 height 14
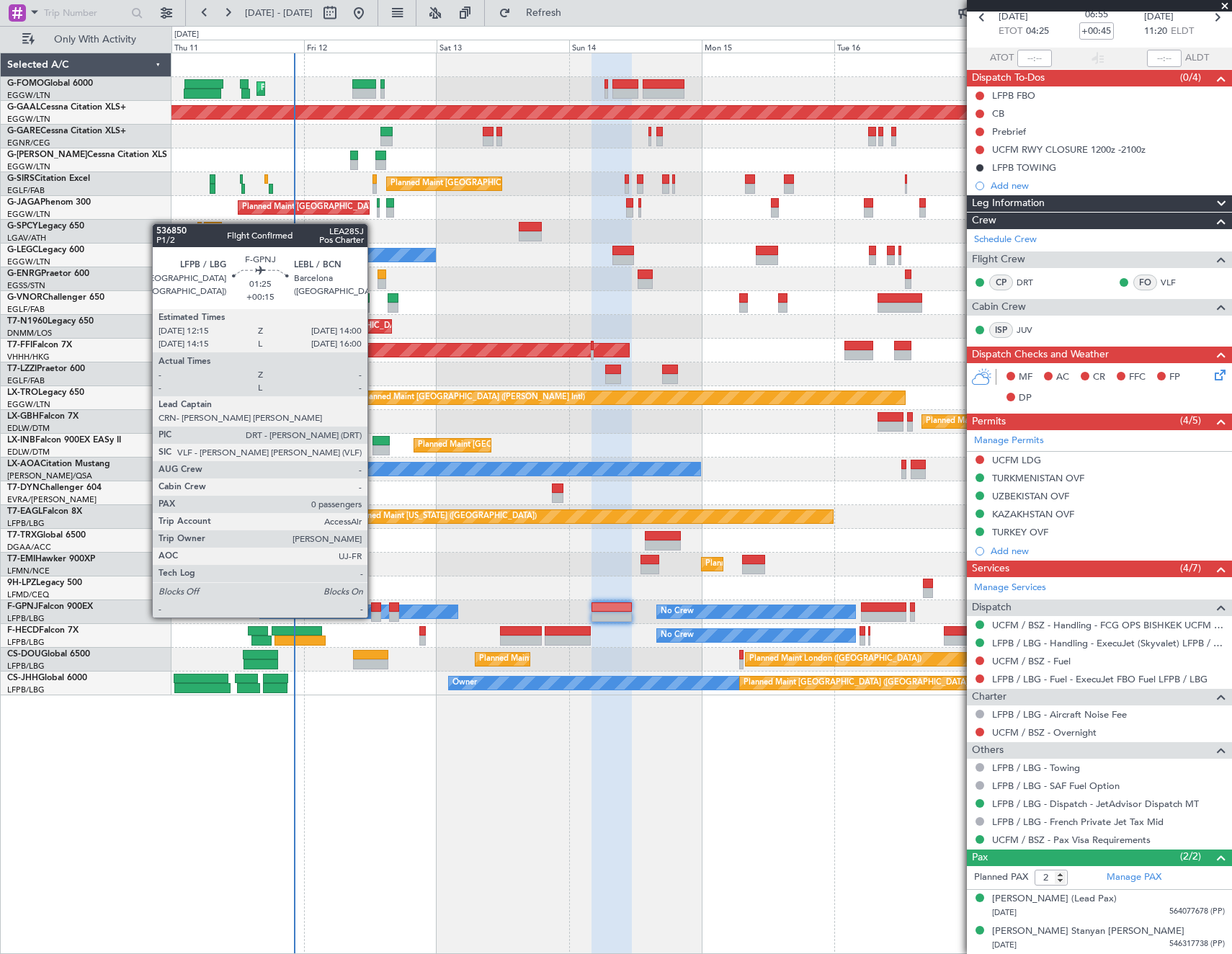
click at [374, 603] on div at bounding box center [376, 607] width 10 height 10
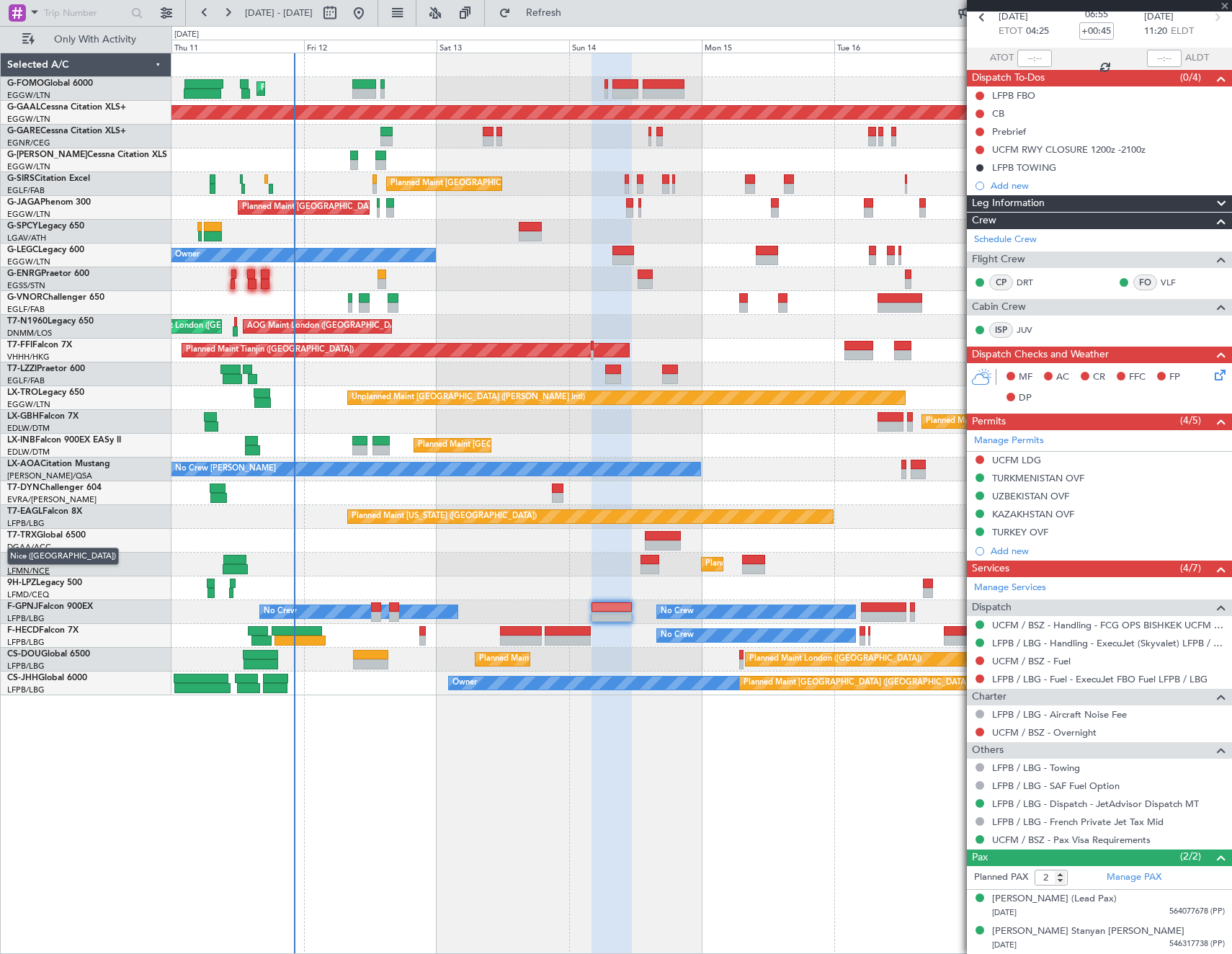
type input "+00:15"
type input "0"
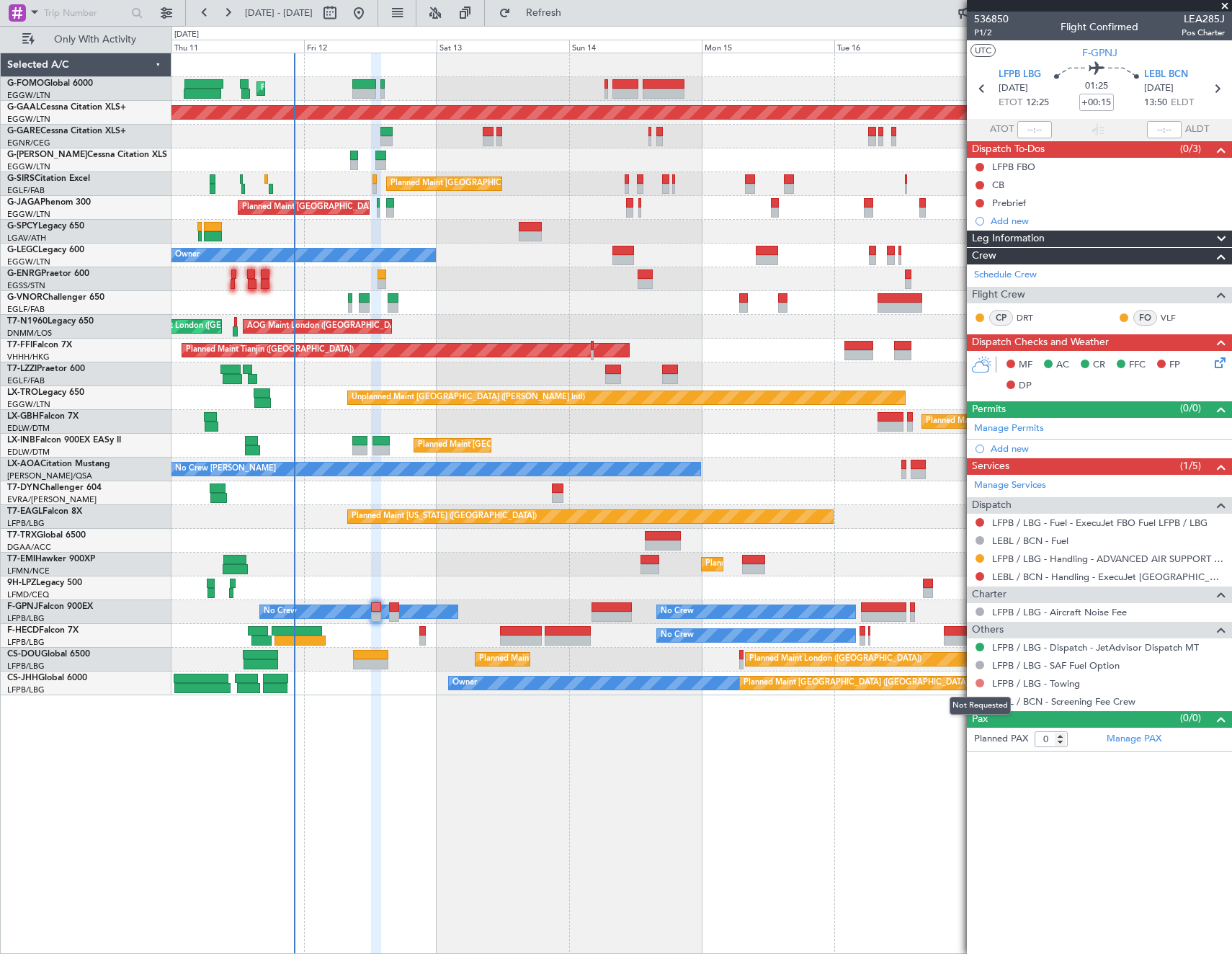
click at [982, 681] on button at bounding box center [980, 683] width 9 height 9
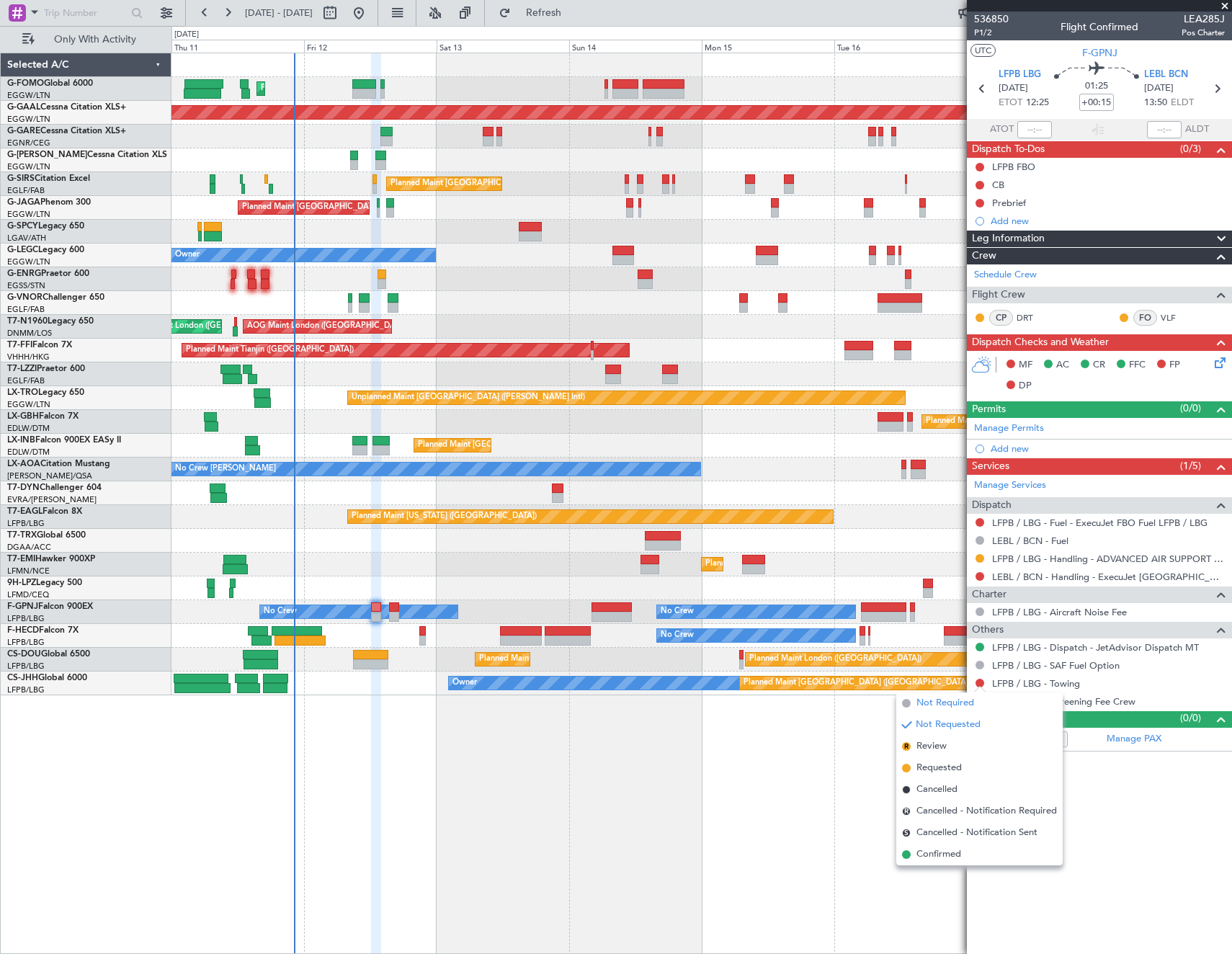
click at [944, 703] on span "Not Required" at bounding box center [945, 703] width 58 height 14
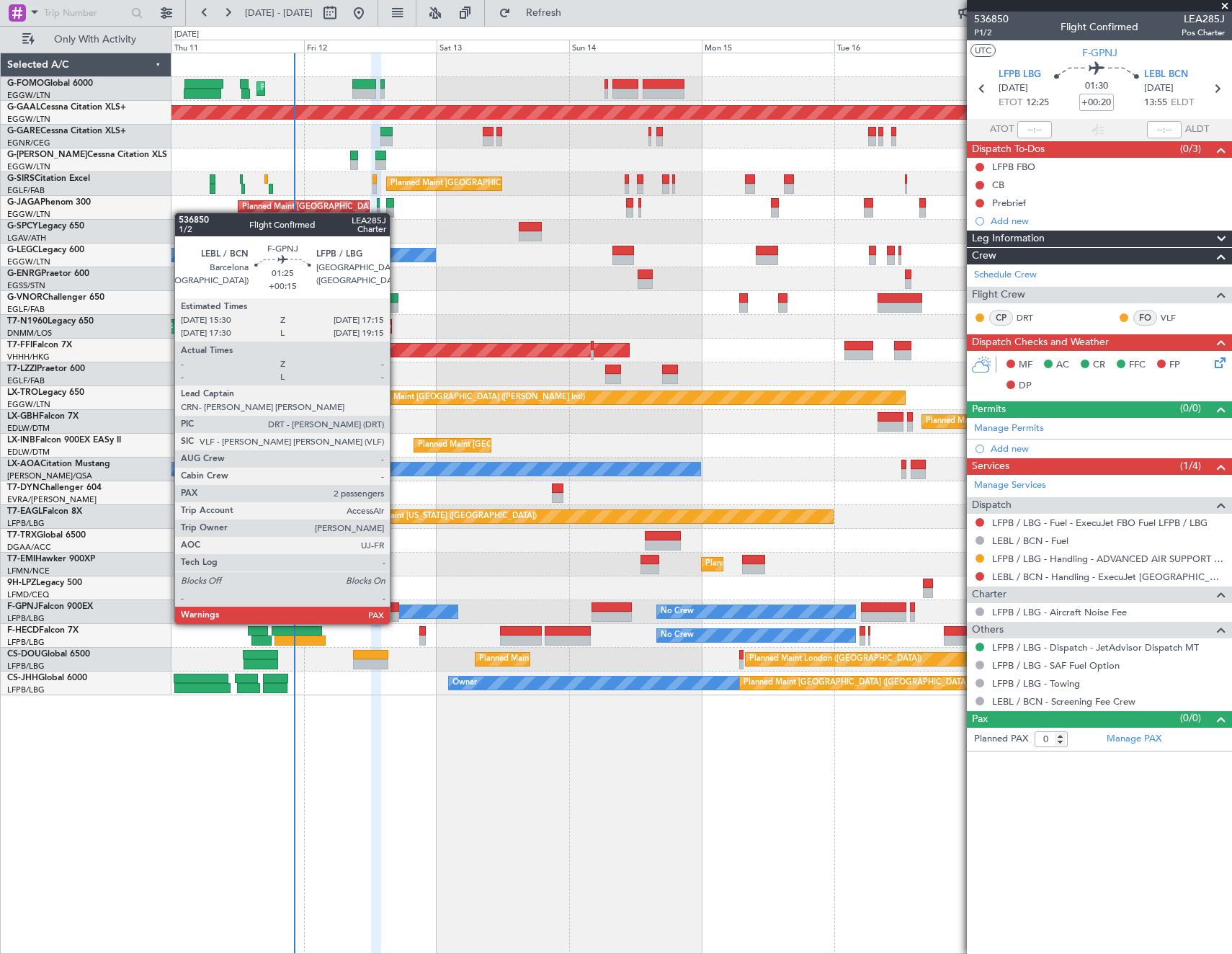
click at [396, 609] on div at bounding box center [394, 607] width 10 height 10
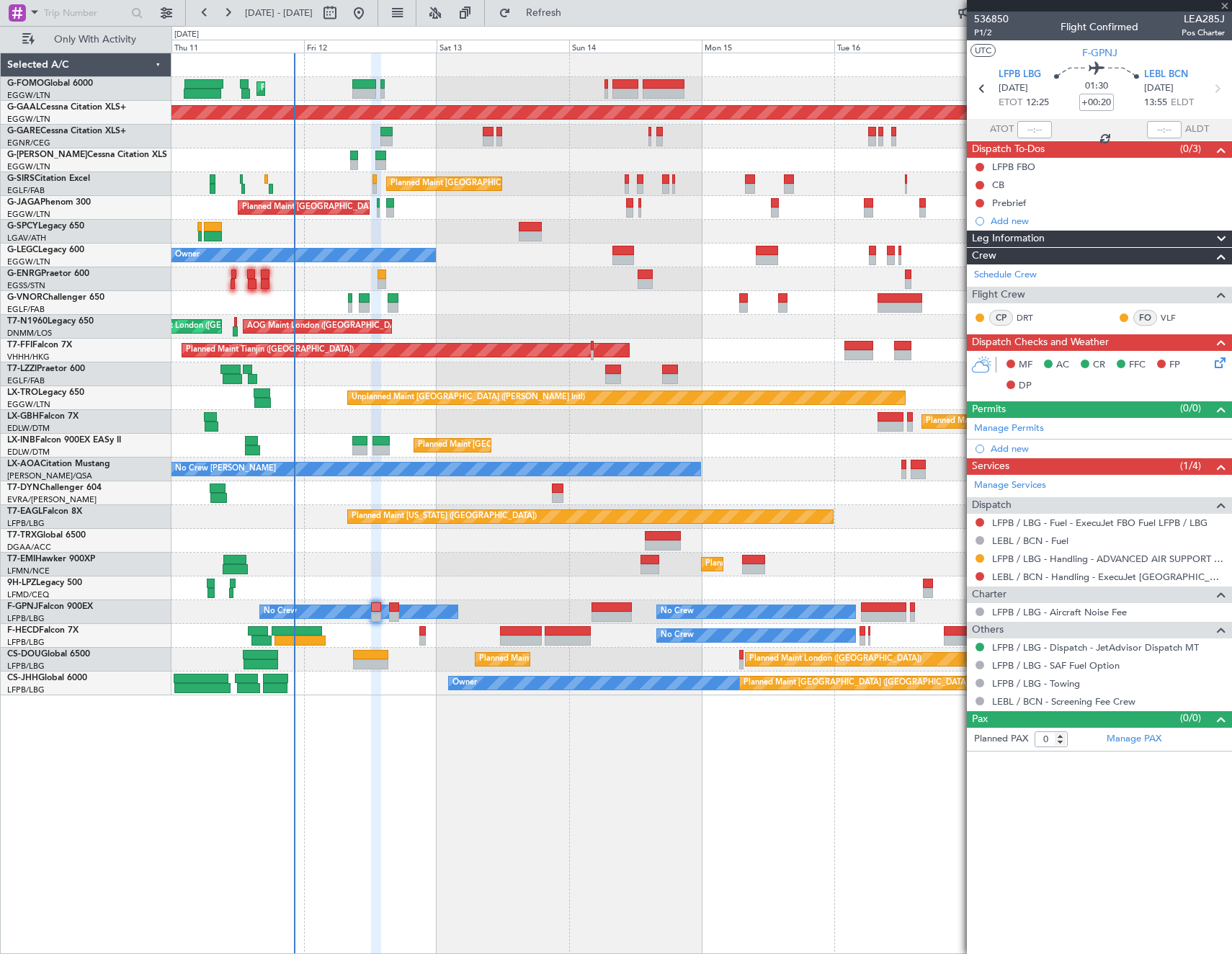
type input "+00:15"
type input "2"
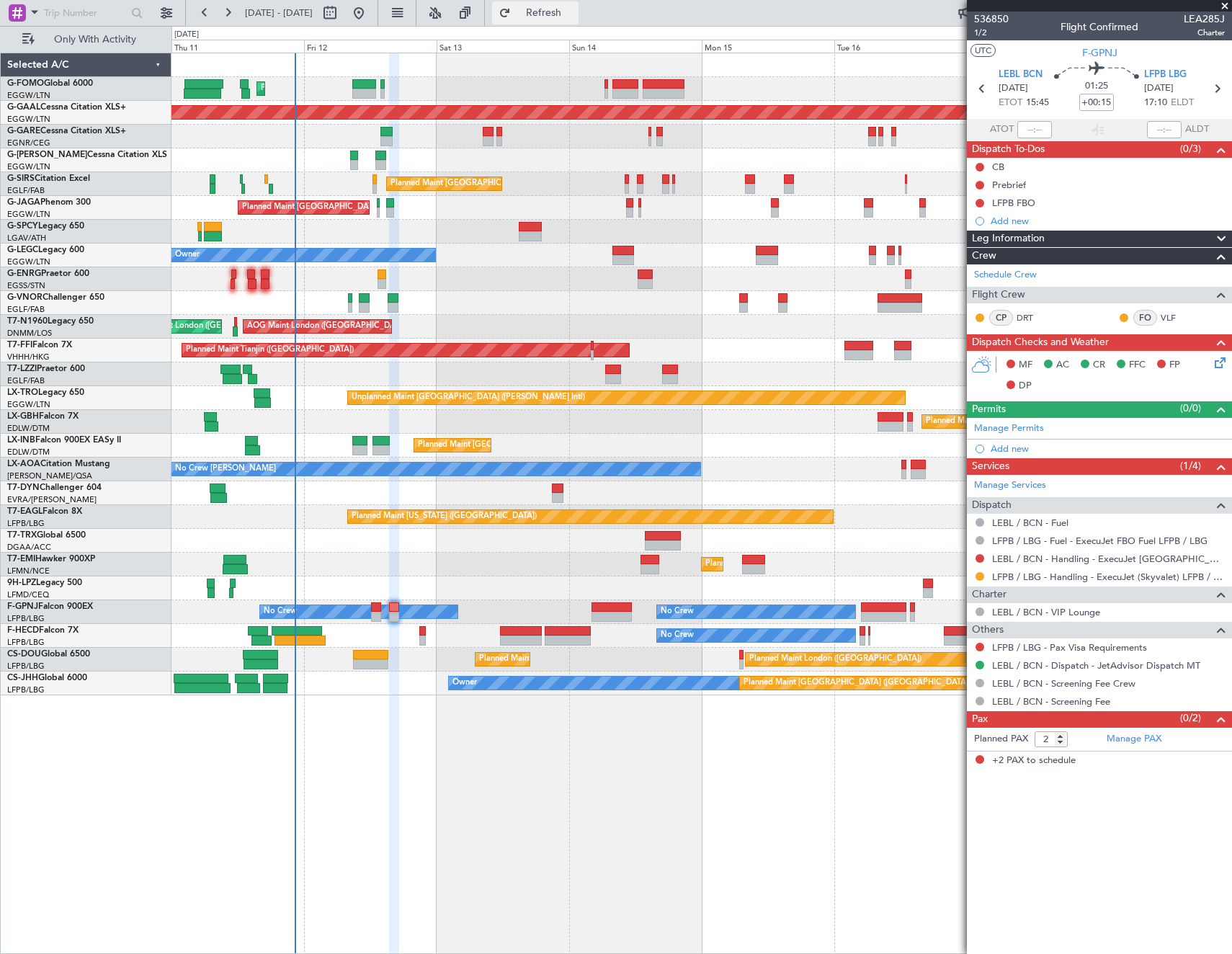
click at [578, 4] on button "Refresh" at bounding box center [535, 13] width 86 height 23
click at [979, 185] on button at bounding box center [980, 185] width 9 height 9
click at [979, 228] on span "In Progress" at bounding box center [987, 227] width 49 height 14
click at [978, 168] on button at bounding box center [980, 167] width 9 height 9
click at [987, 231] on span "Completed" at bounding box center [987, 231] width 48 height 14
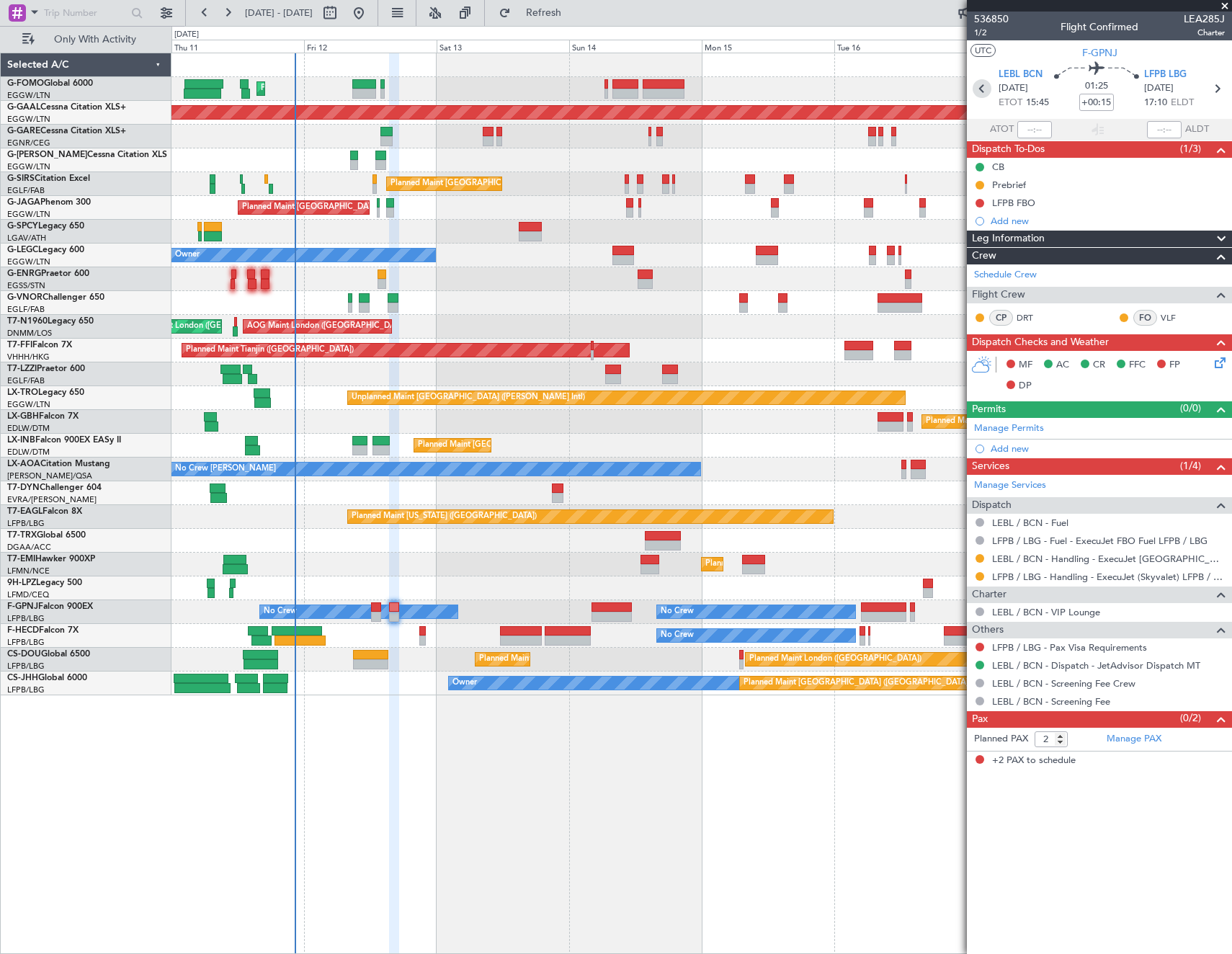
click at [983, 85] on icon at bounding box center [982, 88] width 19 height 19
type input "+00:20"
type input "0"
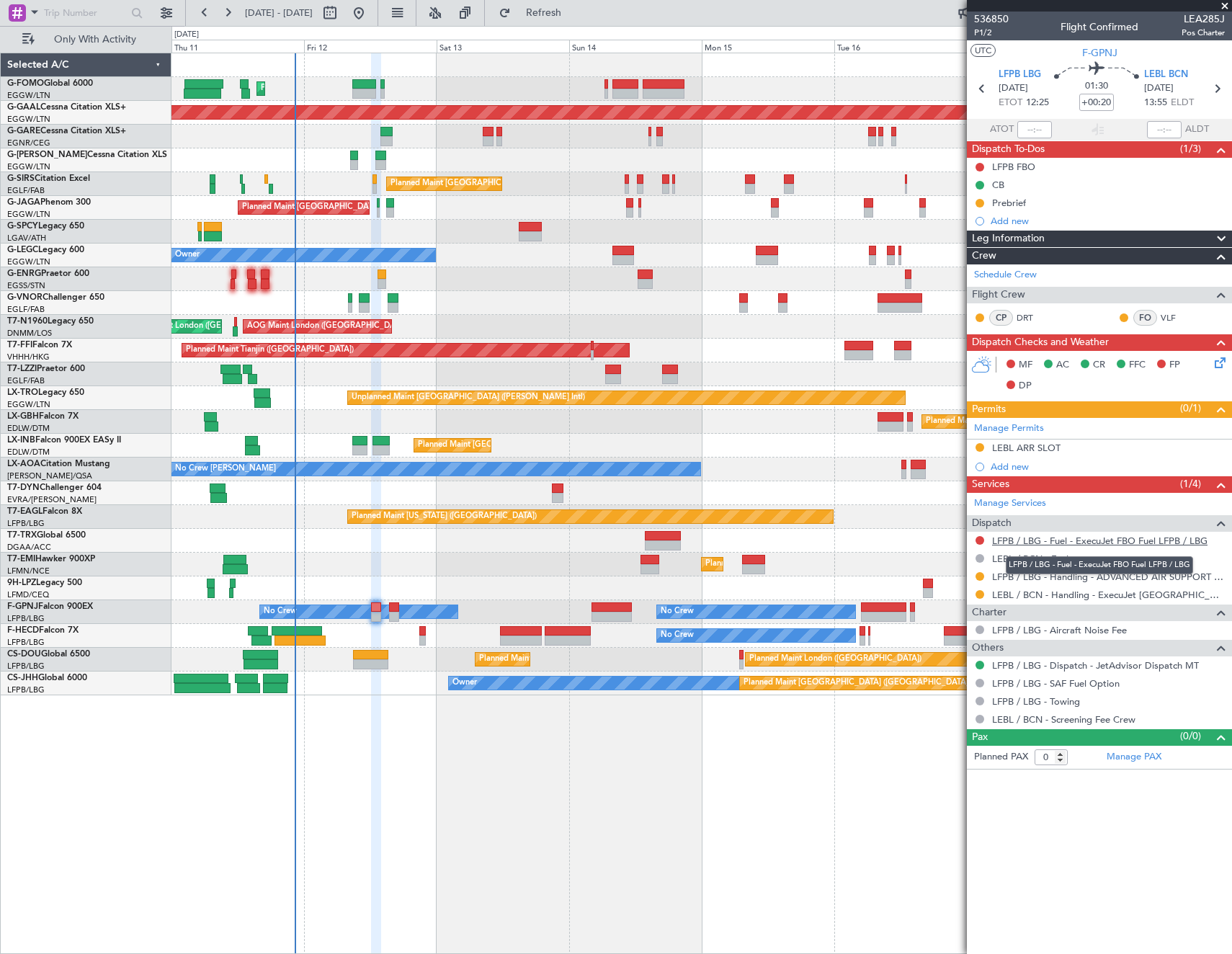
click at [1112, 539] on link "LFPB / LBG - Fuel - ExecuJet FBO Fuel LFPB / LBG" at bounding box center [1100, 541] width 216 height 12
click at [574, 17] on span "Refresh" at bounding box center [544, 13] width 61 height 10
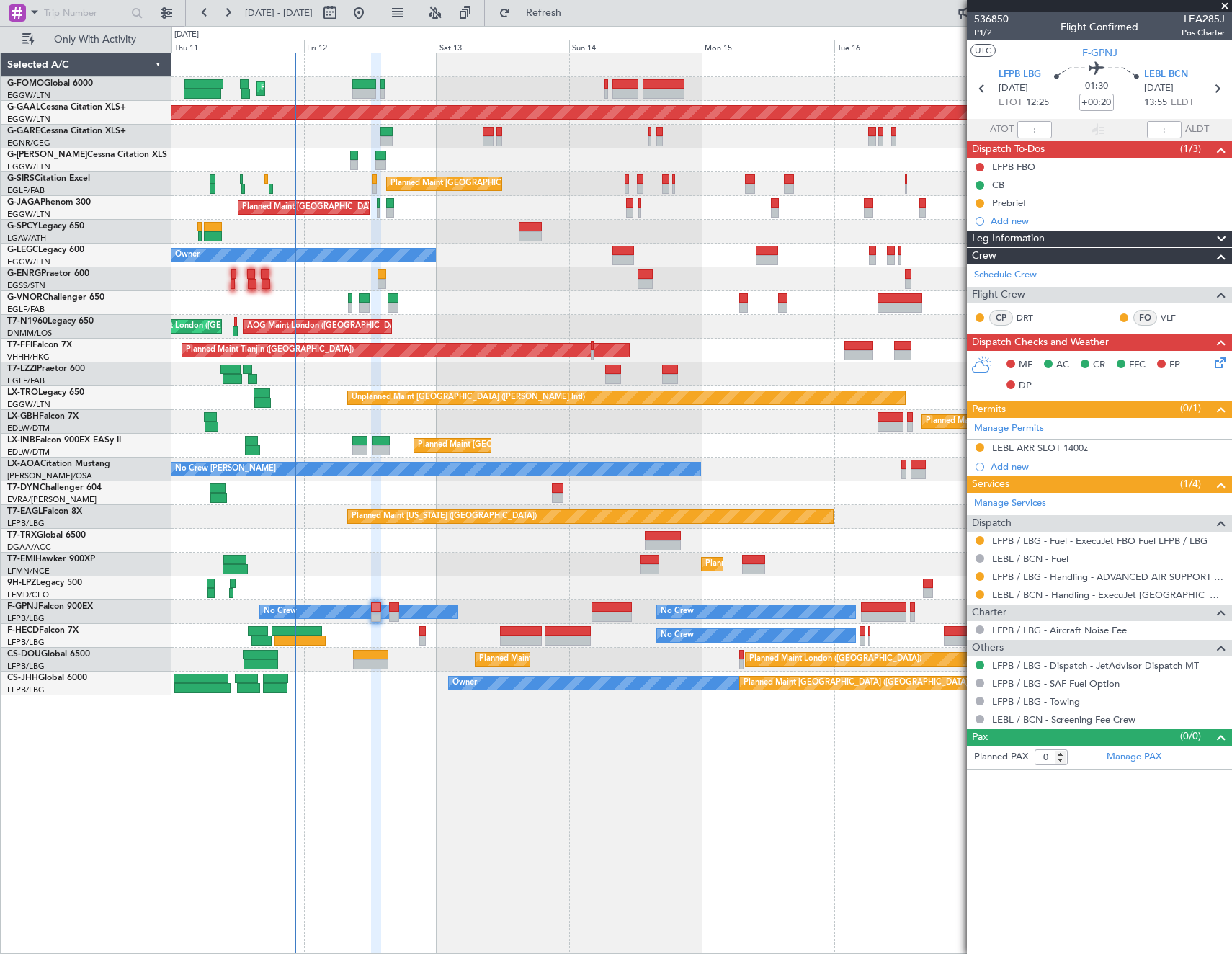
click at [1223, 364] on icon at bounding box center [1218, 360] width 12 height 12
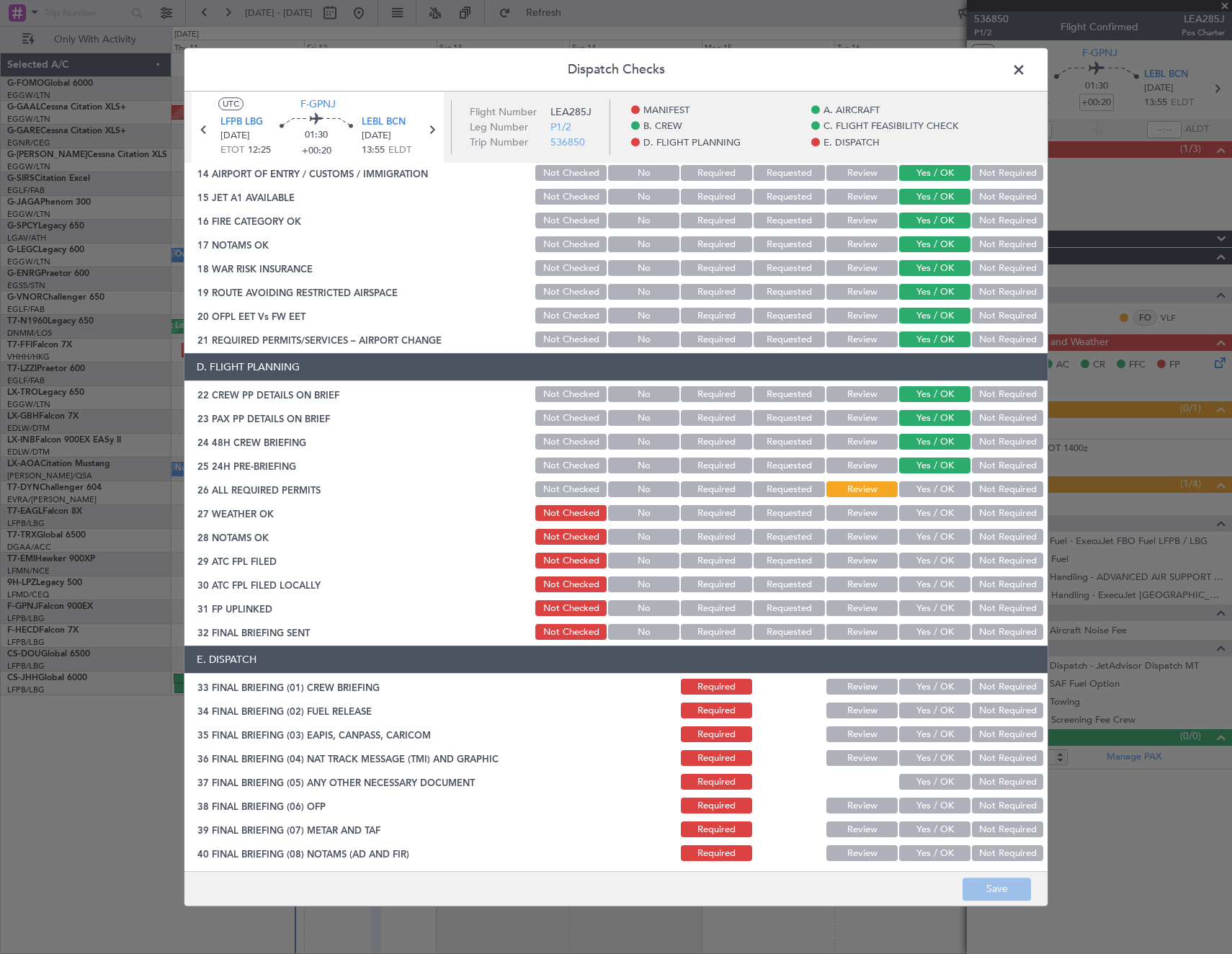
scroll to position [604, 0]
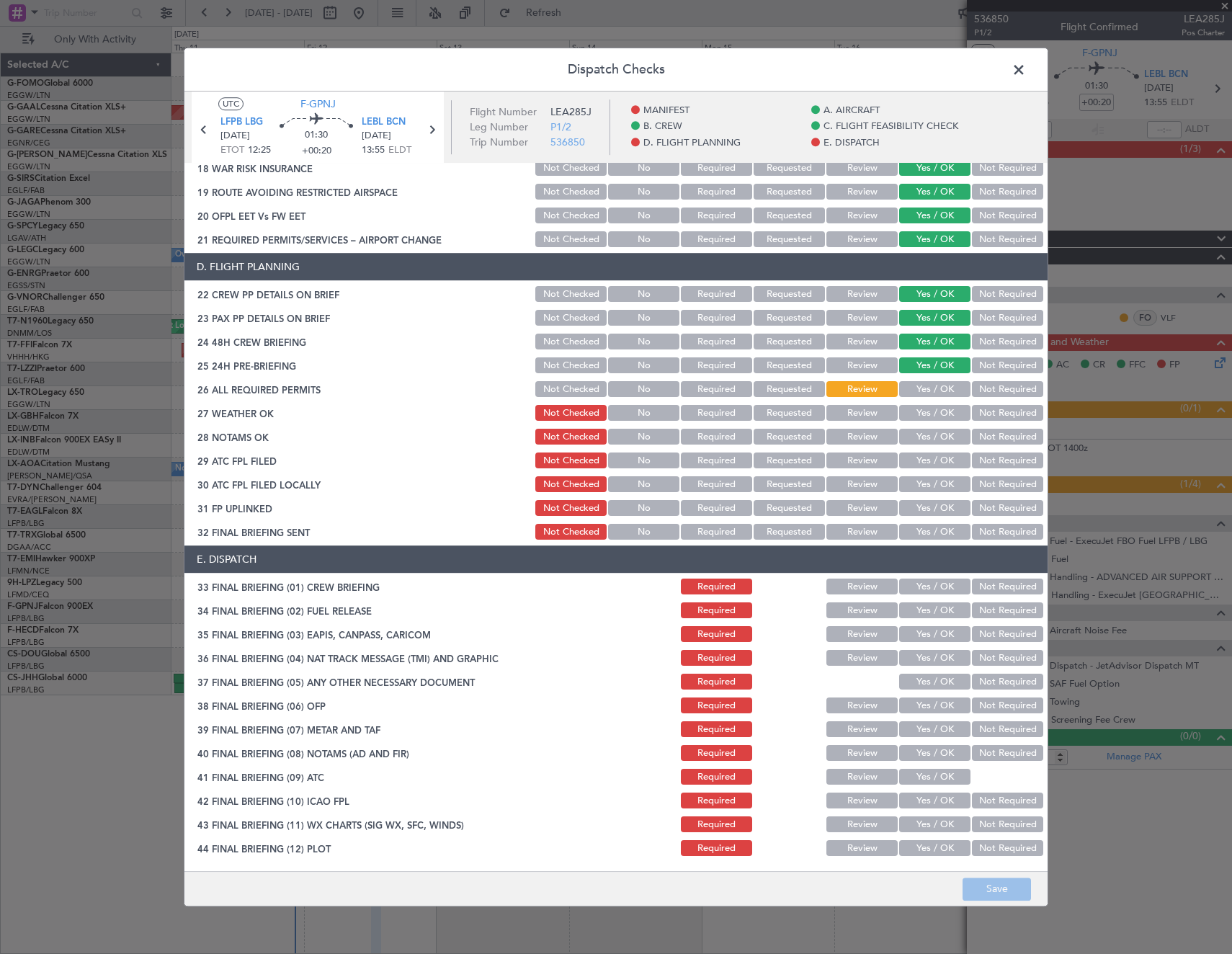
click at [1015, 636] on button "Not Required" at bounding box center [1008, 635] width 72 height 16
click at [999, 658] on button "Not Required" at bounding box center [1008, 659] width 72 height 16
click at [930, 685] on button "Yes / OK" at bounding box center [934, 683] width 72 height 16
click at [939, 709] on button "Yes / OK" at bounding box center [934, 706] width 72 height 16
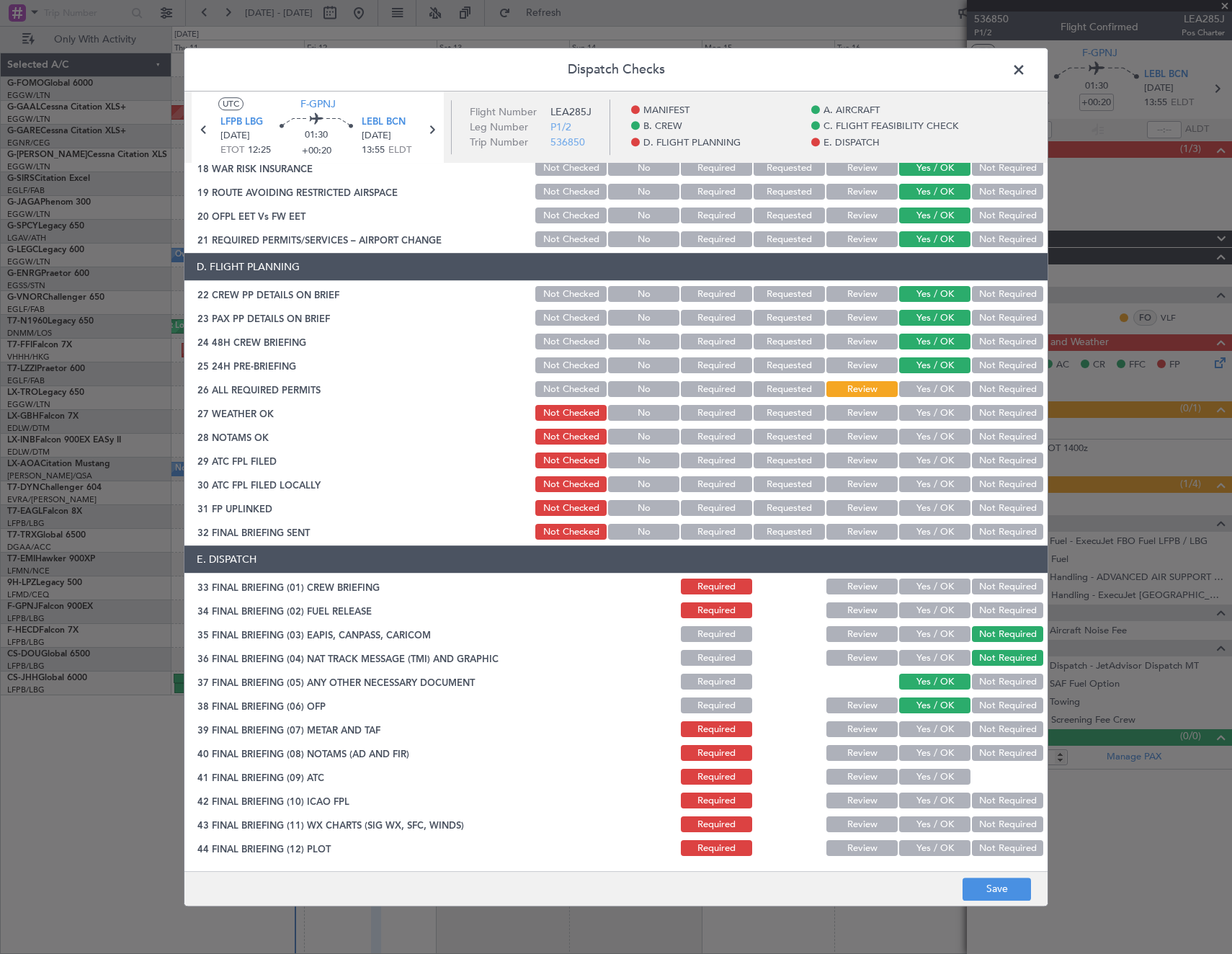
click at [939, 722] on button "Yes / OK" at bounding box center [934, 730] width 72 height 16
drag, startPoint x: 927, startPoint y: 740, endPoint x: 928, endPoint y: 758, distance: 18.0
click at [927, 745] on section "E. DISPATCH 33 FINAL BRIEFING (01) CREW BRIEFING Required Review Yes / OK Not R…" at bounding box center [616, 702] width 863 height 313
click at [928, 758] on button "Yes / OK" at bounding box center [934, 754] width 72 height 16
drag, startPoint x: 929, startPoint y: 772, endPoint x: 929, endPoint y: 789, distance: 17.0
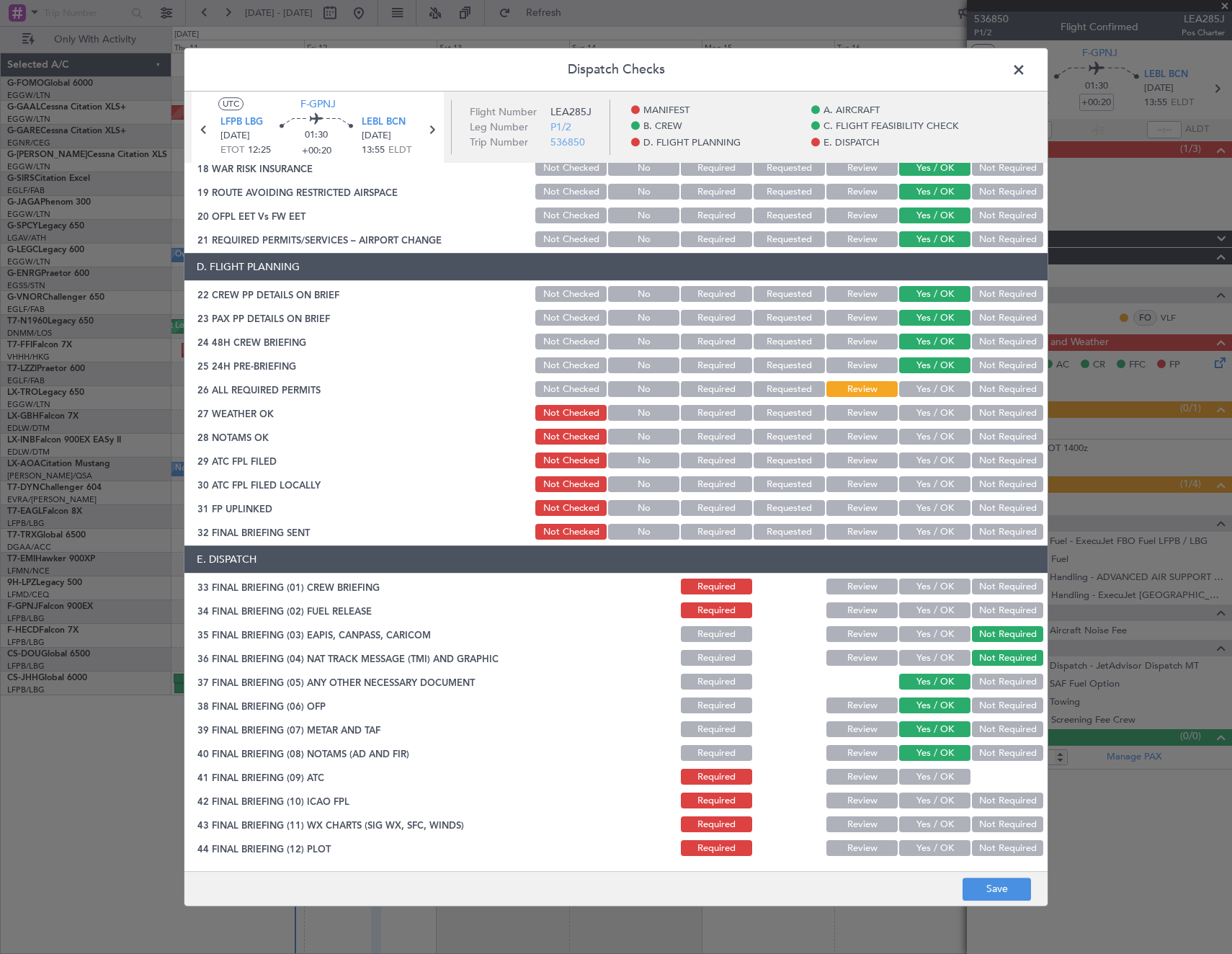
click at [929, 775] on button "Yes / OK" at bounding box center [934, 777] width 72 height 16
drag, startPoint x: 930, startPoint y: 801, endPoint x: 929, endPoint y: 811, distance: 10.0
click at [930, 807] on button "Yes / OK" at bounding box center [934, 801] width 72 height 16
drag, startPoint x: 928, startPoint y: 822, endPoint x: 926, endPoint y: 835, distance: 13.2
click at [928, 824] on button "Yes / OK" at bounding box center [934, 825] width 72 height 16
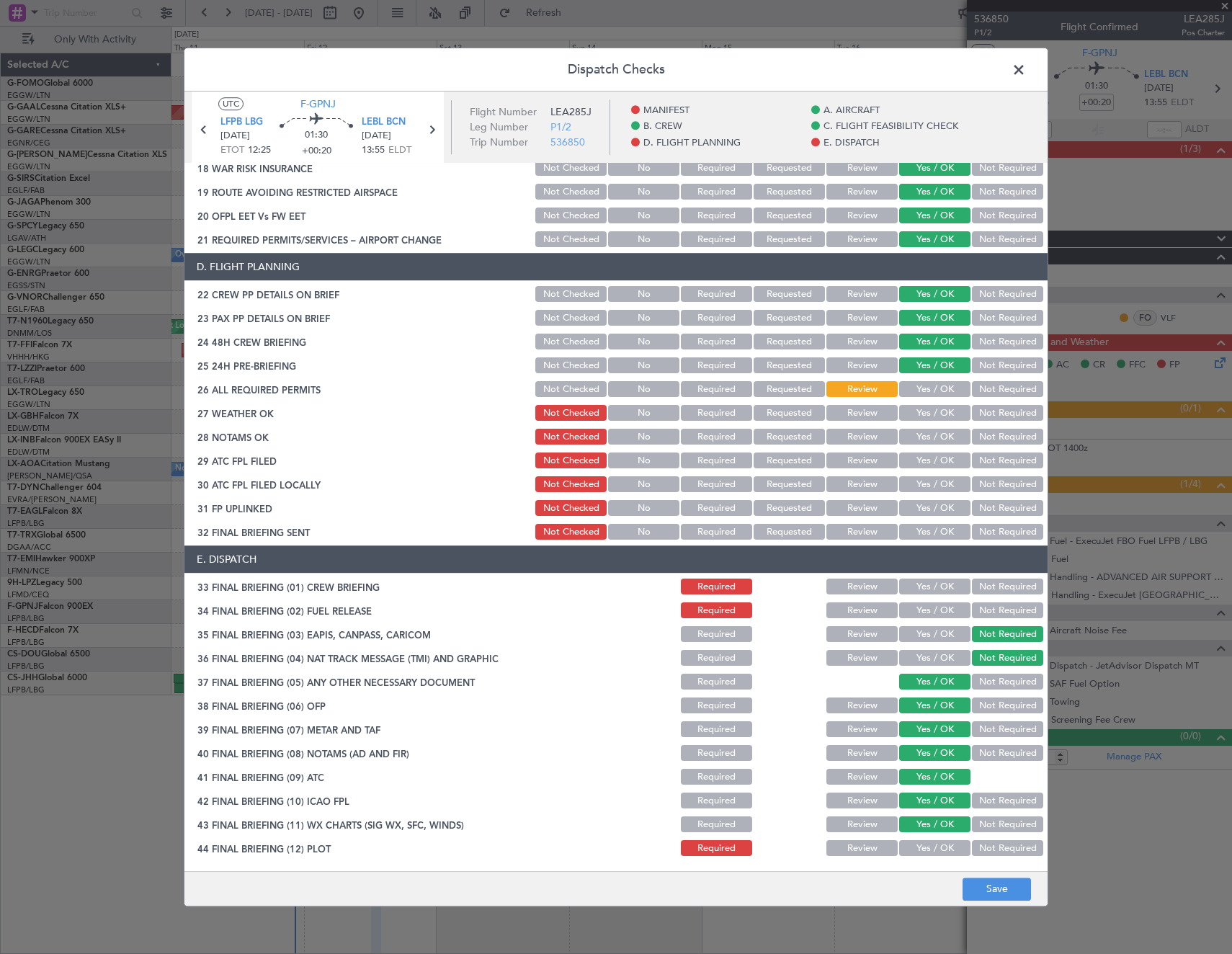
click at [926, 835] on section "E. DISPATCH 33 FINAL BRIEFING (01) CREW BRIEFING Required Review Yes / OK Not R…" at bounding box center [616, 702] width 863 height 313
click at [989, 609] on button "Not Required" at bounding box center [1008, 611] width 72 height 16
click at [927, 850] on button "Yes / OK" at bounding box center [934, 849] width 72 height 16
click at [1012, 898] on button "Save" at bounding box center [997, 889] width 69 height 23
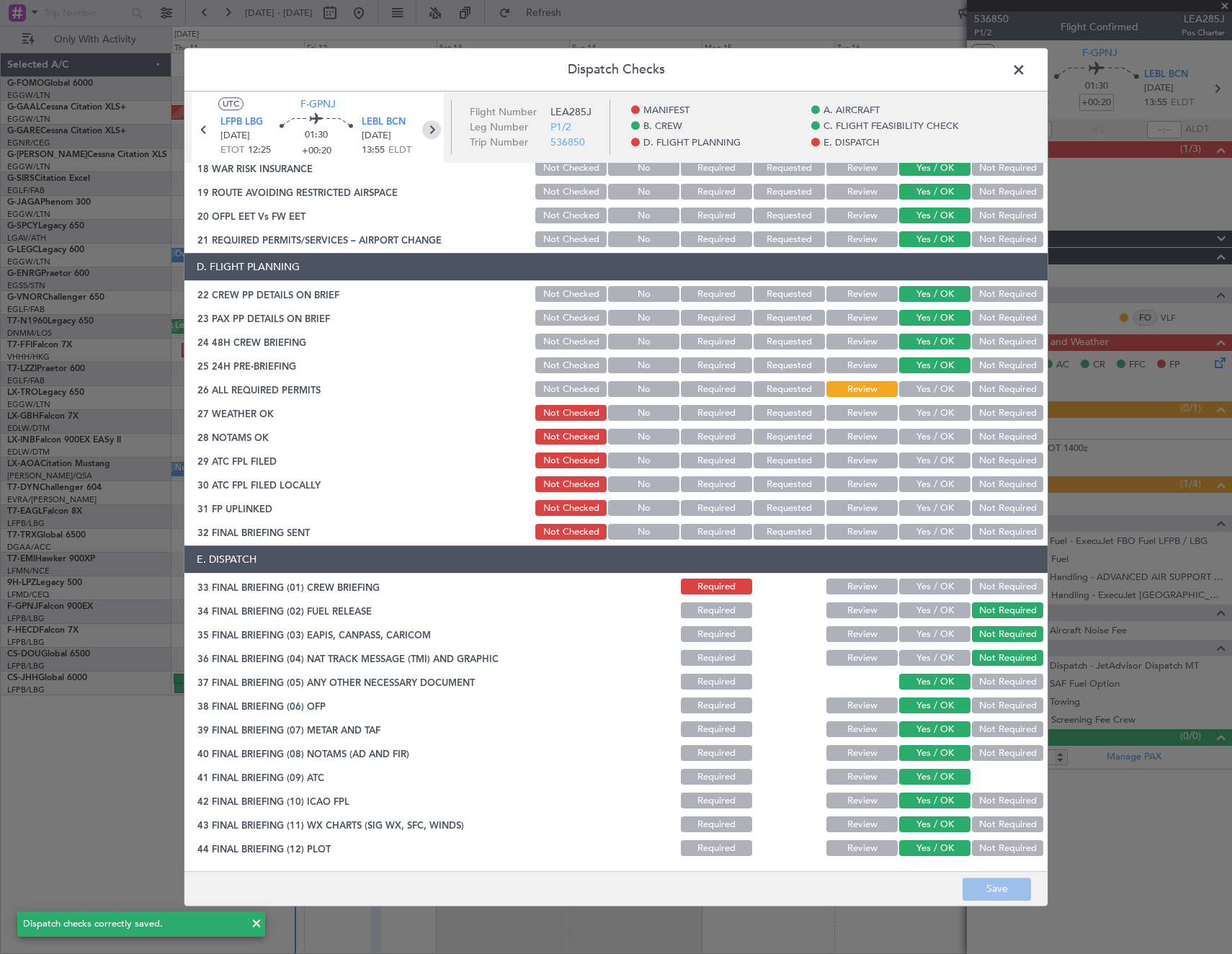
click at [432, 129] on icon at bounding box center [431, 130] width 19 height 19
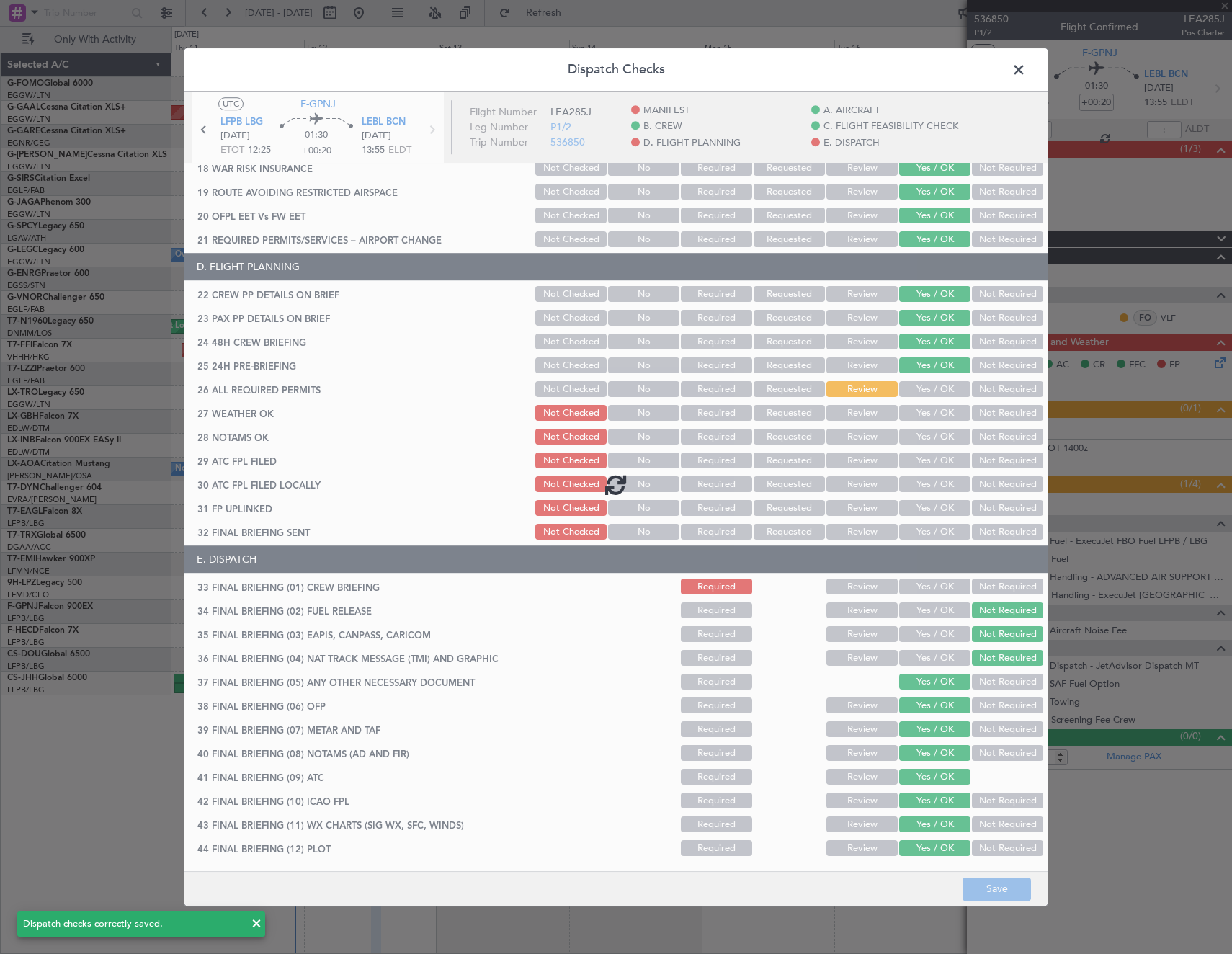
type input "+00:15"
type input "2"
type input "+00:15"
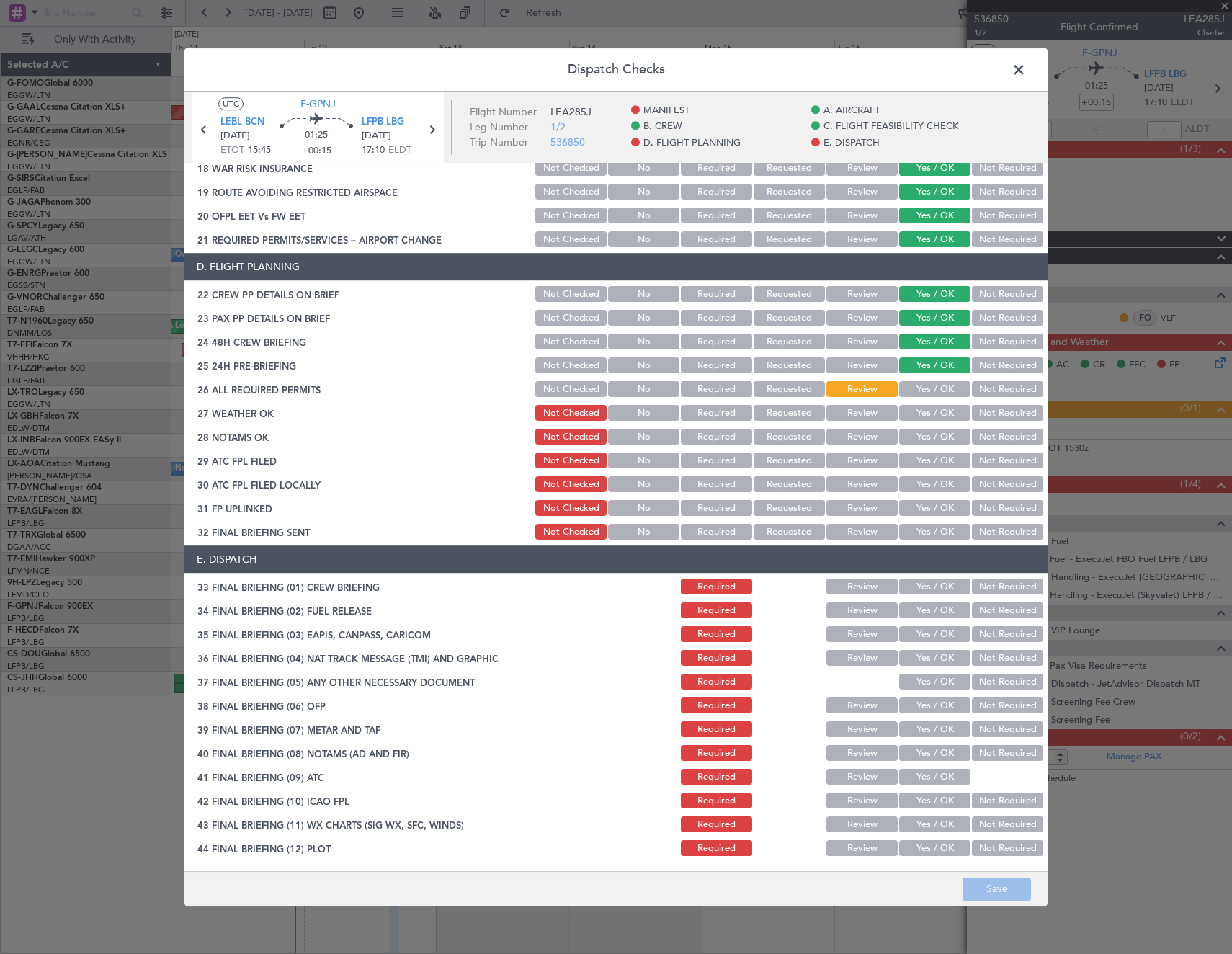
drag, startPoint x: 1011, startPoint y: 607, endPoint x: 1008, endPoint y: 625, distance: 18.2
click at [1011, 607] on button "Not Required" at bounding box center [1008, 611] width 72 height 16
click at [997, 644] on div "Not Required" at bounding box center [1006, 635] width 73 height 20
click at [990, 640] on button "Not Required" at bounding box center [1008, 635] width 72 height 16
click at [992, 654] on button "Not Required" at bounding box center [1008, 659] width 72 height 16
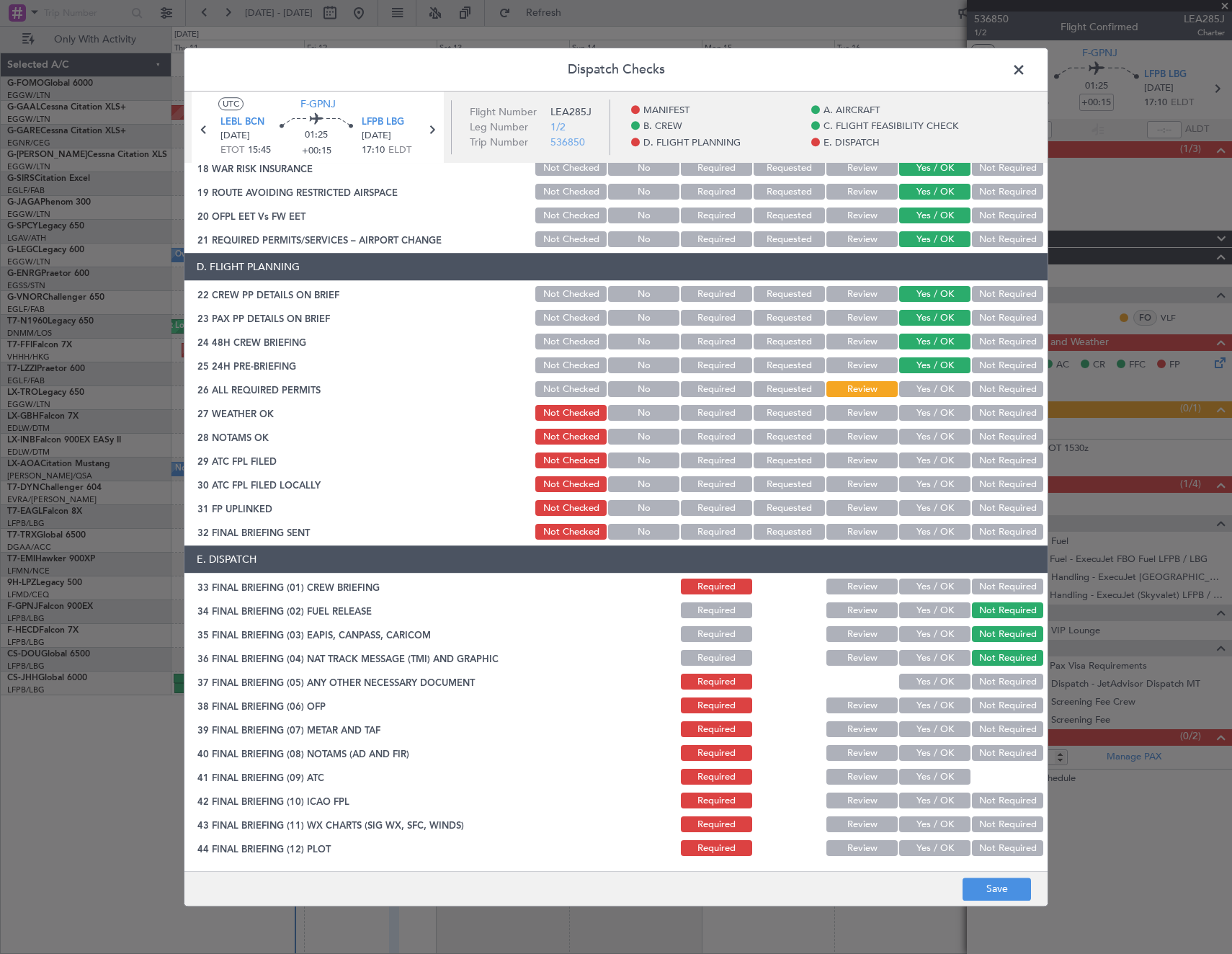
click at [925, 685] on button "Yes / OK" at bounding box center [934, 683] width 72 height 16
drag, startPoint x: 925, startPoint y: 708, endPoint x: 927, endPoint y: 721, distance: 13.2
click at [926, 708] on button "Yes / OK" at bounding box center [934, 706] width 72 height 16
click at [927, 736] on button "Yes / OK" at bounding box center [934, 730] width 72 height 16
click at [919, 757] on button "Yes / OK" at bounding box center [934, 754] width 72 height 16
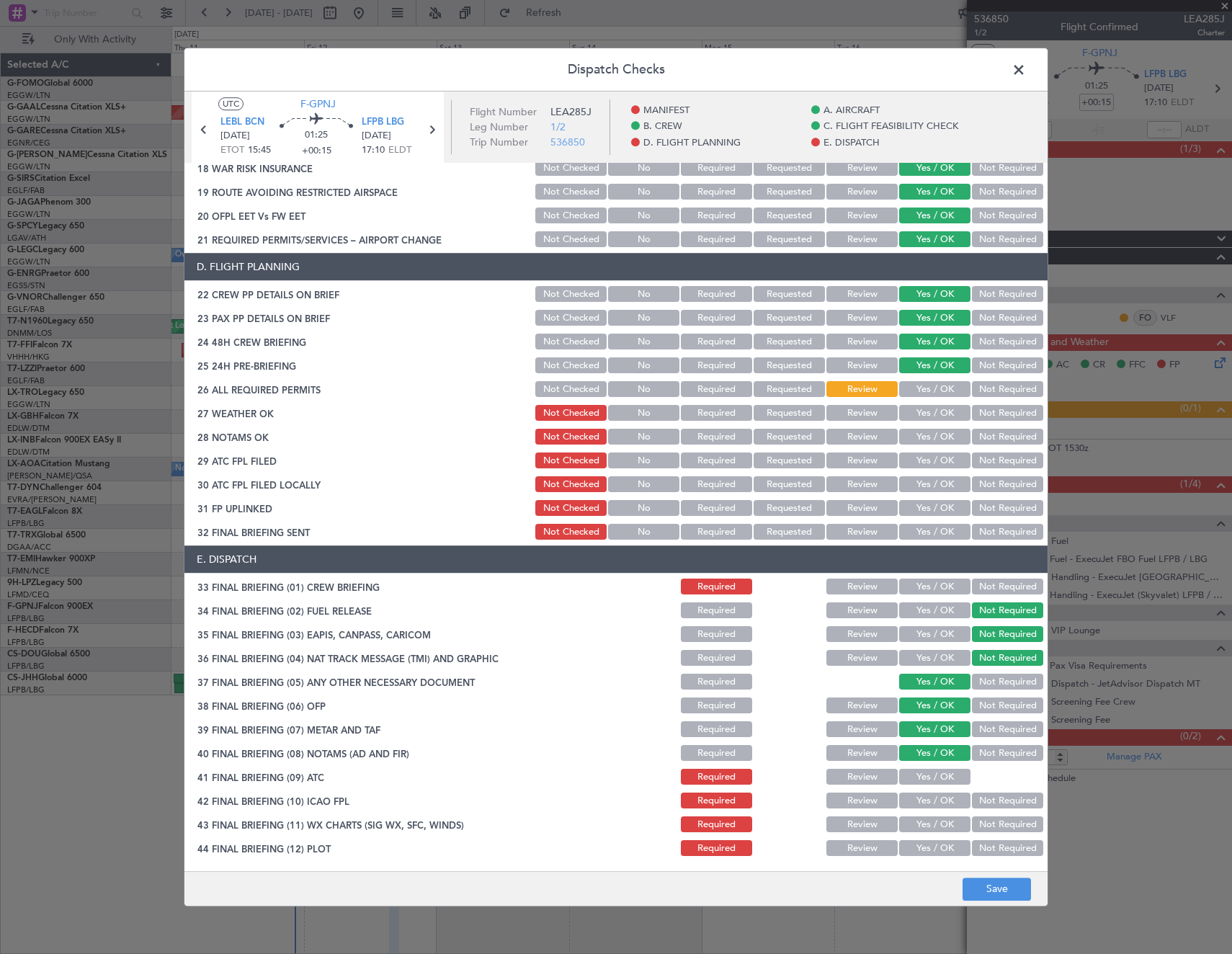
drag, startPoint x: 919, startPoint y: 777, endPoint x: 922, endPoint y: 790, distance: 13.3
click at [920, 777] on button "Yes / OK" at bounding box center [934, 777] width 72 height 16
drag, startPoint x: 926, startPoint y: 799, endPoint x: 927, endPoint y: 821, distance: 22.0
click at [926, 802] on button "Yes / OK" at bounding box center [934, 801] width 72 height 16
drag, startPoint x: 927, startPoint y: 821, endPoint x: 927, endPoint y: 840, distance: 19.0
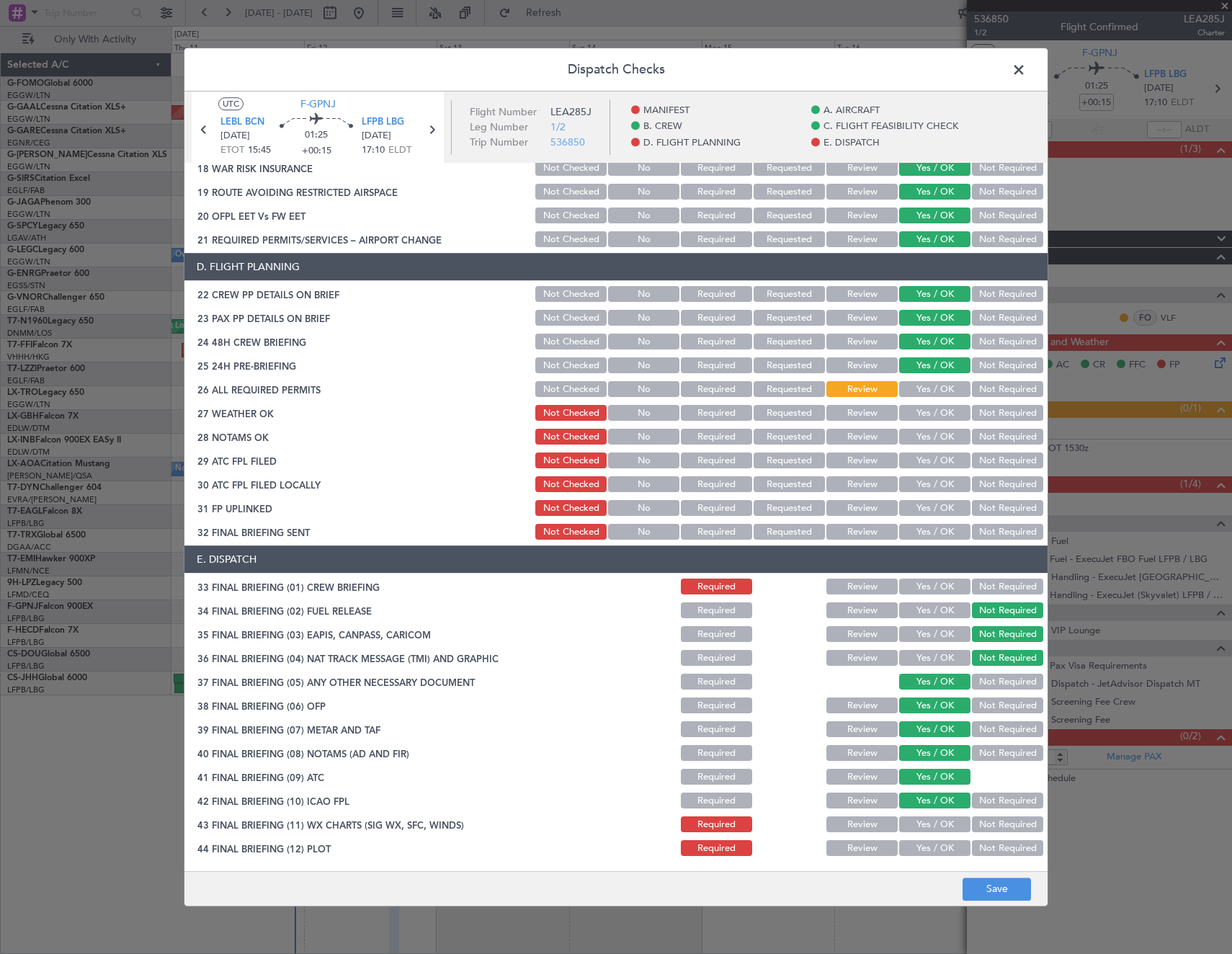
click at [927, 824] on button "Yes / OK" at bounding box center [934, 825] width 72 height 16
click at [927, 843] on button "Yes / OK" at bounding box center [934, 849] width 72 height 16
click at [999, 535] on button "Not Required" at bounding box center [1008, 533] width 72 height 16
click at [933, 503] on button "Yes / OK" at bounding box center [934, 509] width 72 height 16
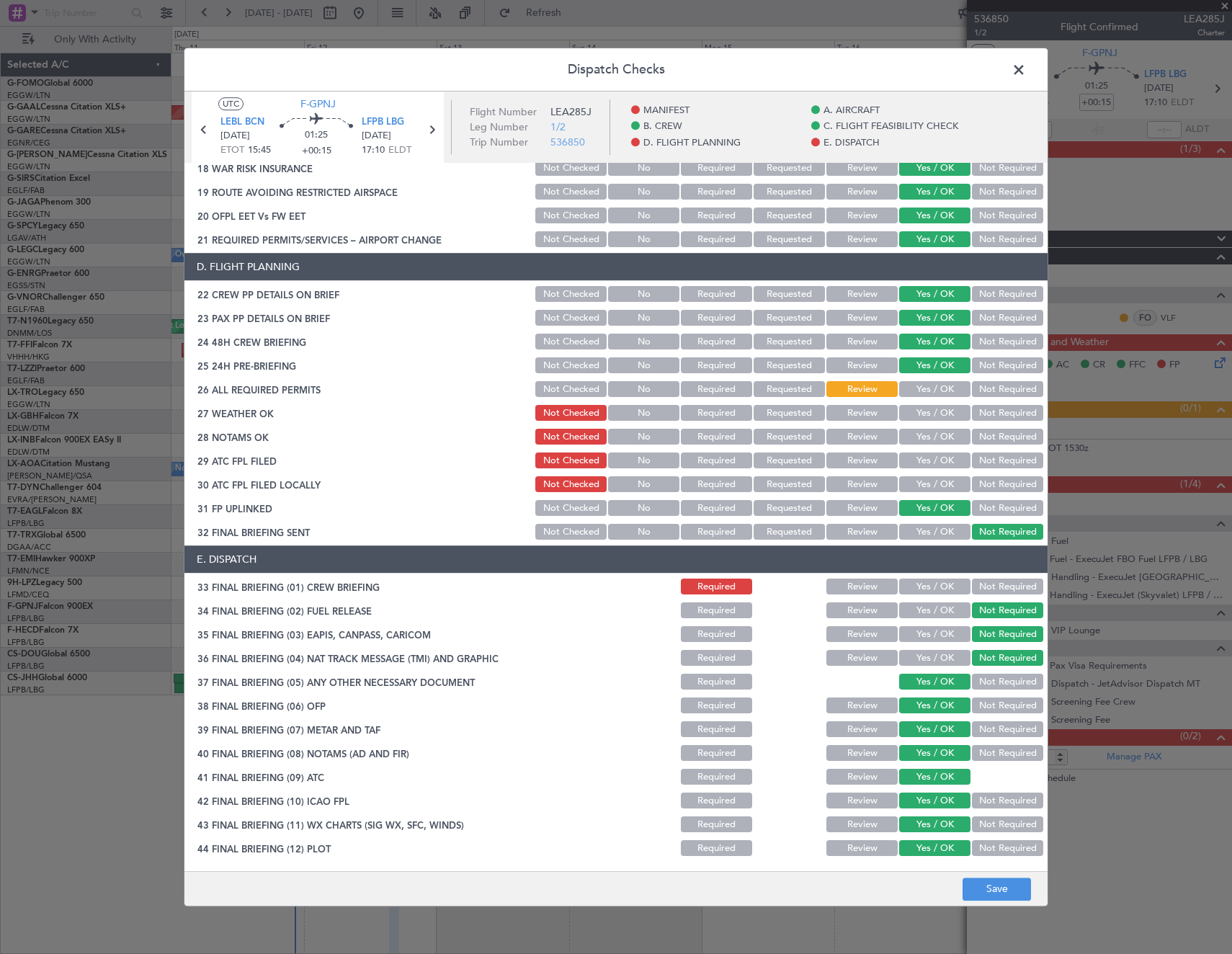
click at [997, 484] on button "Not Required" at bounding box center [1008, 485] width 72 height 16
click at [1003, 880] on button "Save" at bounding box center [997, 889] width 69 height 23
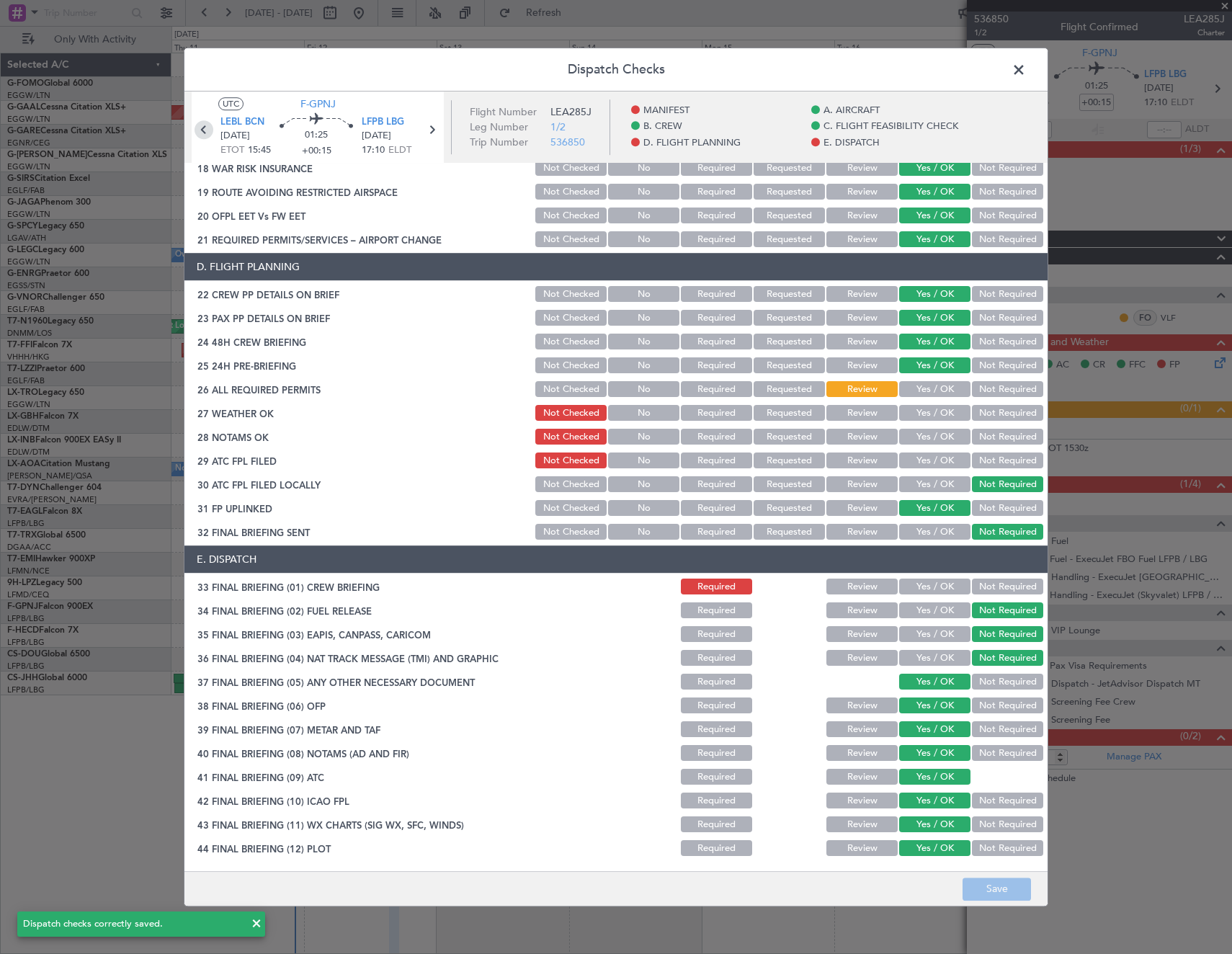
click at [201, 123] on icon at bounding box center [204, 130] width 19 height 19
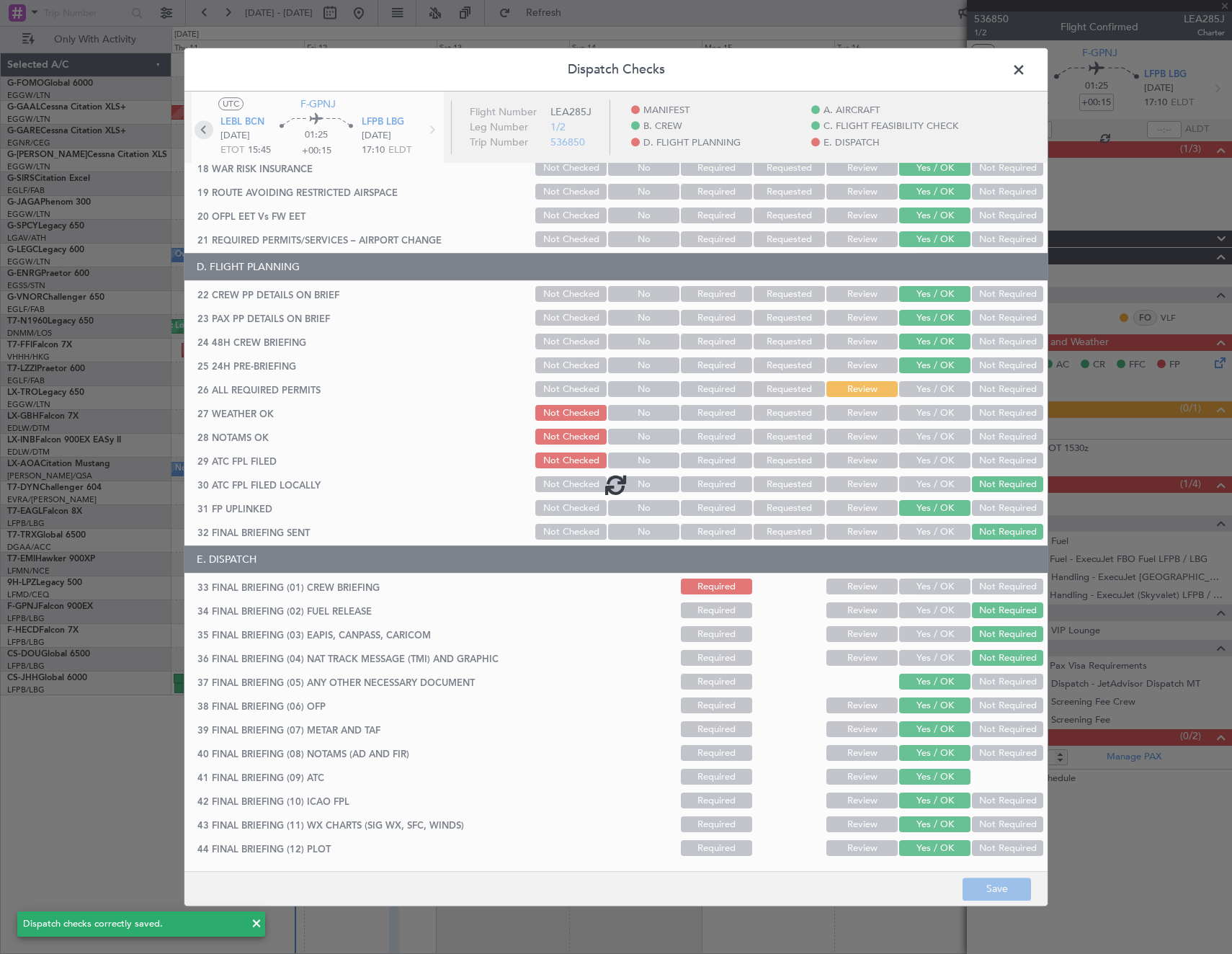
type input "+00:20"
type input "0"
type input "+00:20"
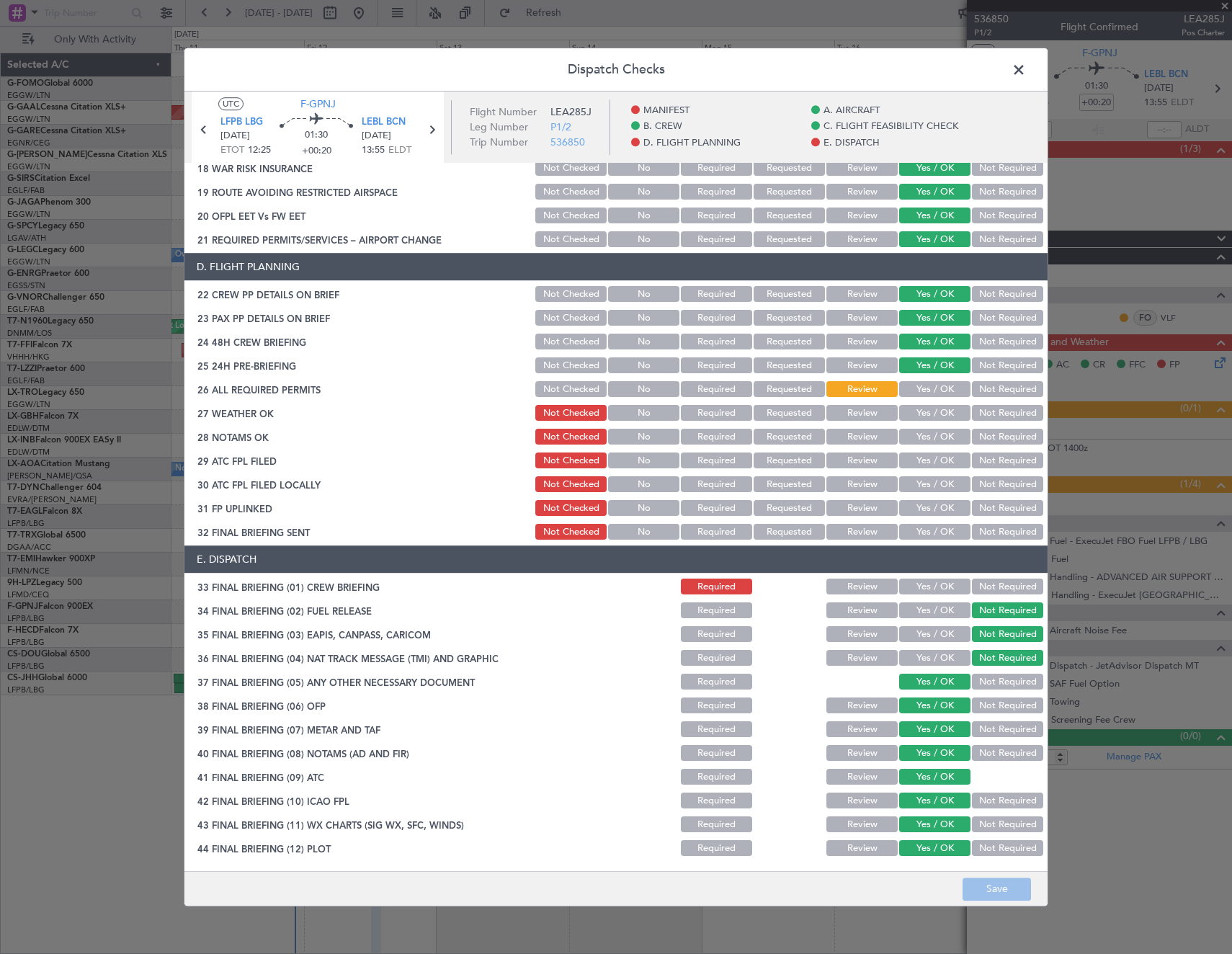
drag, startPoint x: 994, startPoint y: 485, endPoint x: 953, endPoint y: 499, distance: 43.3
click at [993, 485] on button "Not Required" at bounding box center [1008, 485] width 72 height 16
click at [944, 502] on button "Yes / OK" at bounding box center [934, 509] width 72 height 16
click at [1002, 523] on div "Not Required" at bounding box center [1006, 533] width 73 height 20
click at [1001, 533] on button "Not Required" at bounding box center [1008, 533] width 72 height 16
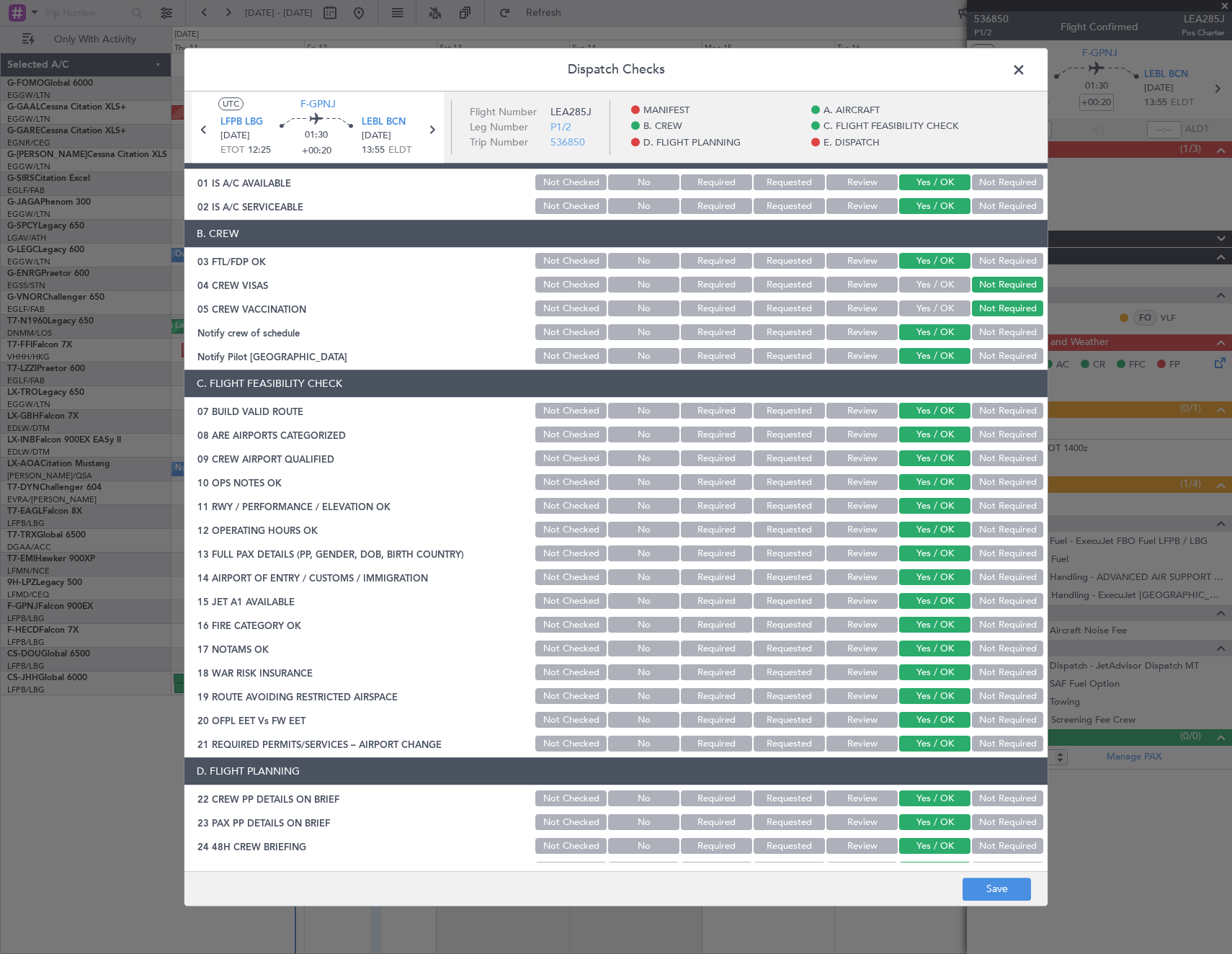
scroll to position [0, 0]
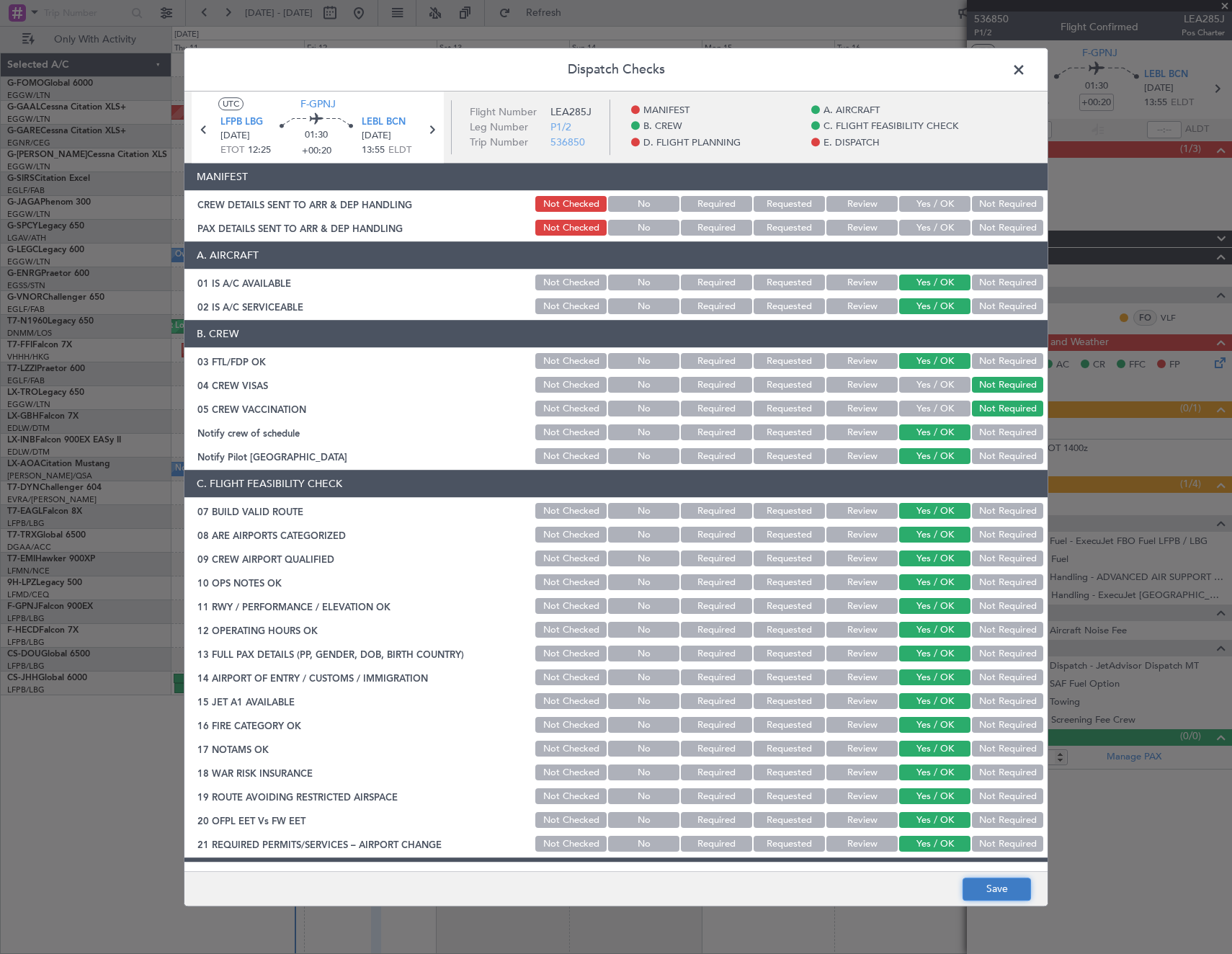
click at [1007, 887] on button "Save" at bounding box center [997, 889] width 69 height 23
click at [1026, 77] on span at bounding box center [1026, 74] width 0 height 29
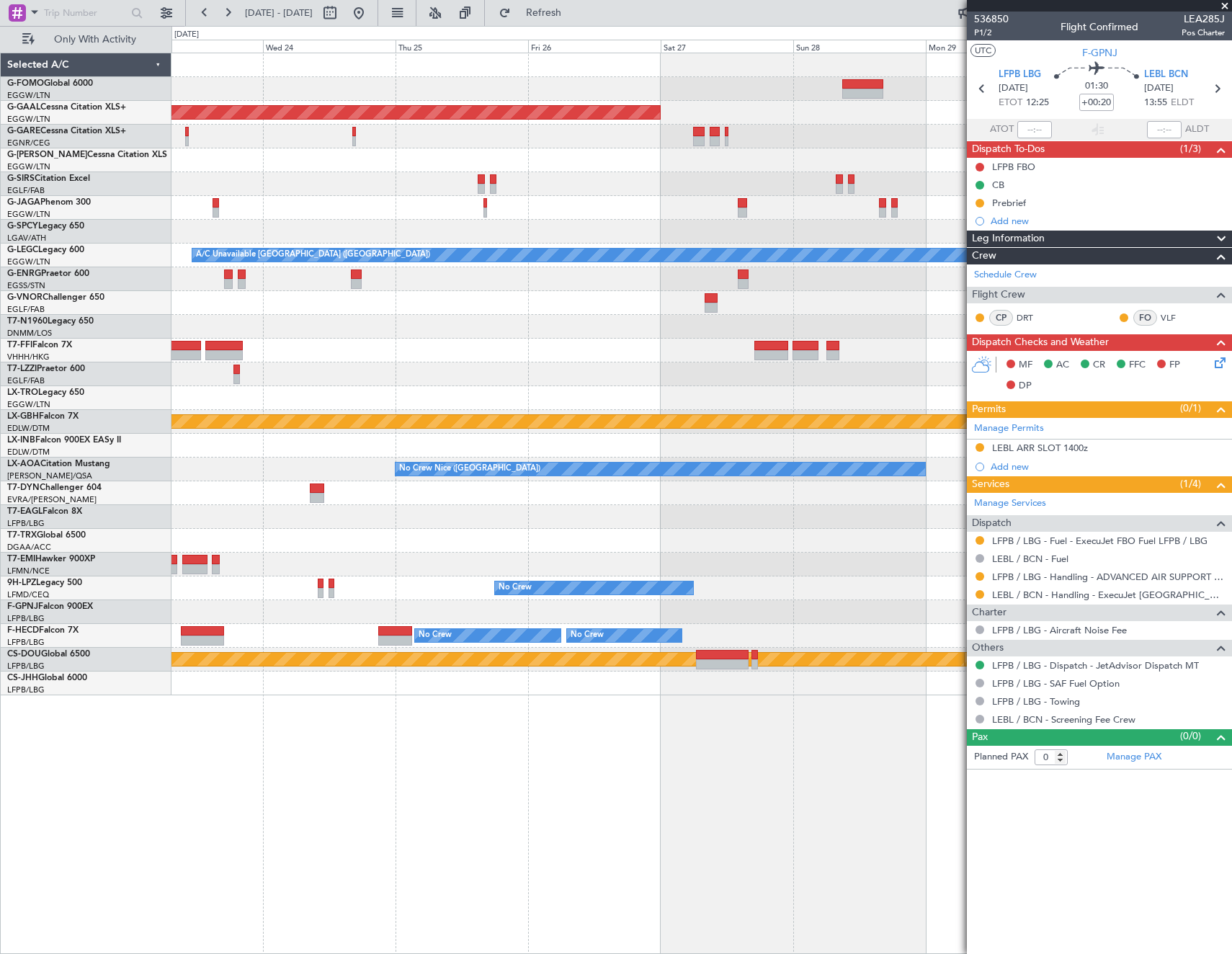
click at [0, 552] on html "11 Sep 2025 - 19 Sep 2025 Refresh Quick Links Only With Activity Planned Maint …" at bounding box center [616, 477] width 1232 height 954
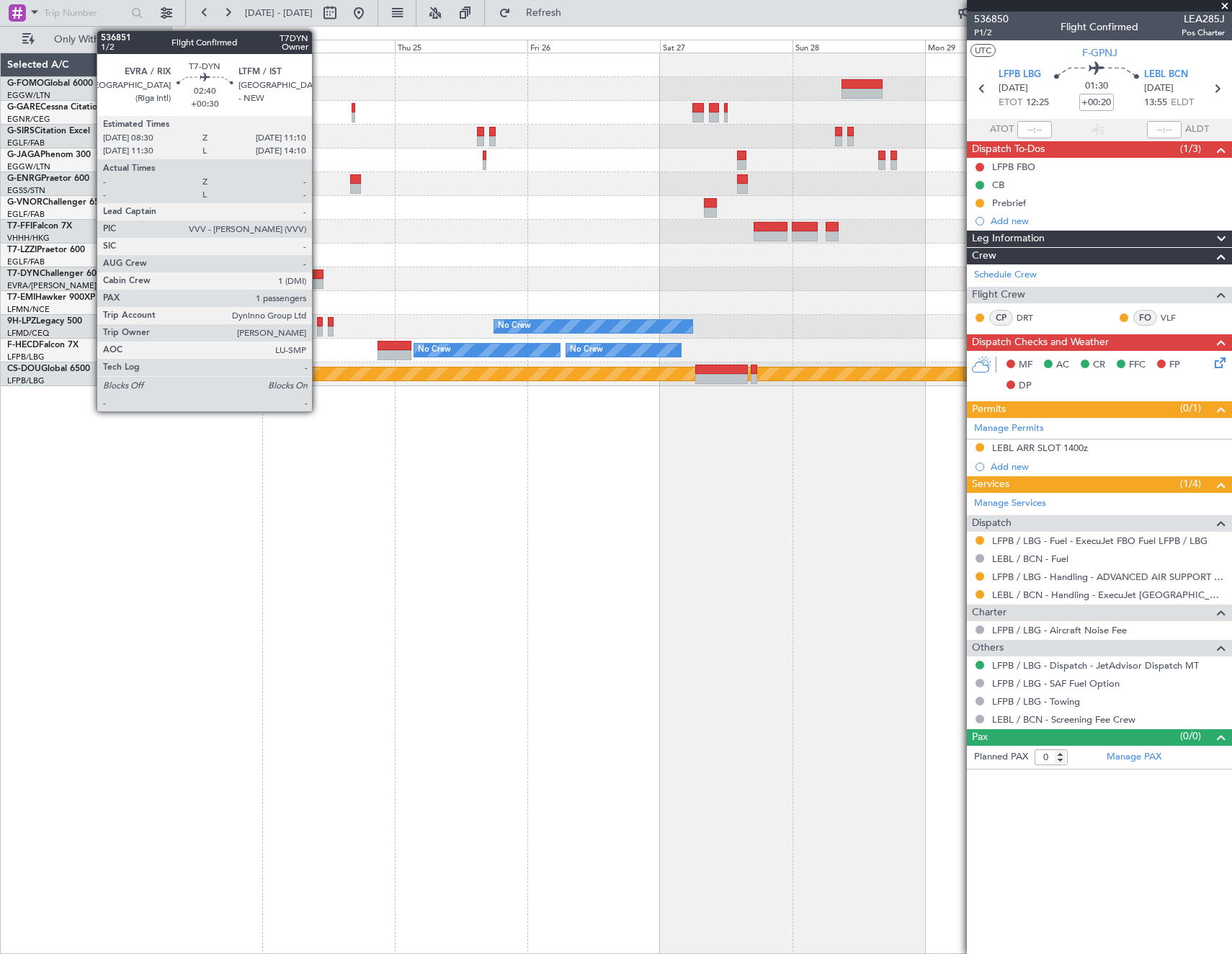
click at [318, 274] on div at bounding box center [316, 274] width 15 height 10
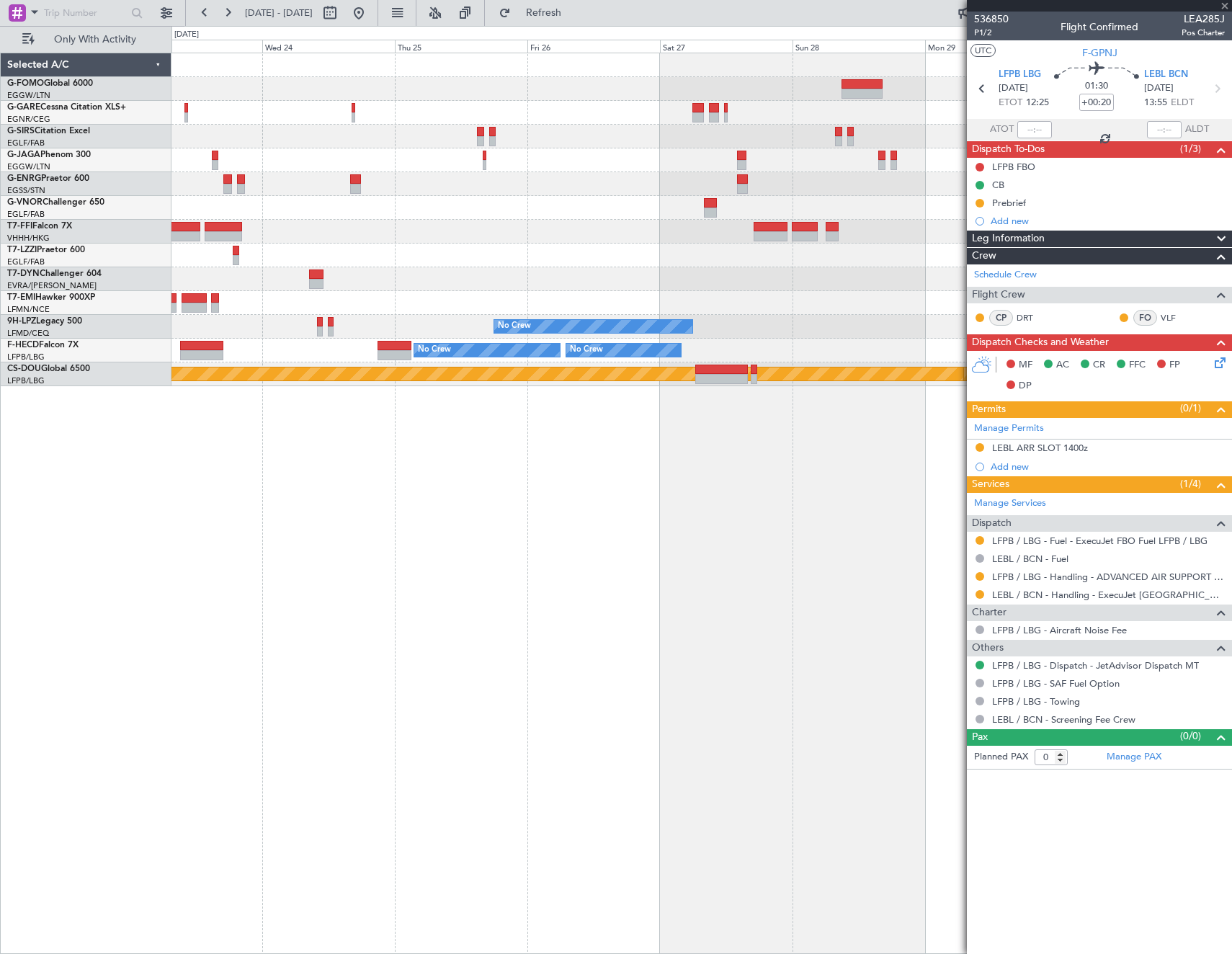
type input "+00:30"
type input "1"
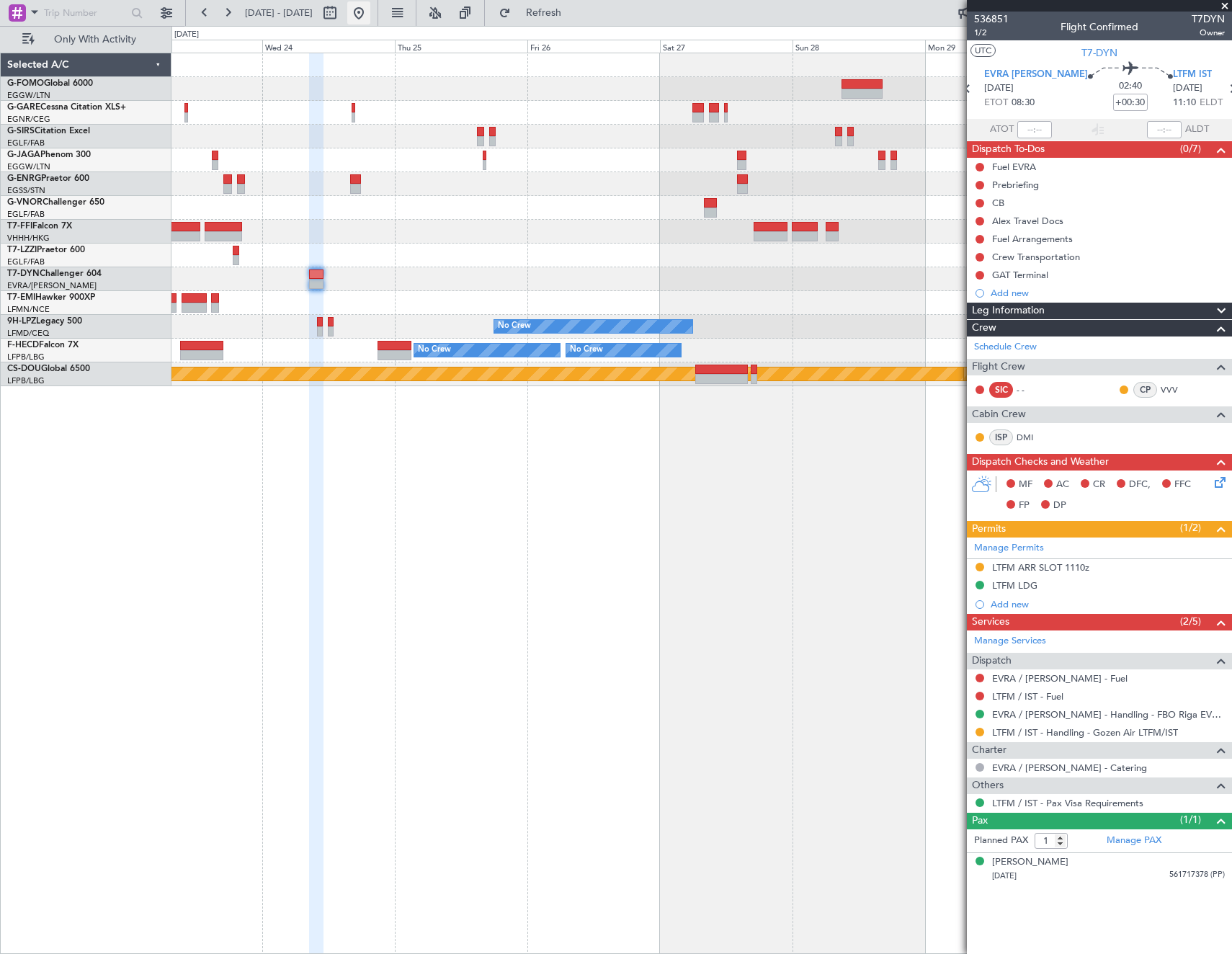
click at [371, 20] on button at bounding box center [359, 13] width 23 height 23
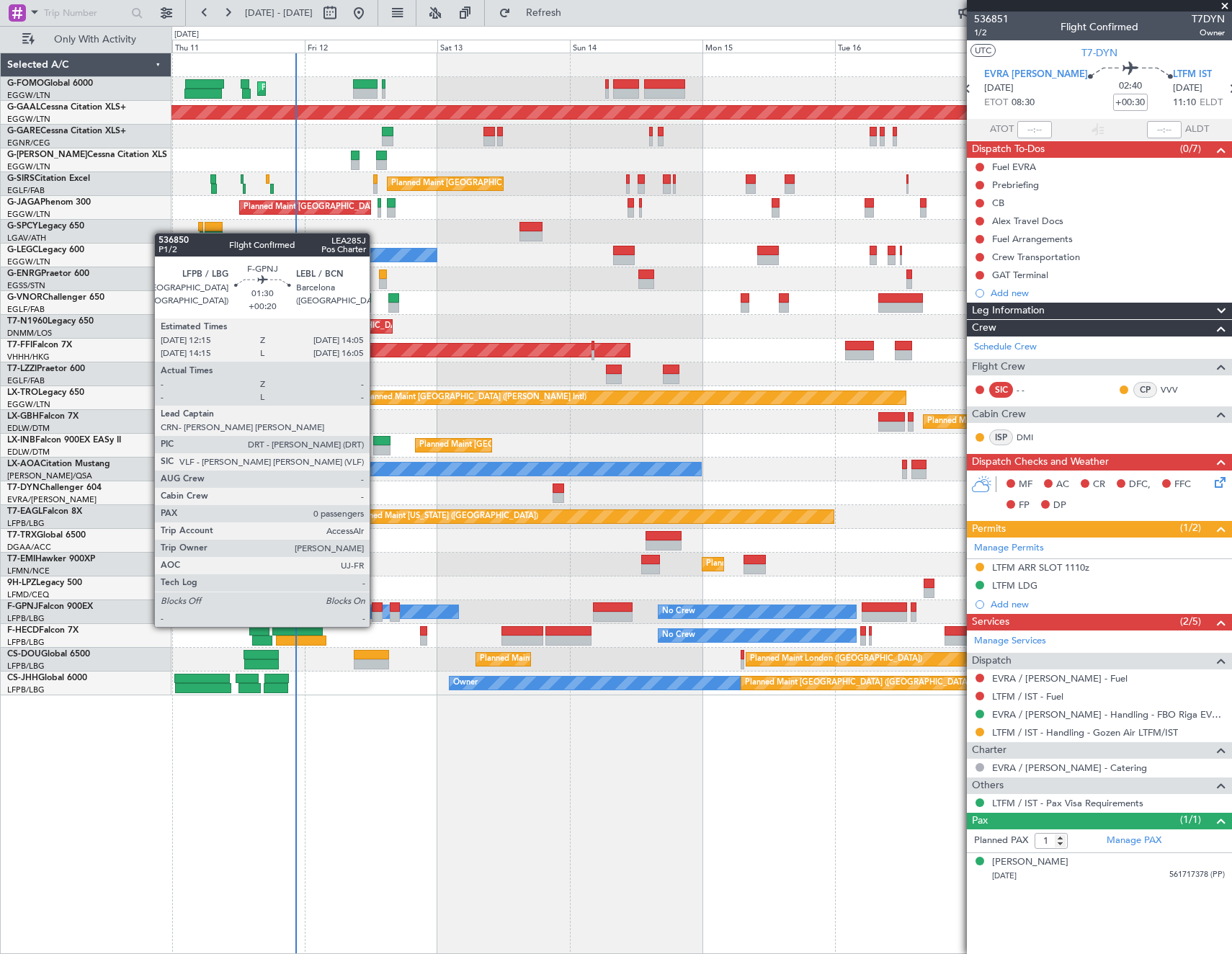
click at [376, 612] on div at bounding box center [377, 617] width 11 height 10
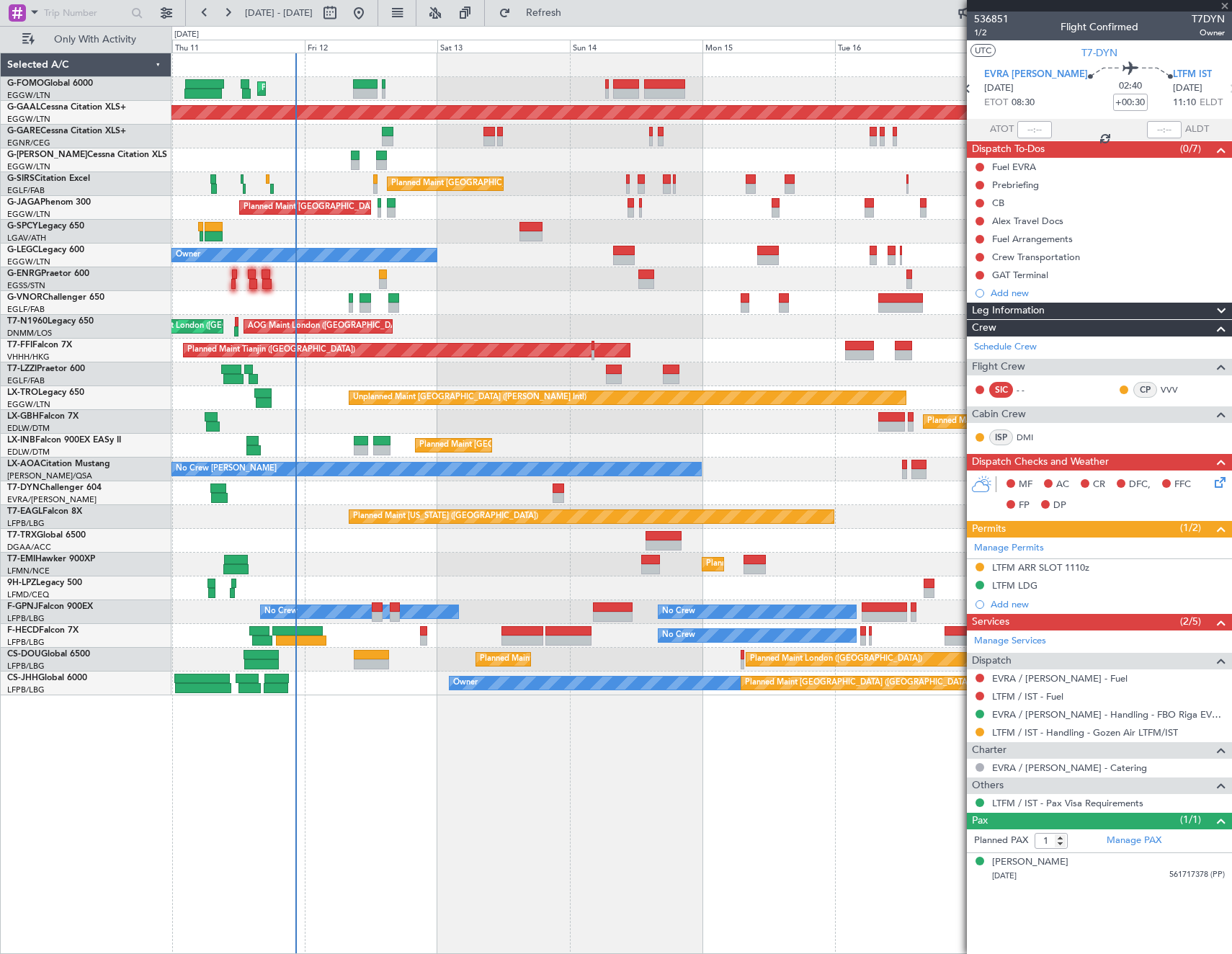
type input "+00:20"
type input "0"
